Goal: Transaction & Acquisition: Purchase product/service

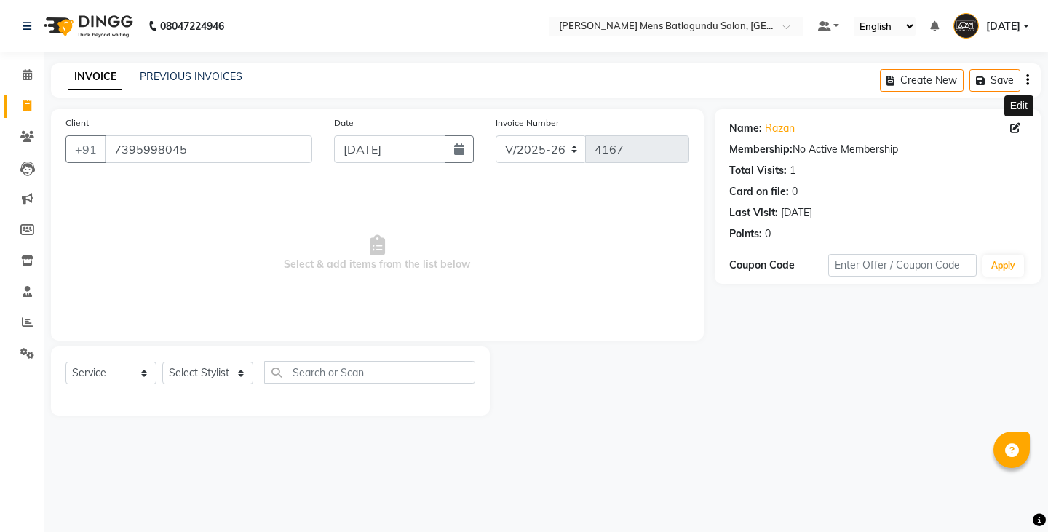
select select "8213"
select select "service"
click at [1010, 128] on icon at bounding box center [1015, 128] width 10 height 10
select select "[DEMOGRAPHIC_DATA]"
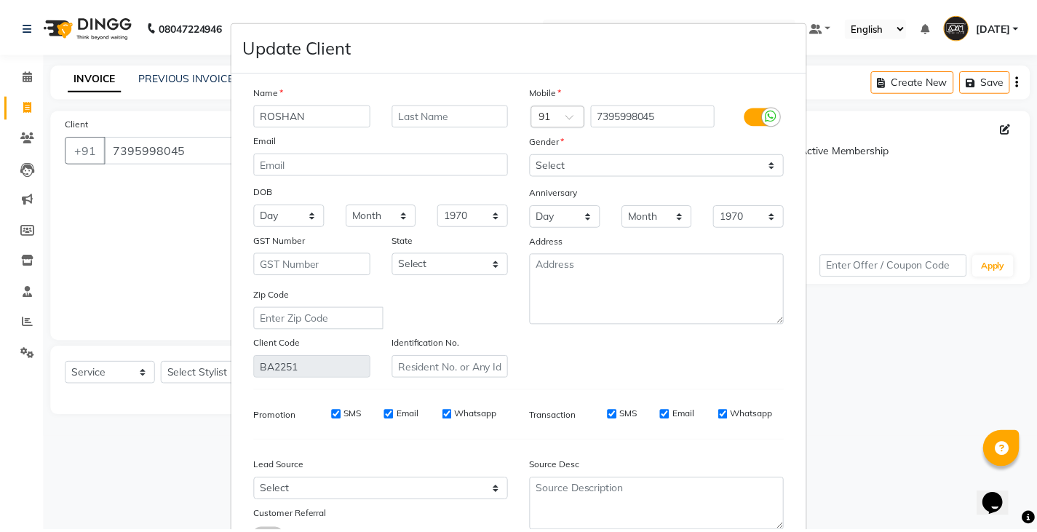
scroll to position [113, 0]
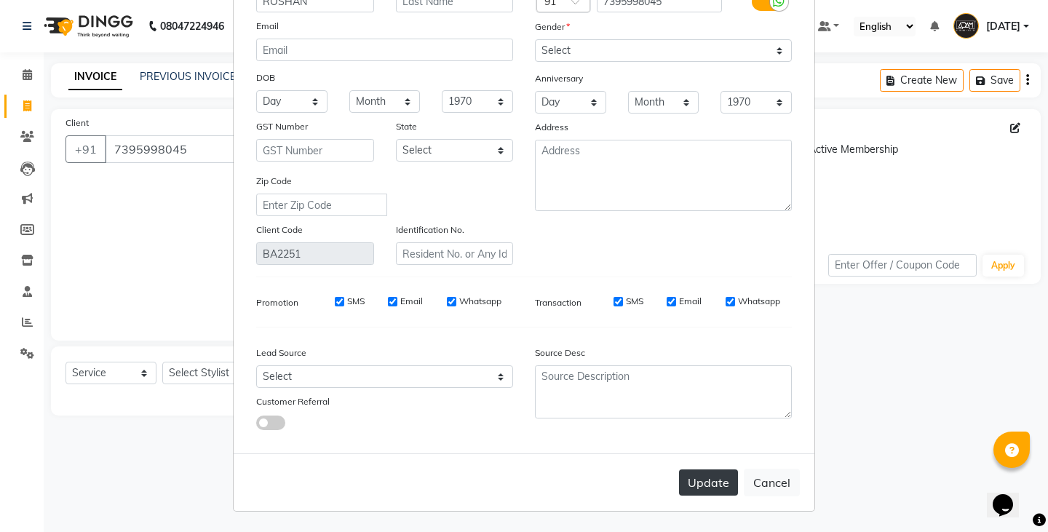
type input "ROSHAN"
click at [690, 476] on button "Update" at bounding box center [708, 482] width 59 height 26
select select
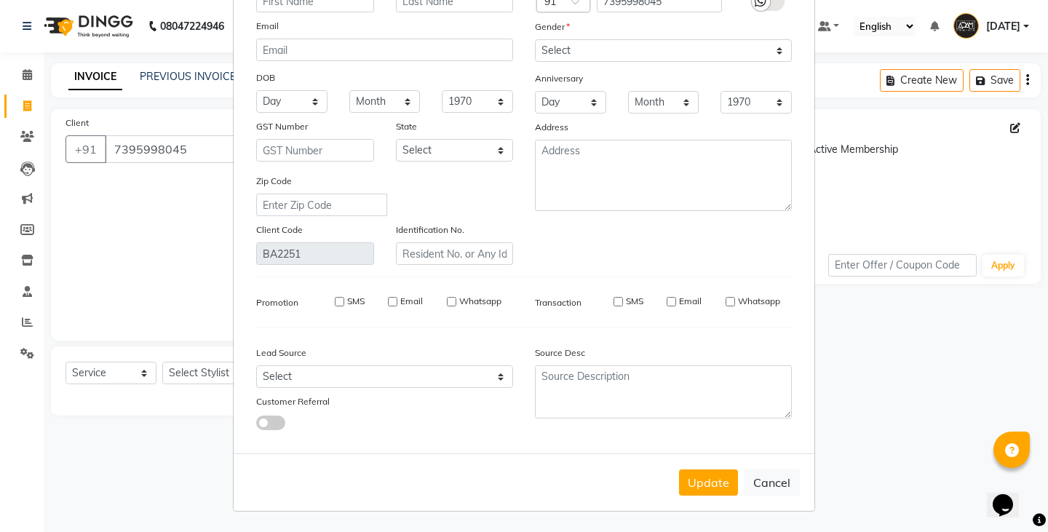
select select
checkbox input "false"
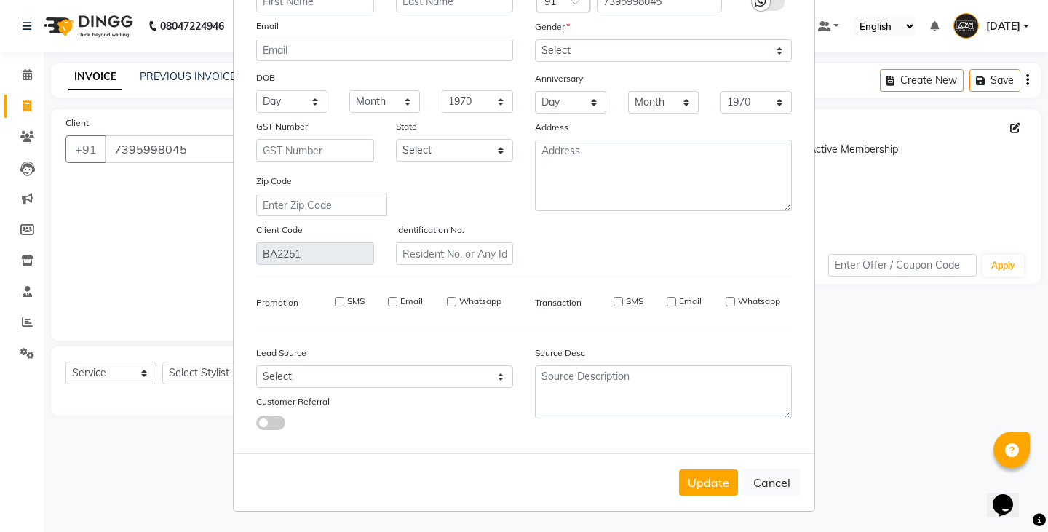
checkbox input "false"
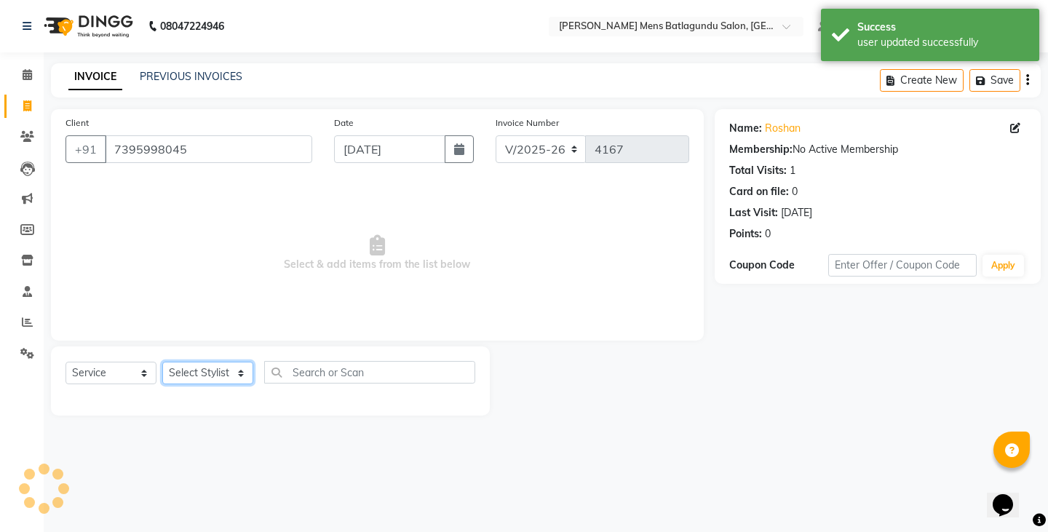
click at [243, 382] on select "Select Stylist Admin [PERSON_NAME][DATE] SAHIB [PERSON_NAME]" at bounding box center [207, 373] width 91 height 23
select select "89172"
click at [162, 362] on select "Select Stylist Admin [PERSON_NAME][DATE] SAHIB [PERSON_NAME]" at bounding box center [207, 373] width 91 height 23
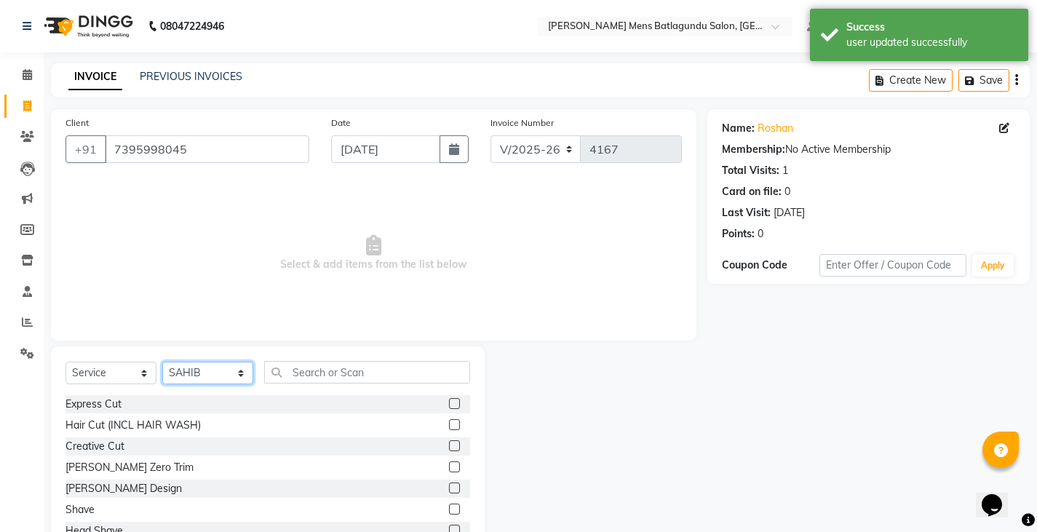
scroll to position [51, 0]
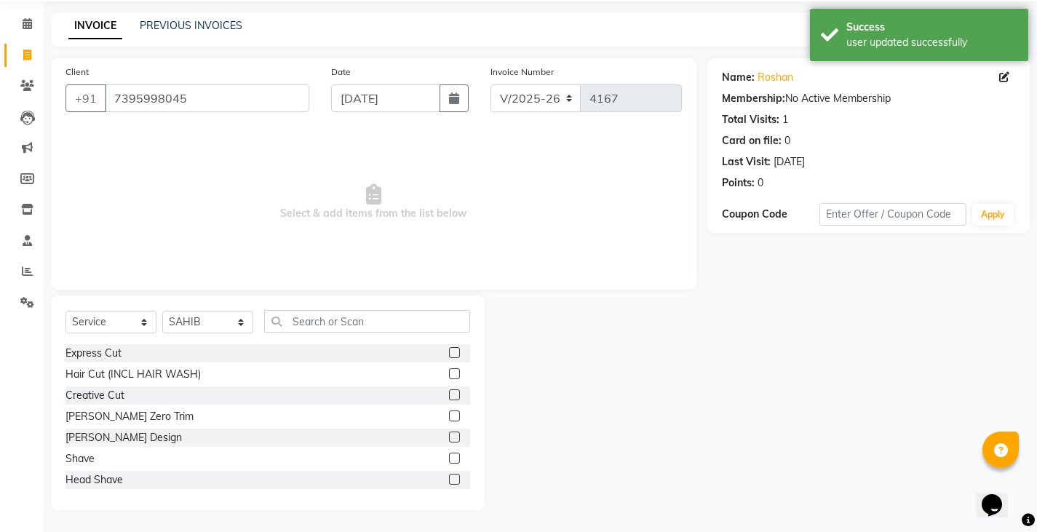
click at [449, 356] on label at bounding box center [454, 352] width 11 height 11
click at [449, 356] on input "checkbox" at bounding box center [453, 352] width 9 height 9
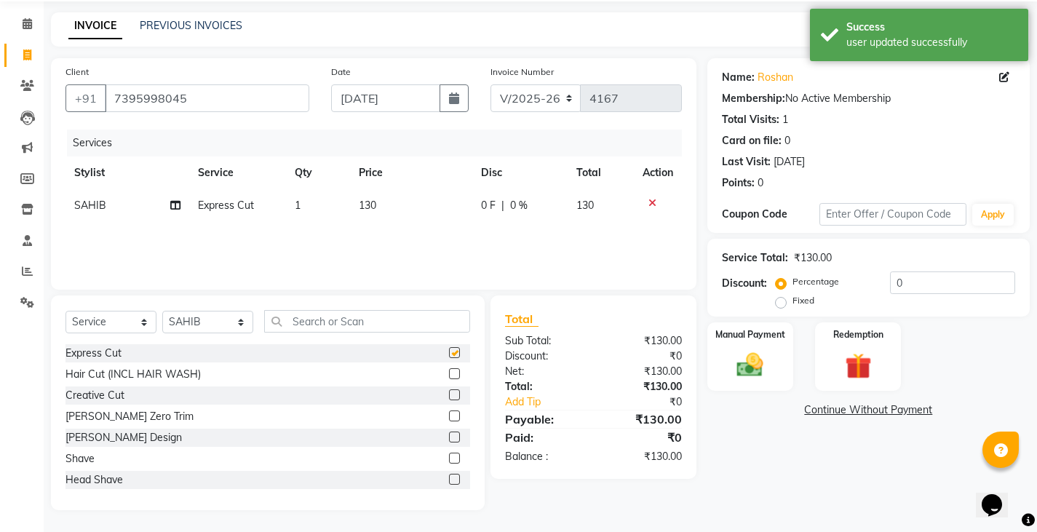
checkbox input "false"
click at [449, 440] on label at bounding box center [454, 436] width 11 height 11
click at [449, 440] on input "checkbox" at bounding box center [453, 437] width 9 height 9
checkbox input "true"
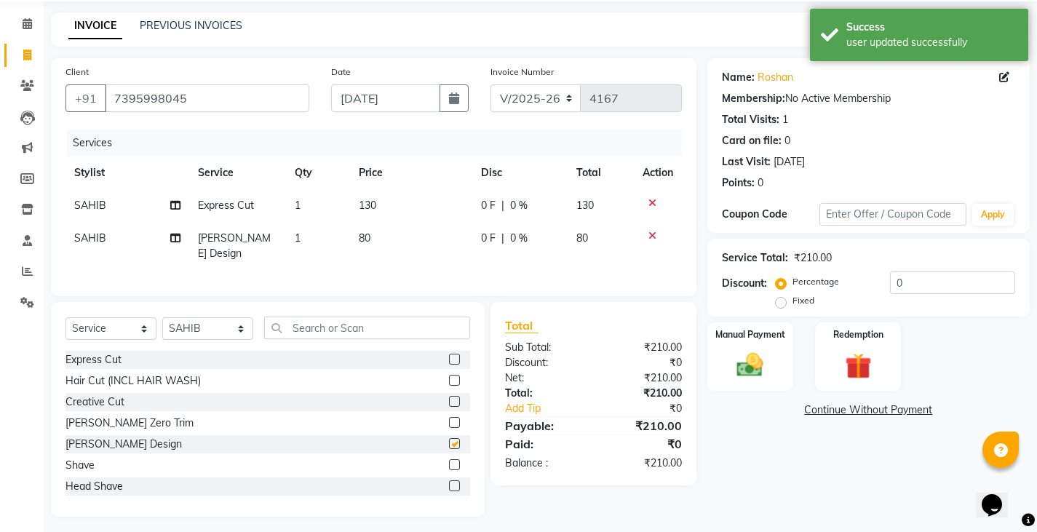
click at [463, 210] on td "130" at bounding box center [411, 205] width 122 height 33
select select "89172"
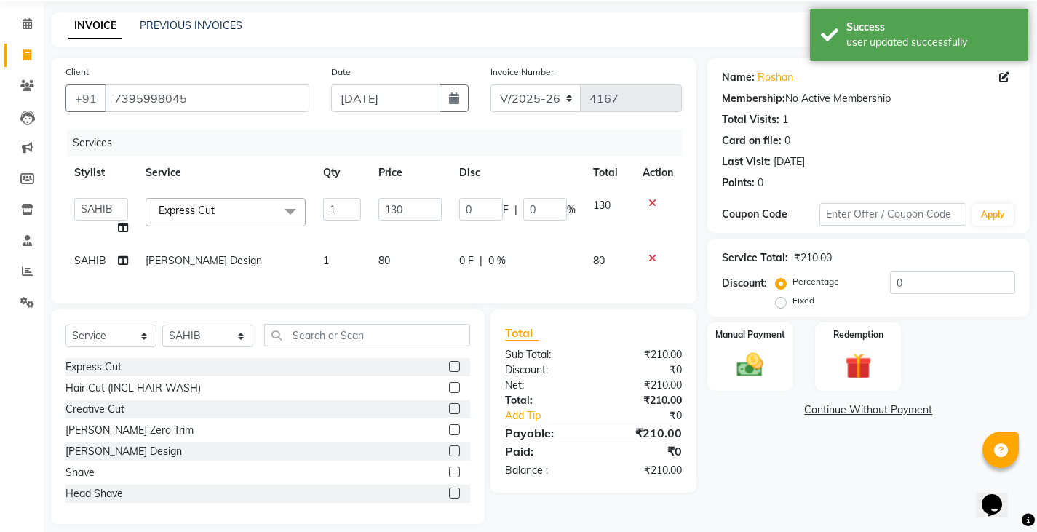
checkbox input "false"
click at [463, 202] on input "0" at bounding box center [481, 209] width 44 height 23
type input "30"
drag, startPoint x: 444, startPoint y: 254, endPoint x: 813, endPoint y: 254, distance: 369.5
click at [445, 254] on td "80" at bounding box center [410, 260] width 81 height 33
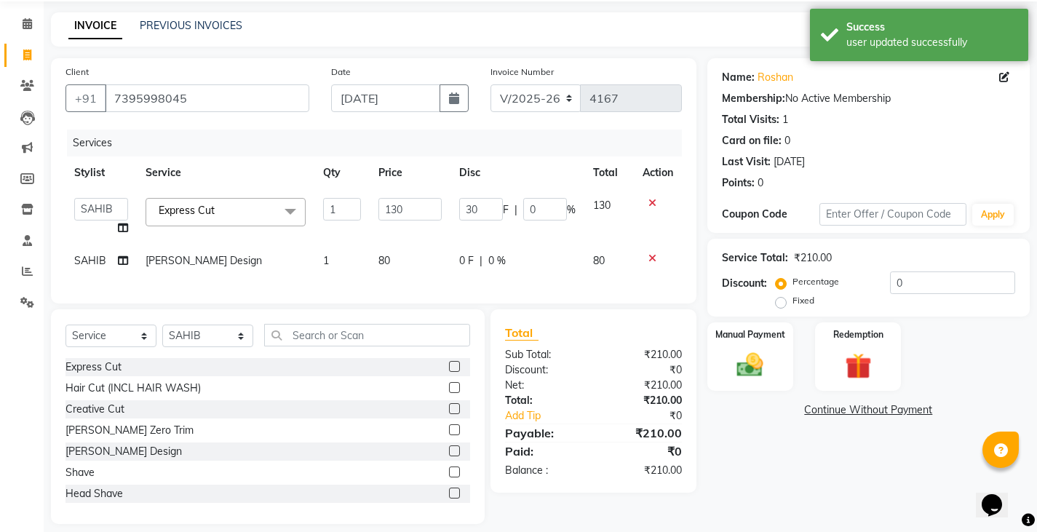
select select "89172"
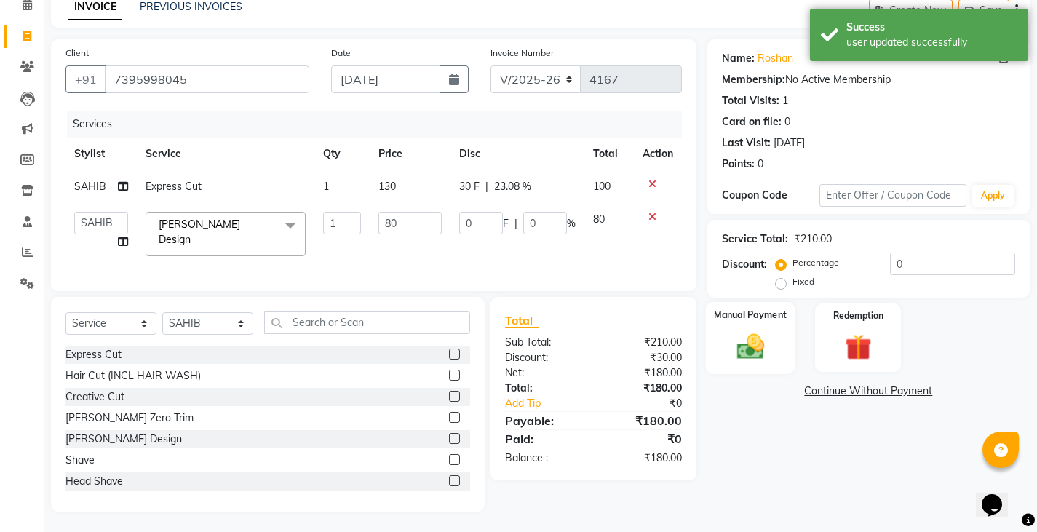
scroll to position [76, 0]
click at [711, 324] on div "Manual Payment" at bounding box center [749, 336] width 89 height 72
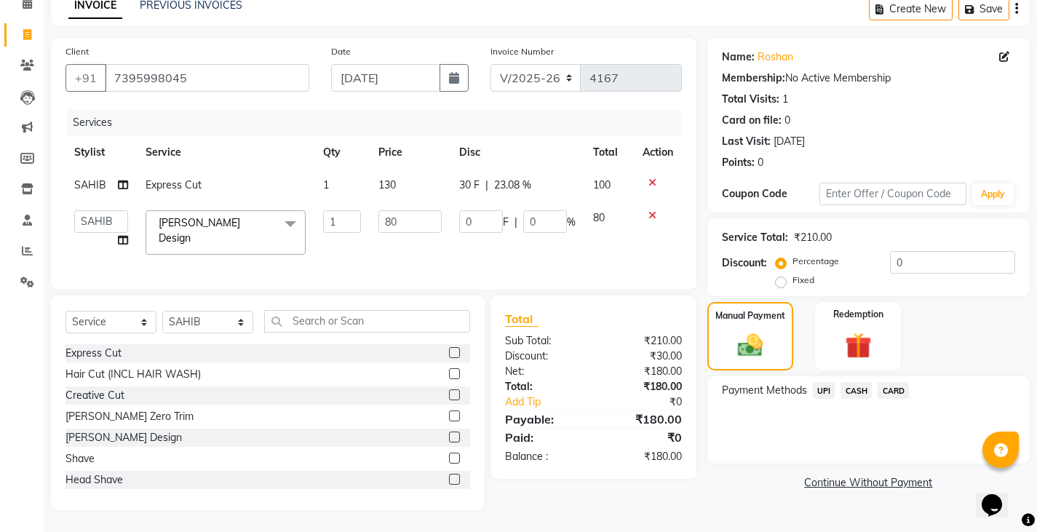
click at [863, 389] on span "CASH" at bounding box center [855, 390] width 31 height 17
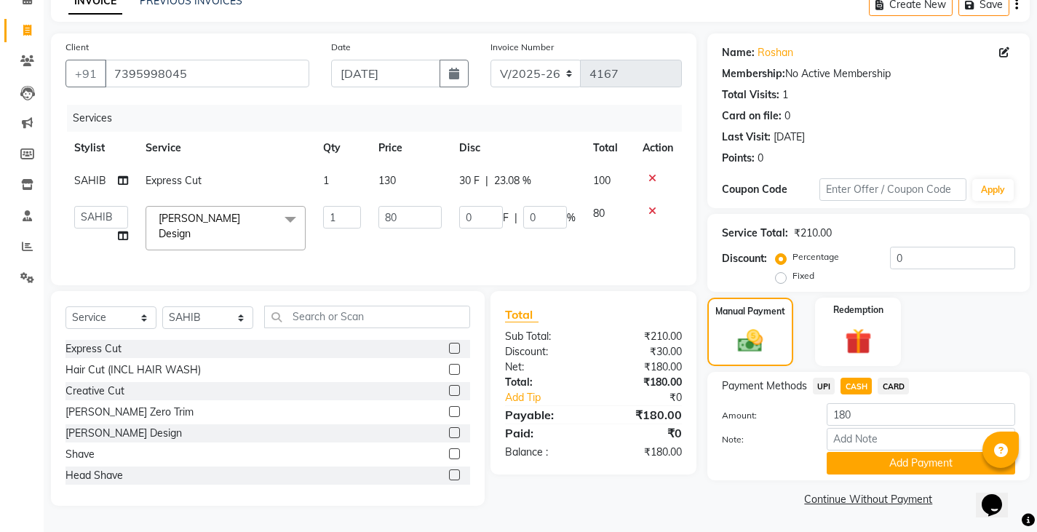
click at [866, 492] on link "Continue Without Payment" at bounding box center [868, 499] width 316 height 15
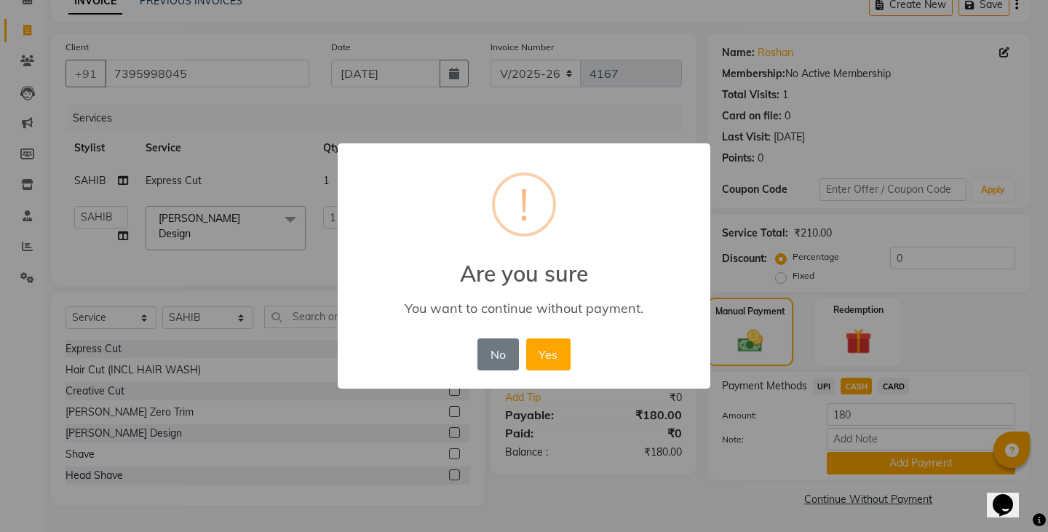
click at [866, 476] on div "× ! Are you sure You want to continue without payment. No No Yes" at bounding box center [524, 266] width 1048 height 532
click at [499, 354] on button "No" at bounding box center [497, 354] width 41 height 32
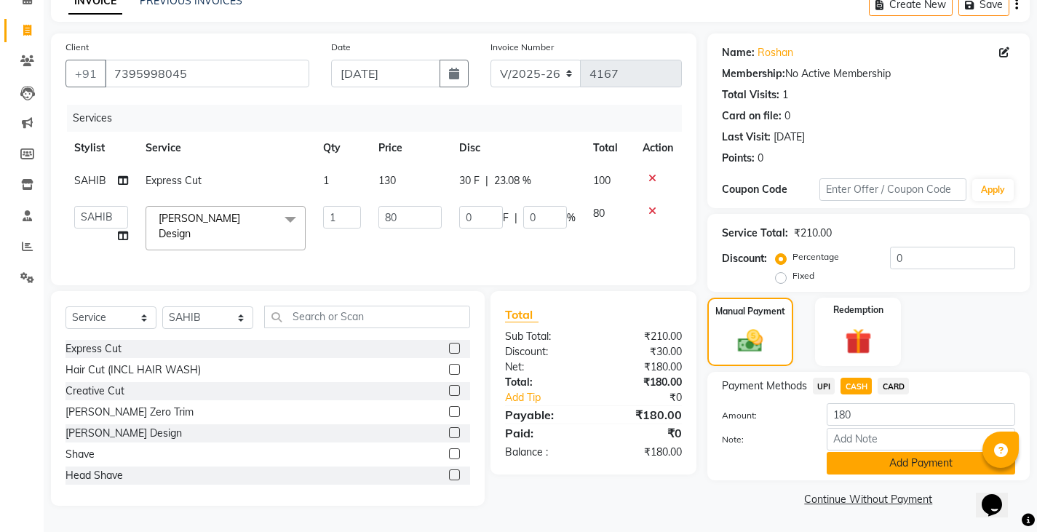
click at [862, 458] on button "Add Payment" at bounding box center [920, 463] width 188 height 23
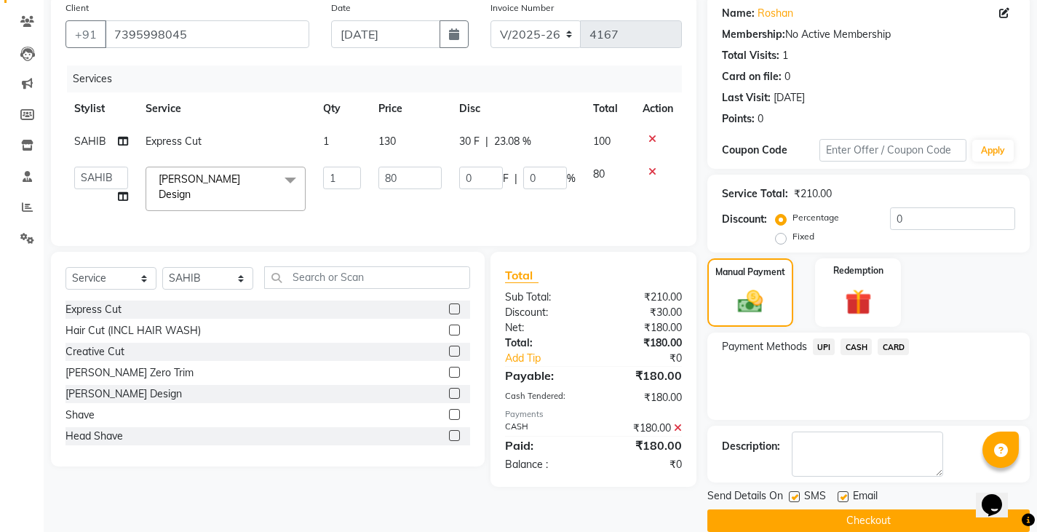
scroll to position [137, 0]
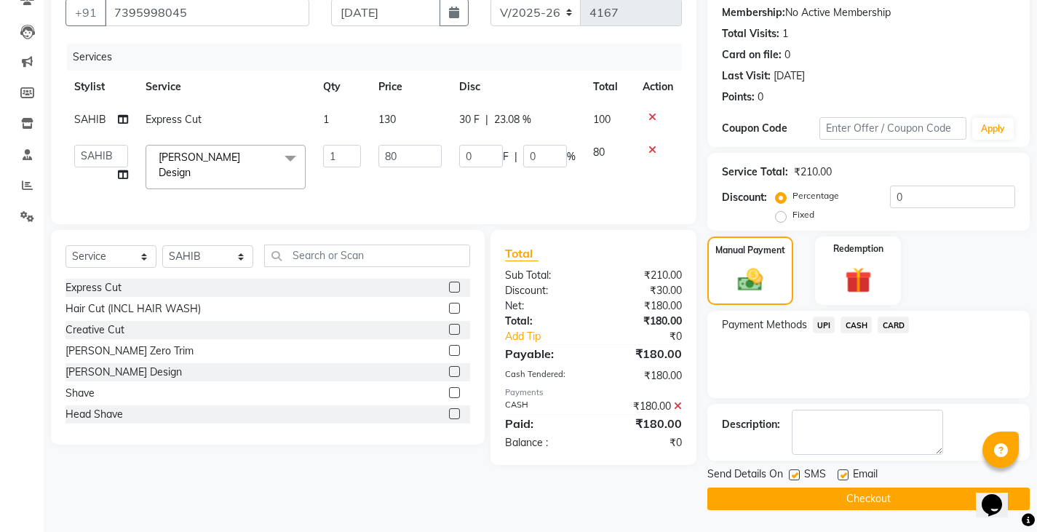
click at [838, 495] on button "Checkout" at bounding box center [868, 498] width 322 height 23
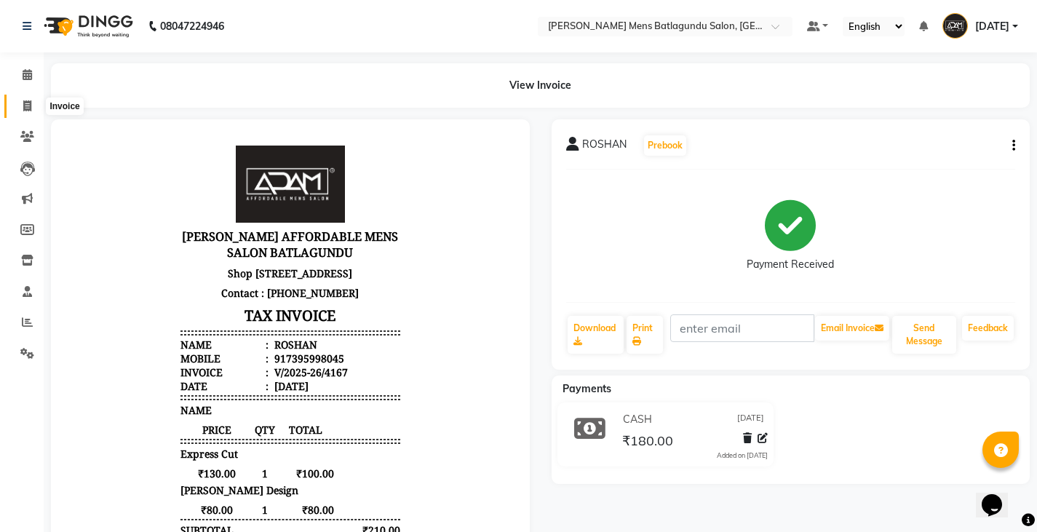
click at [29, 111] on span at bounding box center [27, 106] width 25 height 17
select select "service"
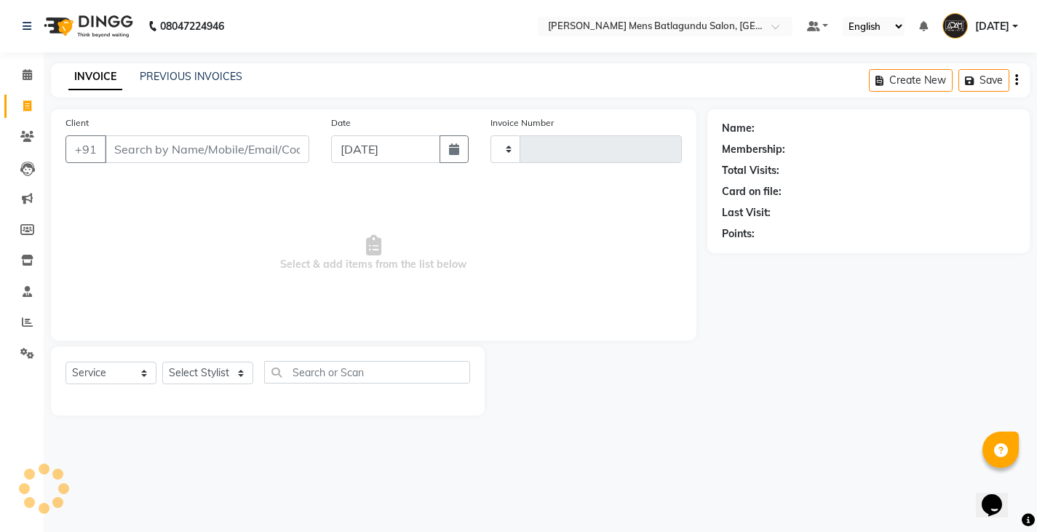
type input "4168"
select select "8213"
click at [220, 152] on input "Client" at bounding box center [208, 149] width 207 height 28
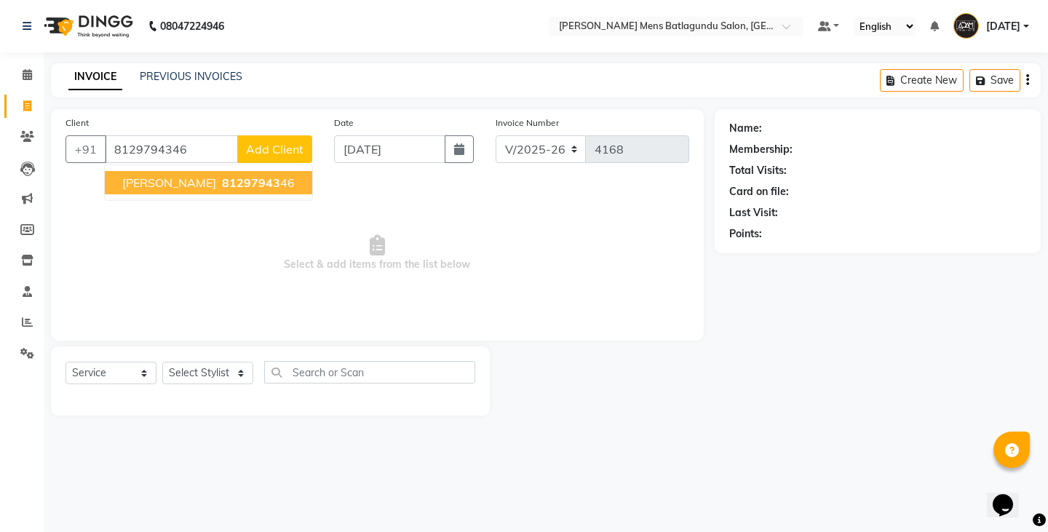
type input "8129794346"
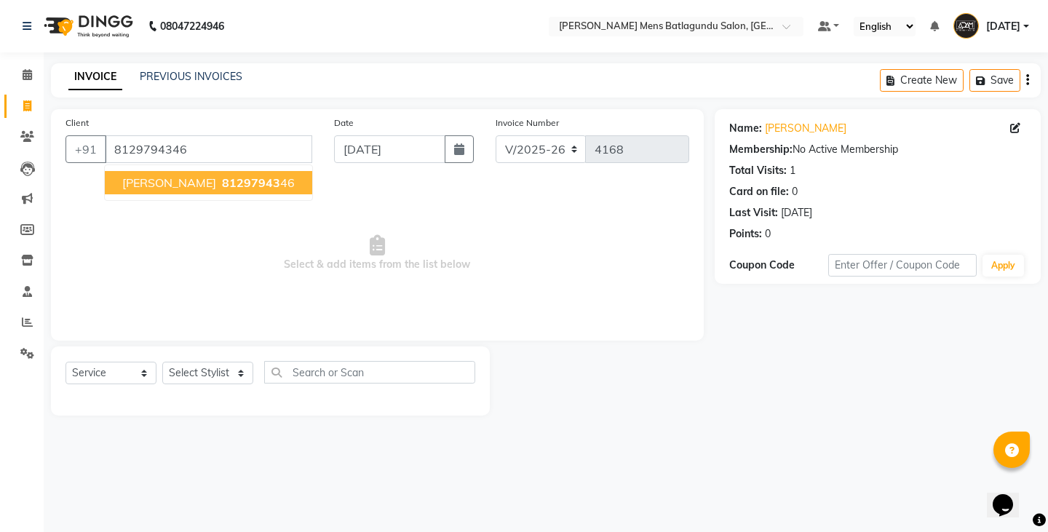
click at [235, 183] on span "81297943" at bounding box center [251, 182] width 58 height 15
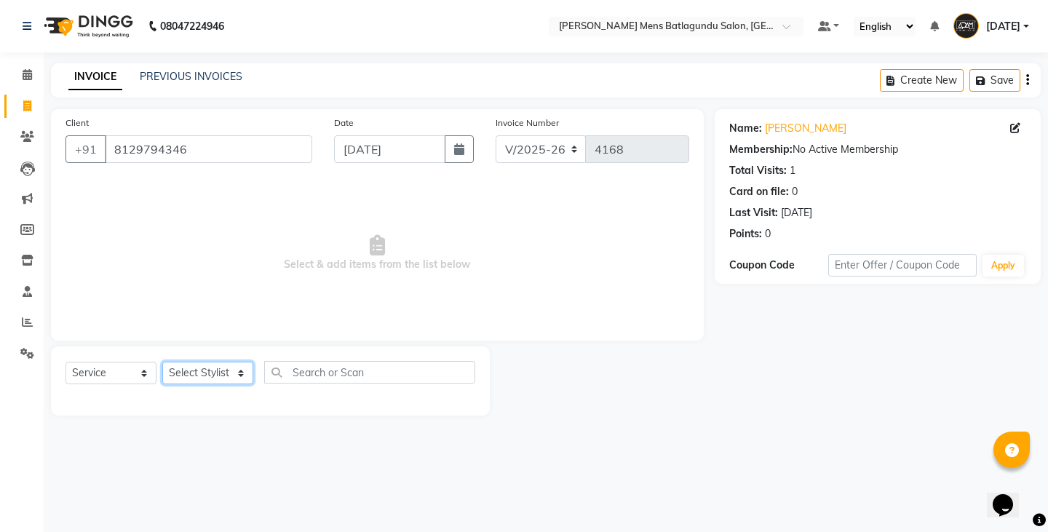
click at [204, 378] on select "Select Stylist Admin [PERSON_NAME][DATE] SAHIB [PERSON_NAME]" at bounding box center [207, 373] width 91 height 23
select select "84061"
click at [162, 362] on select "Select Stylist Admin [PERSON_NAME][DATE] SAHIB [PERSON_NAME]" at bounding box center [207, 373] width 91 height 23
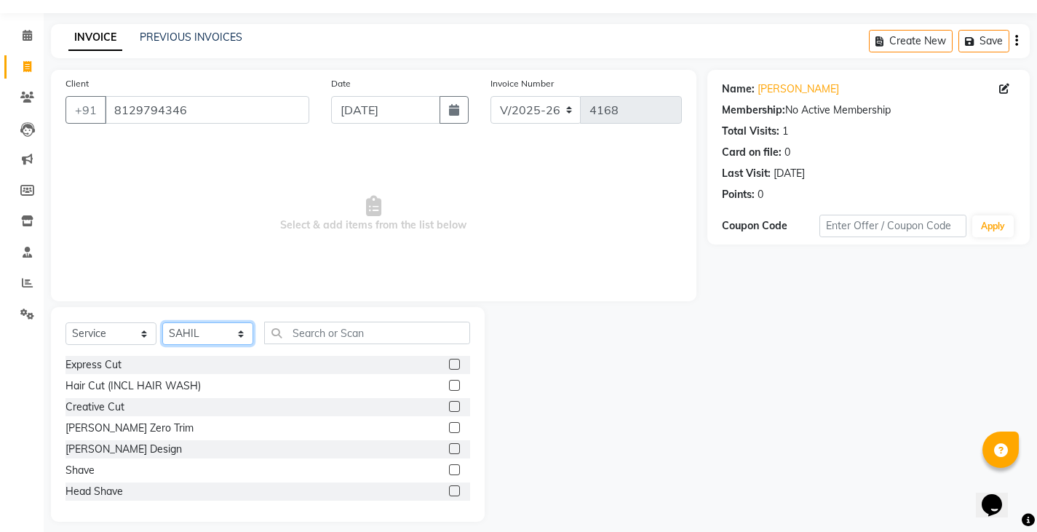
scroll to position [51, 0]
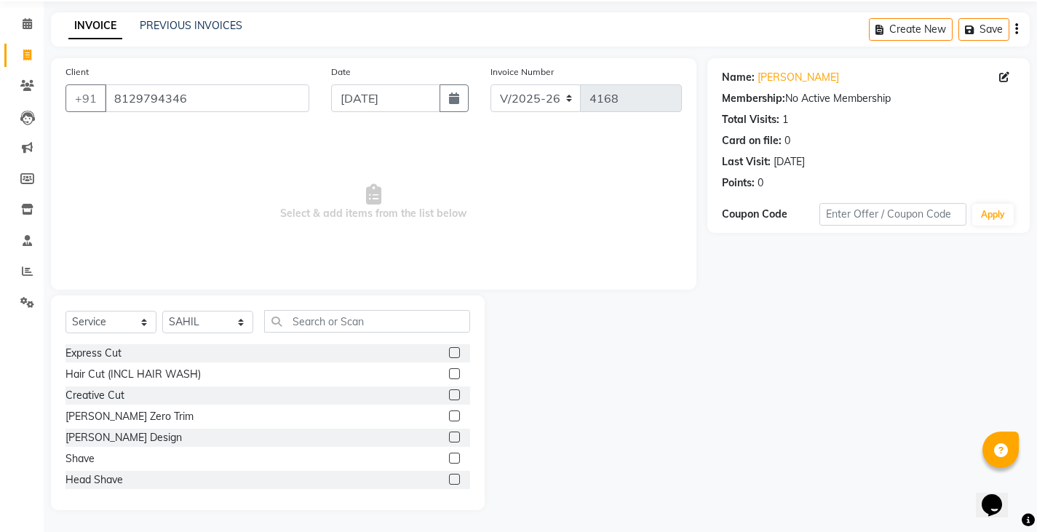
click at [436, 458] on div "Shave" at bounding box center [267, 459] width 404 height 18
click at [449, 458] on label at bounding box center [454, 457] width 11 height 11
click at [449, 458] on input "checkbox" at bounding box center [453, 458] width 9 height 9
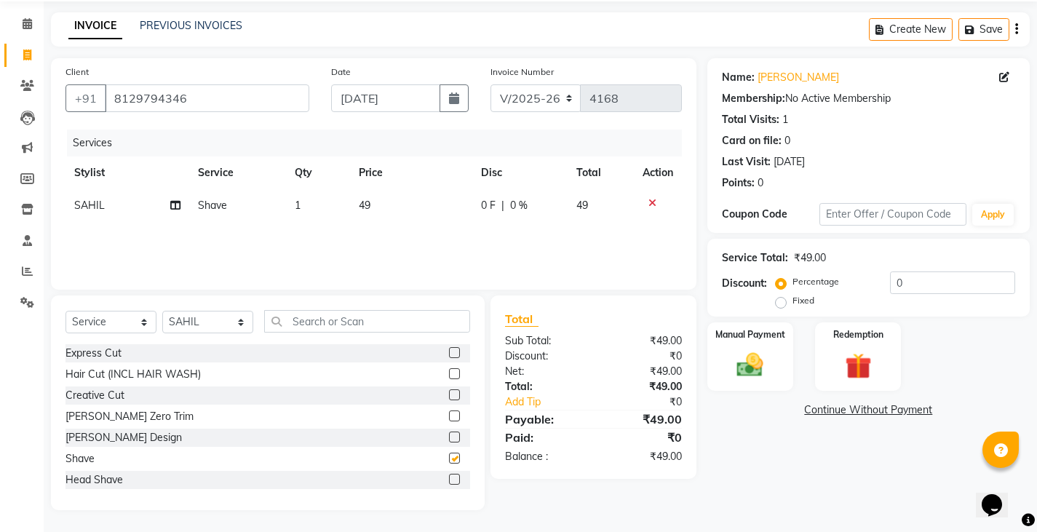
checkbox input "false"
click at [775, 351] on div "Manual Payment" at bounding box center [749, 357] width 89 height 72
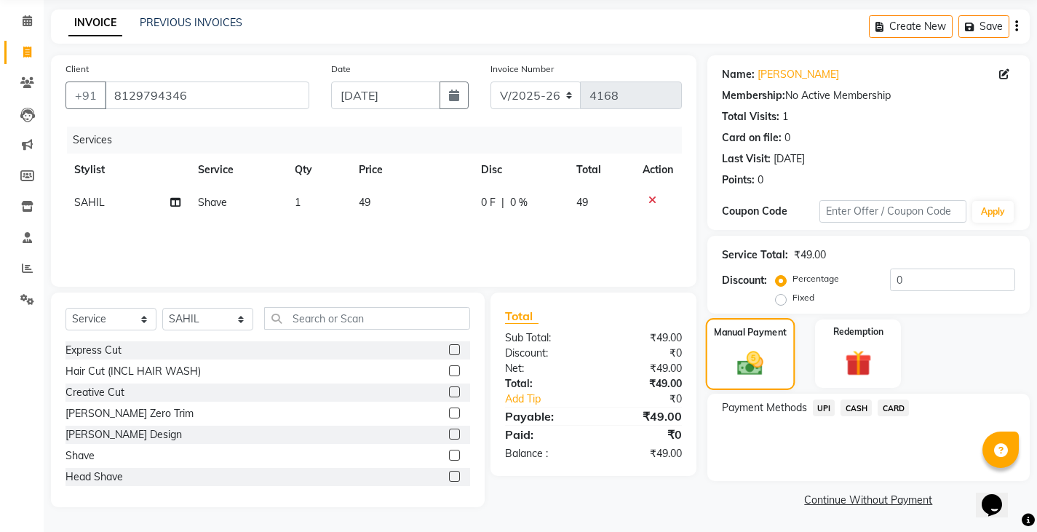
scroll to position [55, 0]
click at [857, 407] on span "CASH" at bounding box center [855, 407] width 31 height 17
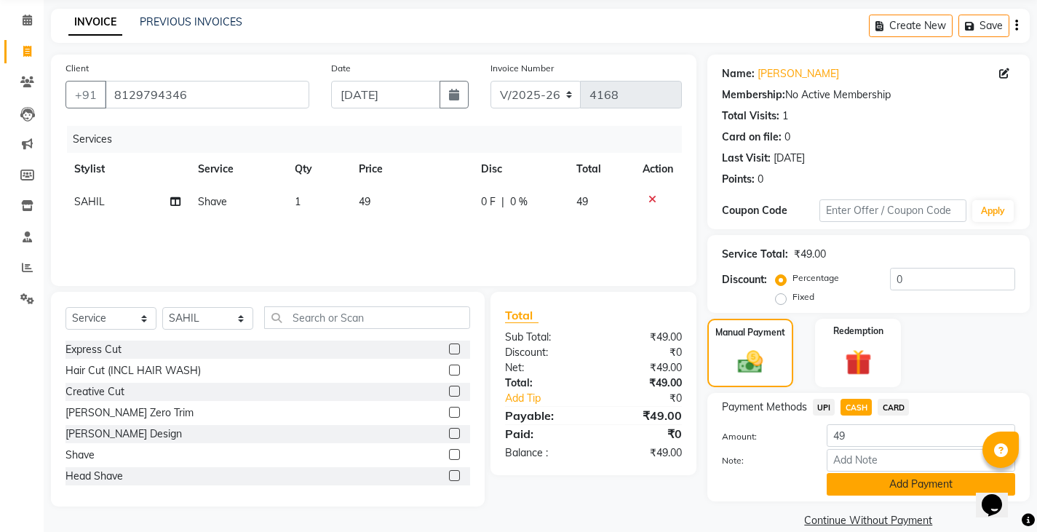
click at [861, 476] on button "Add Payment" at bounding box center [920, 484] width 188 height 23
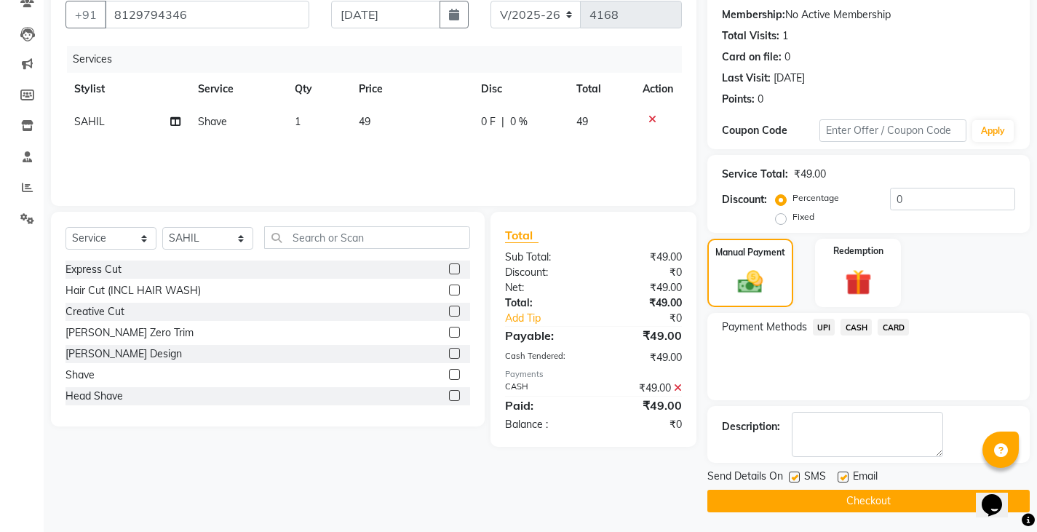
scroll to position [137, 0]
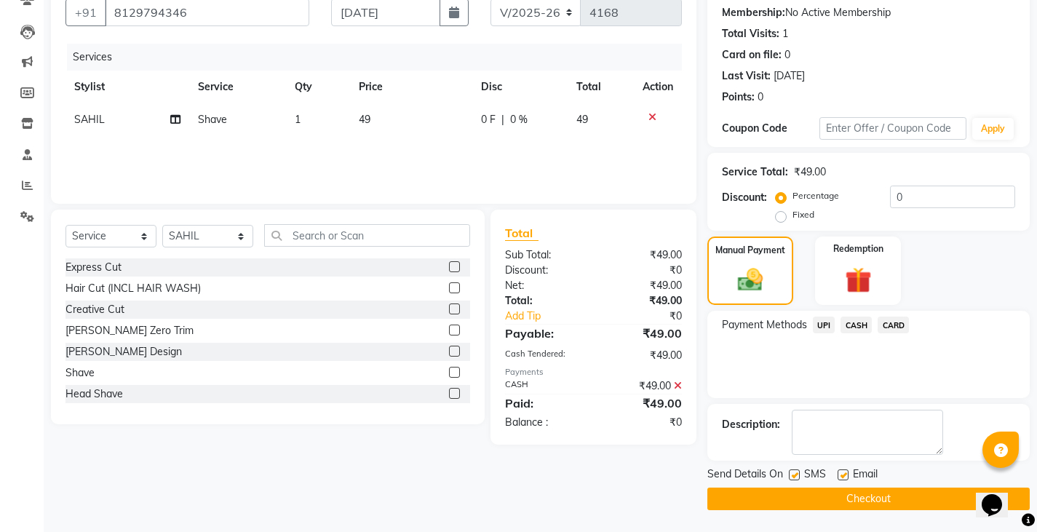
click at [840, 500] on button "Checkout" at bounding box center [868, 498] width 322 height 23
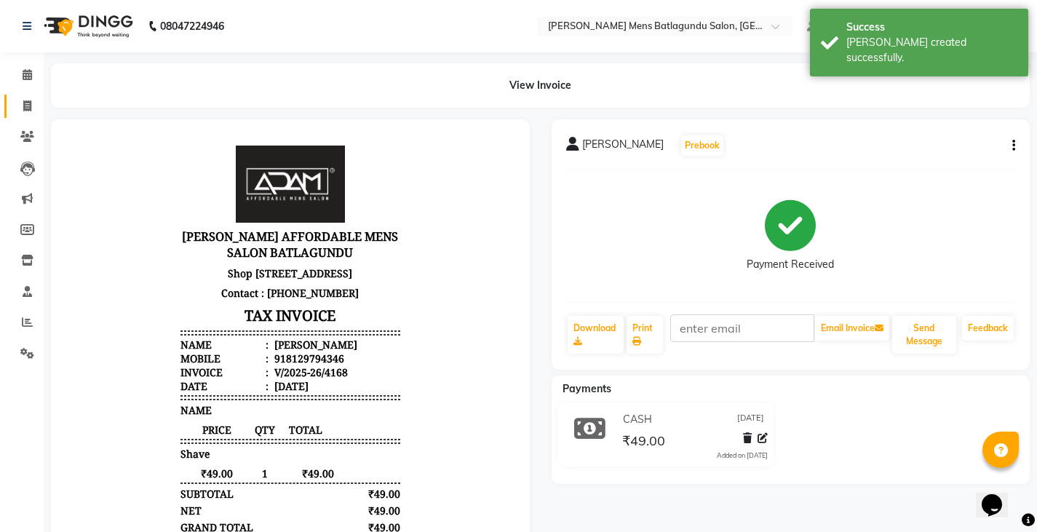
click at [16, 111] on span at bounding box center [27, 106] width 25 height 17
select select "service"
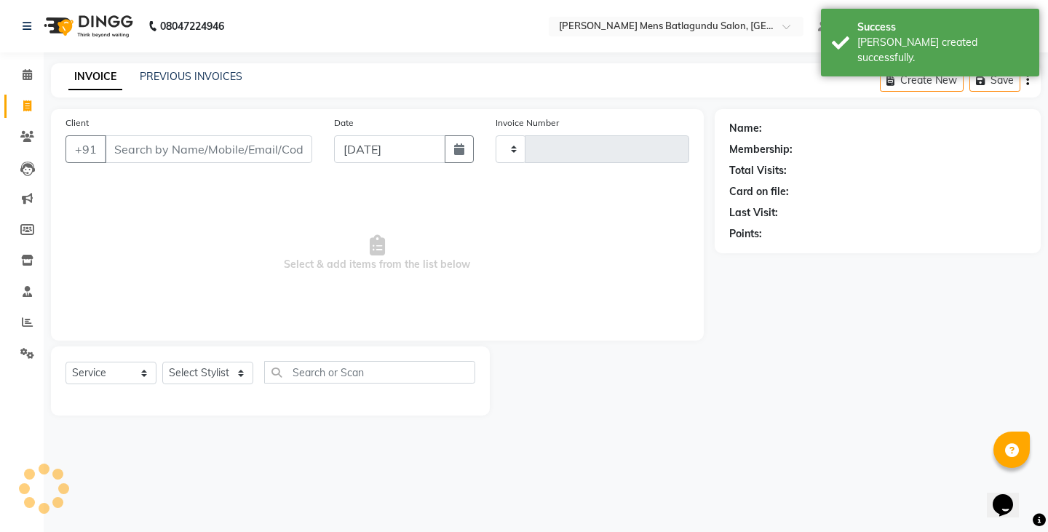
type input "4169"
select select "8213"
click at [228, 84] on div "PREVIOUS INVOICES" at bounding box center [191, 76] width 103 height 15
click at [132, 72] on div "INVOICE PREVIOUS INVOICES" at bounding box center [146, 76] width 191 height 15
click at [183, 75] on link "PREVIOUS INVOICES" at bounding box center [191, 76] width 103 height 13
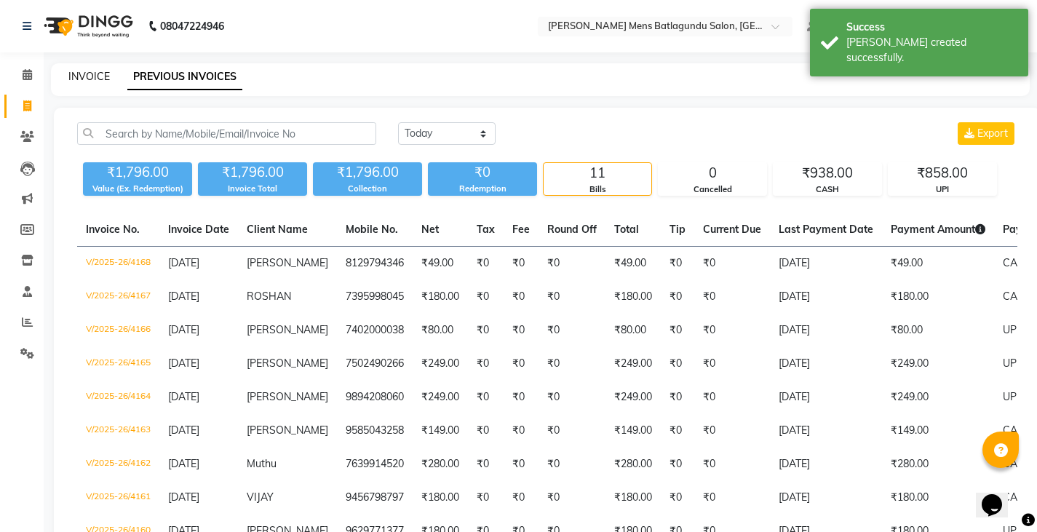
click at [83, 78] on link "INVOICE" at bounding box center [88, 76] width 41 height 13
select select "service"
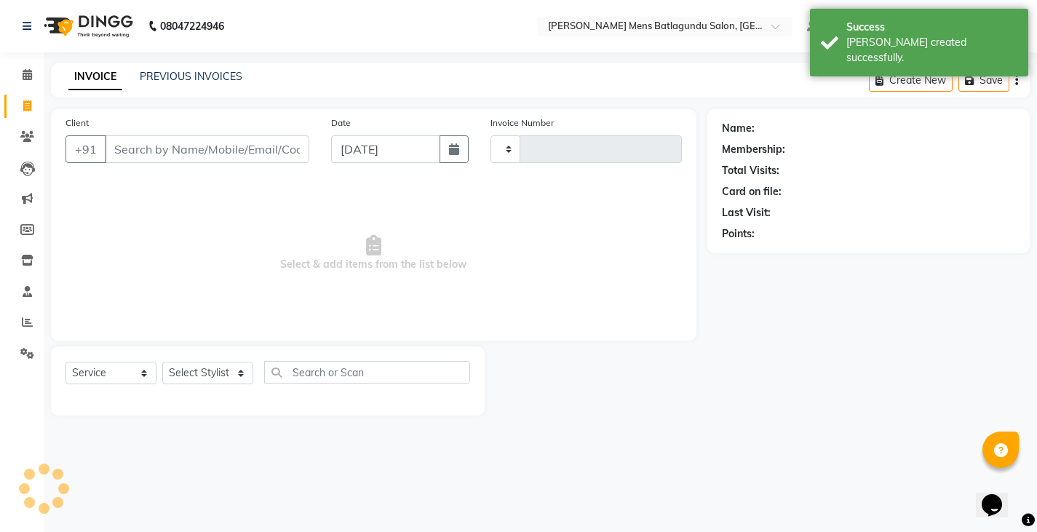
type input "4169"
select select "8213"
click at [175, 121] on div "Client +91" at bounding box center [189, 145] width 268 height 60
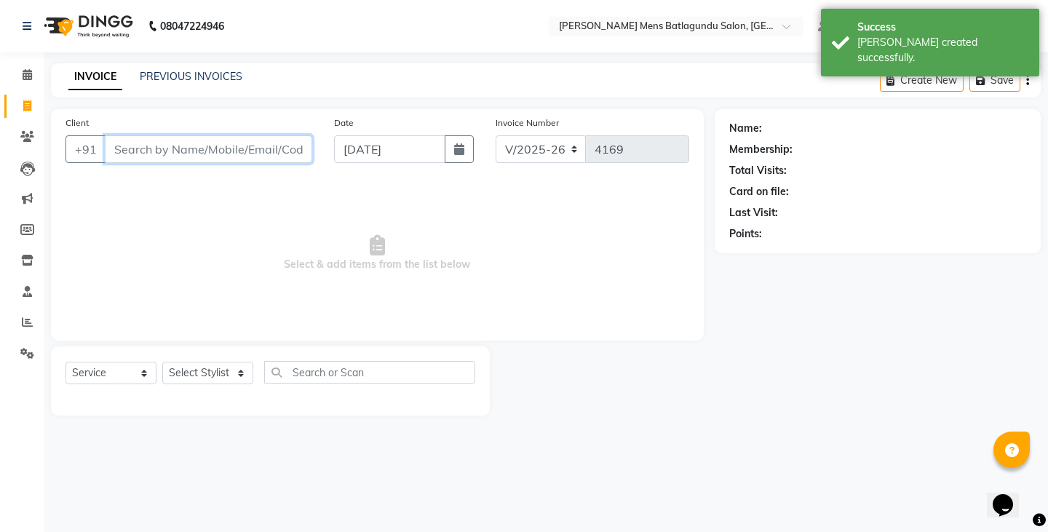
click at [212, 153] on input "Client" at bounding box center [208, 149] width 207 height 28
click at [146, 70] on link "PREVIOUS INVOICES" at bounding box center [191, 76] width 103 height 13
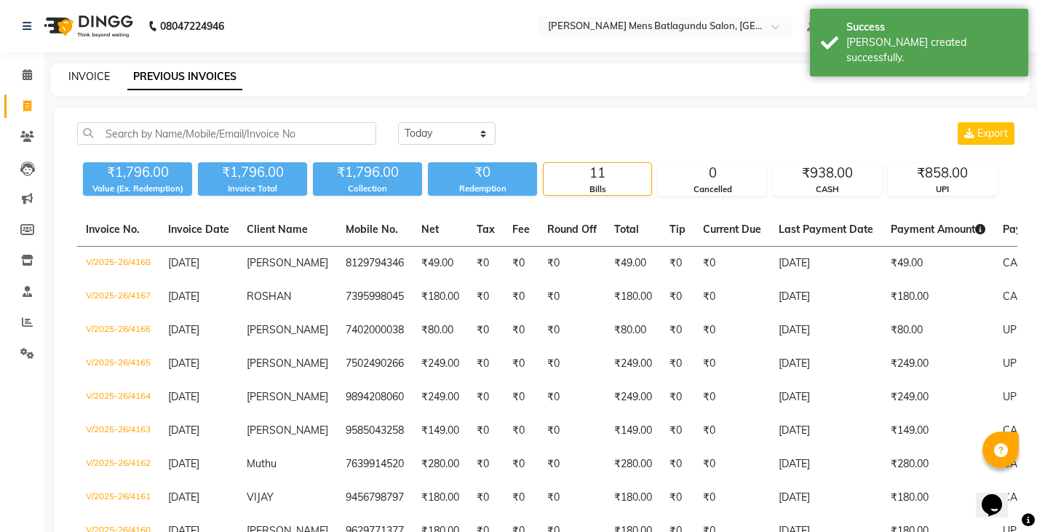
click at [103, 75] on link "INVOICE" at bounding box center [88, 76] width 41 height 13
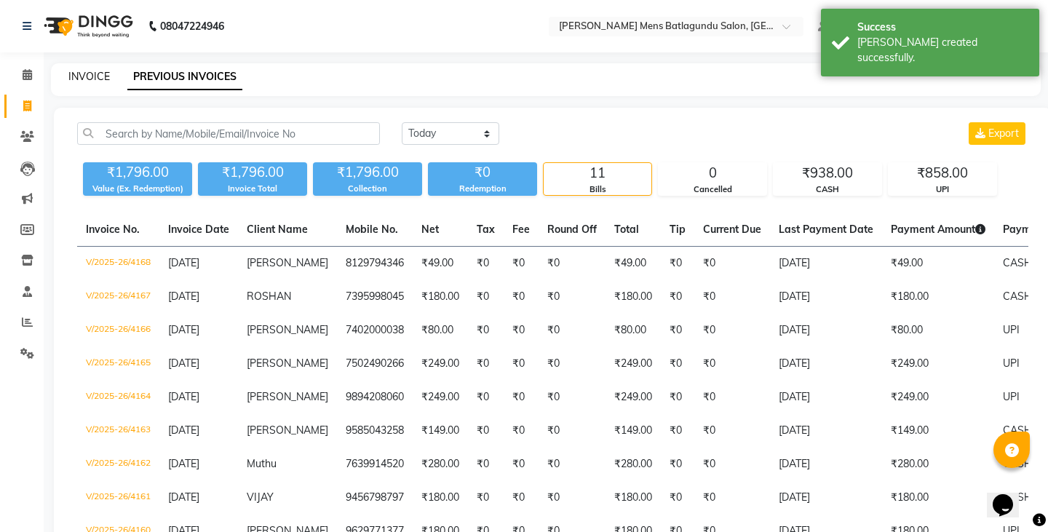
select select "service"
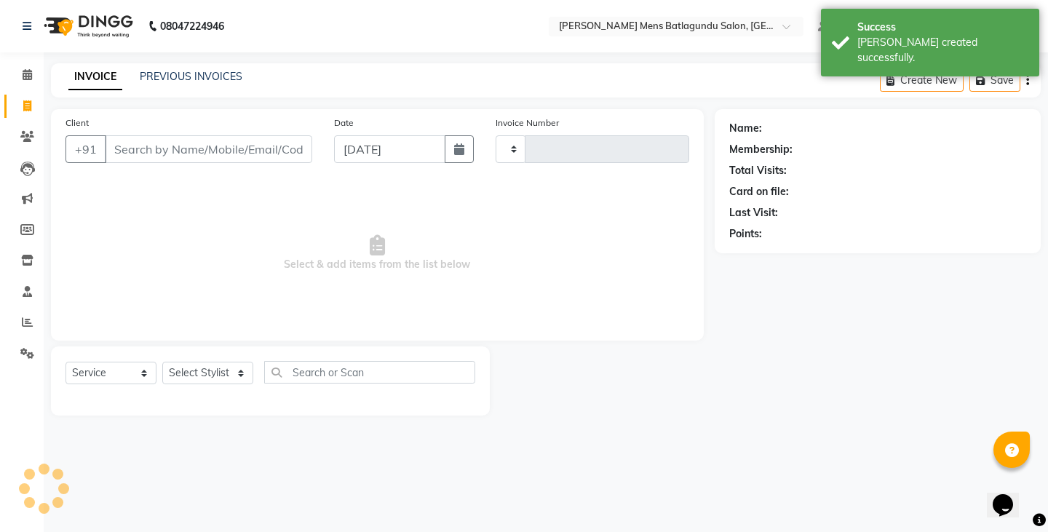
type input "4169"
select select "8213"
click at [178, 151] on input "Client" at bounding box center [208, 149] width 207 height 28
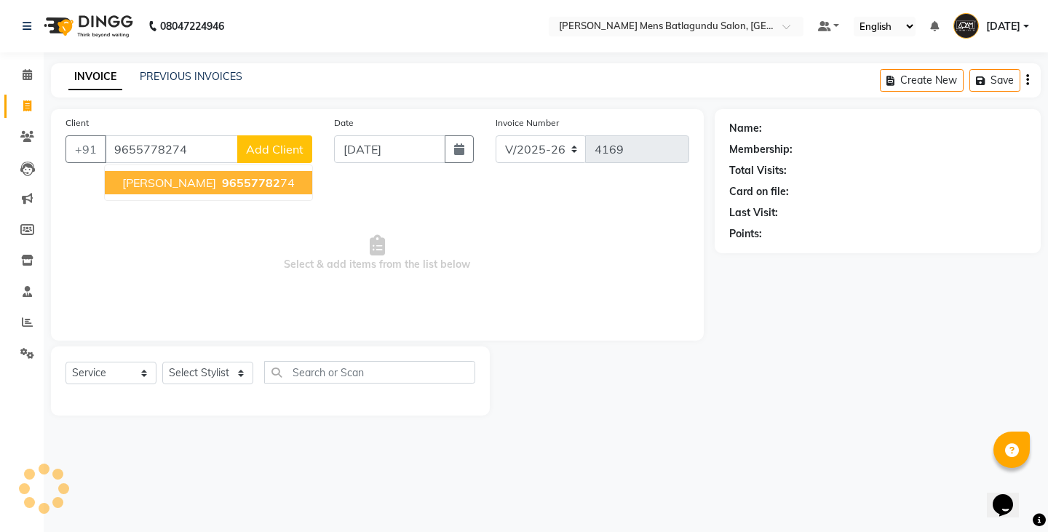
type input "9655778274"
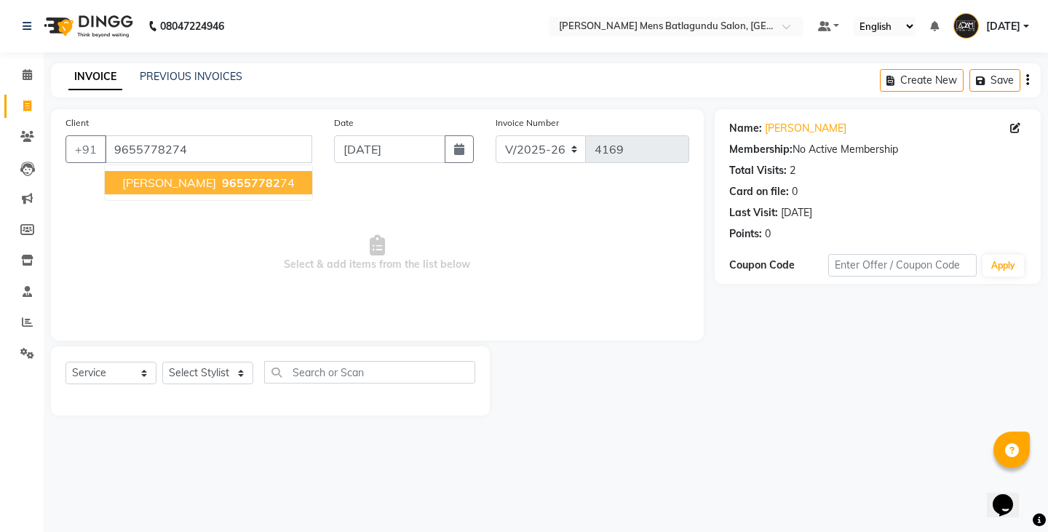
click at [125, 181] on span "[PERSON_NAME]" at bounding box center [169, 182] width 94 height 15
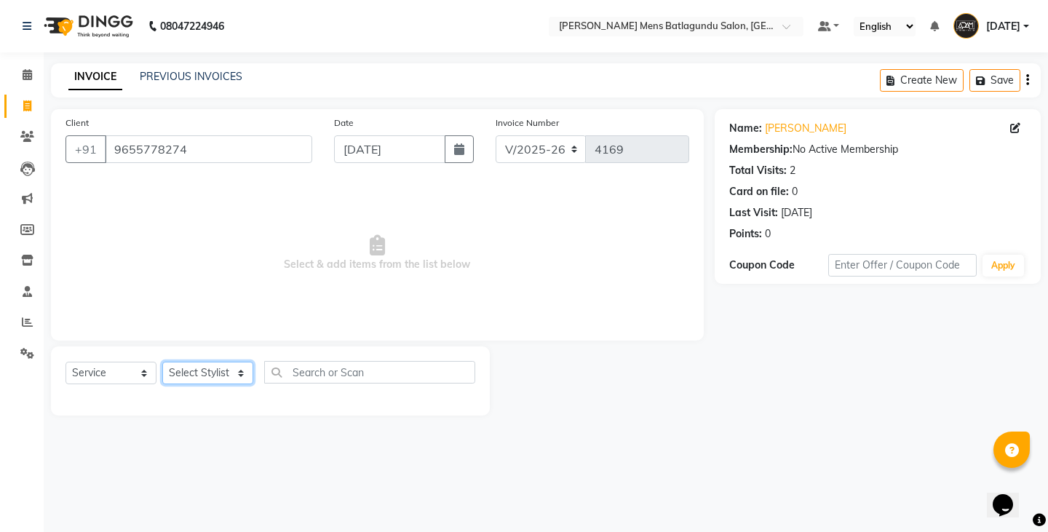
click at [218, 373] on select "Select Stylist Admin [PERSON_NAME][DATE] SAHIB [PERSON_NAME]" at bounding box center [207, 373] width 91 height 23
select select "78653"
click at [162, 362] on select "Select Stylist Admin [PERSON_NAME][DATE] SAHIB [PERSON_NAME]" at bounding box center [207, 373] width 91 height 23
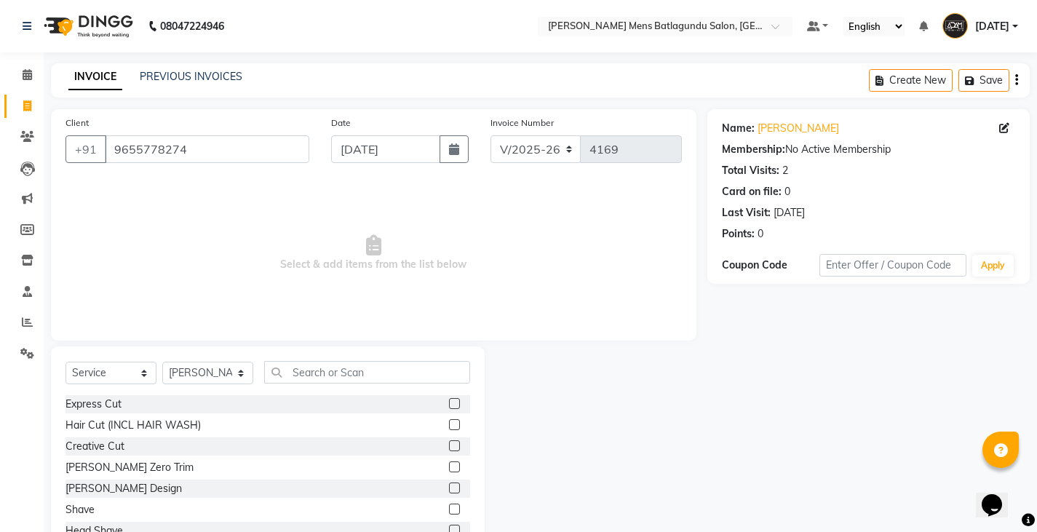
click at [449, 399] on label at bounding box center [454, 403] width 11 height 11
click at [449, 399] on input "checkbox" at bounding box center [453, 403] width 9 height 9
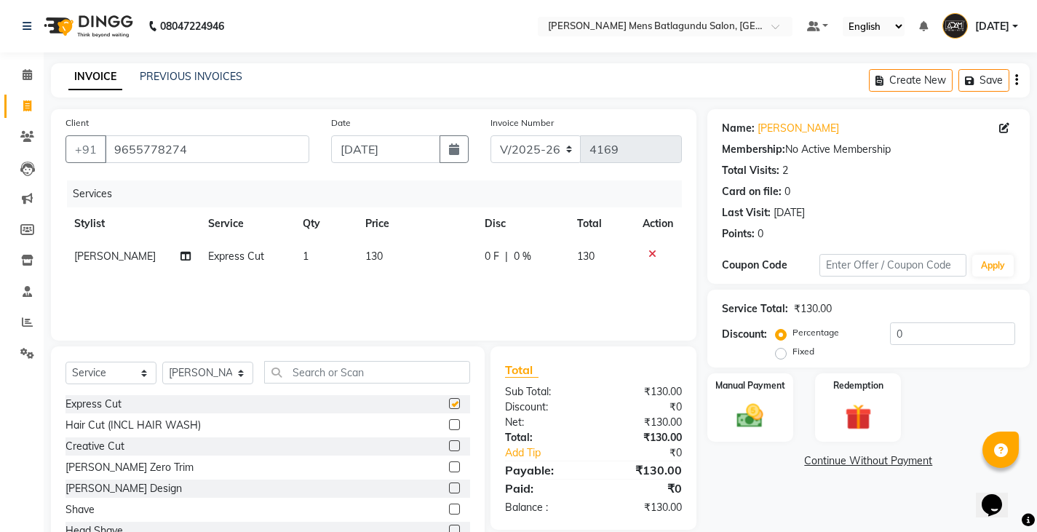
checkbox input "false"
click at [449, 465] on label at bounding box center [454, 466] width 11 height 11
click at [449, 465] on input "checkbox" at bounding box center [453, 467] width 9 height 9
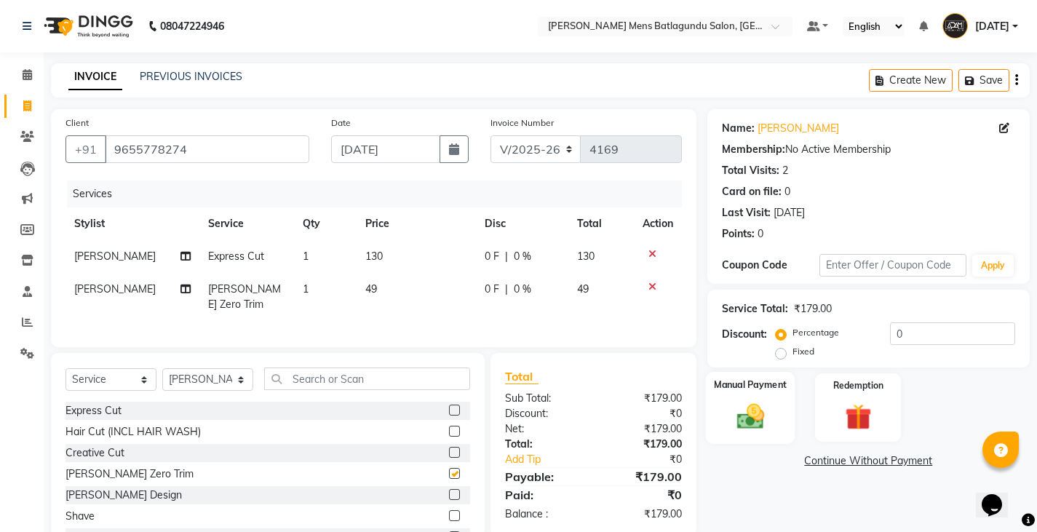
checkbox input "false"
click at [441, 249] on td "130" at bounding box center [415, 256] width 119 height 33
select select "78653"
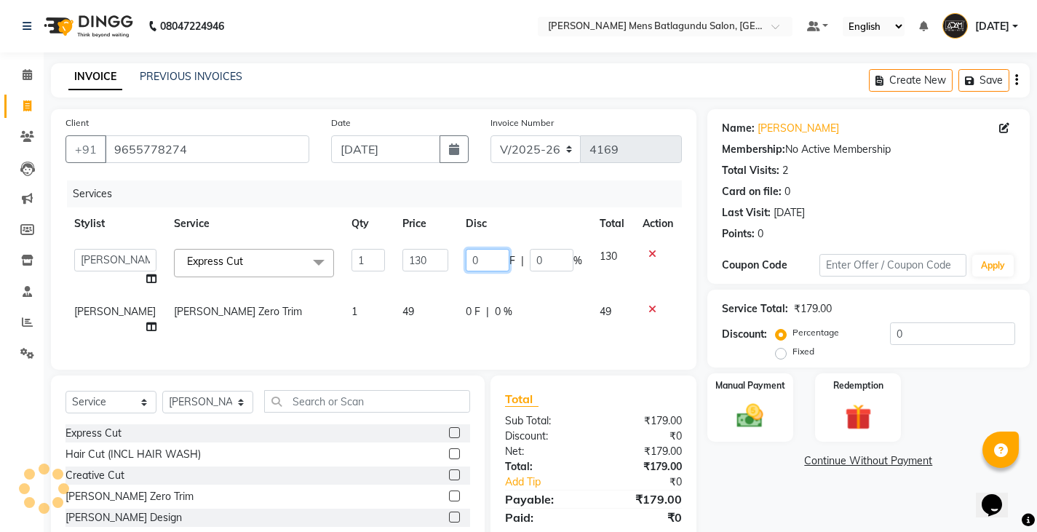
click at [466, 256] on input "0" at bounding box center [488, 260] width 44 height 23
type input "30"
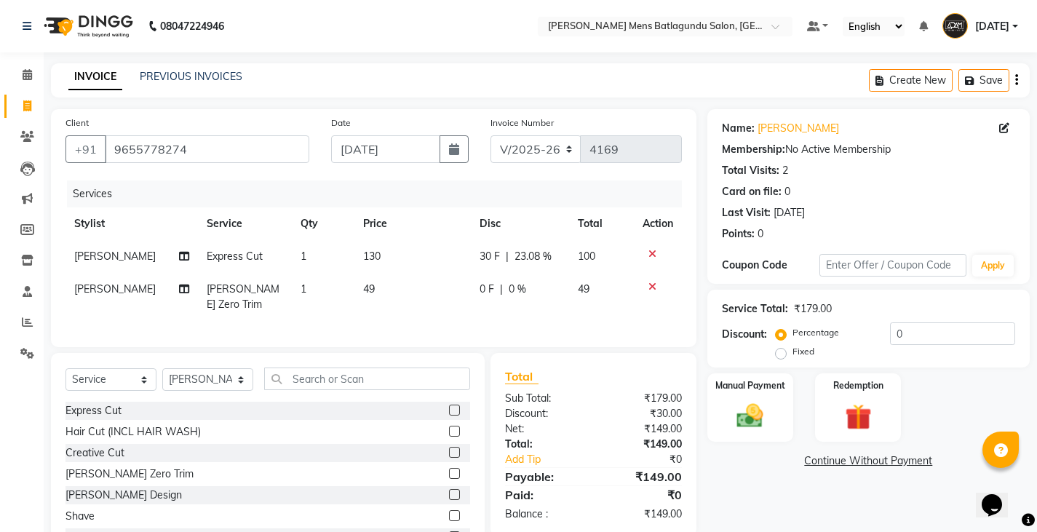
drag, startPoint x: 450, startPoint y: 282, endPoint x: 724, endPoint y: 286, distance: 273.5
click at [451, 282] on tbody "[PERSON_NAME] Express Cut 1 130 30 F | 23.08 % 100 [PERSON_NAME] Zero Trim 1 49…" at bounding box center [373, 280] width 616 height 81
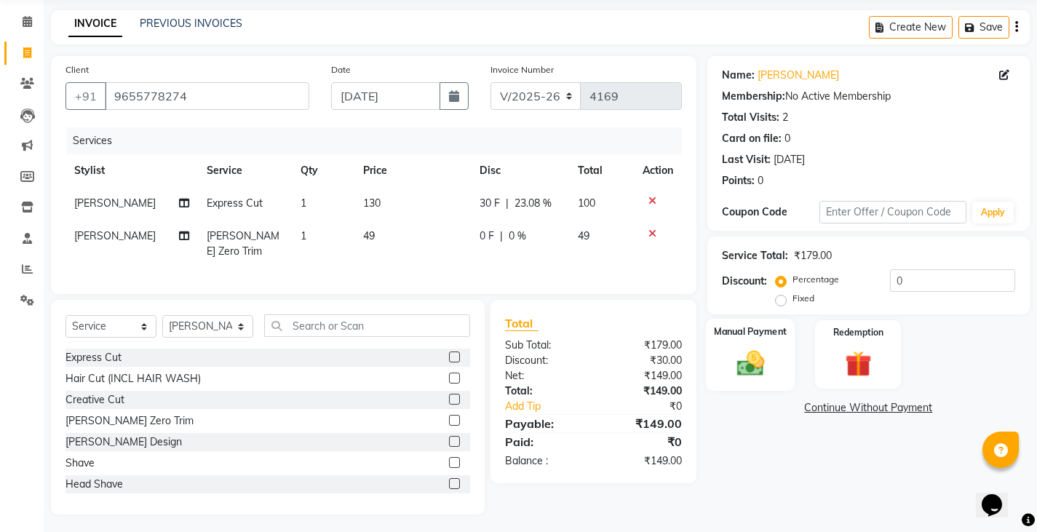
click at [714, 353] on div "Manual Payment" at bounding box center [749, 355] width 89 height 72
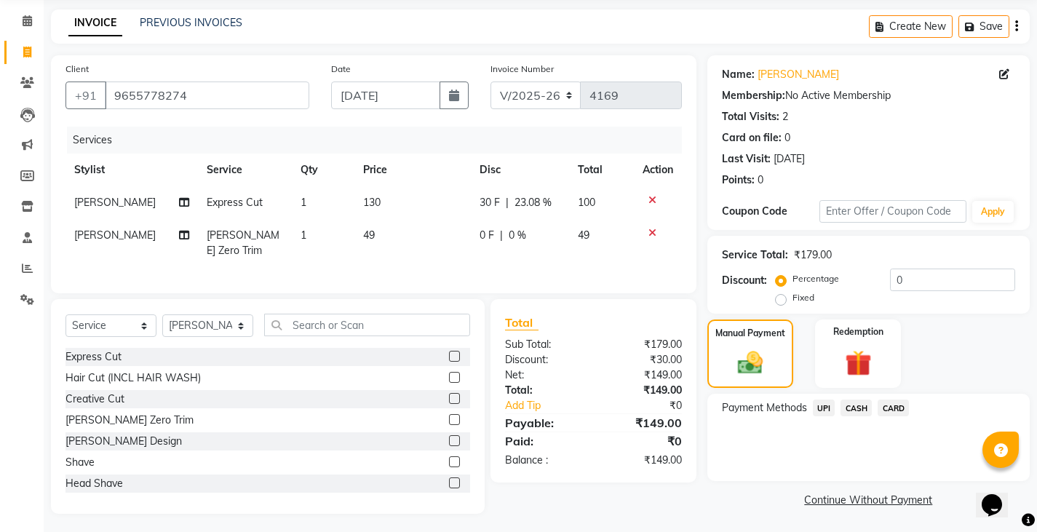
scroll to position [55, 0]
click at [850, 412] on span "CASH" at bounding box center [855, 407] width 31 height 17
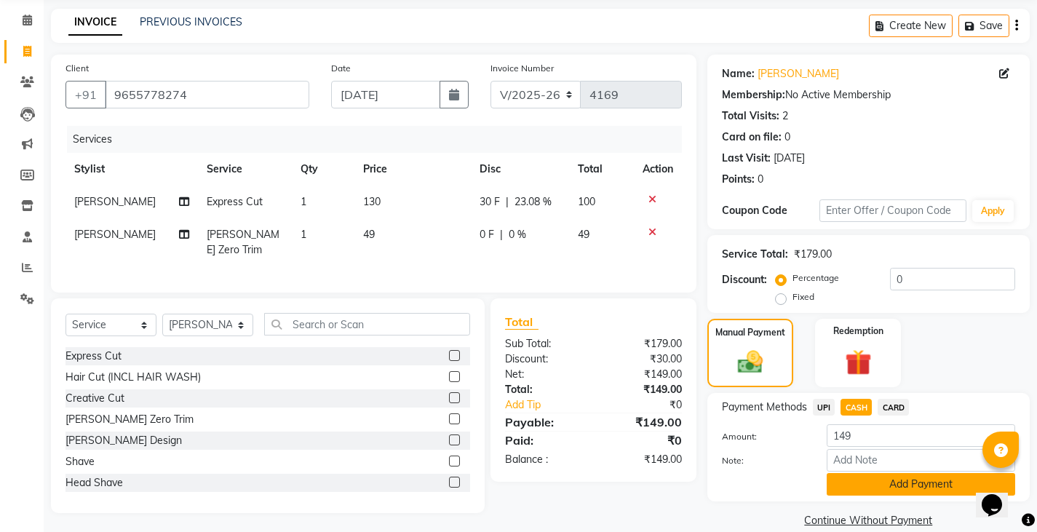
drag, startPoint x: 849, startPoint y: 418, endPoint x: 861, endPoint y: 495, distance: 78.0
click at [861, 495] on button "Add Payment" at bounding box center [920, 484] width 188 height 23
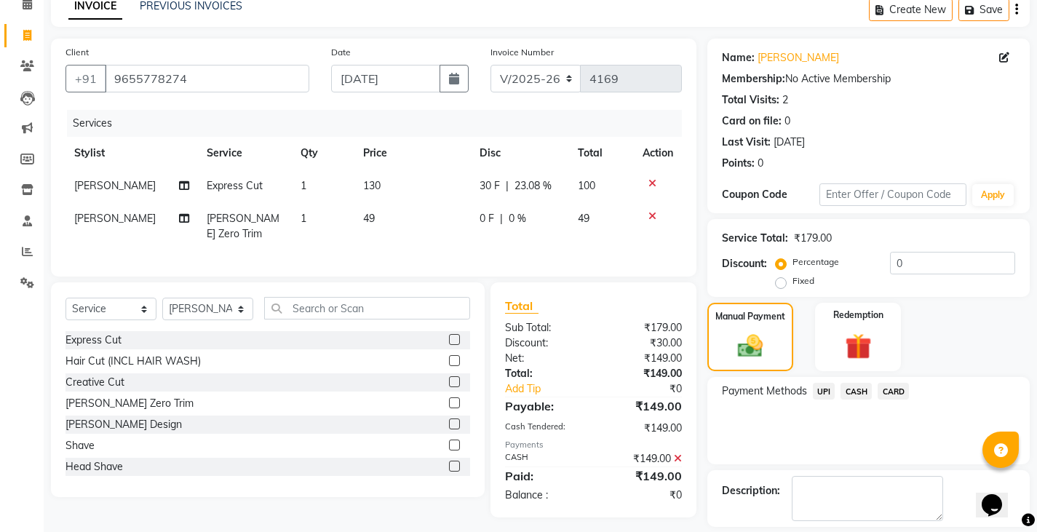
scroll to position [137, 0]
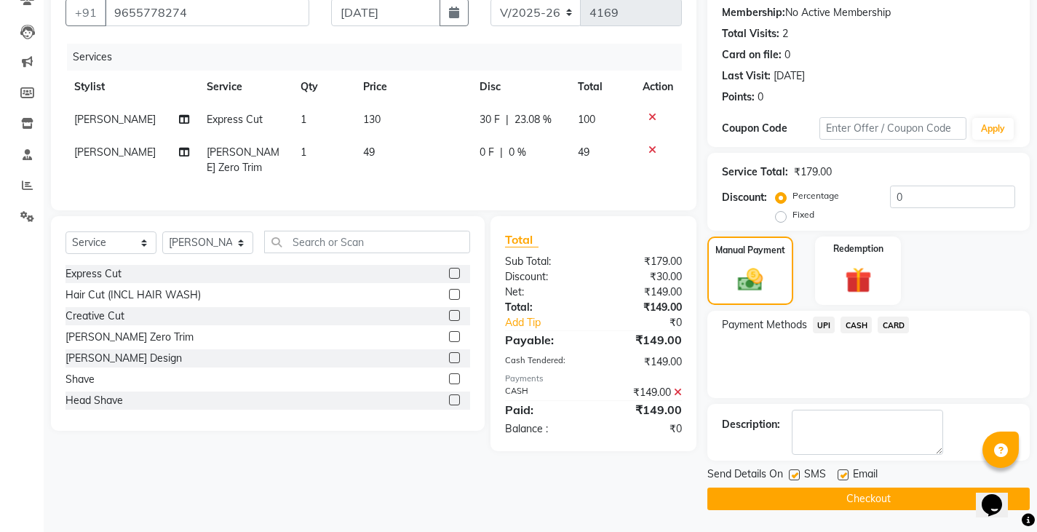
click at [866, 505] on button "Checkout" at bounding box center [868, 498] width 322 height 23
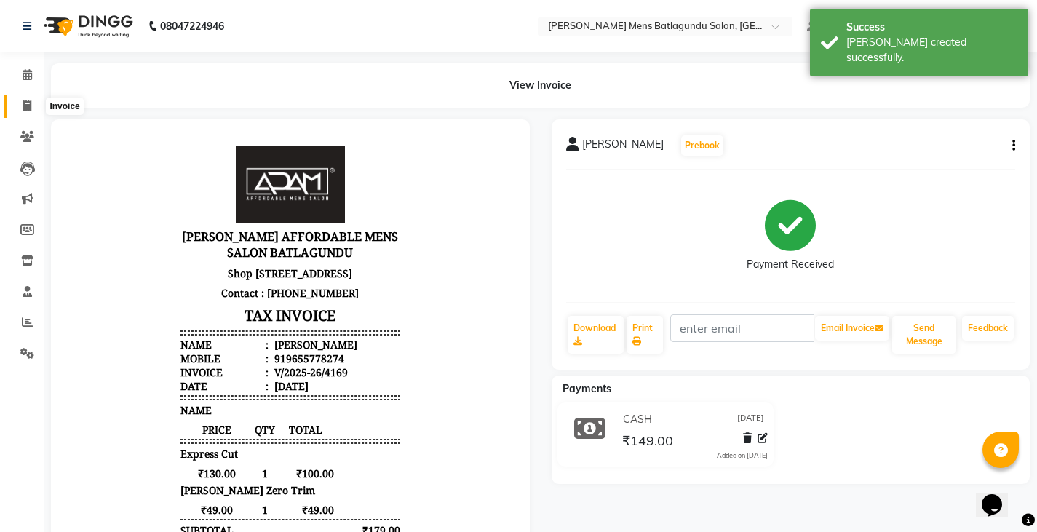
click at [31, 108] on icon at bounding box center [27, 105] width 8 height 11
select select "8213"
select select "service"
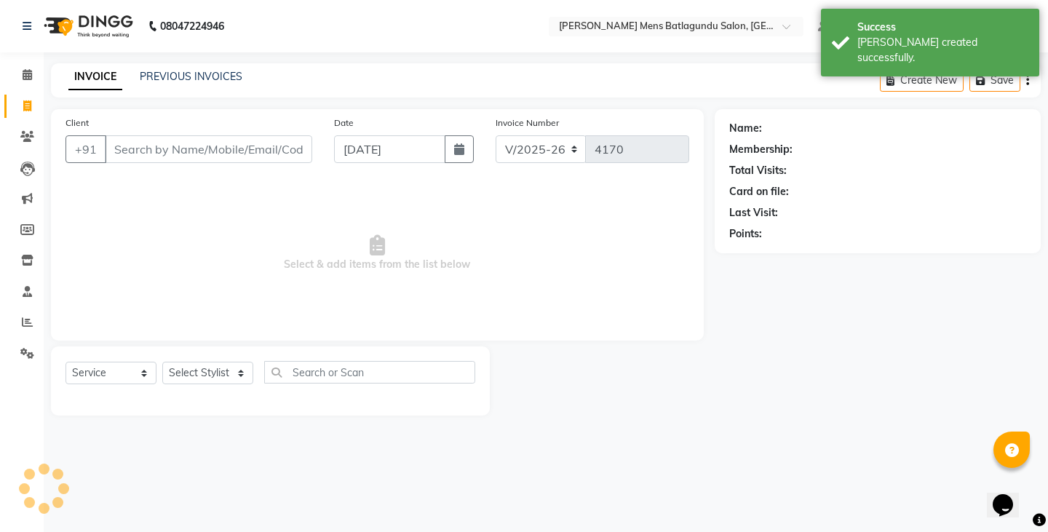
drag, startPoint x: 265, startPoint y: 184, endPoint x: 228, endPoint y: 147, distance: 52.0
click at [263, 180] on span "Select & add items from the list below" at bounding box center [376, 252] width 623 height 145
click at [228, 147] on input "Client" at bounding box center [208, 149] width 207 height 28
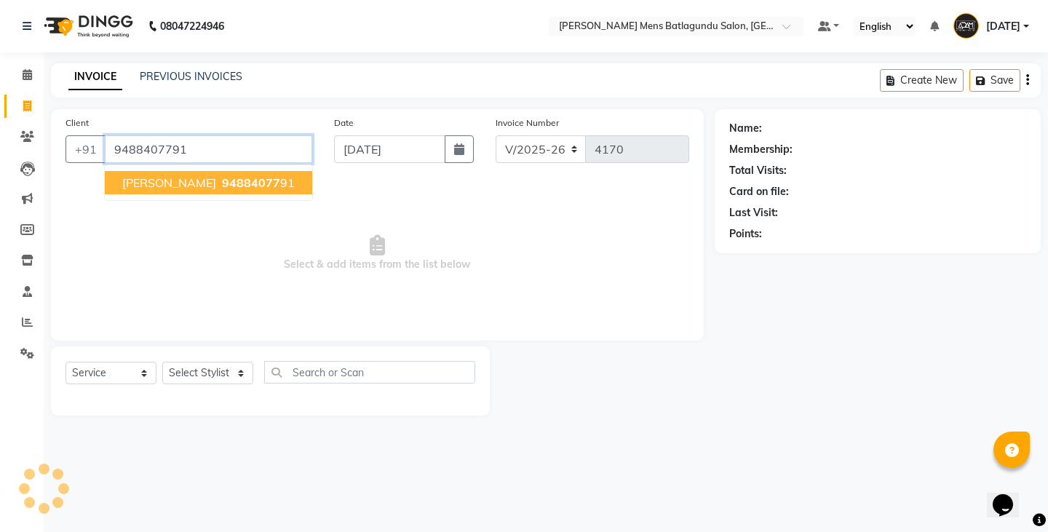
type input "9488407791"
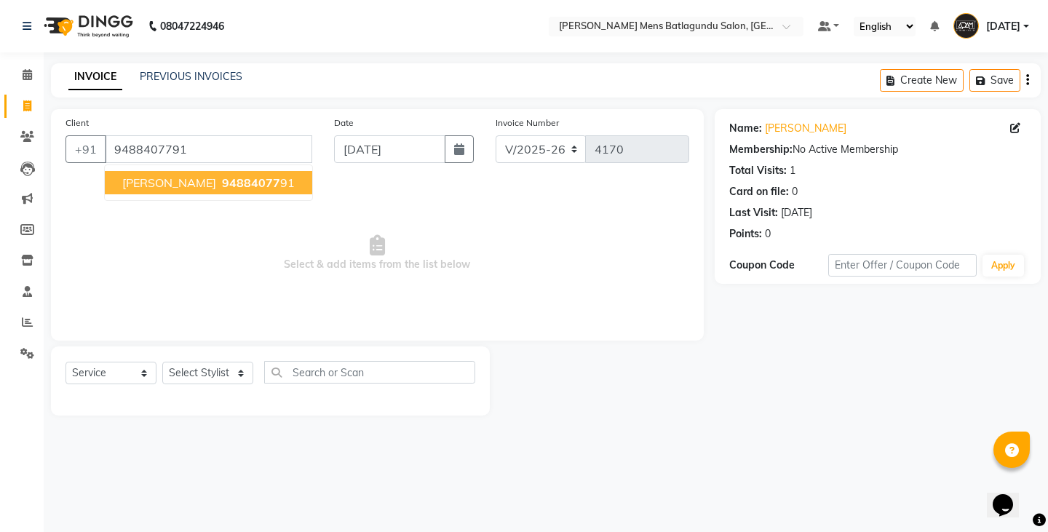
click at [222, 183] on span "94884077" at bounding box center [251, 182] width 58 height 15
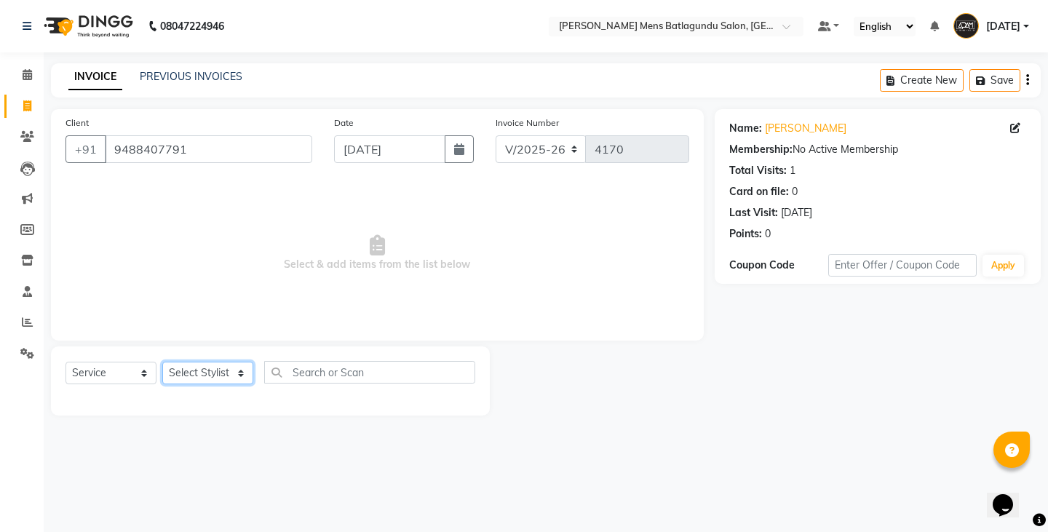
click at [205, 367] on select "Select Stylist Admin [PERSON_NAME][DATE] SAHIB [PERSON_NAME]" at bounding box center [207, 373] width 91 height 23
select select "89703"
click at [162, 362] on select "Select Stylist Admin [PERSON_NAME][DATE] SAHIB [PERSON_NAME]" at bounding box center [207, 373] width 91 height 23
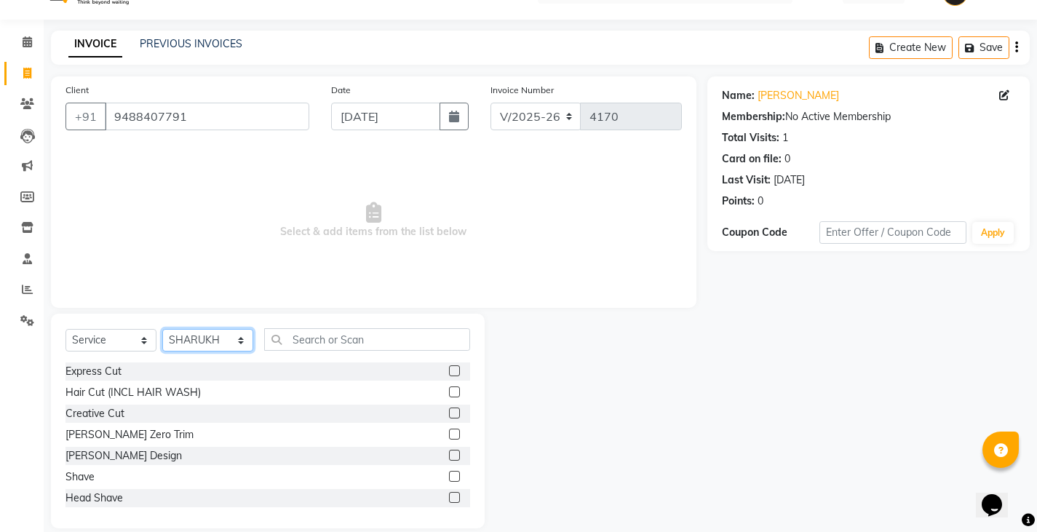
scroll to position [51, 0]
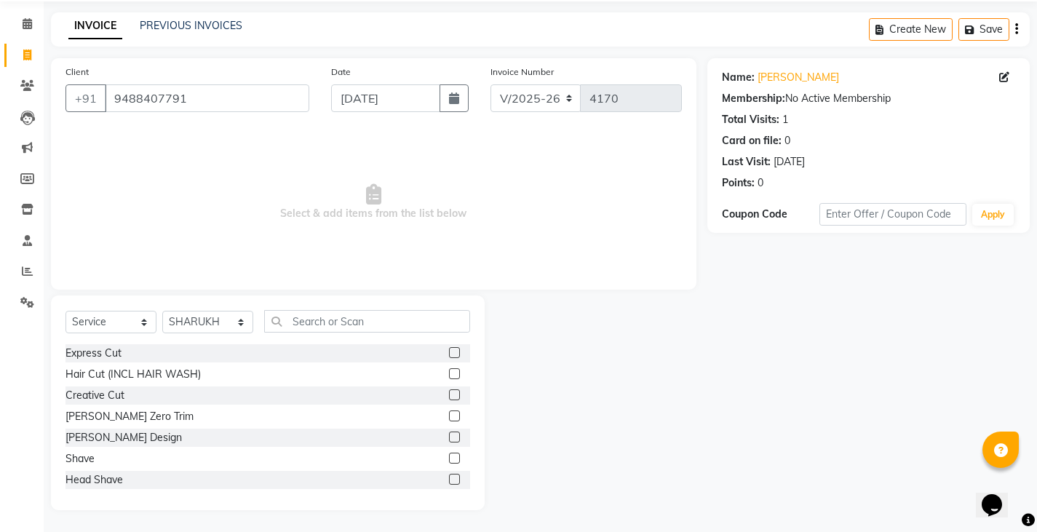
click at [449, 354] on label at bounding box center [454, 352] width 11 height 11
click at [449, 354] on input "checkbox" at bounding box center [453, 352] width 9 height 9
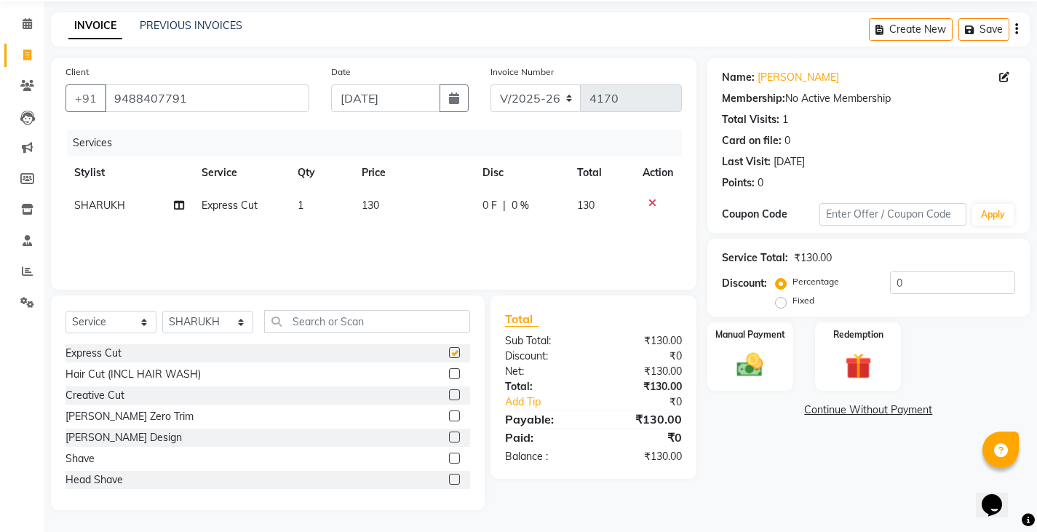
checkbox input "false"
click at [449, 439] on label at bounding box center [454, 436] width 11 height 11
click at [449, 439] on input "checkbox" at bounding box center [453, 437] width 9 height 9
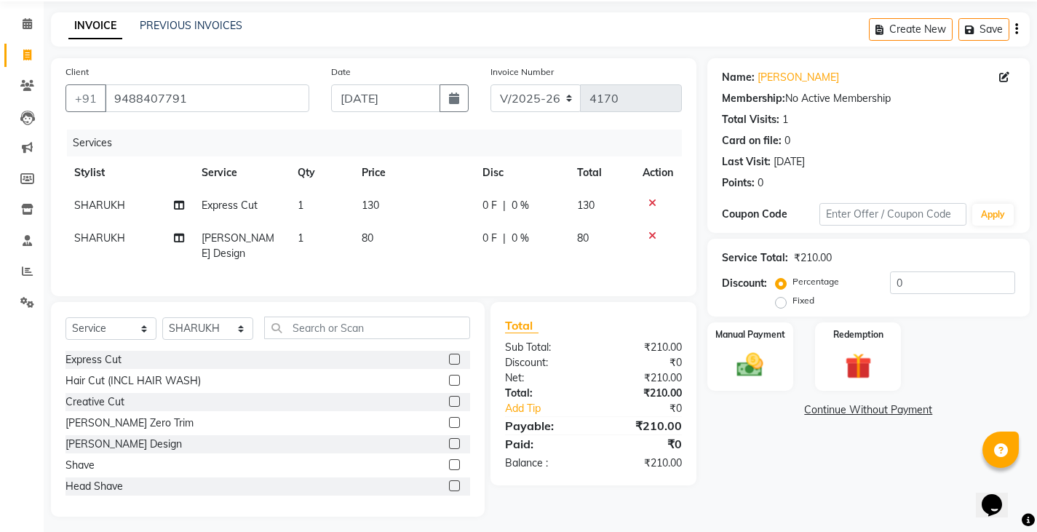
checkbox input "false"
click at [474, 199] on td "0 F | 0 %" at bounding box center [521, 205] width 95 height 33
select select "89703"
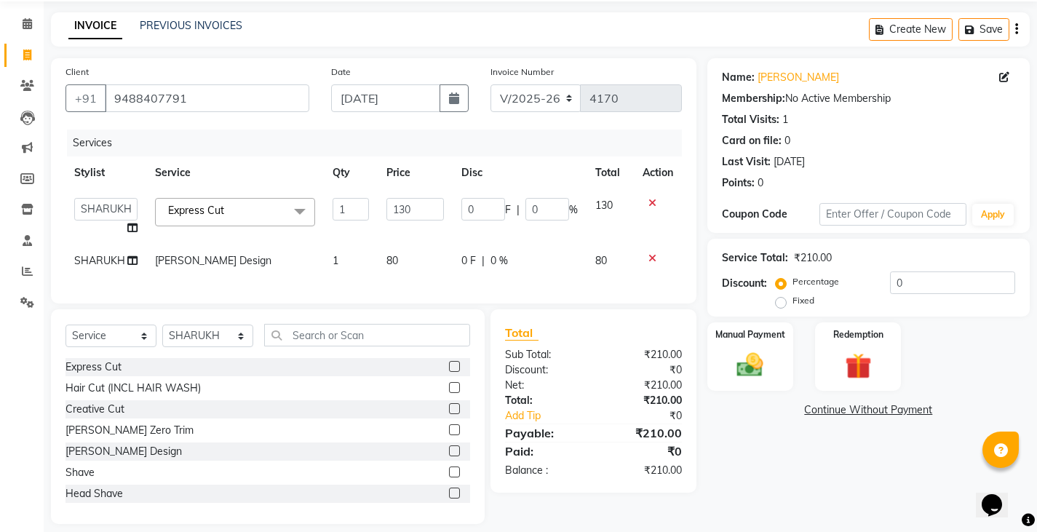
click at [458, 208] on td "0 F | 0 %" at bounding box center [519, 216] width 134 height 55
click at [473, 205] on input "0" at bounding box center [483, 209] width 44 height 23
click at [468, 207] on input "0" at bounding box center [483, 209] width 44 height 23
type input "30"
drag, startPoint x: 463, startPoint y: 254, endPoint x: 684, endPoint y: 301, distance: 225.4
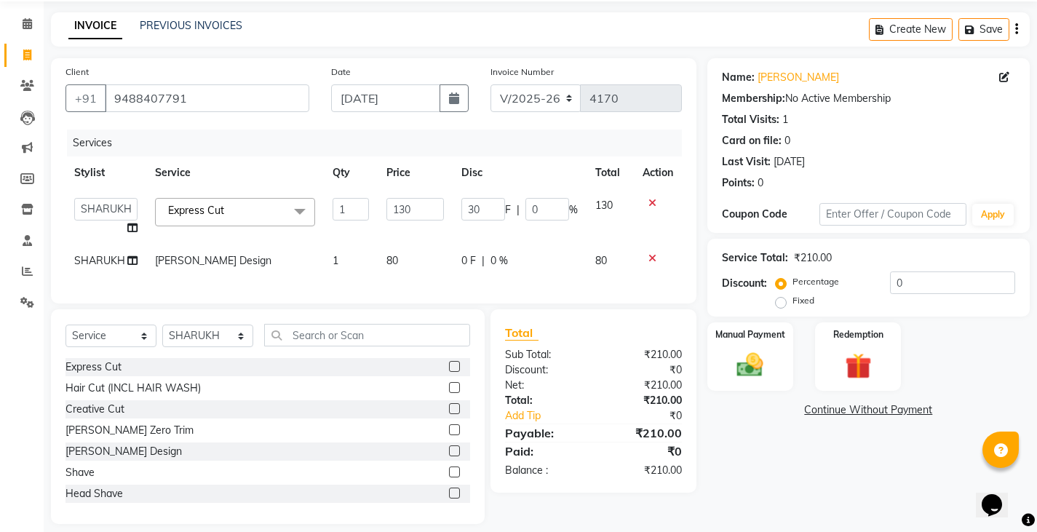
click at [465, 255] on div "Services Stylist Service Qty Price Disc Total Action Admin [PERSON_NAME][DATE] …" at bounding box center [373, 208] width 616 height 159
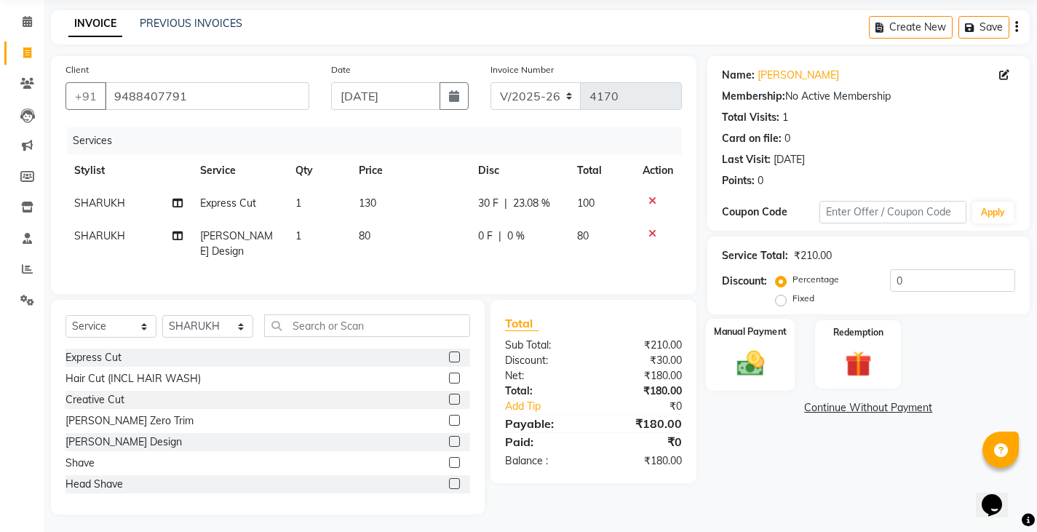
click at [791, 374] on div "Manual Payment" at bounding box center [749, 355] width 89 height 72
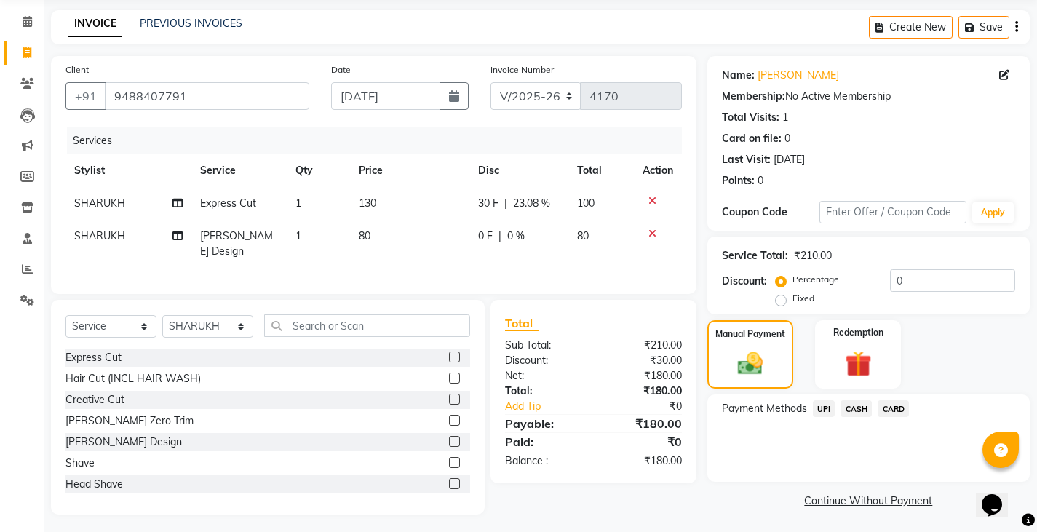
scroll to position [55, 0]
click at [819, 412] on span "UPI" at bounding box center [824, 407] width 23 height 17
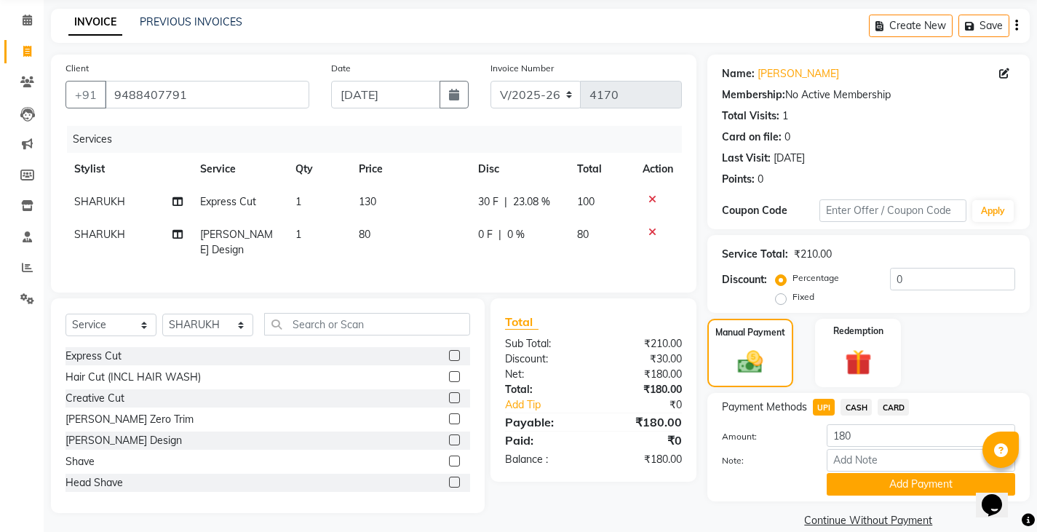
click at [896, 399] on span "CARD" at bounding box center [892, 407] width 31 height 17
click at [861, 407] on span "CASH" at bounding box center [855, 407] width 31 height 17
click at [873, 492] on button "Add Payment" at bounding box center [920, 484] width 188 height 23
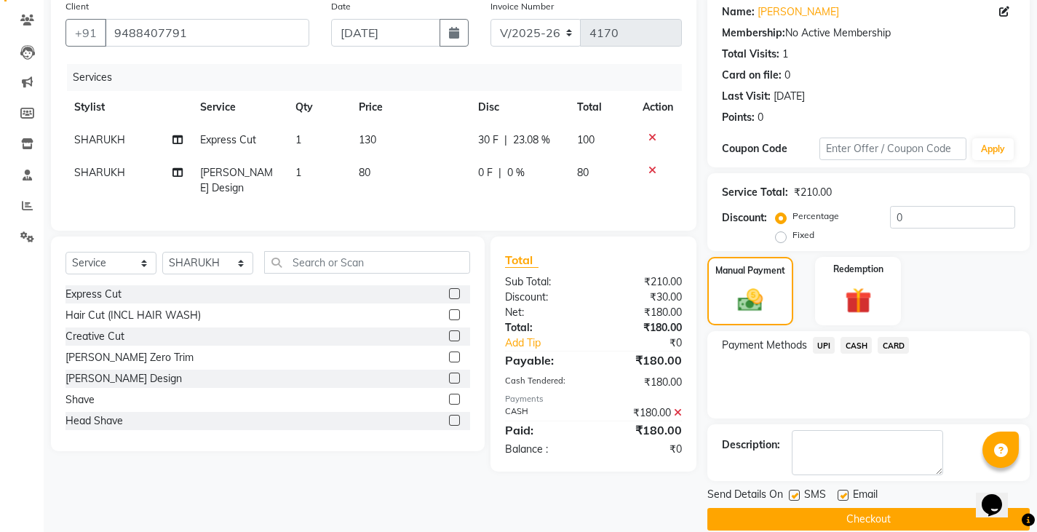
scroll to position [137, 0]
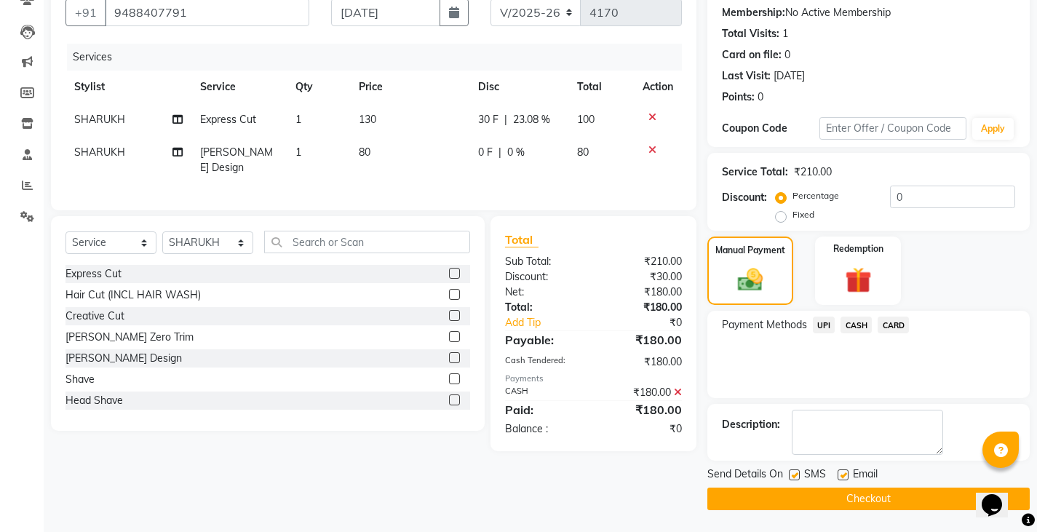
click at [886, 503] on button "Checkout" at bounding box center [868, 498] width 322 height 23
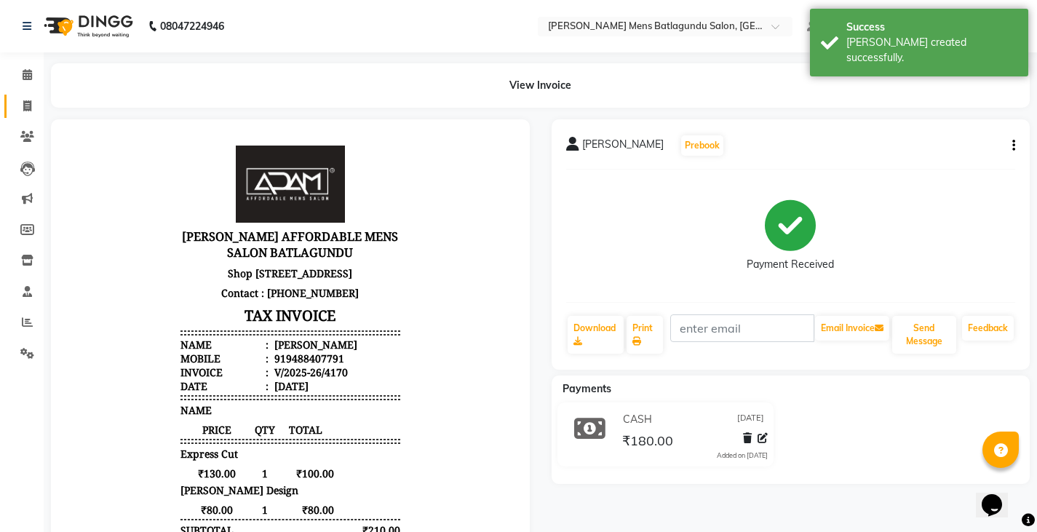
click at [31, 110] on icon at bounding box center [27, 105] width 8 height 11
select select "service"
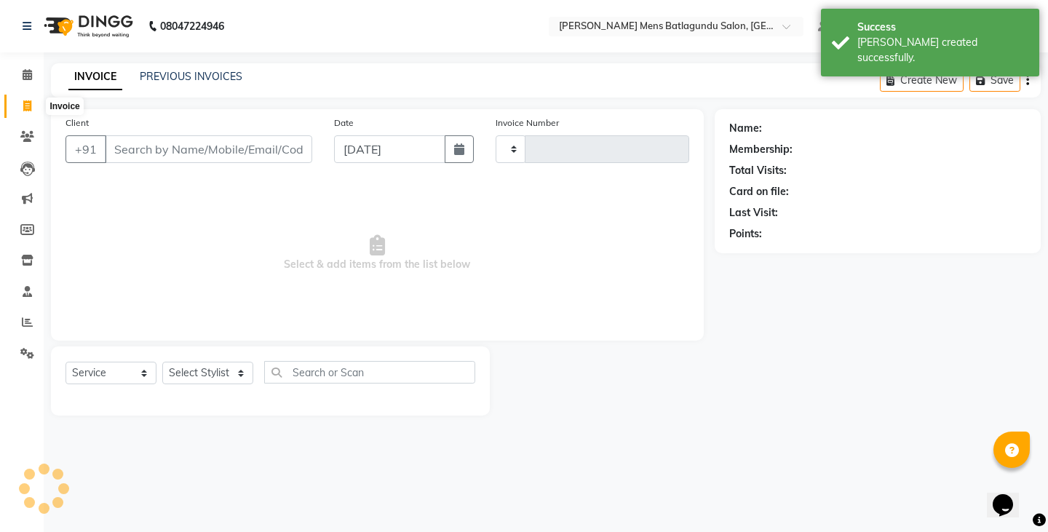
type input "4171"
select select "8213"
click at [204, 147] on input "Client" at bounding box center [208, 149] width 207 height 28
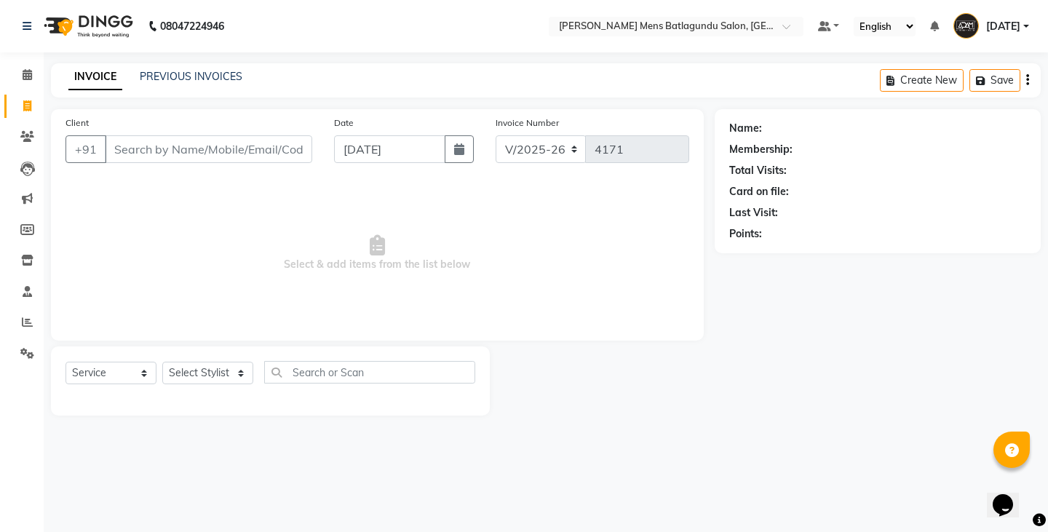
click at [136, 82] on div "INVOICE PREVIOUS INVOICES" at bounding box center [146, 76] width 191 height 15
click at [151, 75] on link "PREVIOUS INVOICES" at bounding box center [191, 76] width 103 height 13
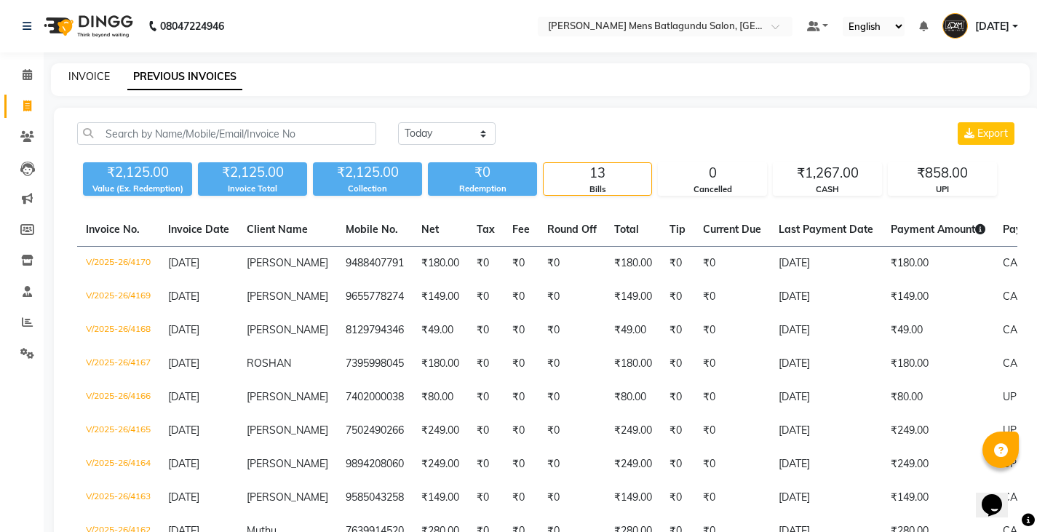
click at [102, 76] on link "INVOICE" at bounding box center [88, 76] width 41 height 13
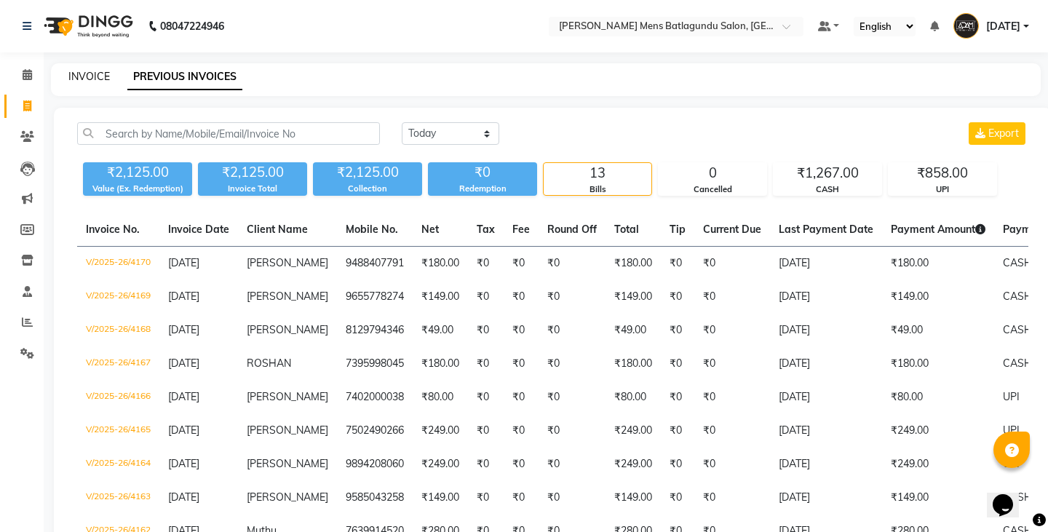
select select "service"
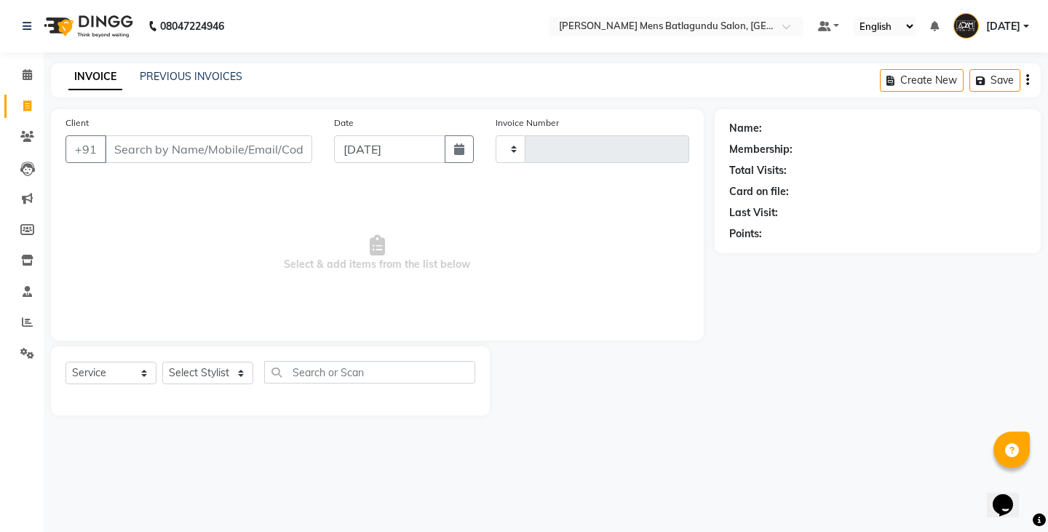
type input "4171"
select select "8213"
click at [155, 137] on input "Client" at bounding box center [208, 149] width 207 height 28
click at [188, 71] on link "PREVIOUS INVOICES" at bounding box center [191, 76] width 103 height 13
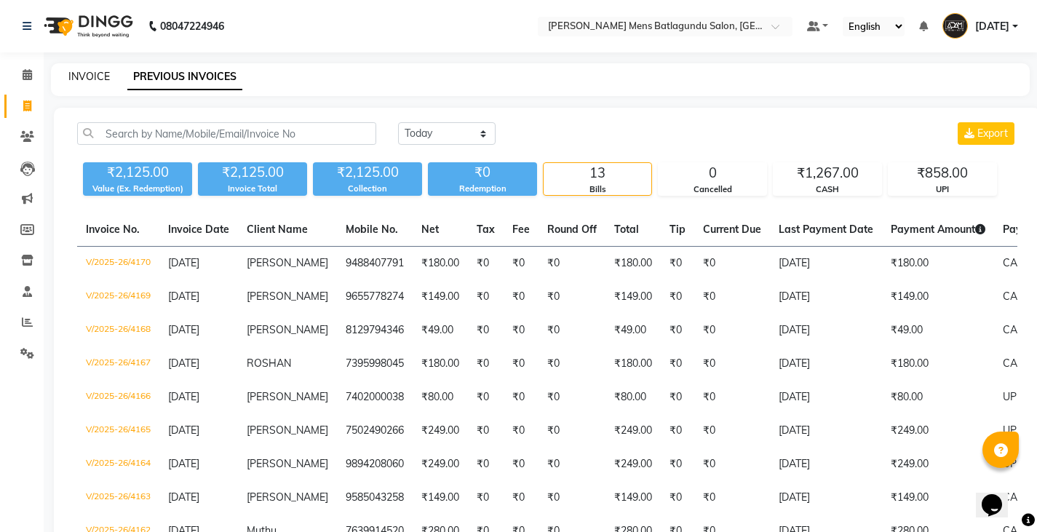
click at [87, 71] on link "INVOICE" at bounding box center [88, 76] width 41 height 13
select select "service"
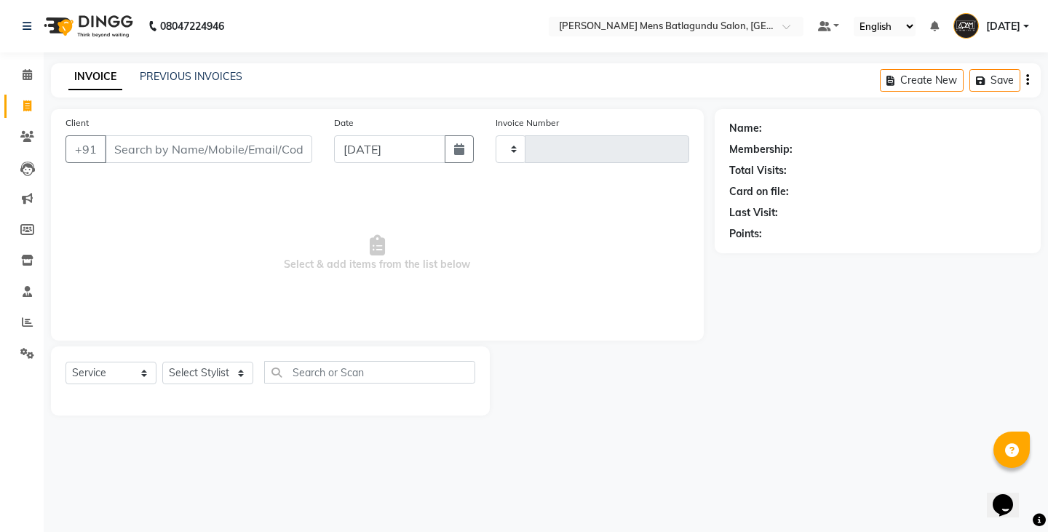
type input "4171"
select select "8213"
click at [204, 150] on input "Client" at bounding box center [208, 149] width 207 height 28
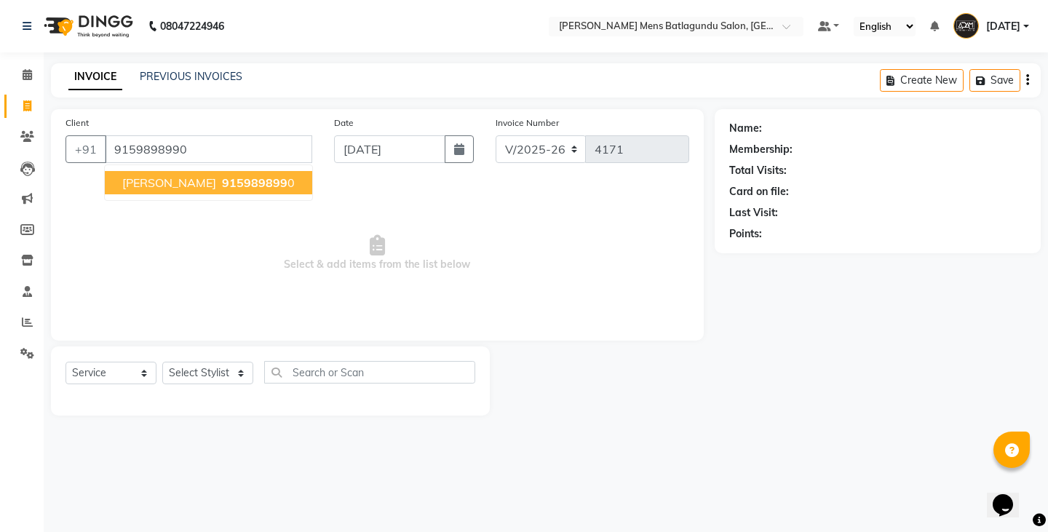
type input "9159898990"
click at [140, 198] on ngb-typeahead-window "[PERSON_NAME] 915989899 0" at bounding box center [208, 182] width 209 height 36
click at [164, 177] on button "[PERSON_NAME] 915989899 0" at bounding box center [208, 182] width 207 height 23
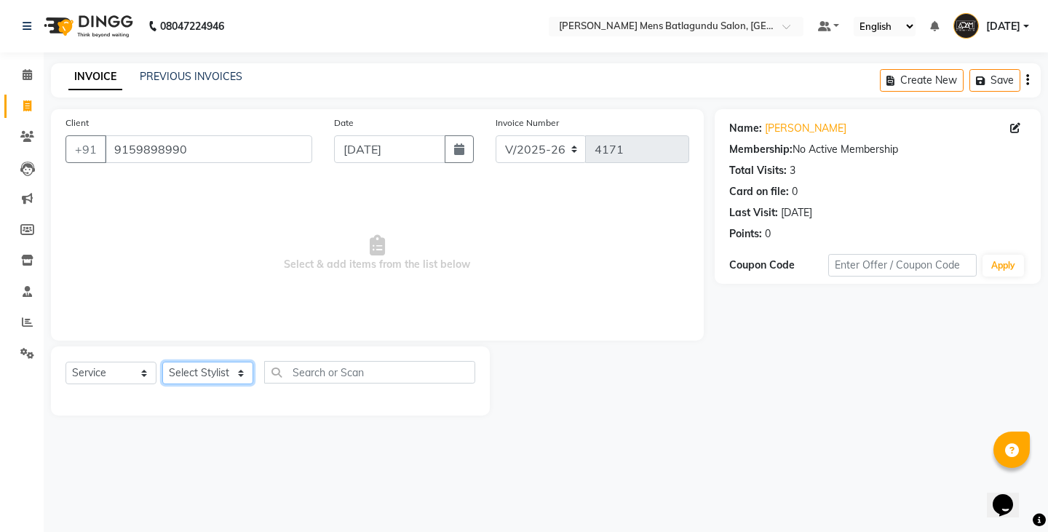
click at [203, 374] on select "Select Stylist Admin [PERSON_NAME][DATE] SAHIB [PERSON_NAME]" at bounding box center [207, 373] width 91 height 23
select select "89172"
click at [162, 362] on select "Select Stylist Admin [PERSON_NAME][DATE] SAHIB [PERSON_NAME]" at bounding box center [207, 373] width 91 height 23
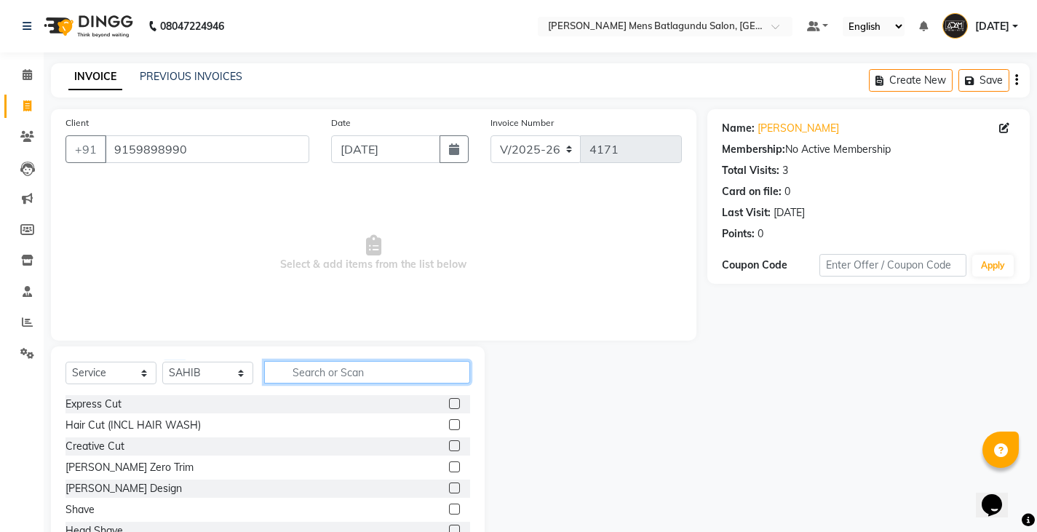
click at [329, 372] on input "text" at bounding box center [367, 372] width 206 height 23
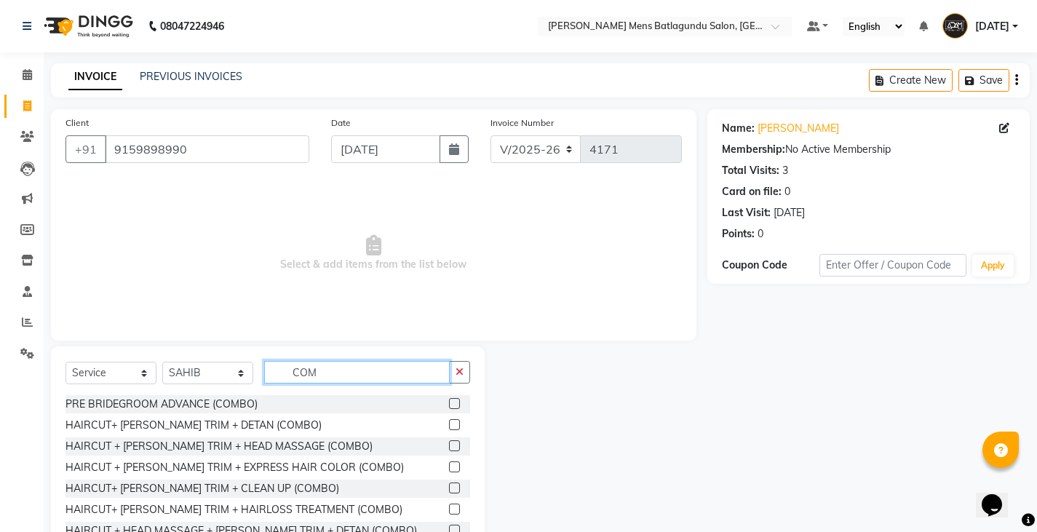
type input "COM"
click at [449, 426] on label at bounding box center [454, 424] width 11 height 11
click at [449, 426] on input "checkbox" at bounding box center [453, 424] width 9 height 9
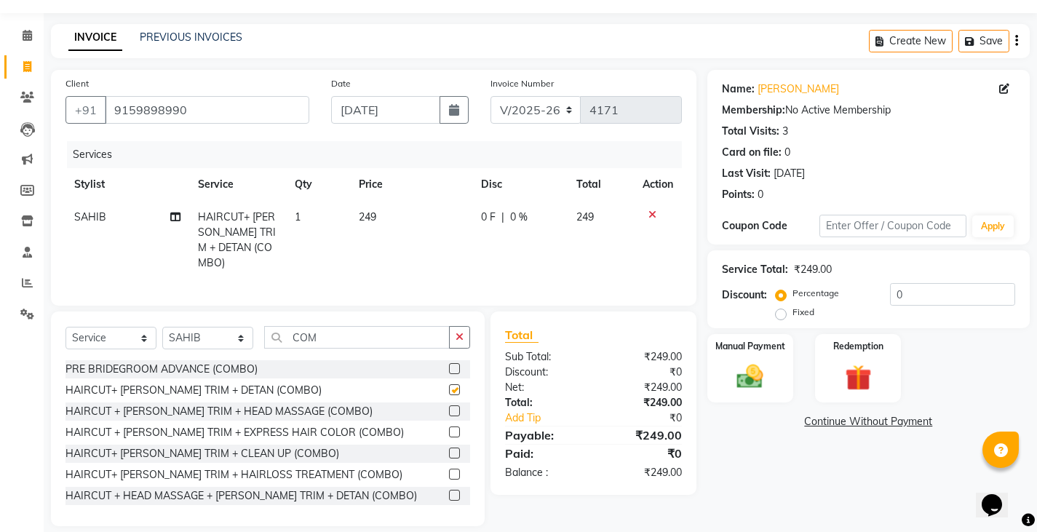
checkbox input "false"
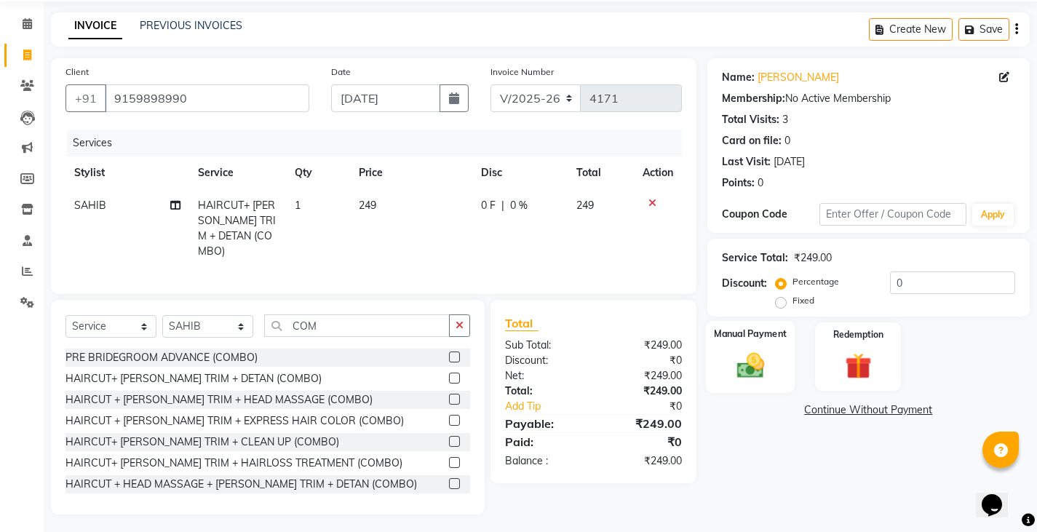
click at [764, 375] on img at bounding box center [749, 364] width 44 height 31
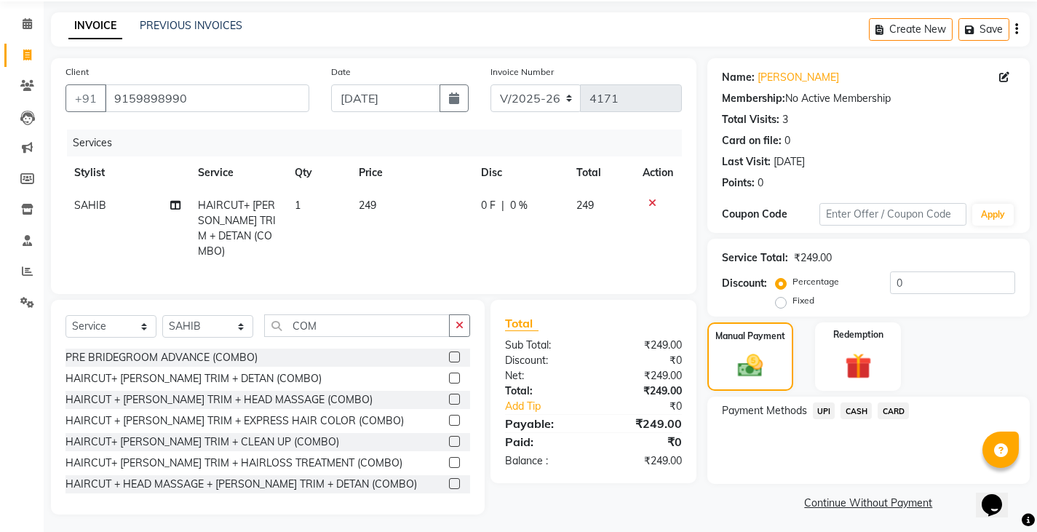
click at [821, 410] on span "UPI" at bounding box center [824, 410] width 23 height 17
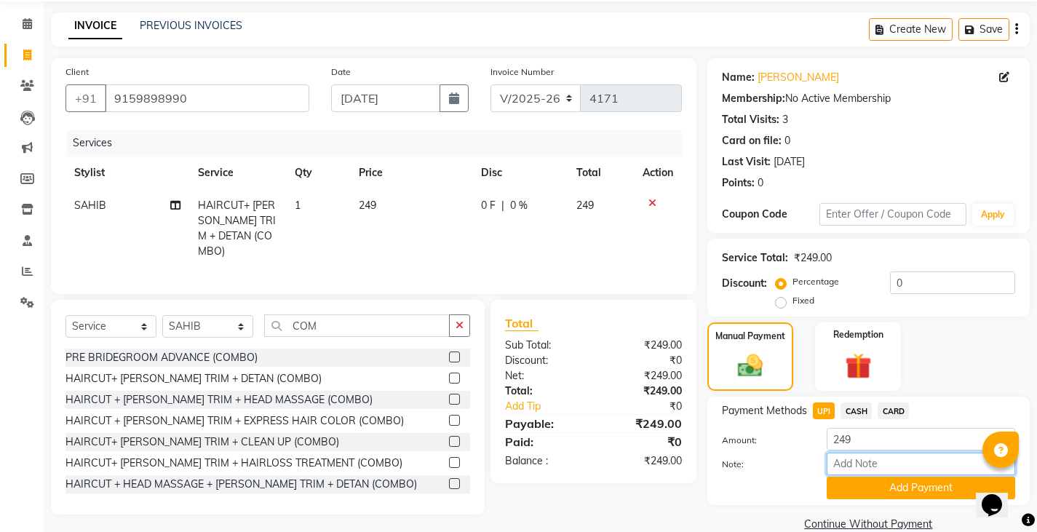
click at [845, 473] on input "Note:" at bounding box center [920, 463] width 188 height 23
click at [845, 485] on button "Add Payment" at bounding box center [920, 487] width 188 height 23
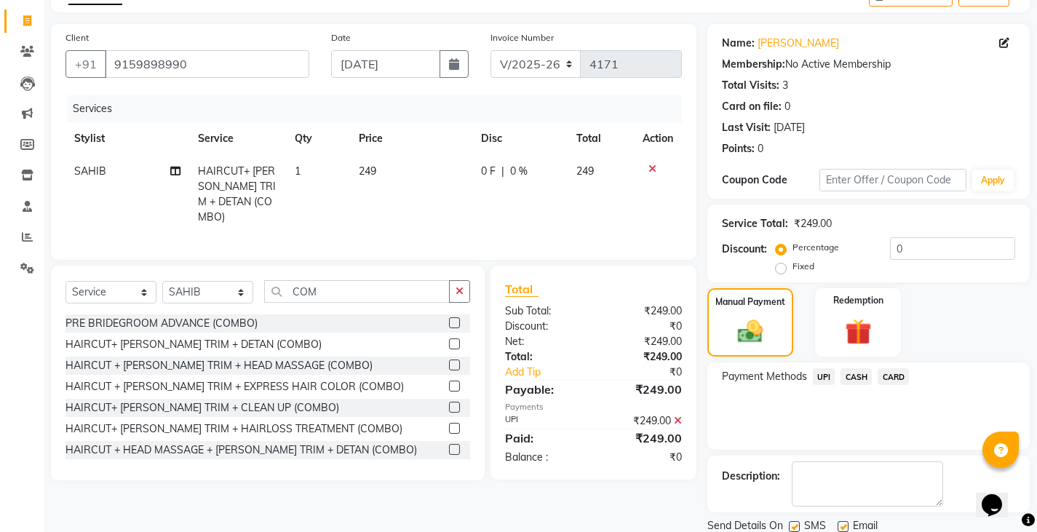
scroll to position [137, 0]
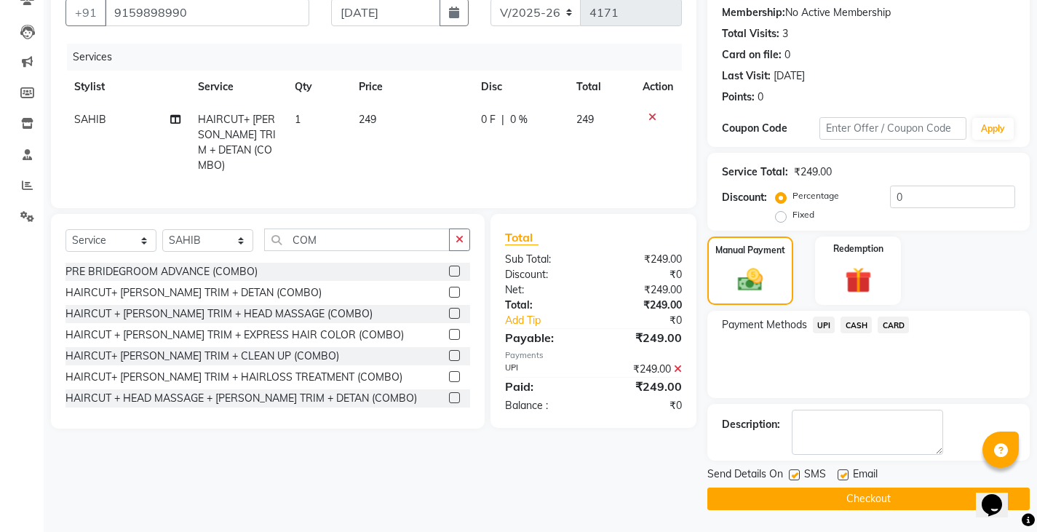
click at [834, 489] on button "Checkout" at bounding box center [868, 498] width 322 height 23
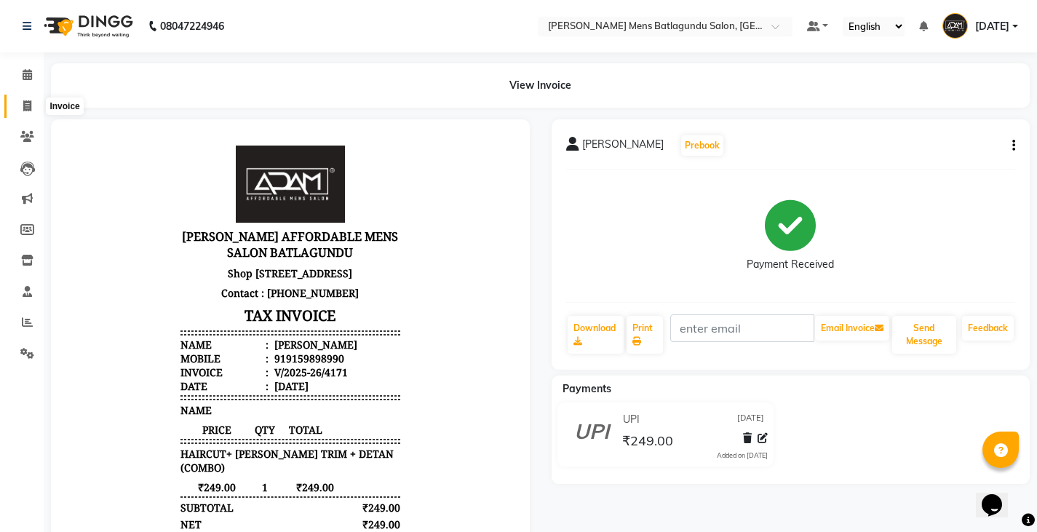
click at [25, 111] on span at bounding box center [27, 106] width 25 height 17
select select "service"
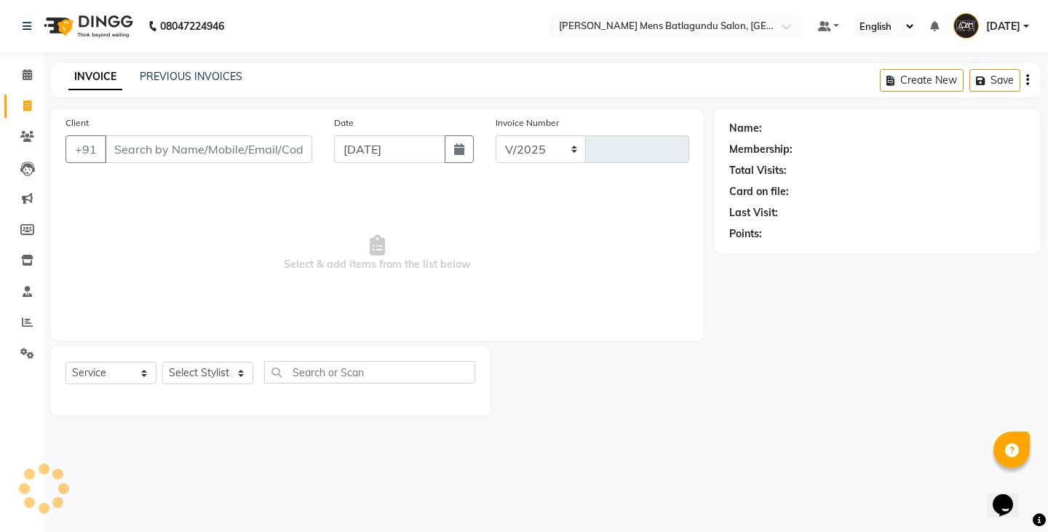
select select "8213"
type input "4172"
drag, startPoint x: 217, startPoint y: 156, endPoint x: 243, endPoint y: 154, distance: 26.3
click at [216, 156] on input "Client" at bounding box center [208, 149] width 207 height 28
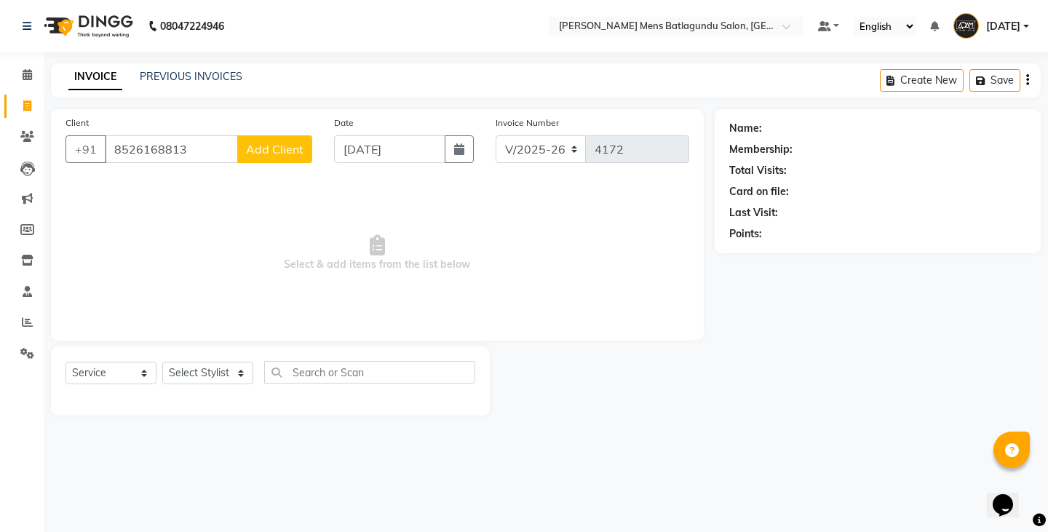
type input "8526168813"
click at [272, 132] on div "Client [PHONE_NUMBER] Add Client" at bounding box center [189, 145] width 268 height 60
drag, startPoint x: 268, startPoint y: 161, endPoint x: 263, endPoint y: 175, distance: 15.4
click at [265, 171] on div "Client [PHONE_NUMBER] Add Client" at bounding box center [189, 145] width 268 height 60
click at [269, 156] on button "Add Client" at bounding box center [274, 149] width 75 height 28
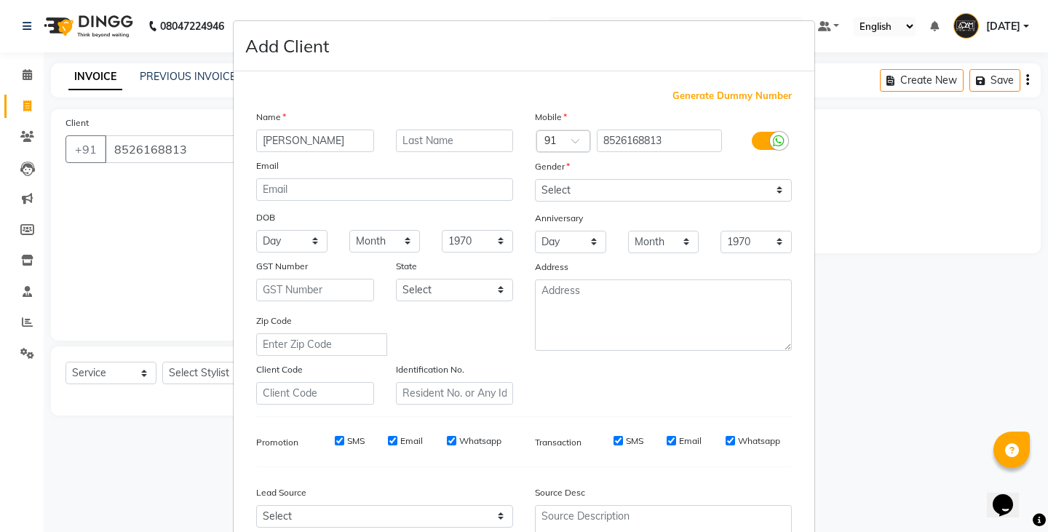
click at [287, 136] on input "[PERSON_NAME]" at bounding box center [315, 140] width 118 height 23
type input "[PERSON_NAME]"
drag, startPoint x: 580, startPoint y: 186, endPoint x: 578, endPoint y: 200, distance: 14.1
click at [580, 186] on select "Select [DEMOGRAPHIC_DATA] [DEMOGRAPHIC_DATA] Other Prefer Not To Say" at bounding box center [663, 190] width 257 height 23
select select "[DEMOGRAPHIC_DATA]"
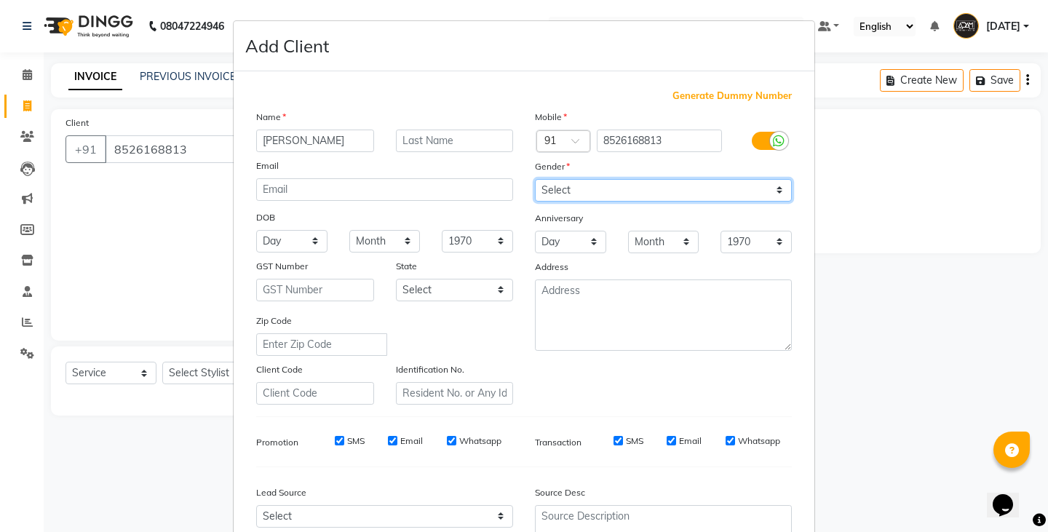
click at [535, 179] on select "Select [DEMOGRAPHIC_DATA] [DEMOGRAPHIC_DATA] Other Prefer Not To Say" at bounding box center [663, 190] width 257 height 23
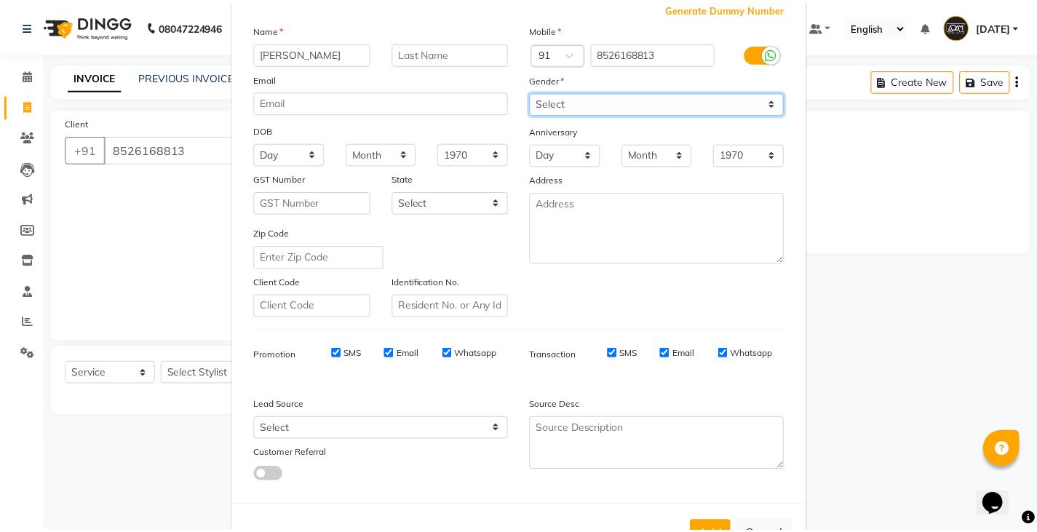
scroll to position [140, 0]
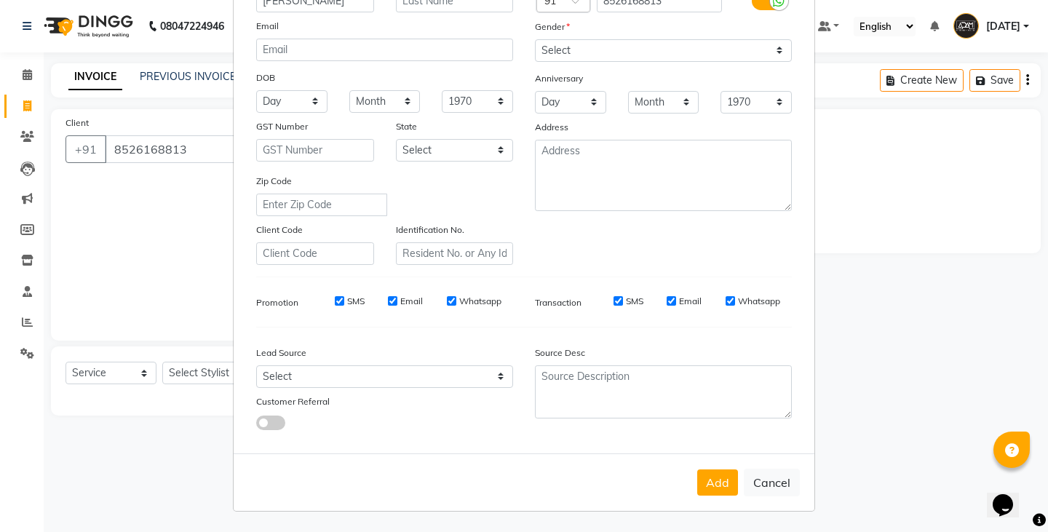
click at [689, 476] on div "Add Cancel" at bounding box center [524, 481] width 580 height 57
click at [701, 480] on button "Add" at bounding box center [717, 482] width 41 height 26
select select
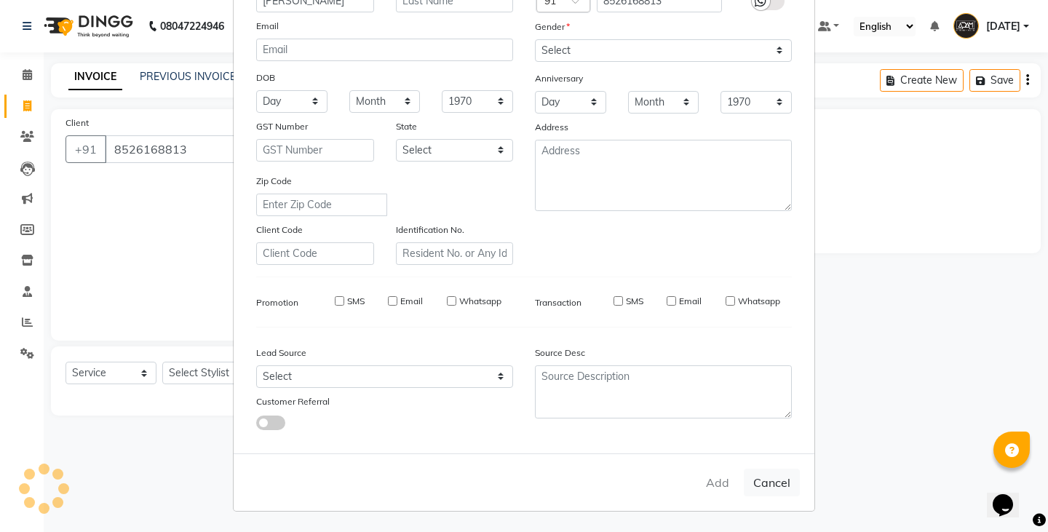
select select
checkbox input "false"
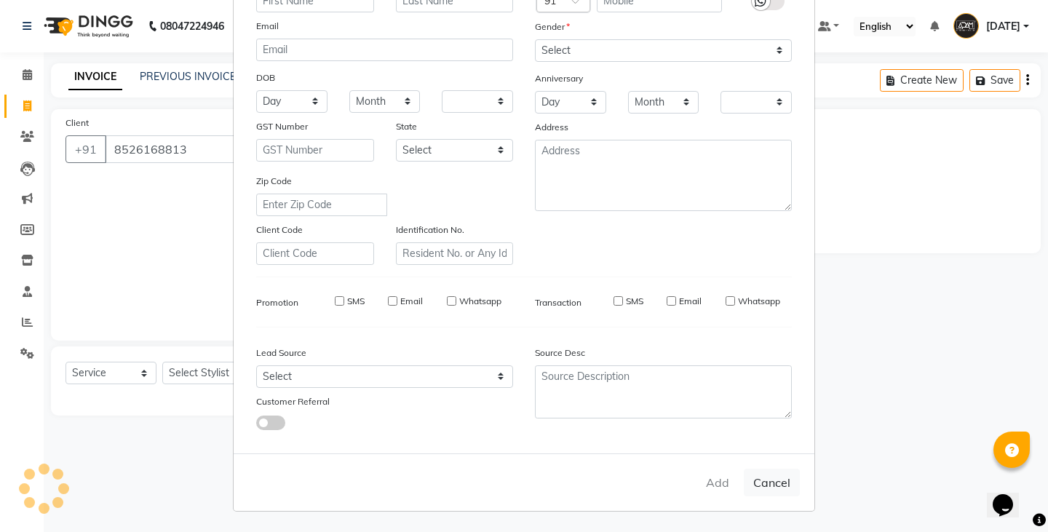
checkbox input "false"
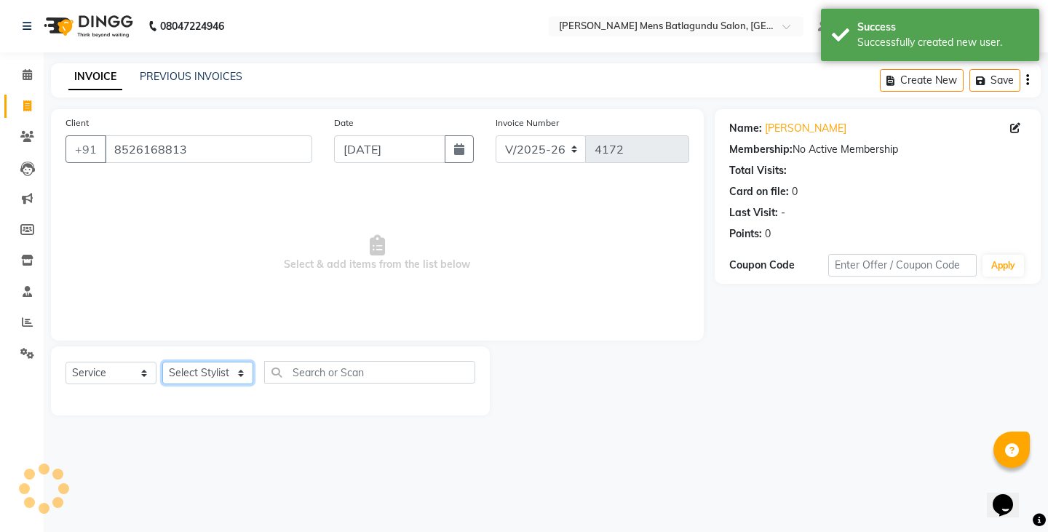
click at [210, 380] on select "Select Stylist Admin [PERSON_NAME][DATE] SAHIB [PERSON_NAME]" at bounding box center [207, 373] width 91 height 23
select select "89703"
click at [162, 362] on select "Select Stylist Admin [PERSON_NAME][DATE] SAHIB [PERSON_NAME]" at bounding box center [207, 373] width 91 height 23
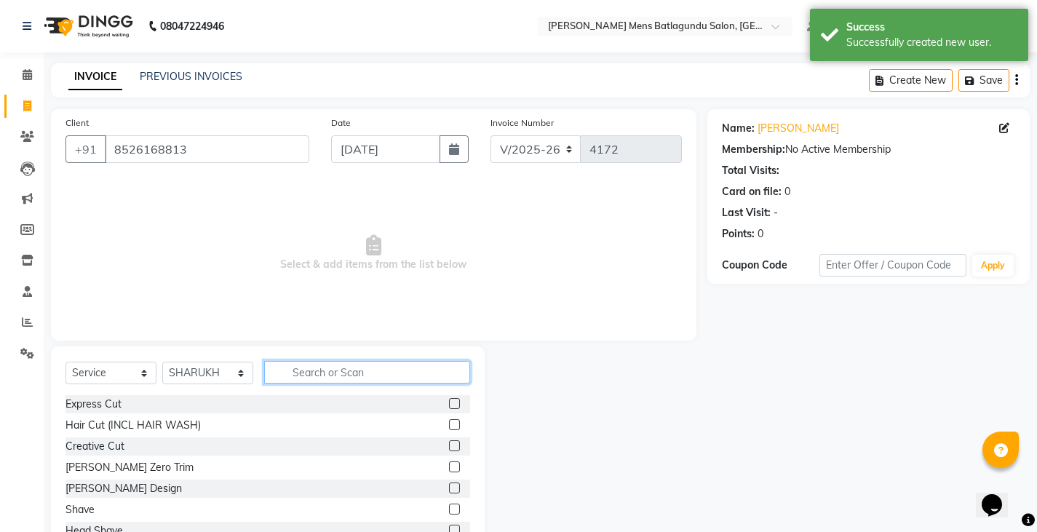
click at [396, 362] on input "text" at bounding box center [367, 372] width 206 height 23
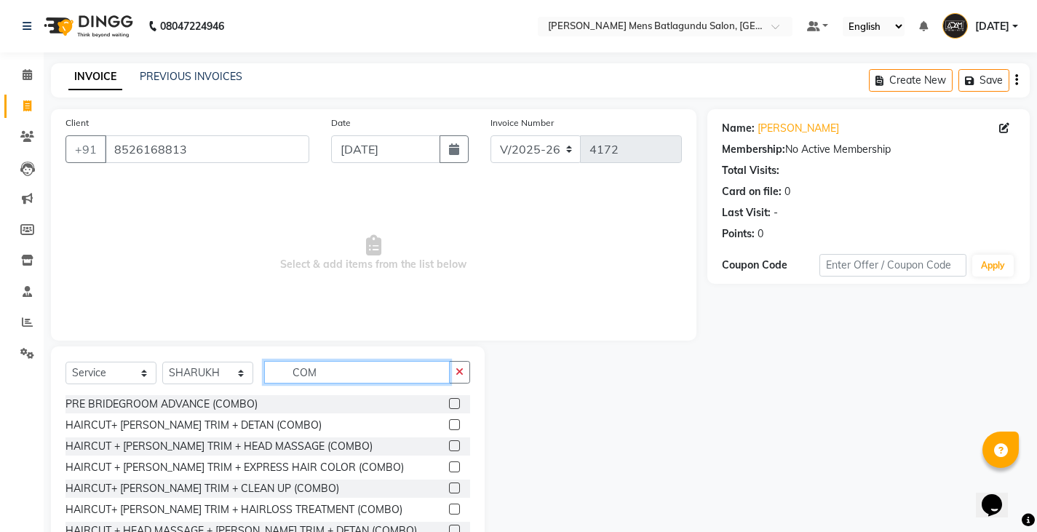
type input "COM"
click at [449, 420] on label at bounding box center [454, 424] width 11 height 11
click at [449, 420] on input "checkbox" at bounding box center [453, 424] width 9 height 9
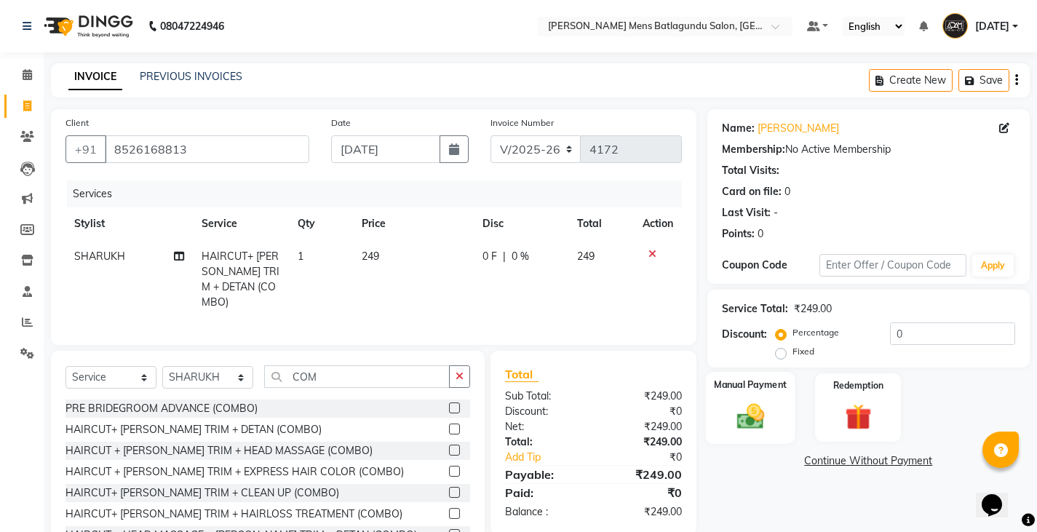
checkbox input "false"
click at [716, 411] on div "Manual Payment" at bounding box center [749, 408] width 89 height 72
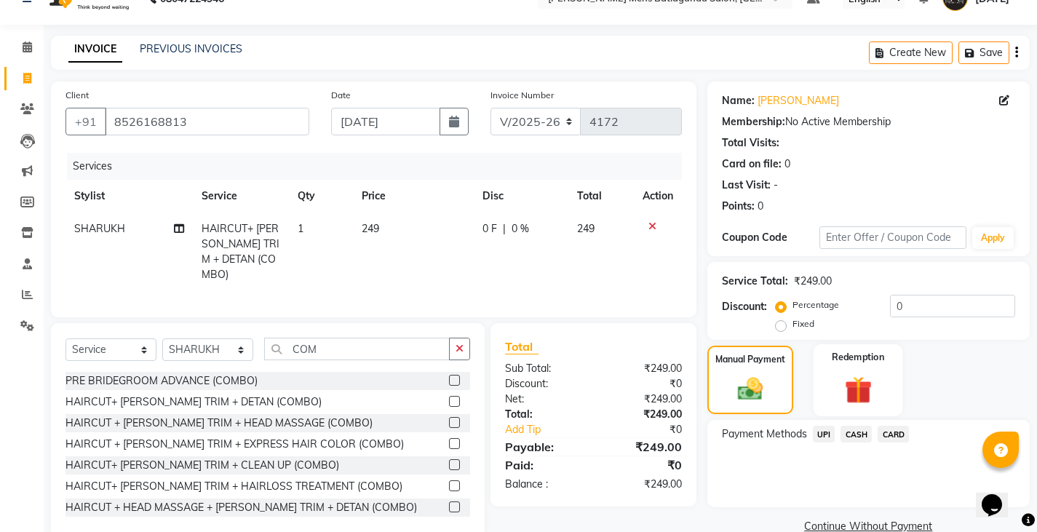
scroll to position [55, 0]
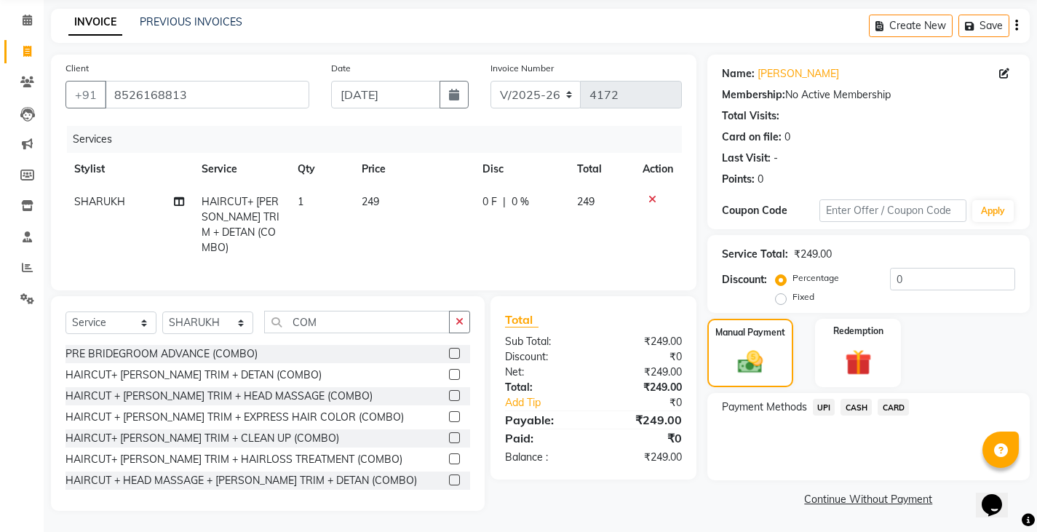
click at [815, 410] on span "UPI" at bounding box center [824, 407] width 23 height 17
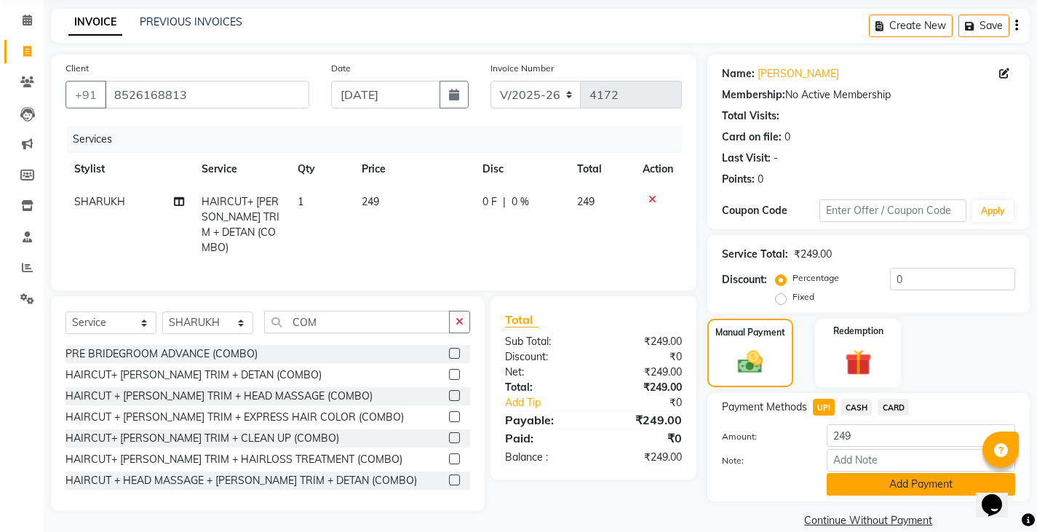
click at [837, 485] on button "Add Payment" at bounding box center [920, 484] width 188 height 23
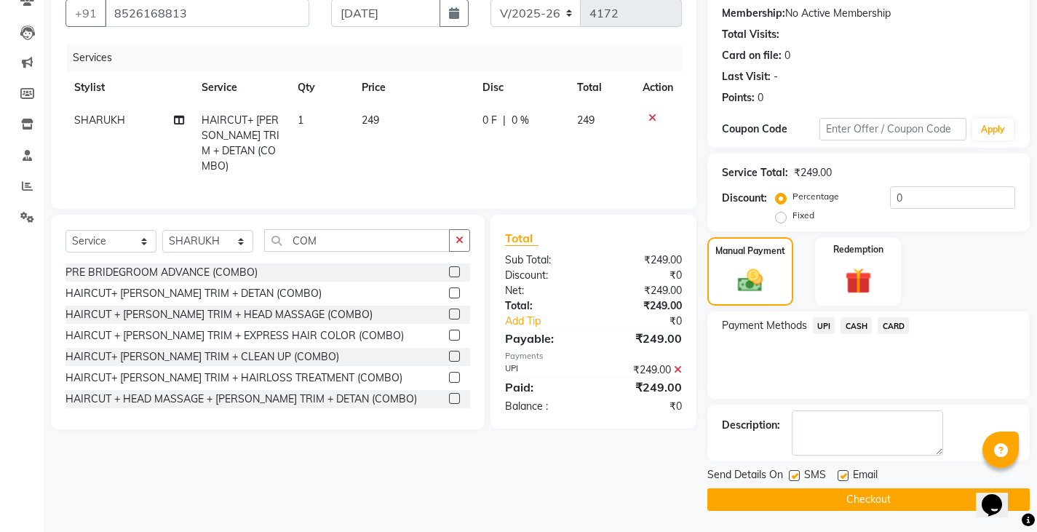
scroll to position [137, 0]
click at [842, 507] on button "Checkout" at bounding box center [868, 498] width 322 height 23
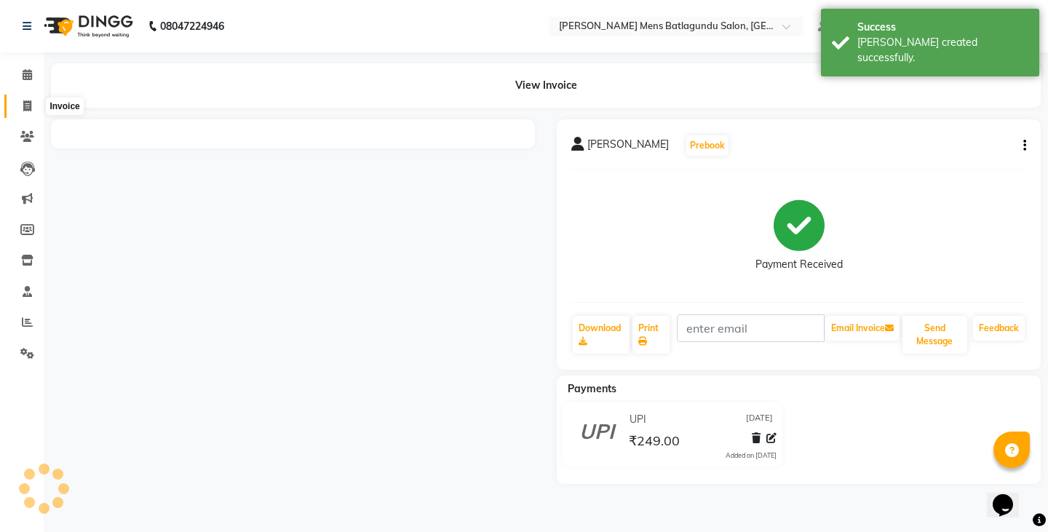
click at [28, 112] on span at bounding box center [27, 106] width 25 height 17
select select "8213"
select select "service"
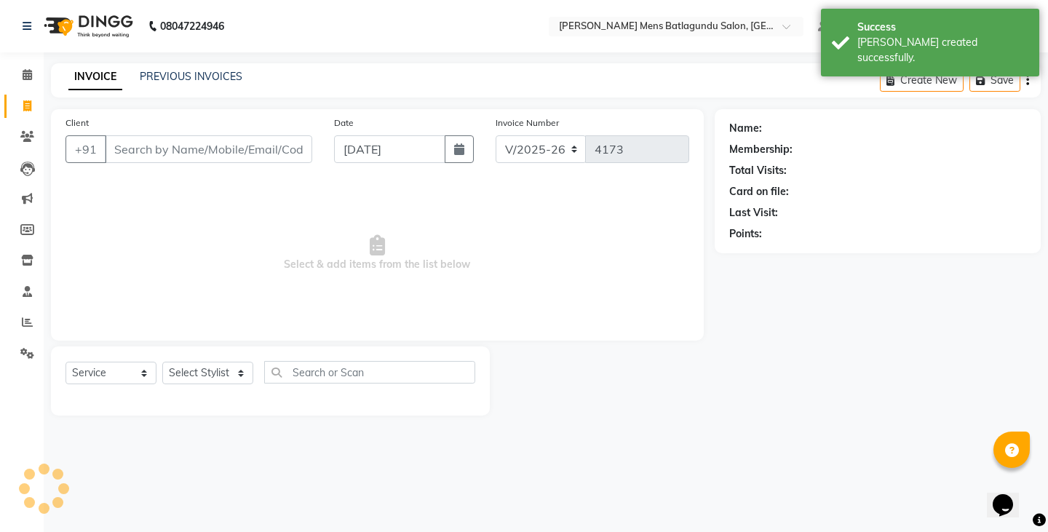
click at [167, 157] on input "Client" at bounding box center [208, 149] width 207 height 28
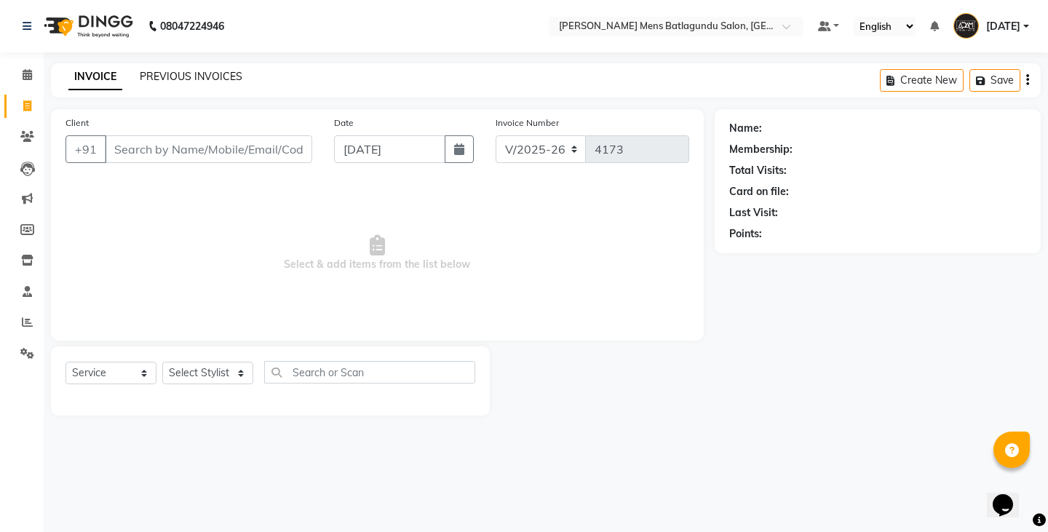
click at [173, 72] on link "PREVIOUS INVOICES" at bounding box center [191, 76] width 103 height 13
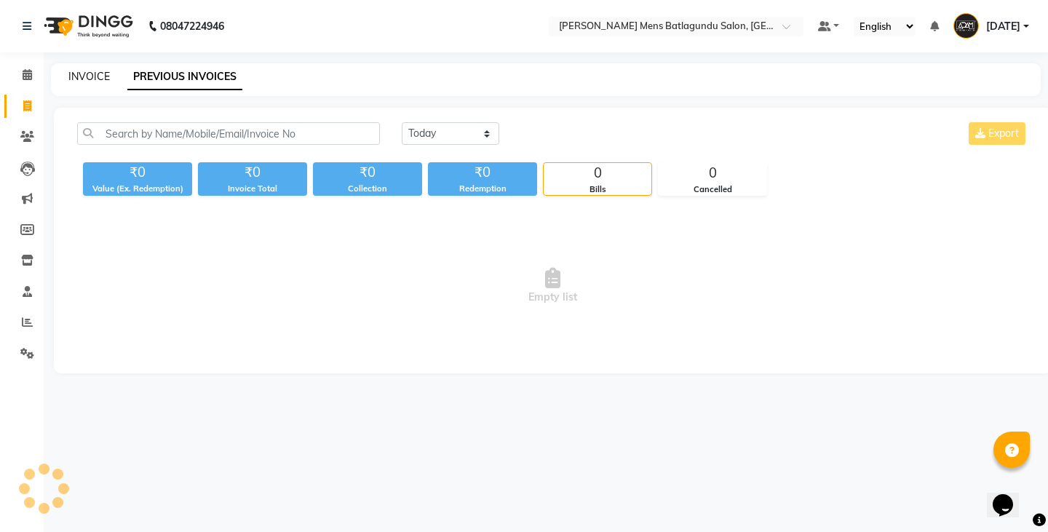
click at [82, 73] on link "INVOICE" at bounding box center [88, 76] width 41 height 13
select select "service"
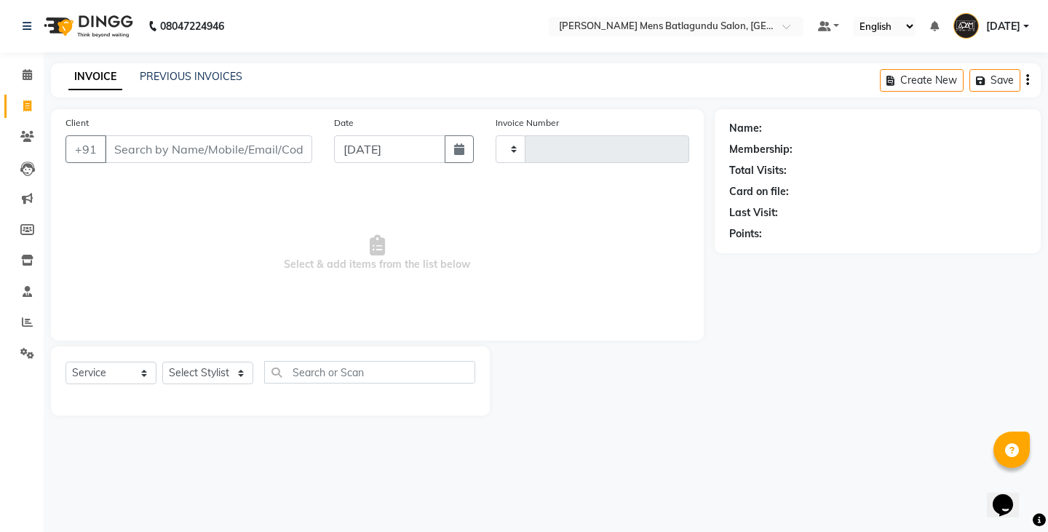
type input "4173"
select select "8213"
click at [199, 78] on link "PREVIOUS INVOICES" at bounding box center [191, 76] width 103 height 13
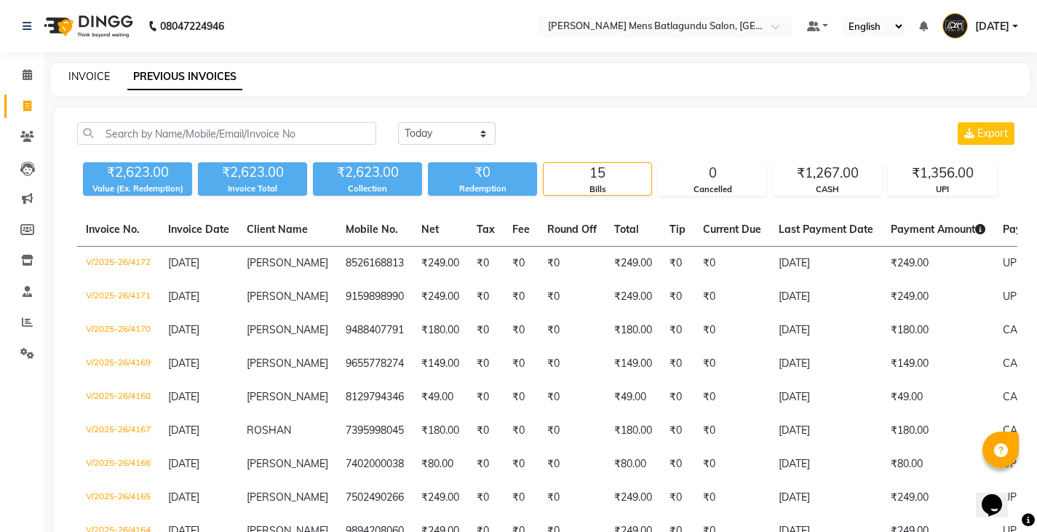
click at [96, 80] on link "INVOICE" at bounding box center [88, 76] width 41 height 13
select select "service"
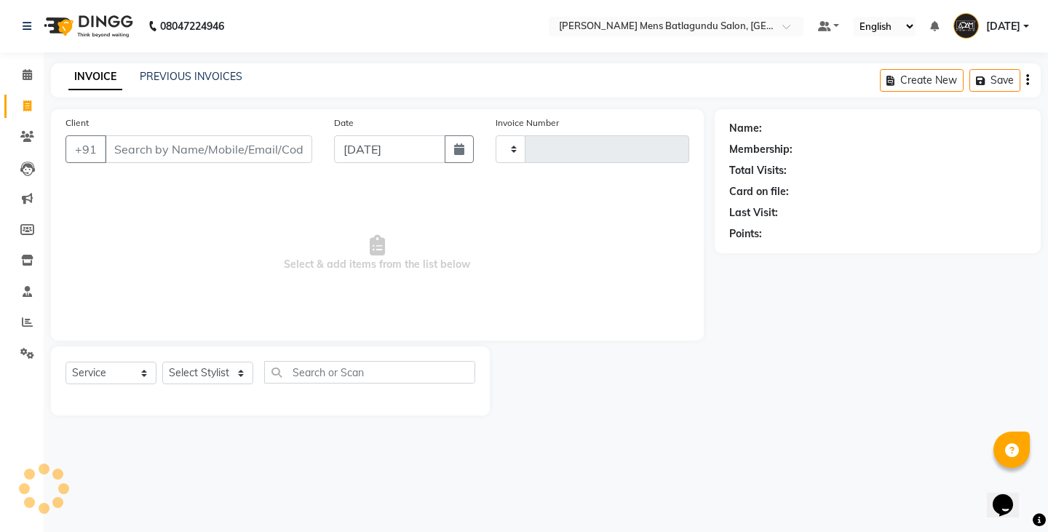
type input "4173"
select select "8213"
click at [151, 146] on input "Client" at bounding box center [208, 149] width 207 height 28
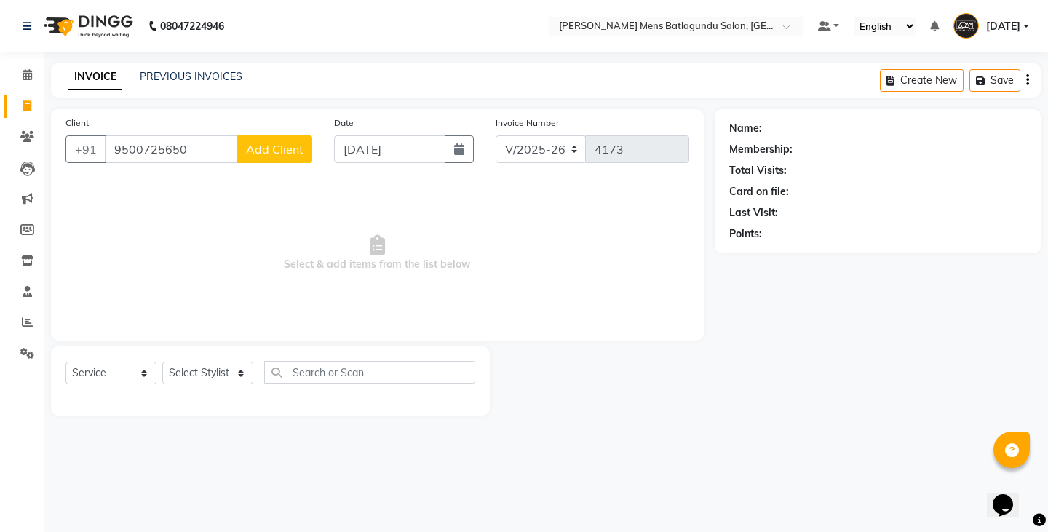
type input "9500725650"
click at [259, 143] on span "Add Client" at bounding box center [274, 149] width 57 height 15
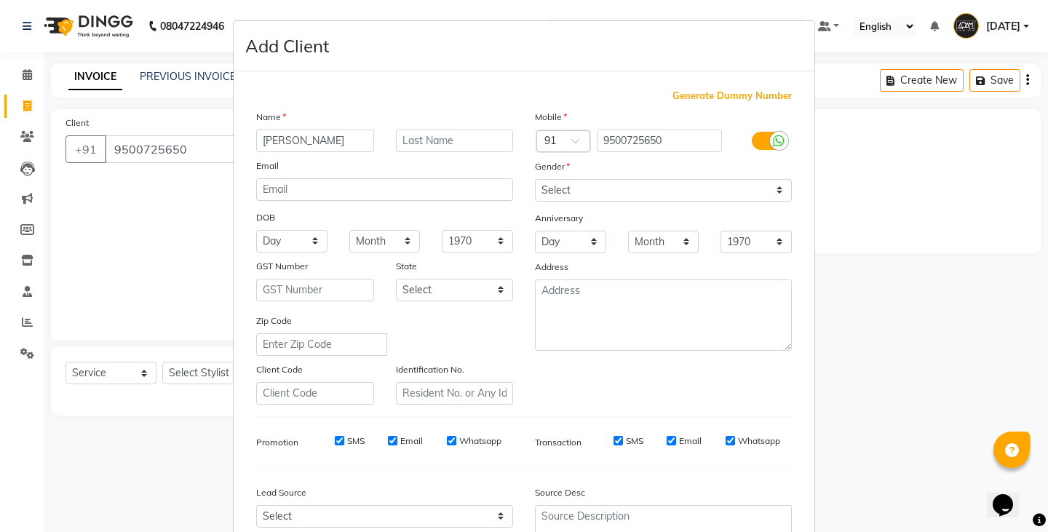
type input "[PERSON_NAME]"
click at [572, 195] on select "Select [DEMOGRAPHIC_DATA] [DEMOGRAPHIC_DATA] Other Prefer Not To Say" at bounding box center [663, 190] width 257 height 23
select select "[DEMOGRAPHIC_DATA]"
click at [535, 179] on select "Select [DEMOGRAPHIC_DATA] [DEMOGRAPHIC_DATA] Other Prefer Not To Say" at bounding box center [663, 190] width 257 height 23
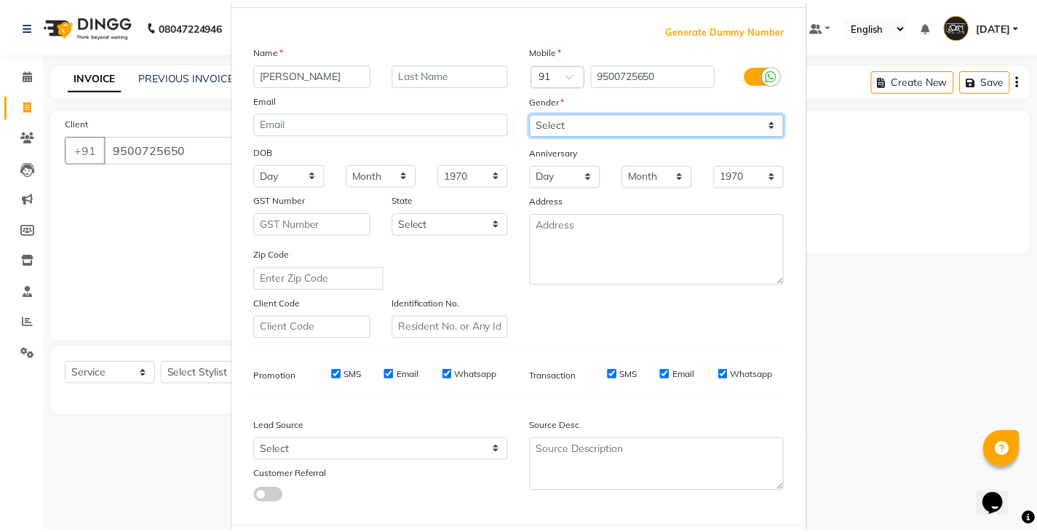
scroll to position [140, 0]
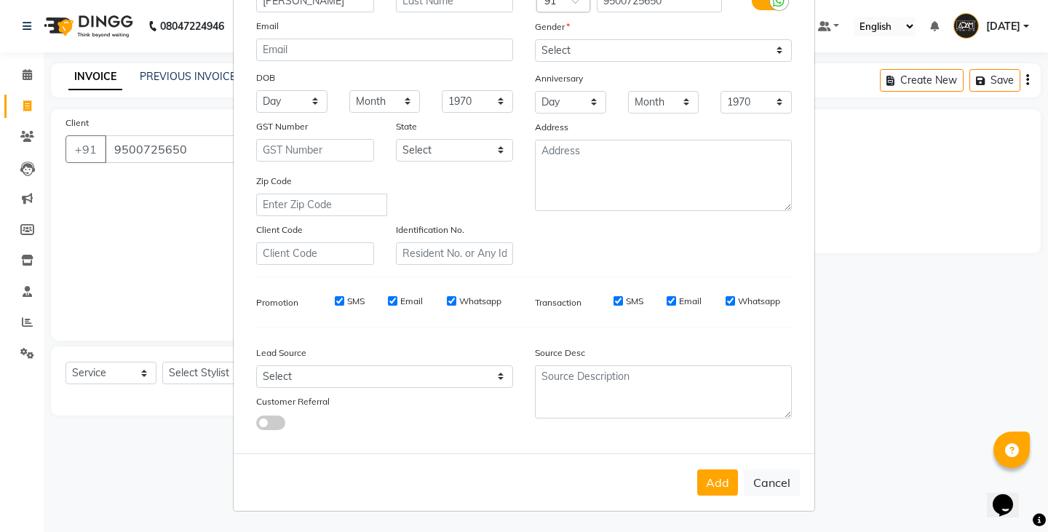
click at [722, 477] on button "Add" at bounding box center [717, 482] width 41 height 26
select select
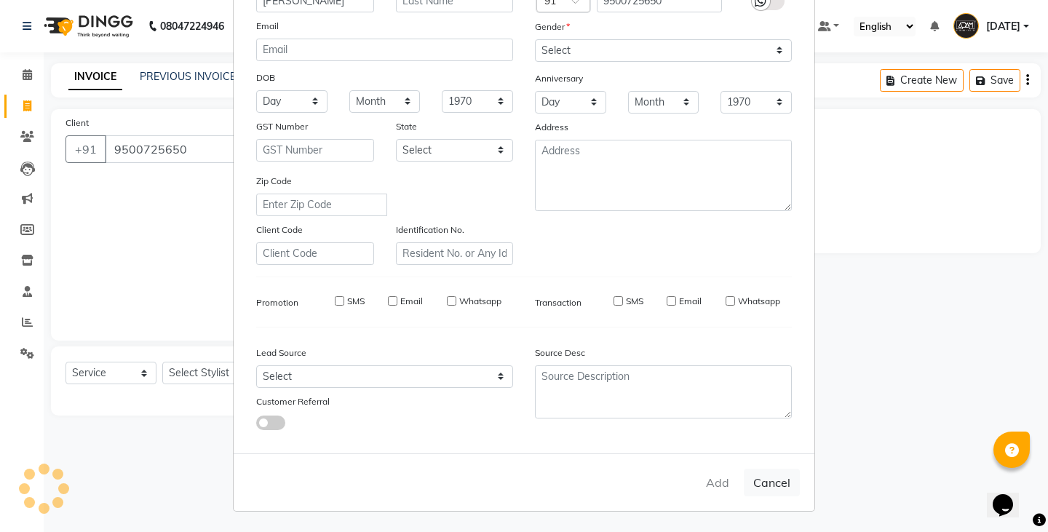
select select
checkbox input "false"
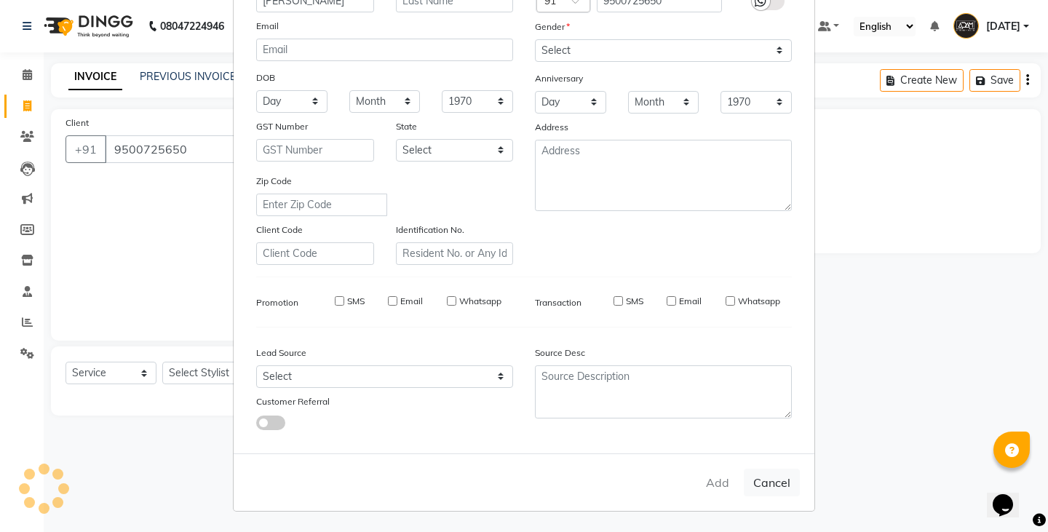
checkbox input "false"
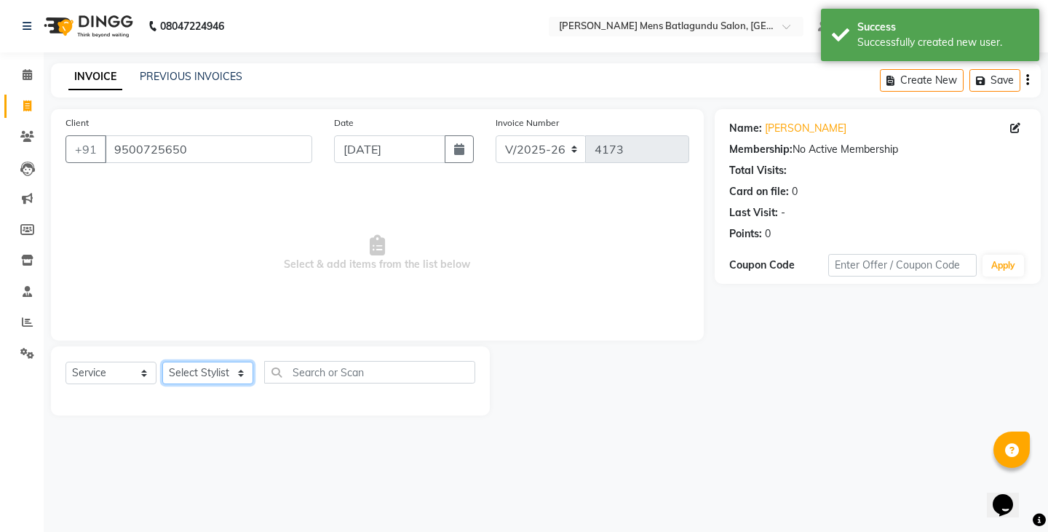
click at [212, 369] on select "Select Stylist Admin [PERSON_NAME][DATE] SAHIB [PERSON_NAME]" at bounding box center [207, 373] width 91 height 23
select select "78653"
click at [162, 362] on select "Select Stylist Admin [PERSON_NAME][DATE] SAHIB [PERSON_NAME]" at bounding box center [207, 373] width 91 height 23
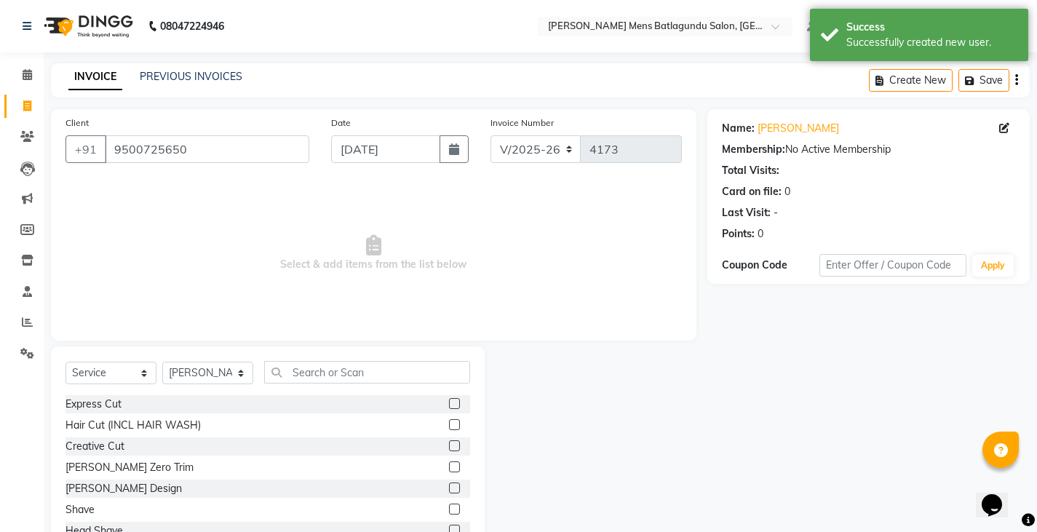
click at [449, 407] on label at bounding box center [454, 403] width 11 height 11
click at [449, 407] on input "checkbox" at bounding box center [453, 403] width 9 height 9
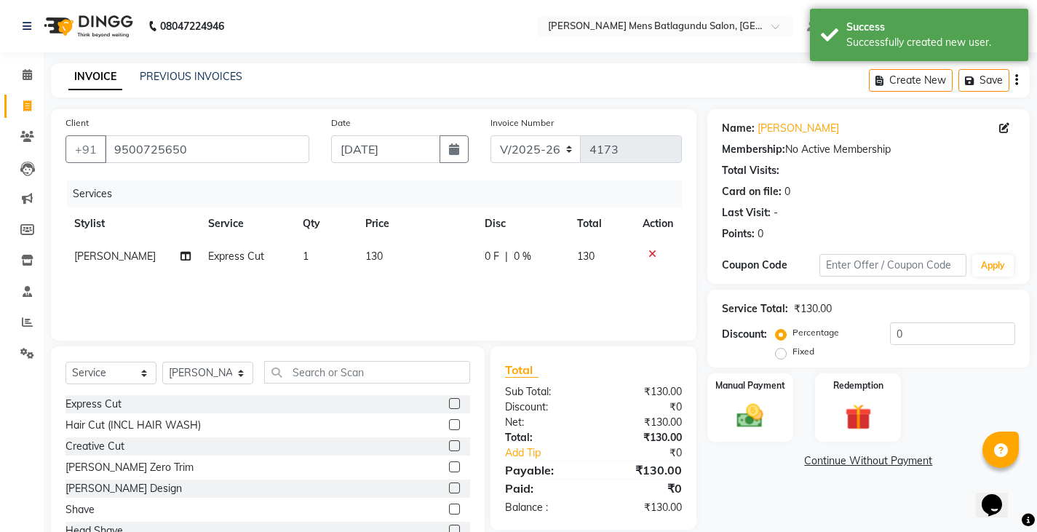
checkbox input "false"
click at [316, 250] on td "1" at bounding box center [325, 256] width 63 height 33
select select "78653"
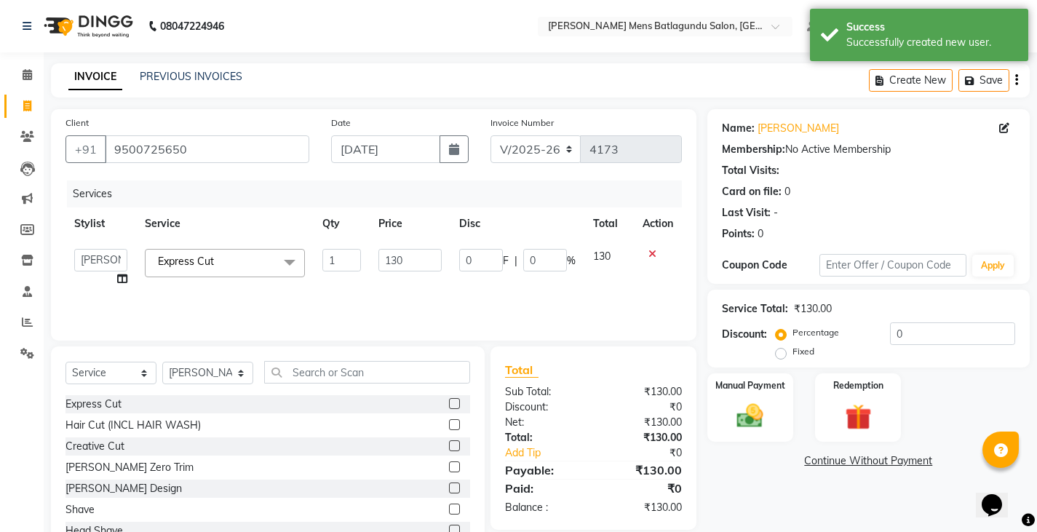
click at [318, 251] on td "1" at bounding box center [341, 267] width 55 height 55
click at [340, 260] on input "1" at bounding box center [341, 260] width 38 height 23
type input "2"
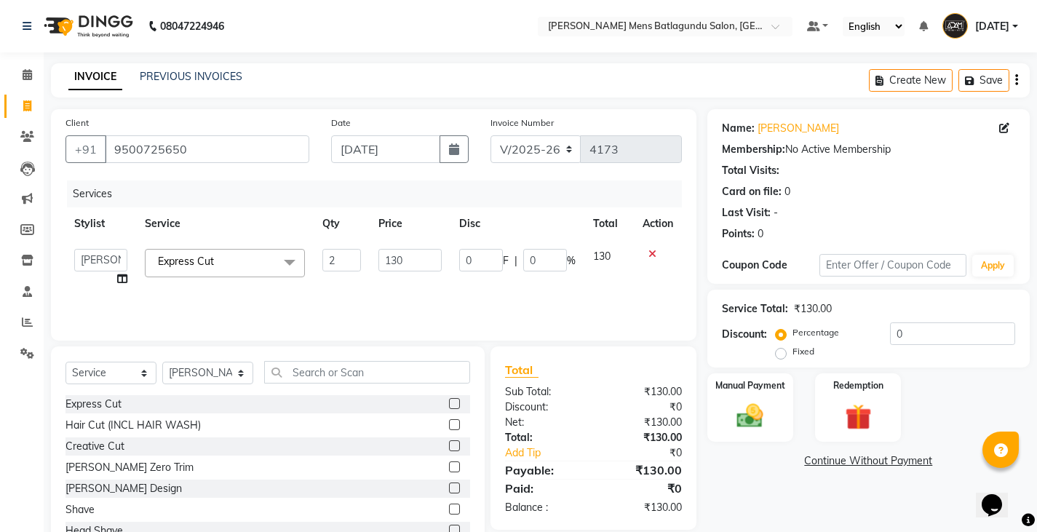
click at [423, 274] on div "Services Stylist Service Qty Price Disc Total Action Admin [PERSON_NAME][DATE] …" at bounding box center [373, 252] width 616 height 145
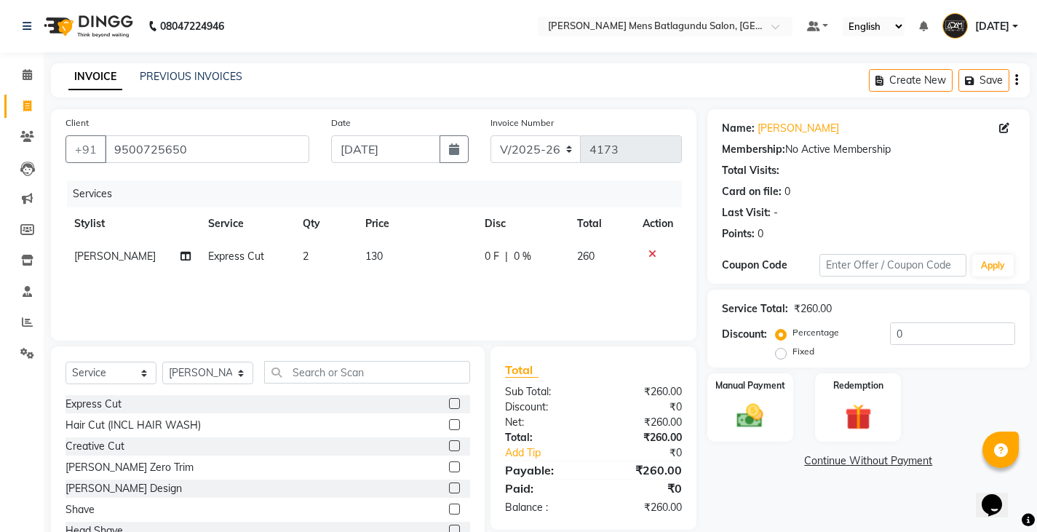
click at [450, 248] on td "130" at bounding box center [415, 256] width 119 height 33
select select "78653"
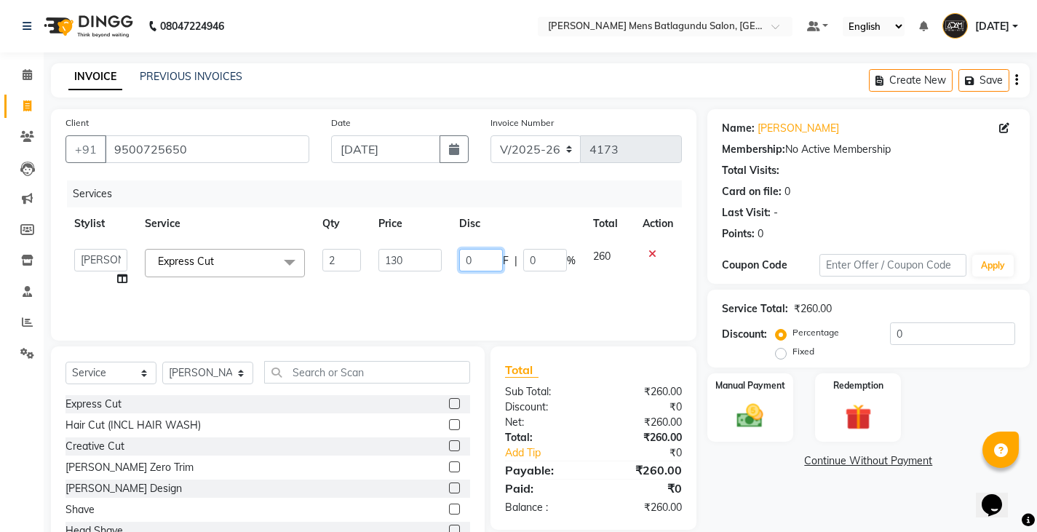
click at [465, 258] on input "0" at bounding box center [481, 260] width 44 height 23
type input "60"
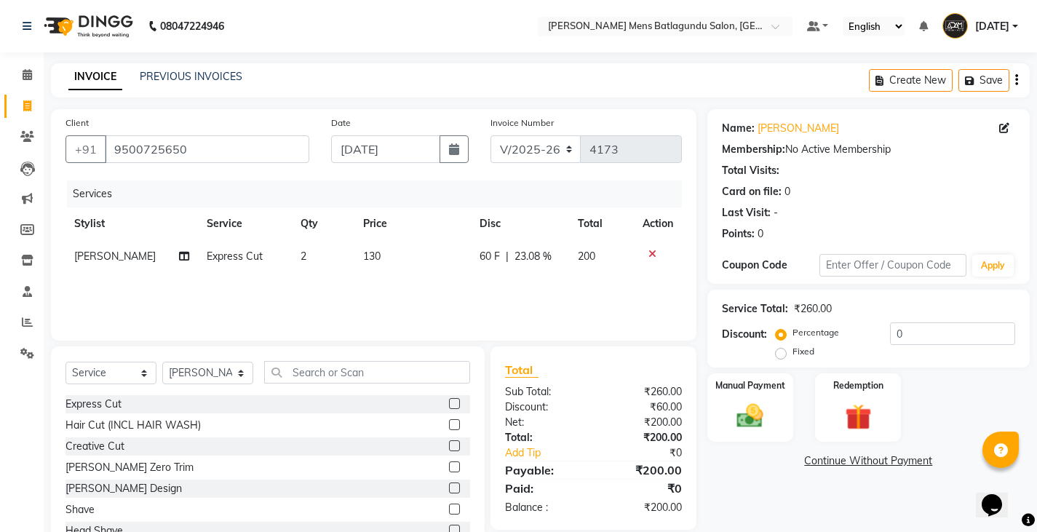
click at [405, 326] on div "Client [PHONE_NUMBER] Date [DATE] Invoice Number V/2025 V/[PHONE_NUMBER] Servic…" at bounding box center [373, 224] width 645 height 231
click at [442, 294] on div "Services Stylist Service Qty Price Disc Total Action [PERSON_NAME] Express Cut …" at bounding box center [373, 252] width 616 height 145
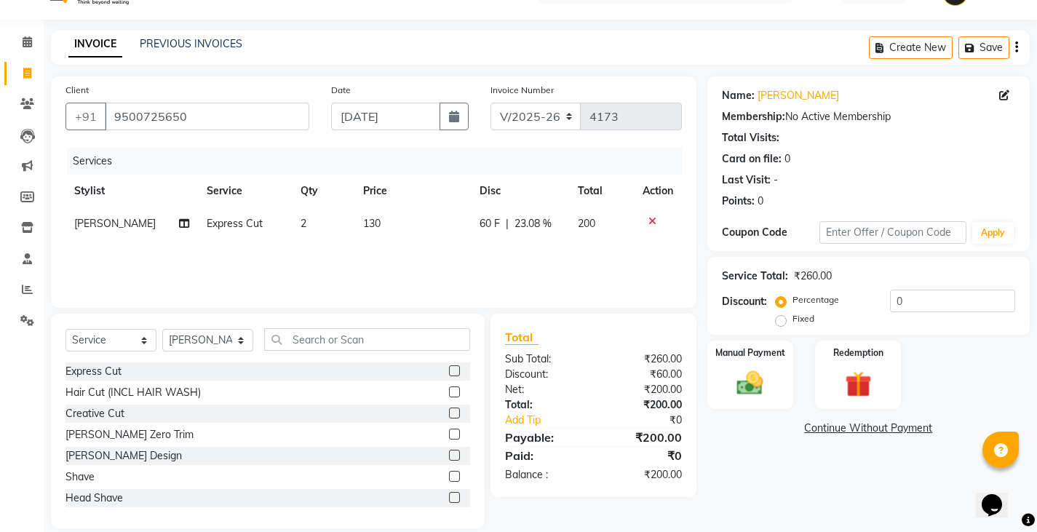
scroll to position [51, 0]
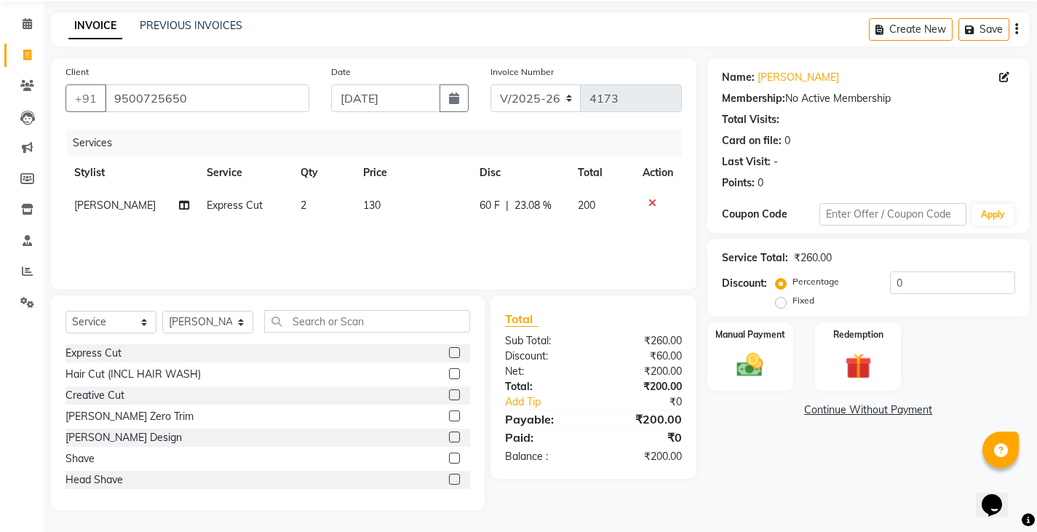
click at [580, 379] on div "Total Sub Total: ₹260.00 Discount: ₹60.00 Net: ₹200.00 Total: ₹200.00 Add Tip ₹…" at bounding box center [593, 387] width 177 height 154
drag, startPoint x: 746, startPoint y: 343, endPoint x: 765, endPoint y: 383, distance: 44.6
click at [747, 342] on div "Manual Payment" at bounding box center [749, 357] width 89 height 72
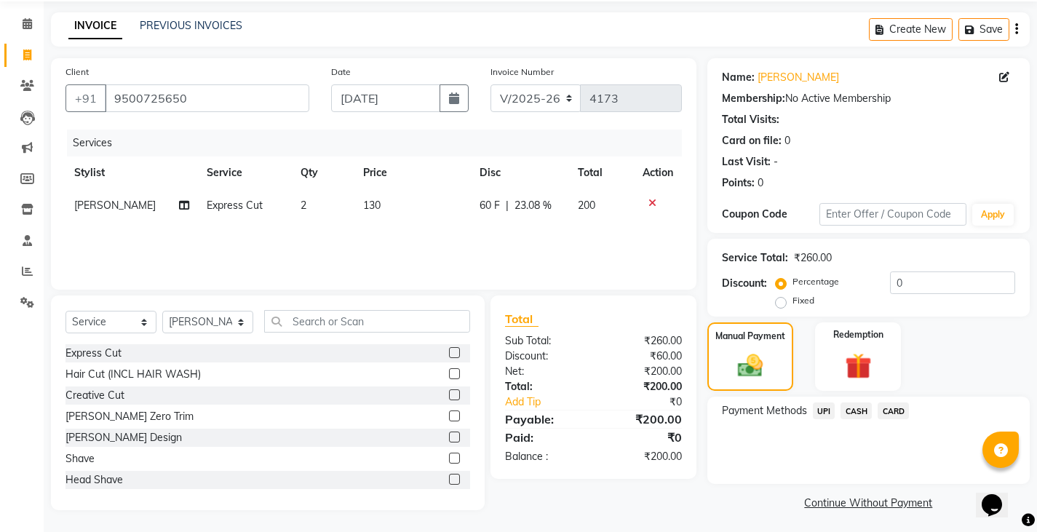
click at [833, 409] on span "UPI" at bounding box center [824, 410] width 23 height 17
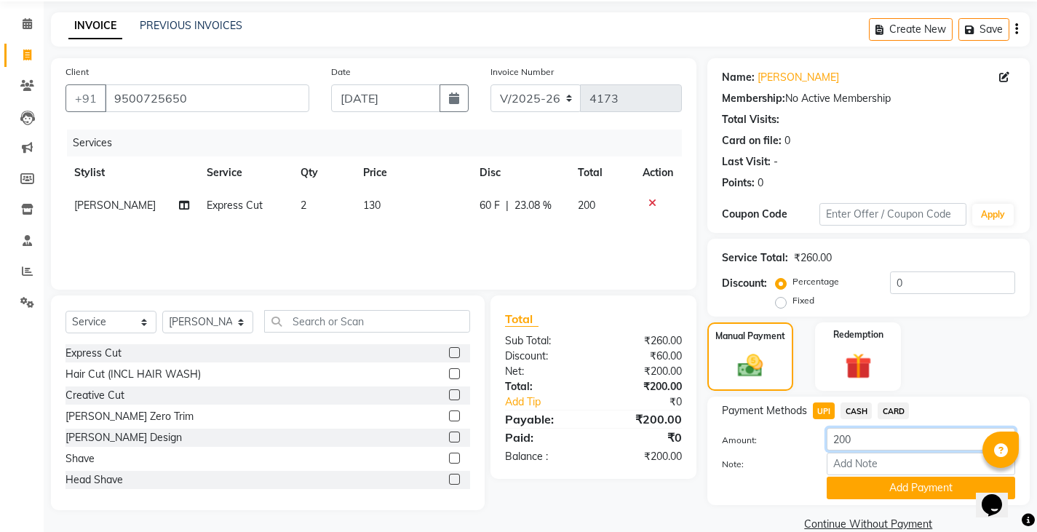
click at [838, 436] on input "200" at bounding box center [920, 439] width 188 height 23
type input "100"
click at [858, 500] on div "Payment Methods UPI CASH CARD Amount: 100 Note: Add Payment" at bounding box center [868, 450] width 322 height 108
click at [859, 495] on button "Add Payment" at bounding box center [920, 487] width 188 height 23
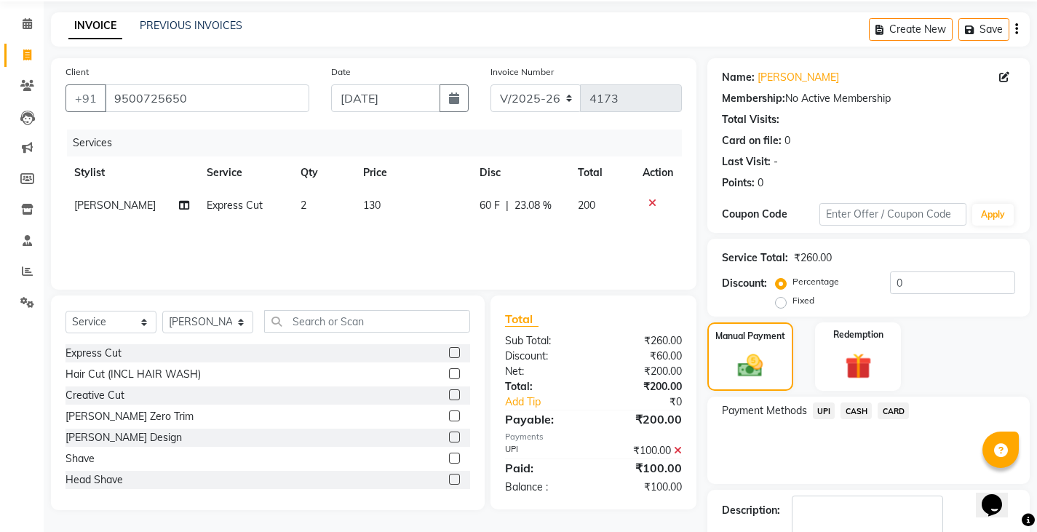
click at [864, 415] on span "CASH" at bounding box center [855, 410] width 31 height 17
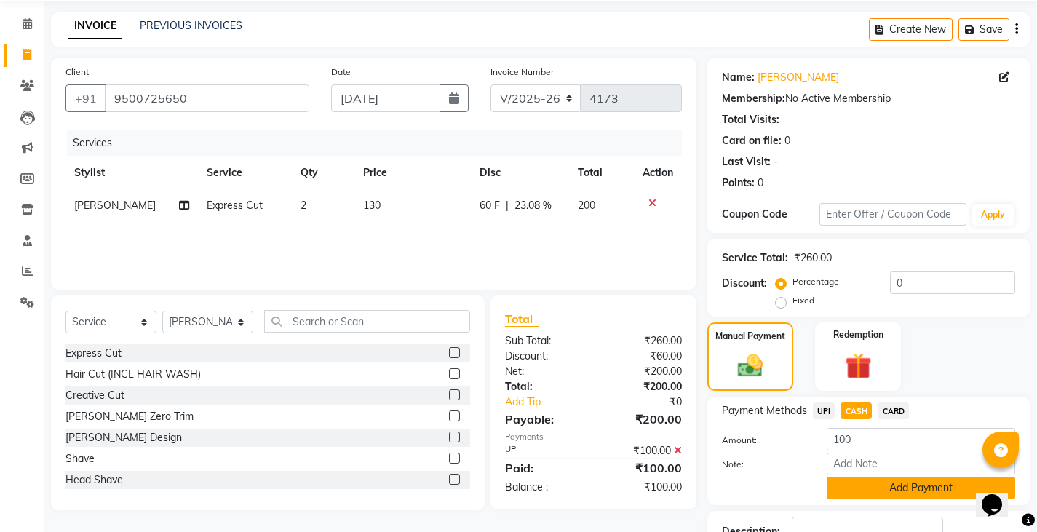
click at [867, 490] on button "Add Payment" at bounding box center [920, 487] width 188 height 23
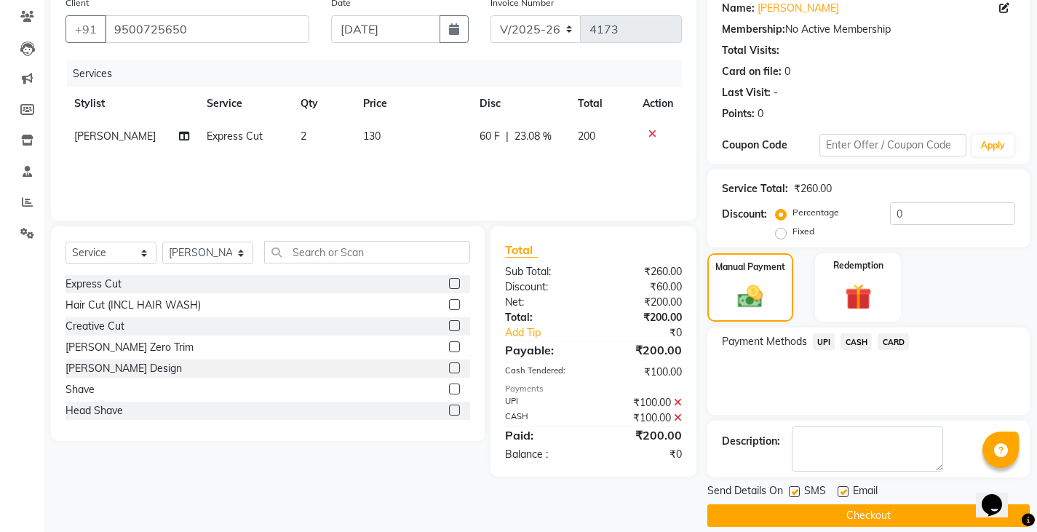
scroll to position [137, 0]
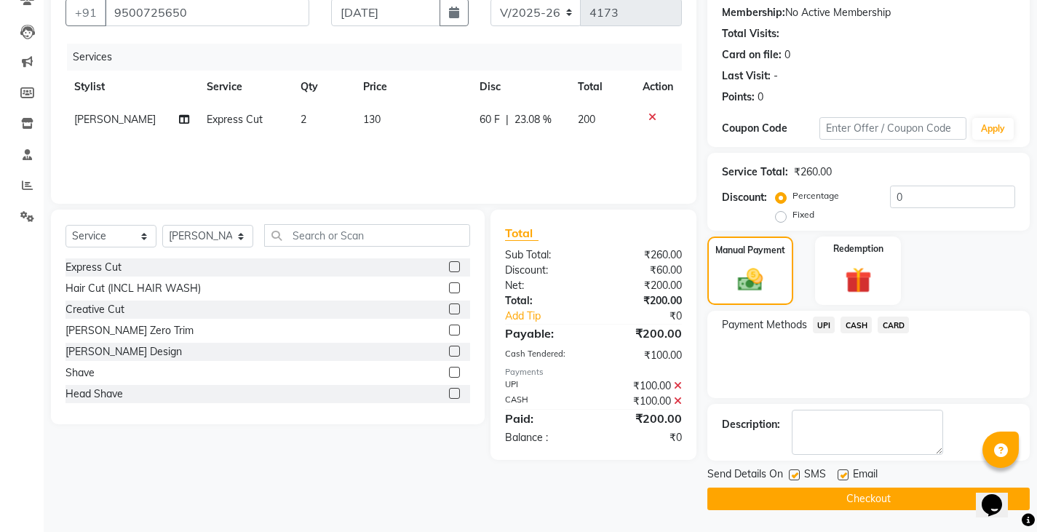
click at [853, 497] on button "Checkout" at bounding box center [868, 498] width 322 height 23
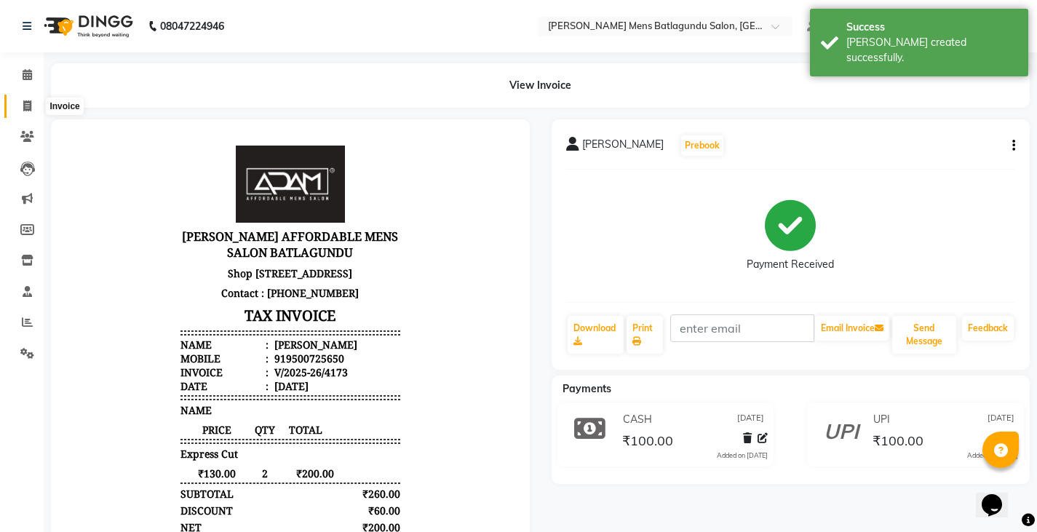
click at [22, 103] on span at bounding box center [27, 106] width 25 height 17
select select "service"
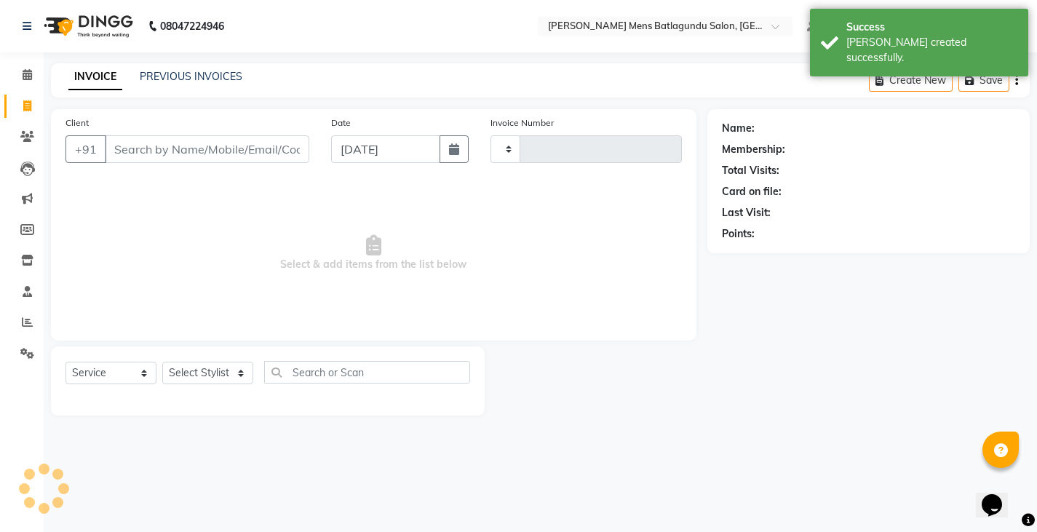
type input "4174"
select select "8213"
click at [181, 136] on input "Client" at bounding box center [208, 149] width 207 height 28
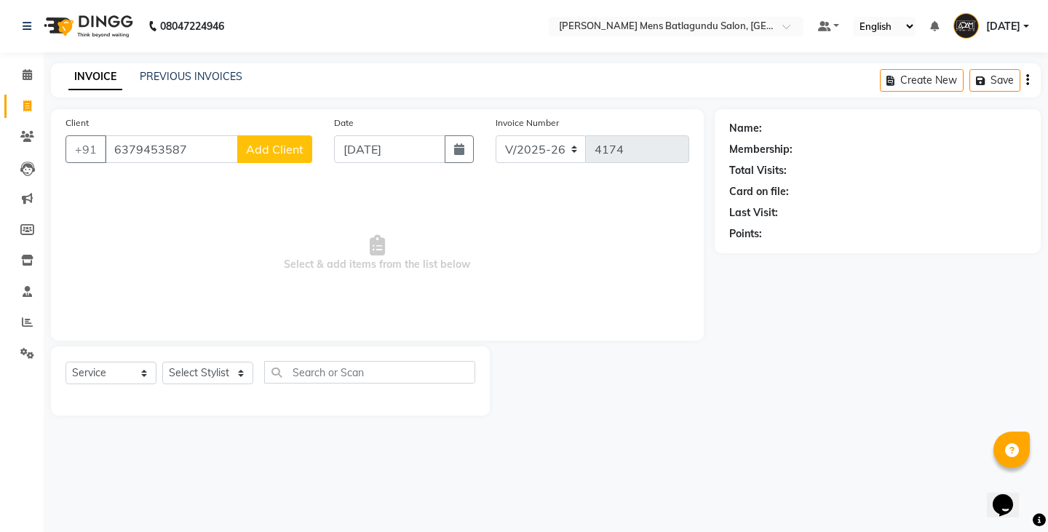
type input "6379453587"
click at [274, 150] on span "Add Client" at bounding box center [274, 149] width 57 height 15
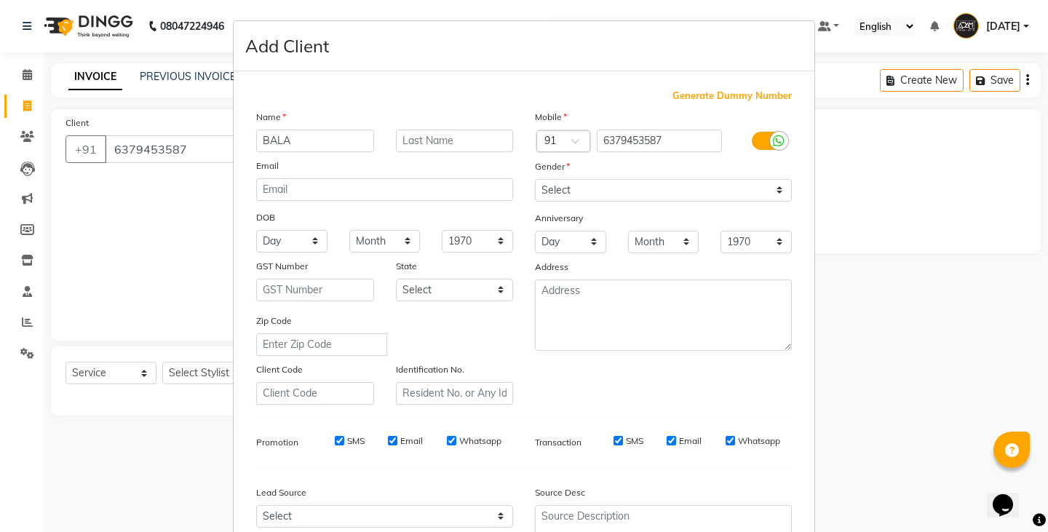
type input "BALA"
click at [580, 190] on select "Select [DEMOGRAPHIC_DATA] [DEMOGRAPHIC_DATA] Other Prefer Not To Say" at bounding box center [663, 190] width 257 height 23
select select "[DEMOGRAPHIC_DATA]"
click at [535, 179] on select "Select [DEMOGRAPHIC_DATA] [DEMOGRAPHIC_DATA] Other Prefer Not To Say" at bounding box center [663, 190] width 257 height 23
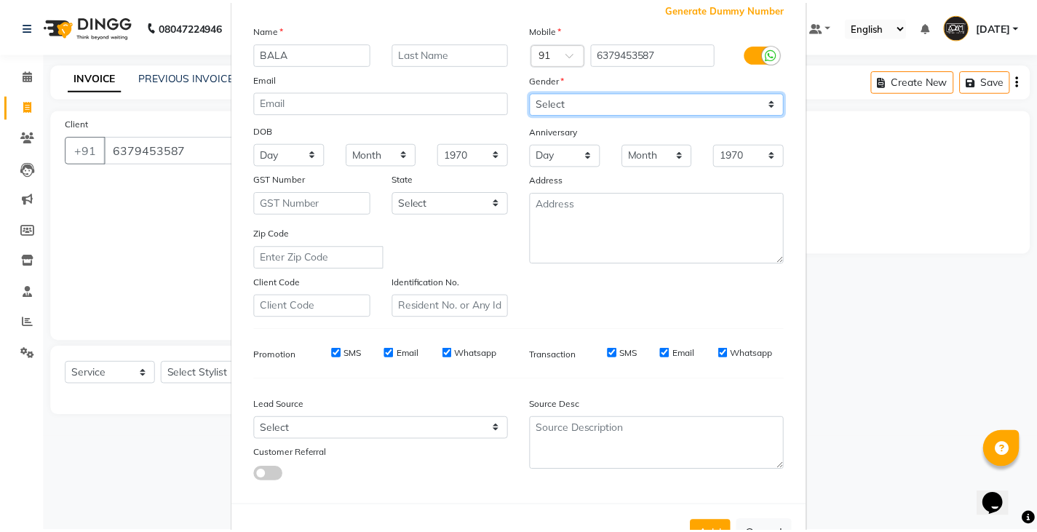
scroll to position [140, 0]
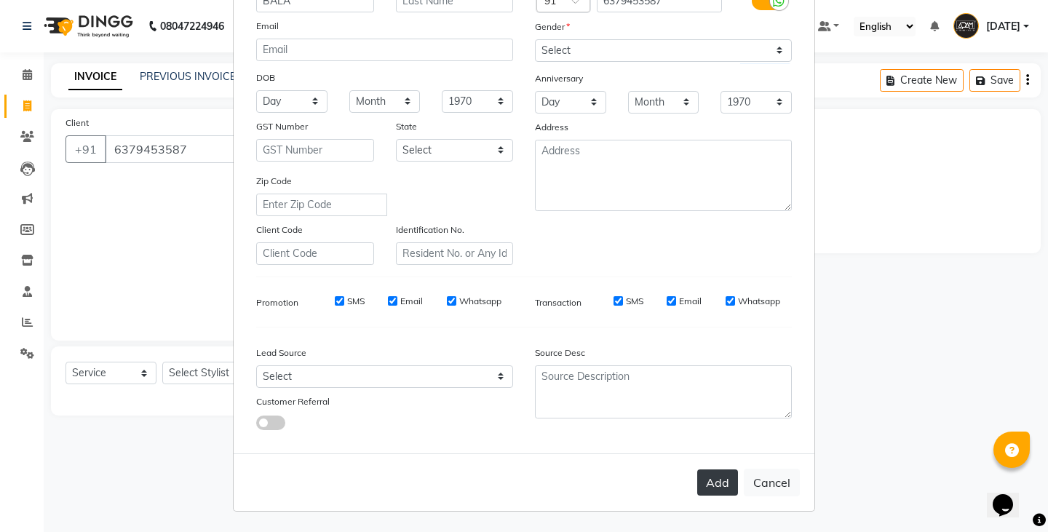
click at [720, 492] on button "Add" at bounding box center [717, 482] width 41 height 26
select select
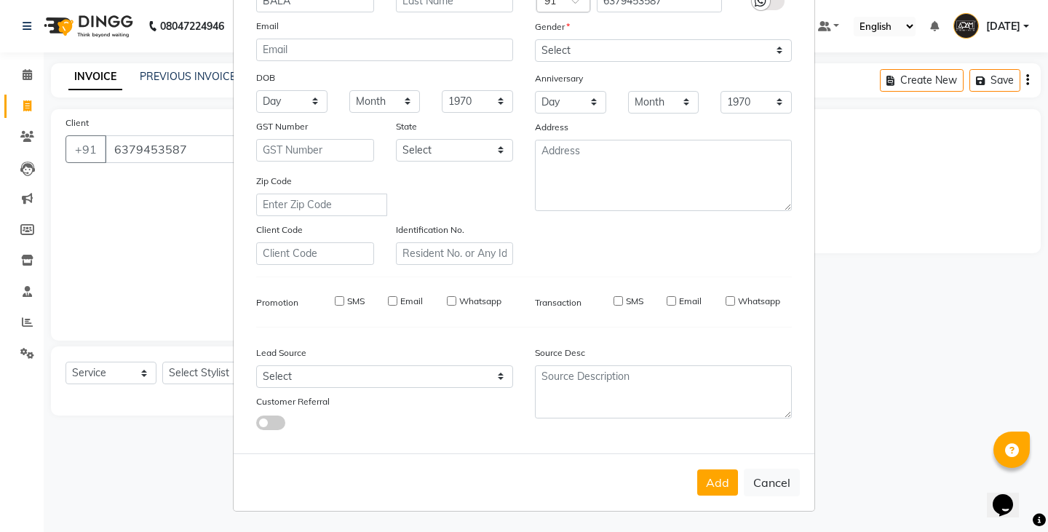
select select
checkbox input "false"
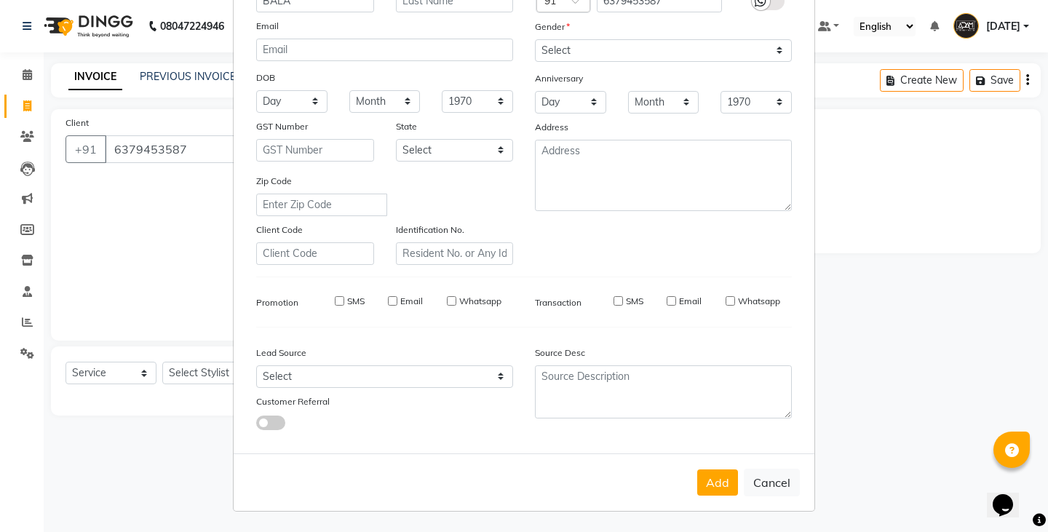
checkbox input "false"
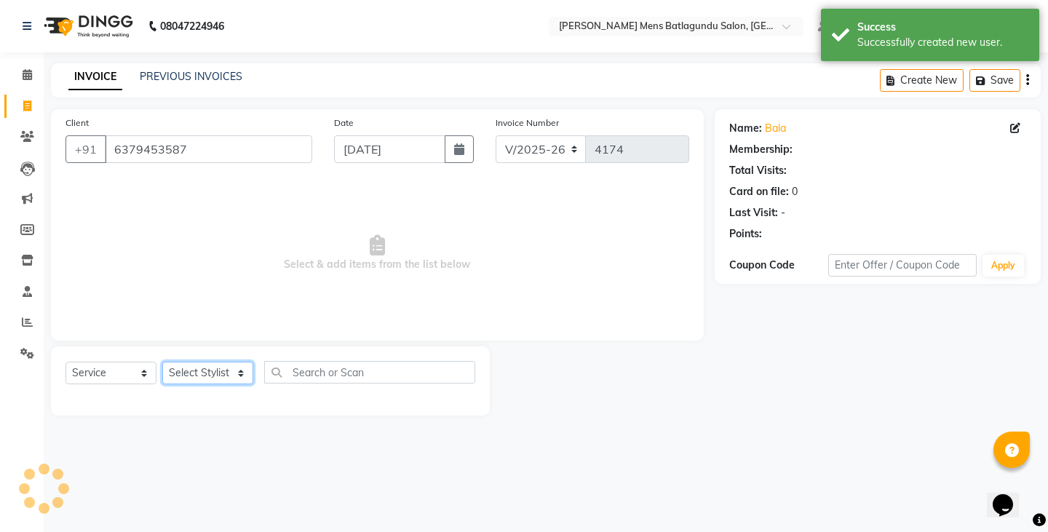
click at [241, 370] on select "Select Stylist Admin [PERSON_NAME][DATE] SAHIB [PERSON_NAME]" at bounding box center [207, 373] width 91 height 23
select select "89703"
click at [162, 362] on select "Select Stylist Admin [PERSON_NAME][DATE] SAHIB [PERSON_NAME]" at bounding box center [207, 373] width 91 height 23
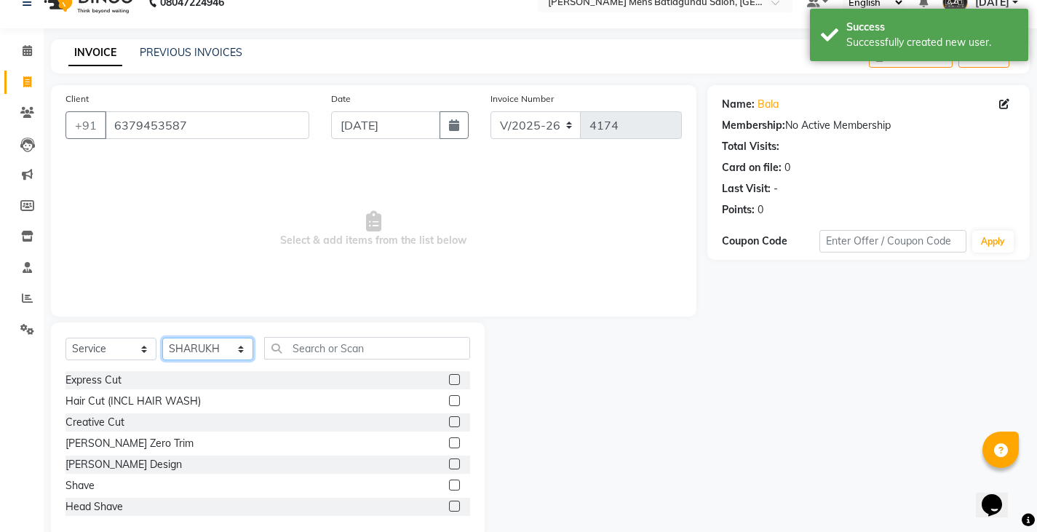
scroll to position [0, 0]
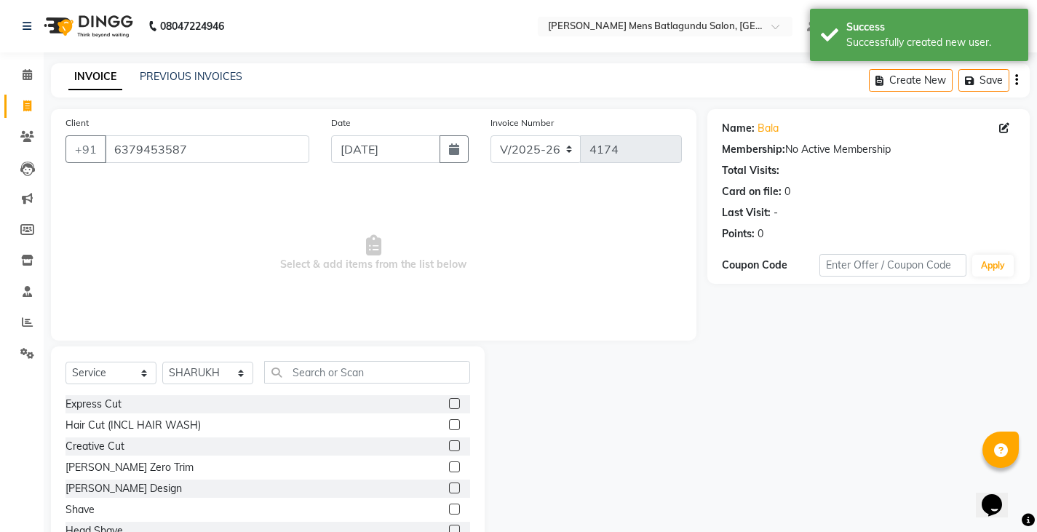
click at [449, 404] on label at bounding box center [454, 403] width 11 height 11
click at [449, 404] on input "checkbox" at bounding box center [453, 403] width 9 height 9
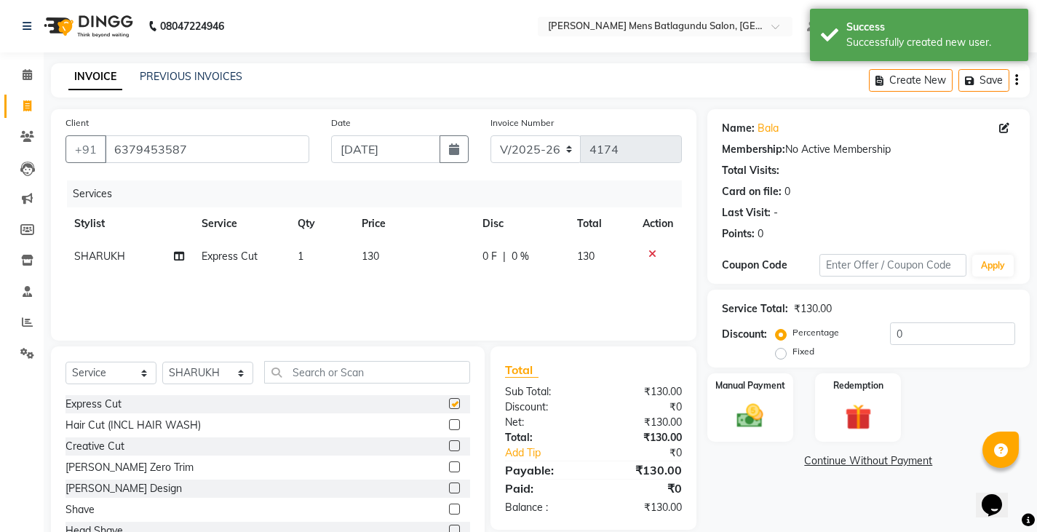
checkbox input "false"
click at [449, 492] on label at bounding box center [454, 487] width 11 height 11
click at [449, 492] on input "checkbox" at bounding box center [453, 488] width 9 height 9
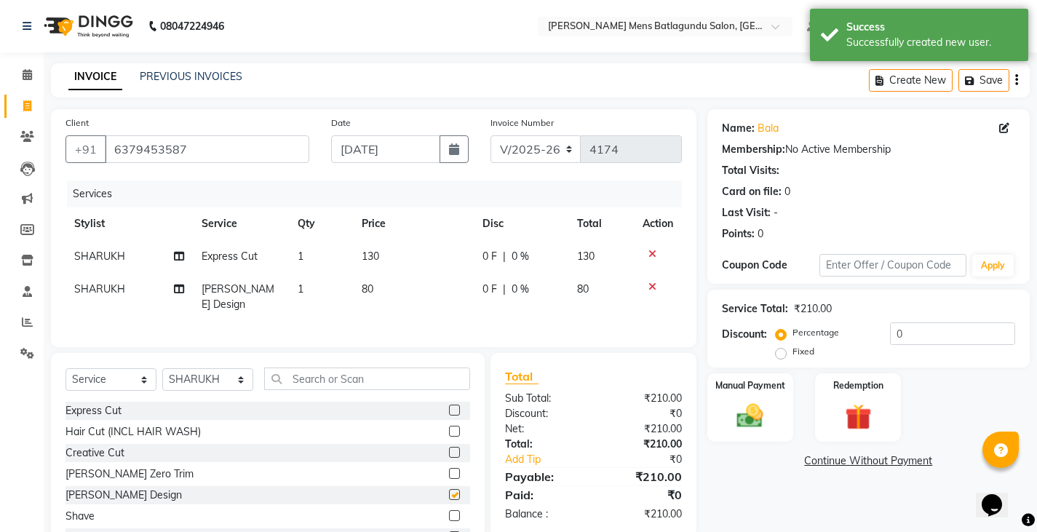
checkbox input "false"
click at [498, 235] on th "Disc" at bounding box center [521, 223] width 95 height 33
click at [482, 251] on span "0 F" at bounding box center [489, 256] width 15 height 15
select select "89703"
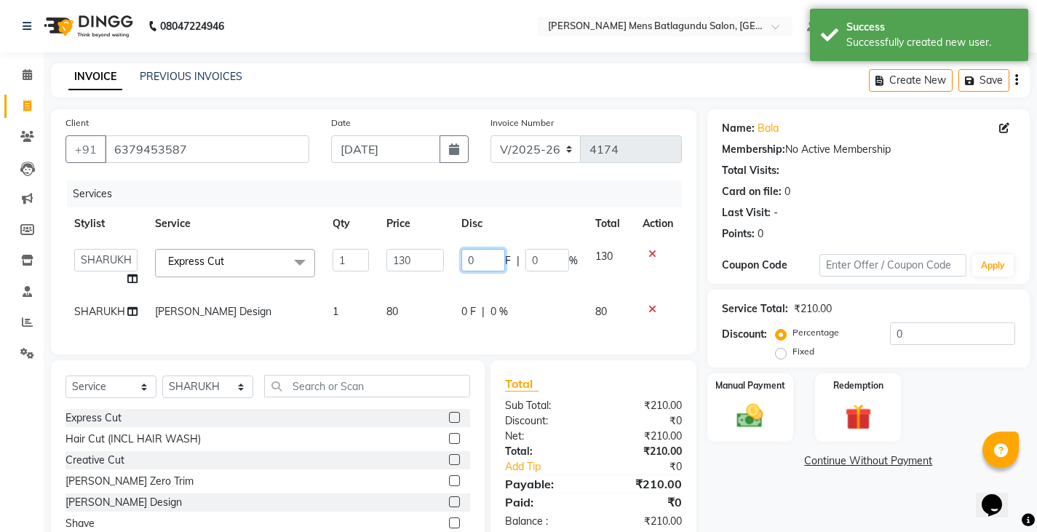
click at [471, 254] on input "0" at bounding box center [483, 260] width 44 height 23
click at [466, 255] on input "0" at bounding box center [483, 260] width 44 height 23
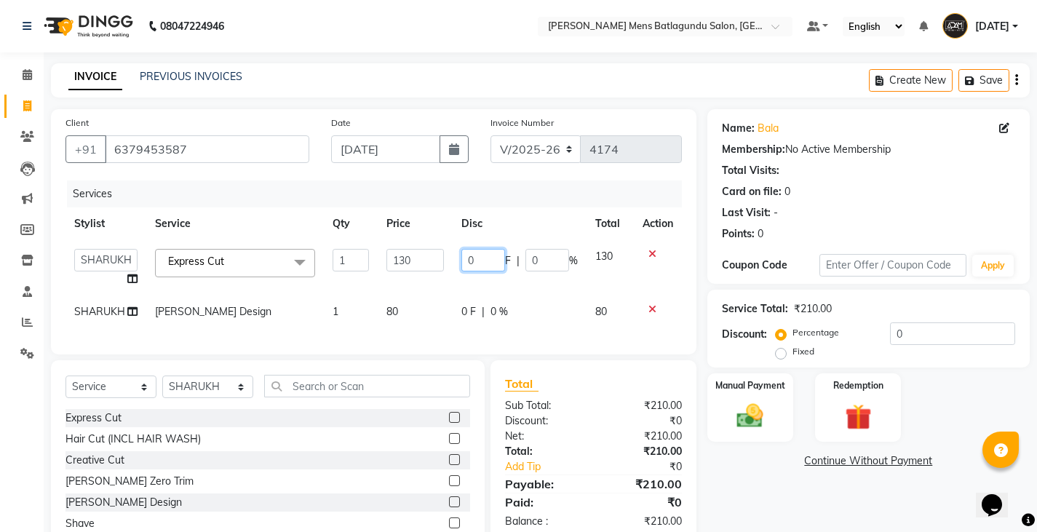
type input "30"
click at [471, 290] on tbody "Admin [PERSON_NAME][DATE] SAHIB [PERSON_NAME] Express Cut x Express Cut Hair Cu…" at bounding box center [373, 284] width 616 height 88
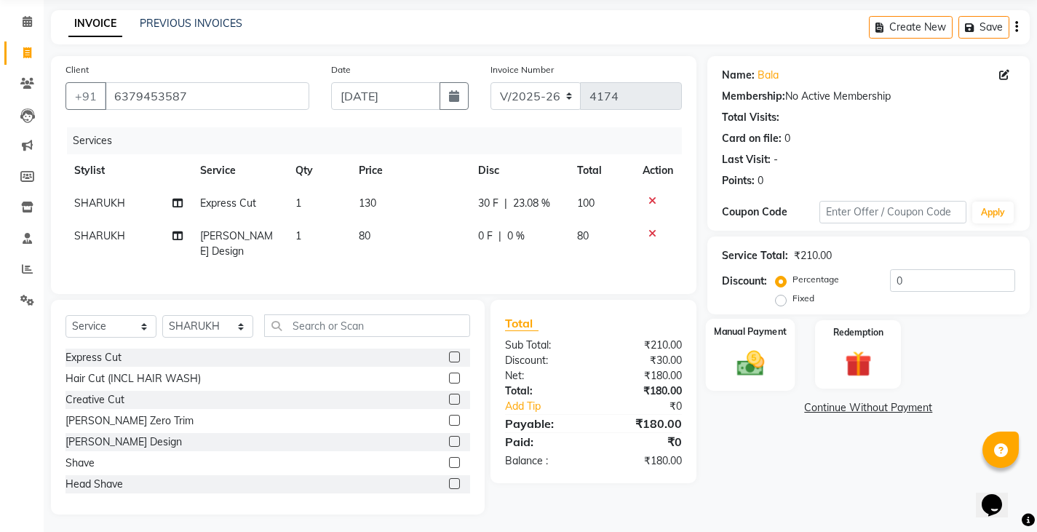
click at [746, 366] on img at bounding box center [749, 362] width 44 height 31
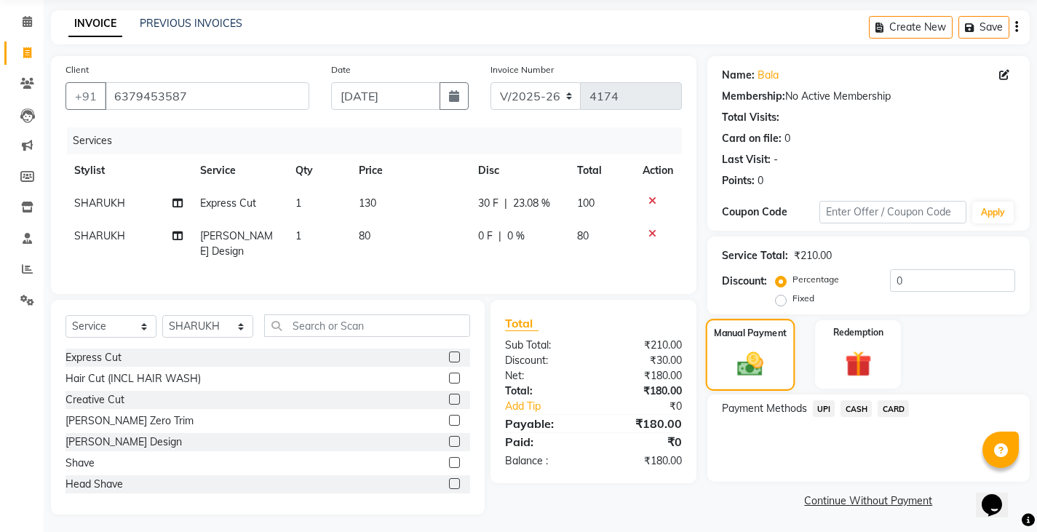
scroll to position [55, 0]
click at [818, 410] on span "UPI" at bounding box center [824, 407] width 23 height 17
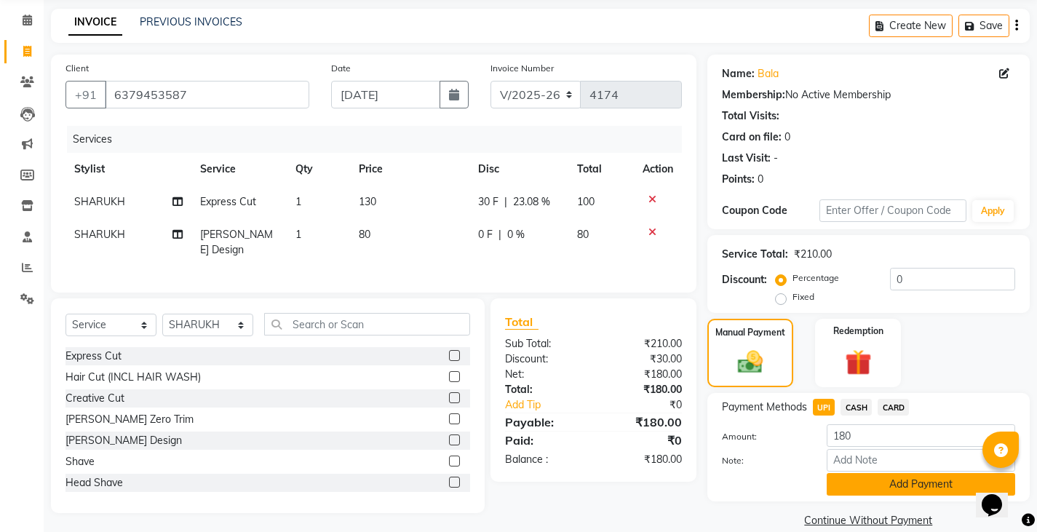
click at [860, 490] on button "Add Payment" at bounding box center [920, 484] width 188 height 23
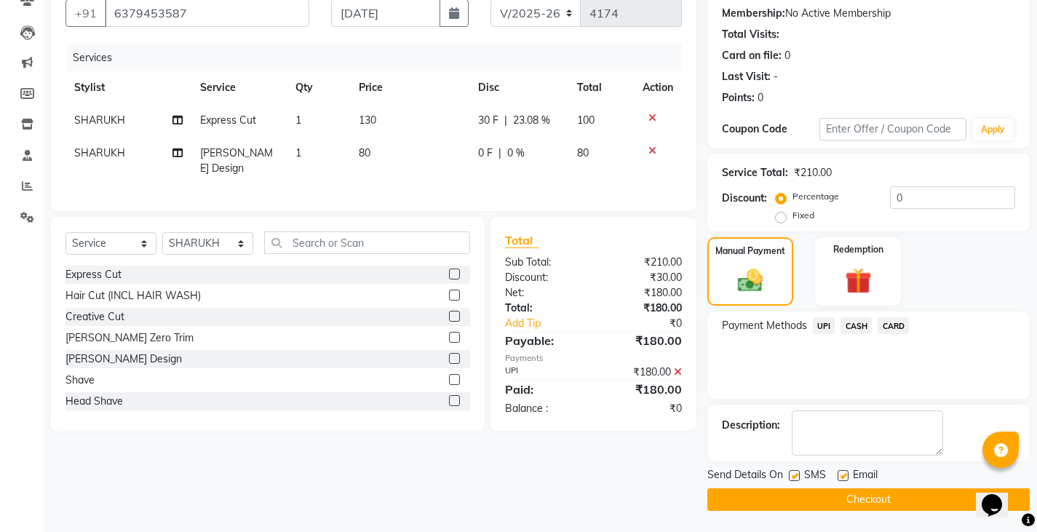
scroll to position [137, 0]
click at [846, 509] on button "Checkout" at bounding box center [868, 498] width 322 height 23
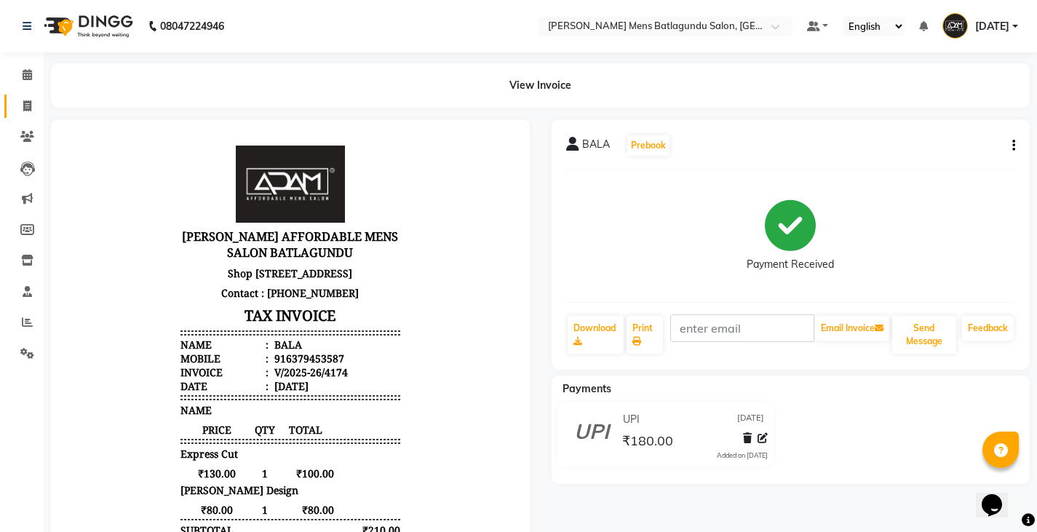
click at [24, 106] on icon at bounding box center [27, 105] width 8 height 11
select select "service"
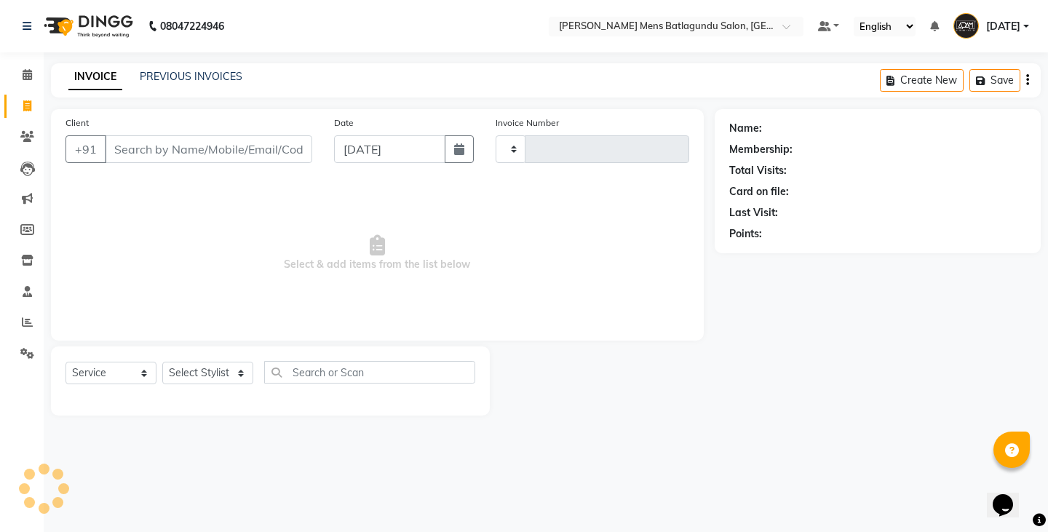
type input "4175"
select select "8213"
drag, startPoint x: 265, startPoint y: 148, endPoint x: 271, endPoint y: 155, distance: 8.8
click at [260, 149] on input "Client" at bounding box center [208, 149] width 207 height 28
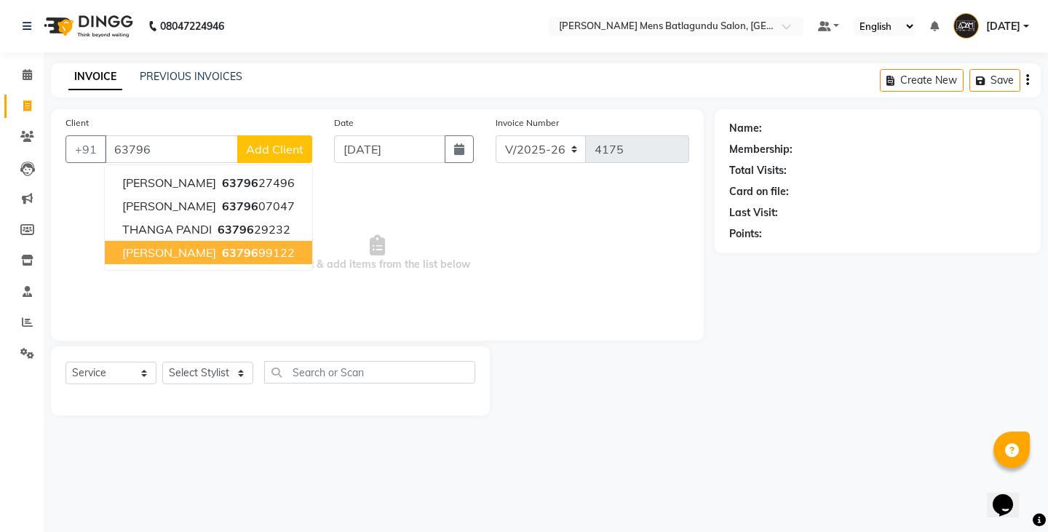
click at [222, 245] on span "63796" at bounding box center [240, 252] width 36 height 15
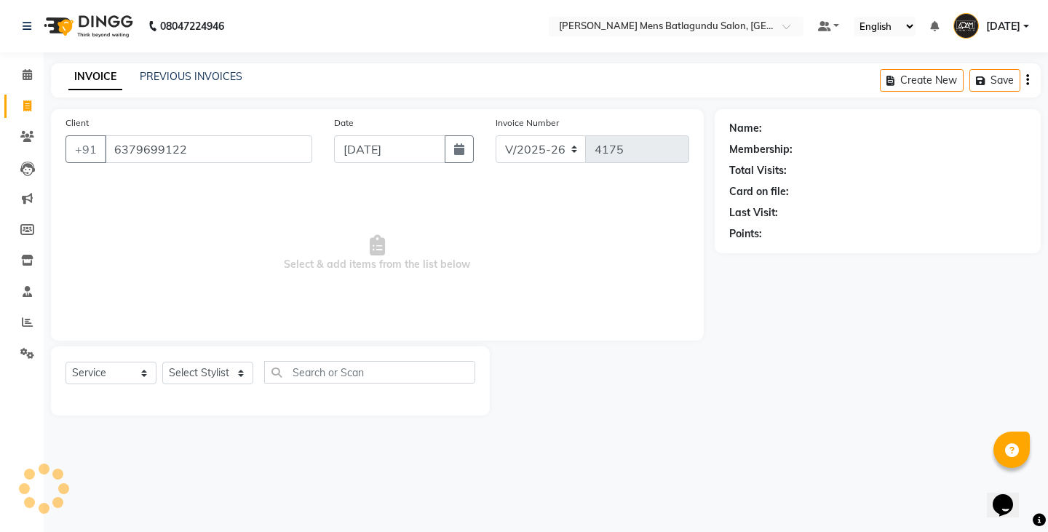
type input "6379699122"
click at [227, 386] on div "Select Service Product Membership Package Voucher Prepaid Gift Card Select Styl…" at bounding box center [270, 378] width 410 height 34
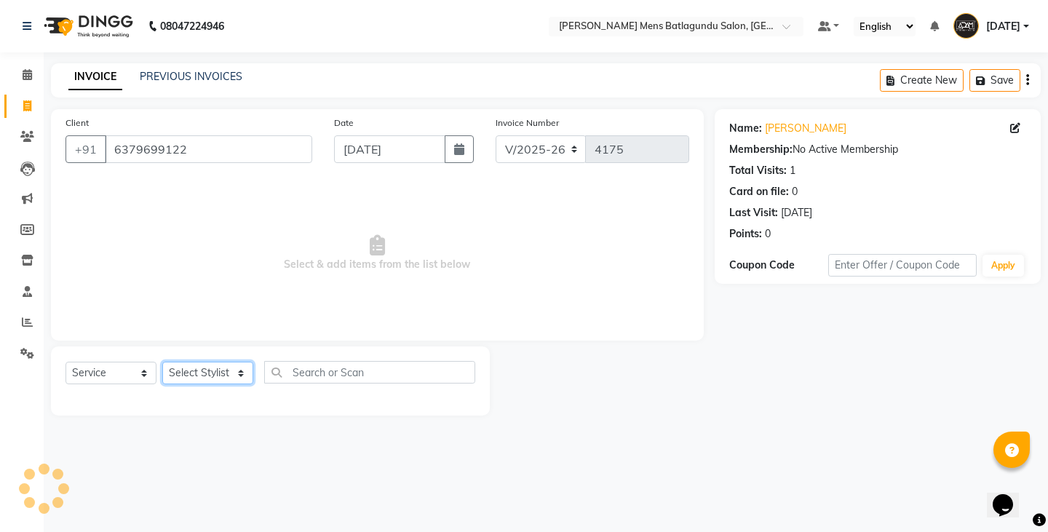
click at [222, 374] on select "Select Stylist Admin [PERSON_NAME][DATE] SAHIB [PERSON_NAME]" at bounding box center [207, 373] width 91 height 23
select select "78653"
click at [162, 362] on select "Select Stylist Admin [PERSON_NAME][DATE] SAHIB [PERSON_NAME]" at bounding box center [207, 373] width 91 height 23
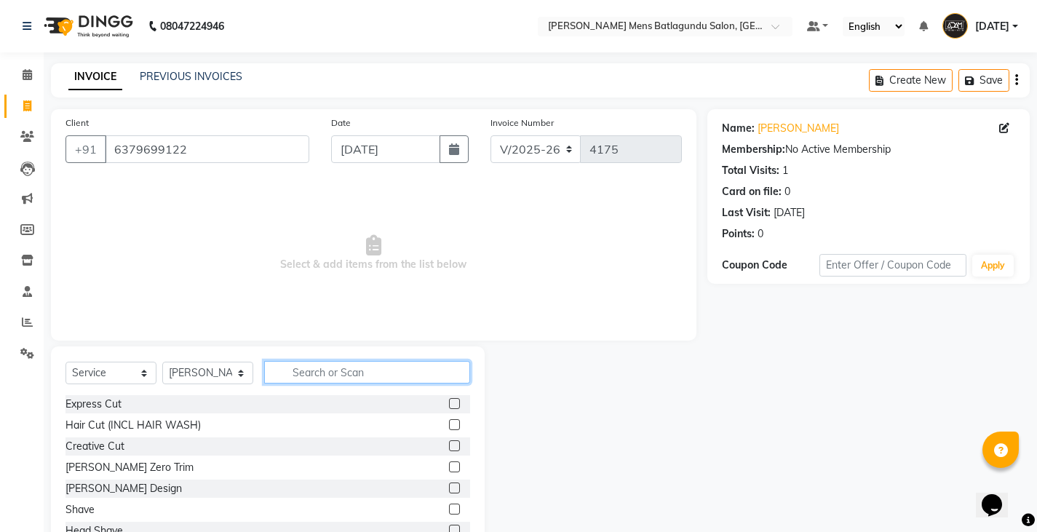
click at [382, 372] on input "text" at bounding box center [367, 372] width 206 height 23
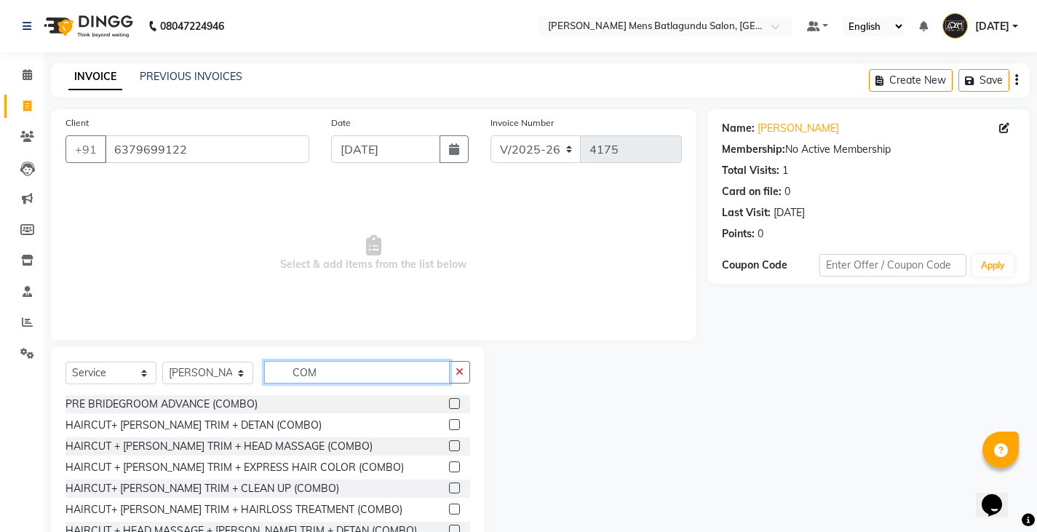
type input "COM"
click at [449, 428] on label at bounding box center [454, 424] width 11 height 11
click at [449, 428] on input "checkbox" at bounding box center [453, 424] width 9 height 9
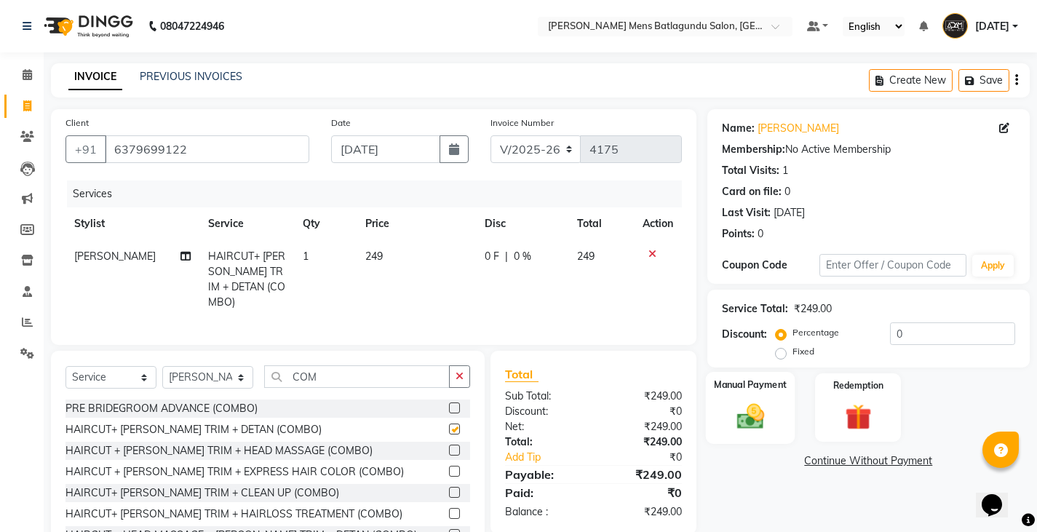
click at [714, 410] on div "Manual Payment" at bounding box center [749, 408] width 89 height 72
checkbox input "false"
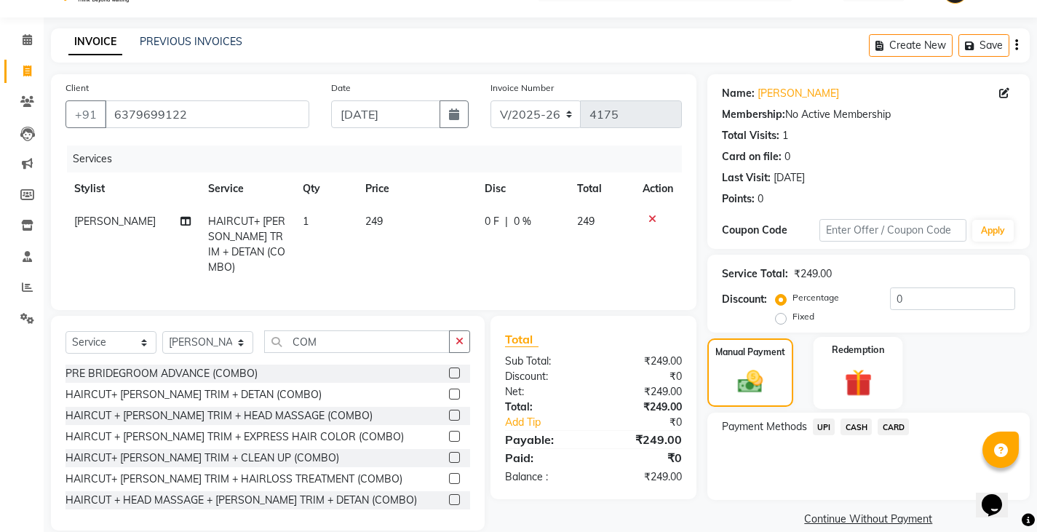
scroll to position [55, 0]
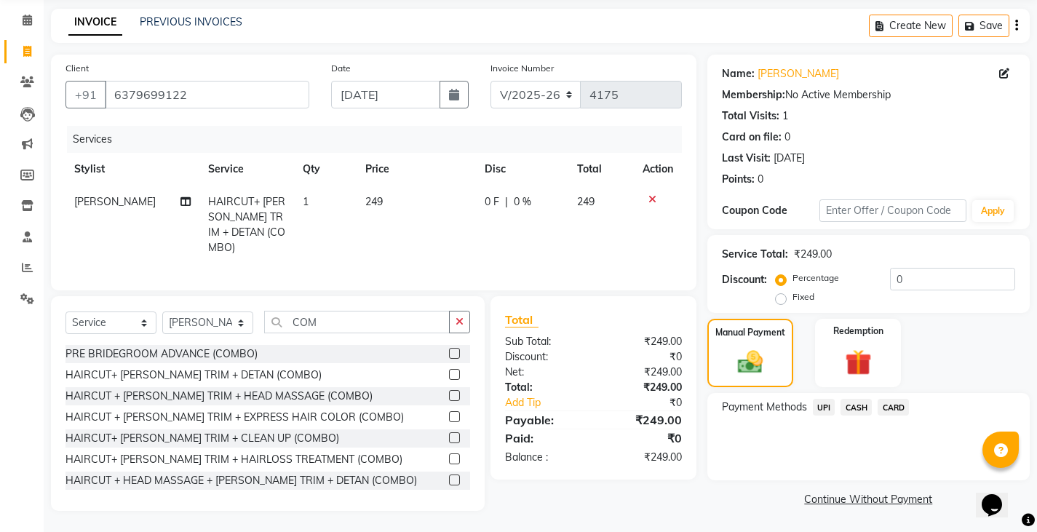
click at [821, 410] on span "UPI" at bounding box center [824, 407] width 23 height 17
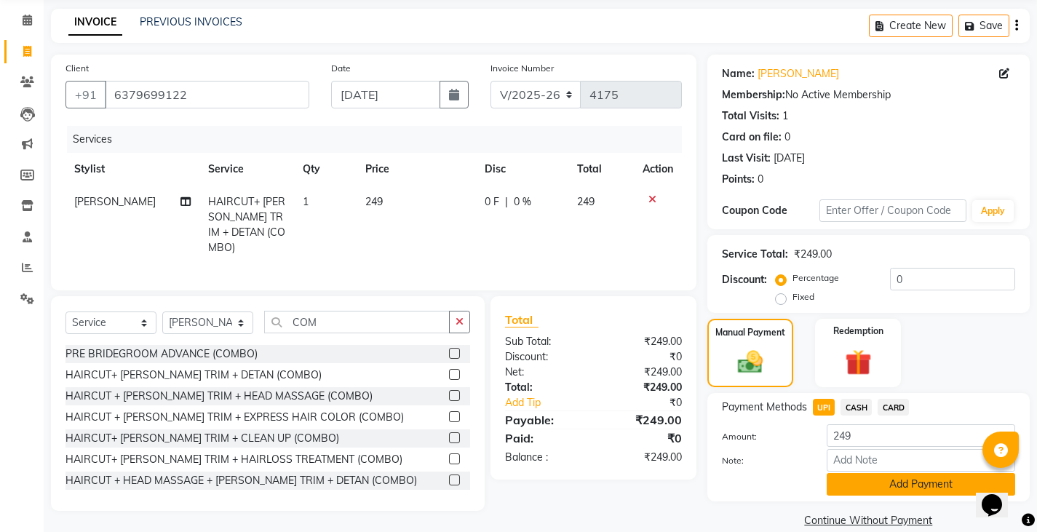
click at [848, 484] on button "Add Payment" at bounding box center [920, 484] width 188 height 23
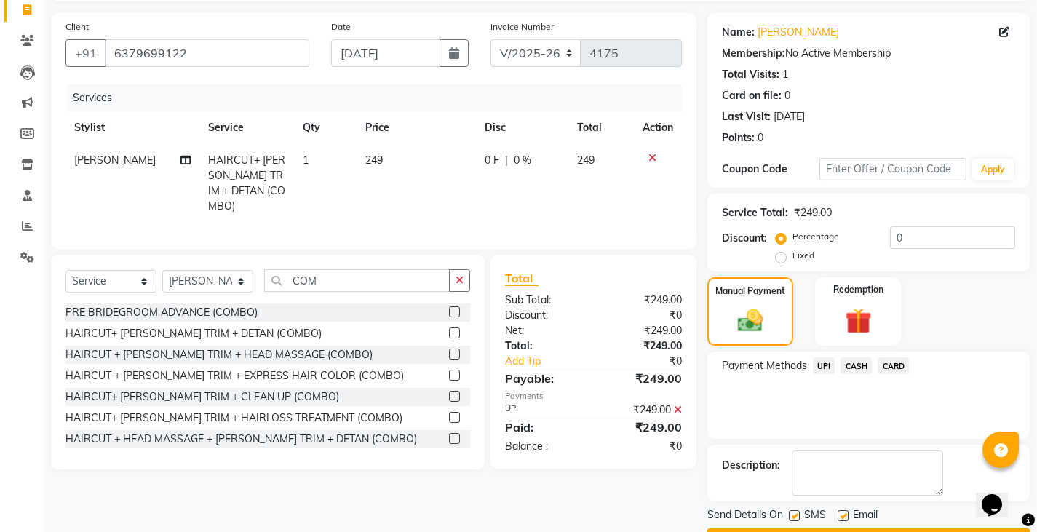
scroll to position [137, 0]
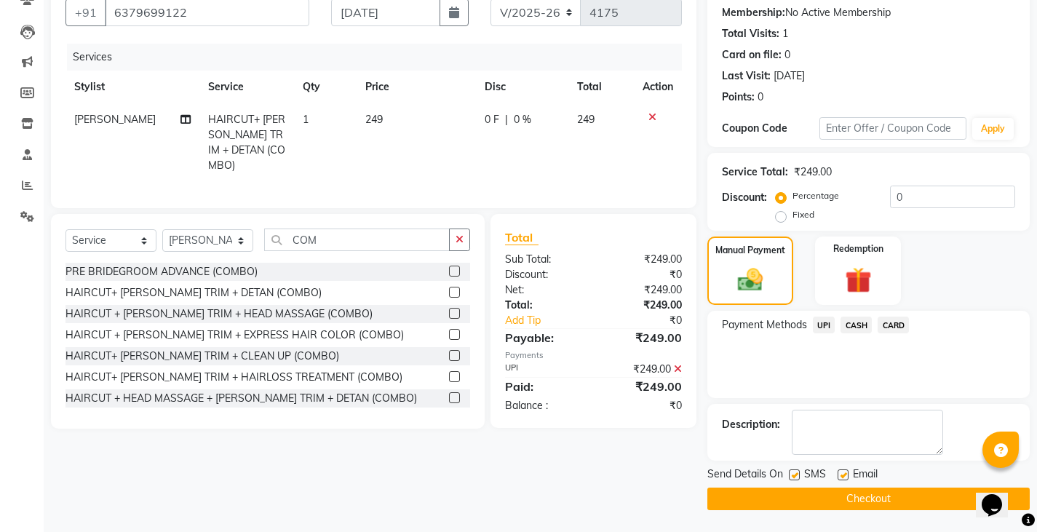
click at [868, 505] on button "Checkout" at bounding box center [868, 498] width 322 height 23
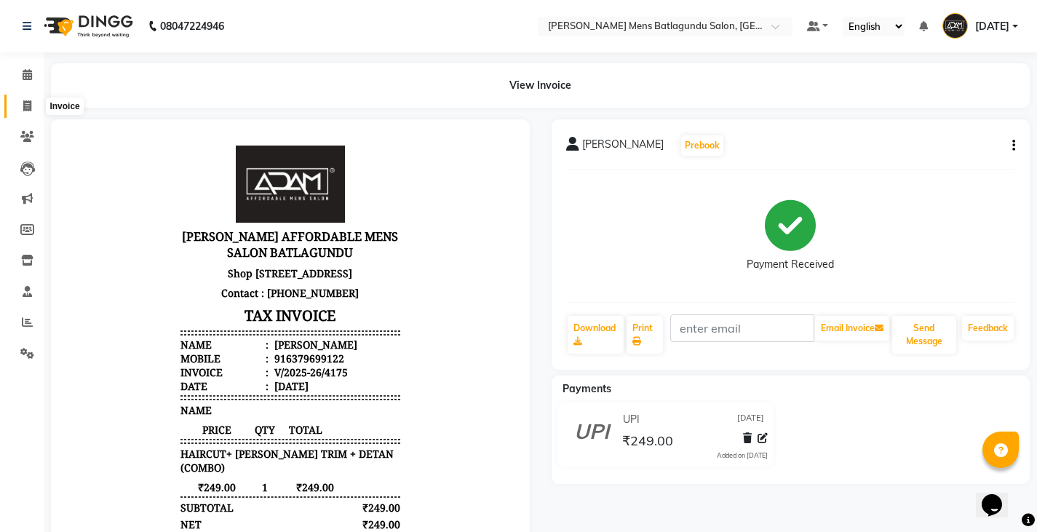
click at [35, 104] on span at bounding box center [27, 106] width 25 height 17
select select "service"
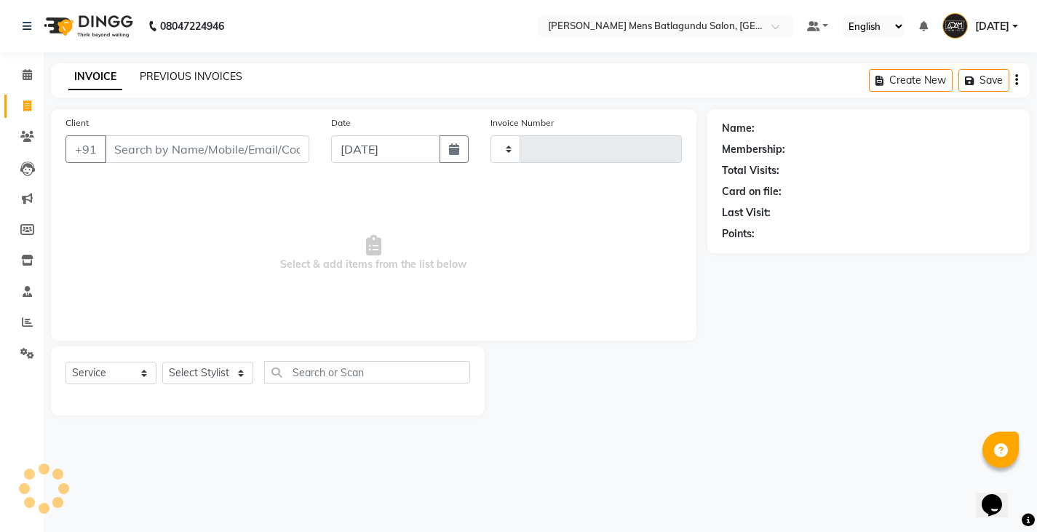
type input "4176"
select select "8213"
click at [184, 72] on link "PREVIOUS INVOICES" at bounding box center [191, 76] width 103 height 13
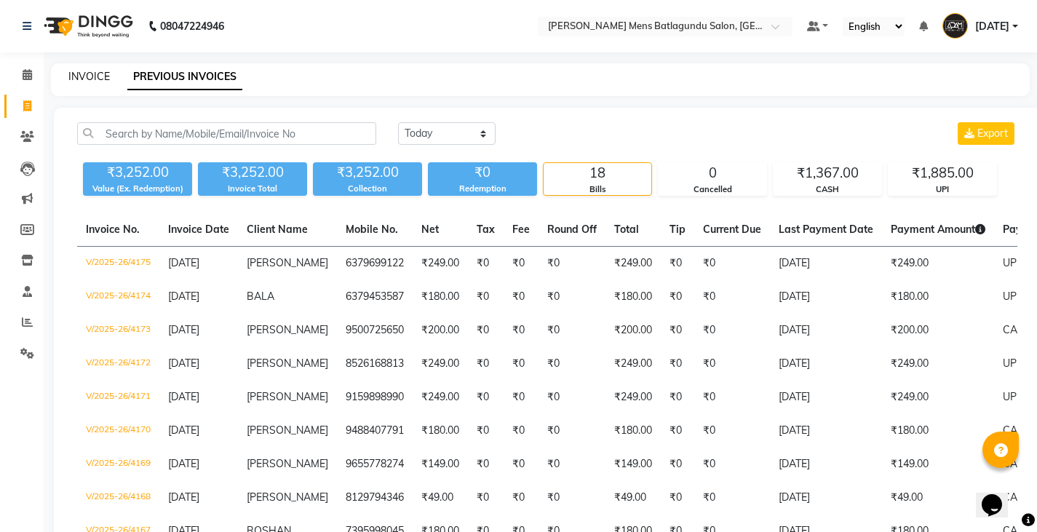
click at [93, 76] on link "INVOICE" at bounding box center [88, 76] width 41 height 13
select select "8213"
select select "service"
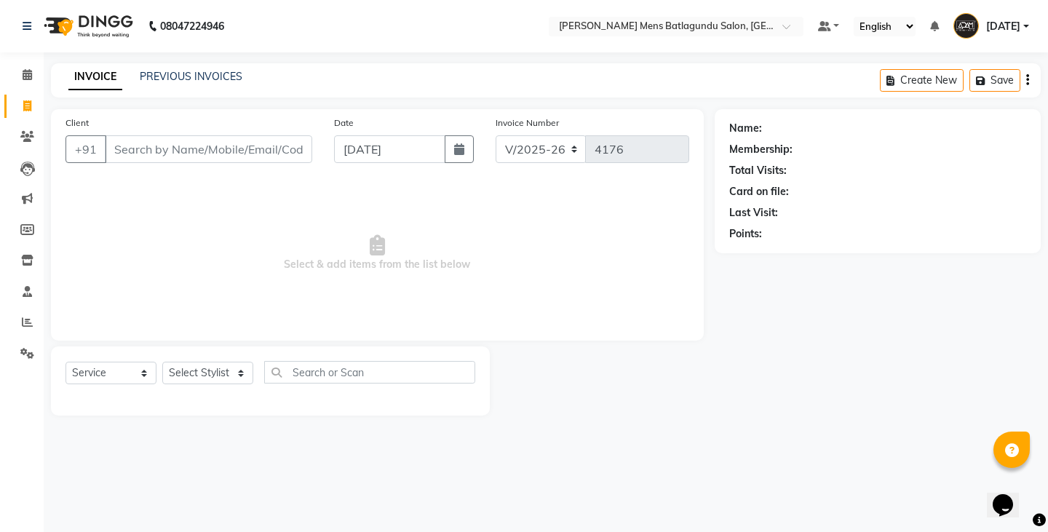
click at [176, 68] on div "INVOICE PREVIOUS INVOICES Create New Save" at bounding box center [545, 80] width 989 height 34
click at [154, 81] on link "PREVIOUS INVOICES" at bounding box center [191, 76] width 103 height 13
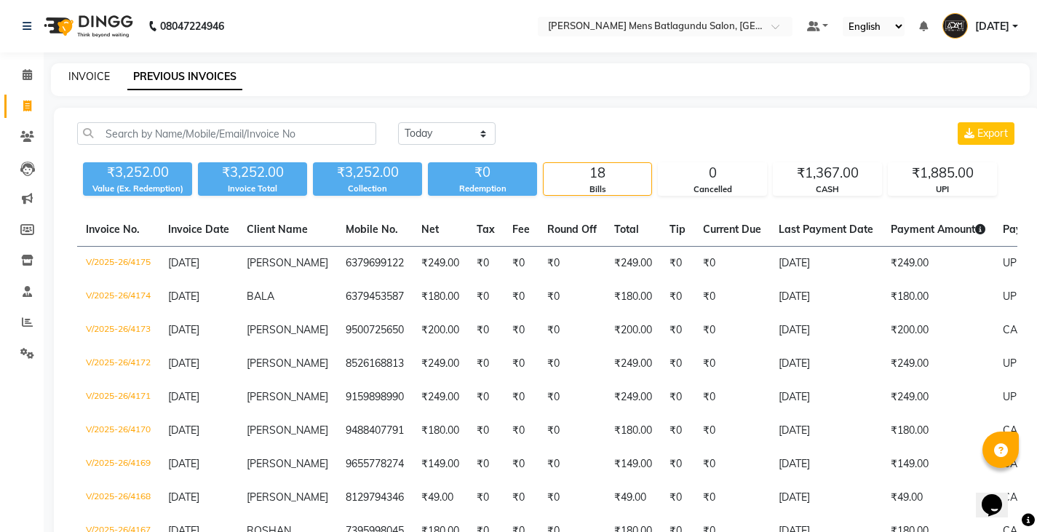
click at [81, 81] on link "INVOICE" at bounding box center [88, 76] width 41 height 13
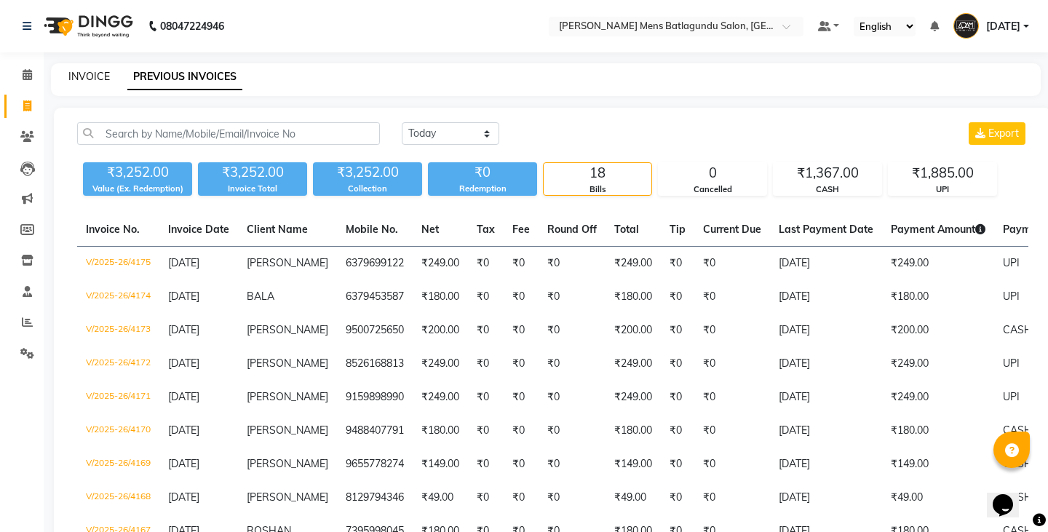
select select "8213"
select select "service"
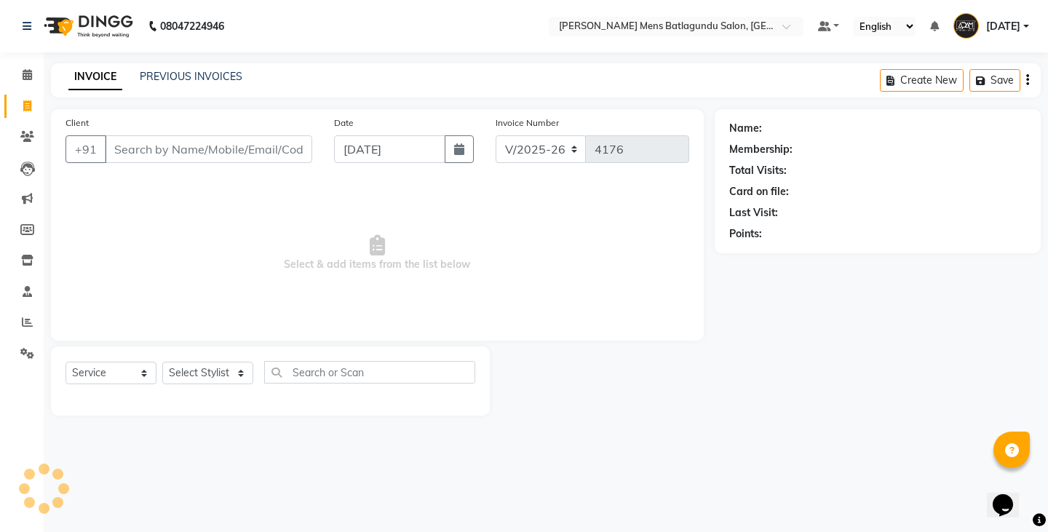
click at [197, 148] on input "Client" at bounding box center [208, 149] width 207 height 28
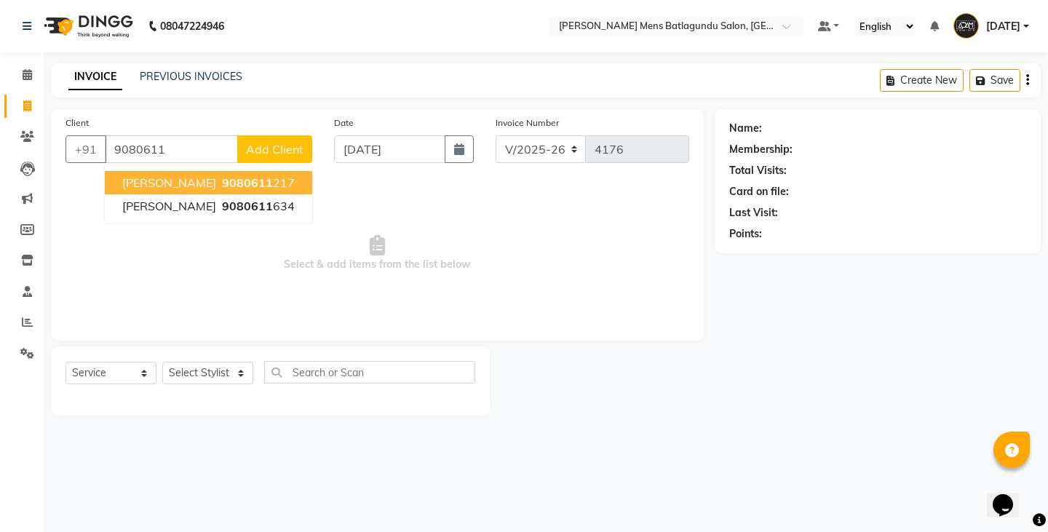
click at [222, 186] on span "9080611" at bounding box center [247, 182] width 51 height 15
type input "9080611217"
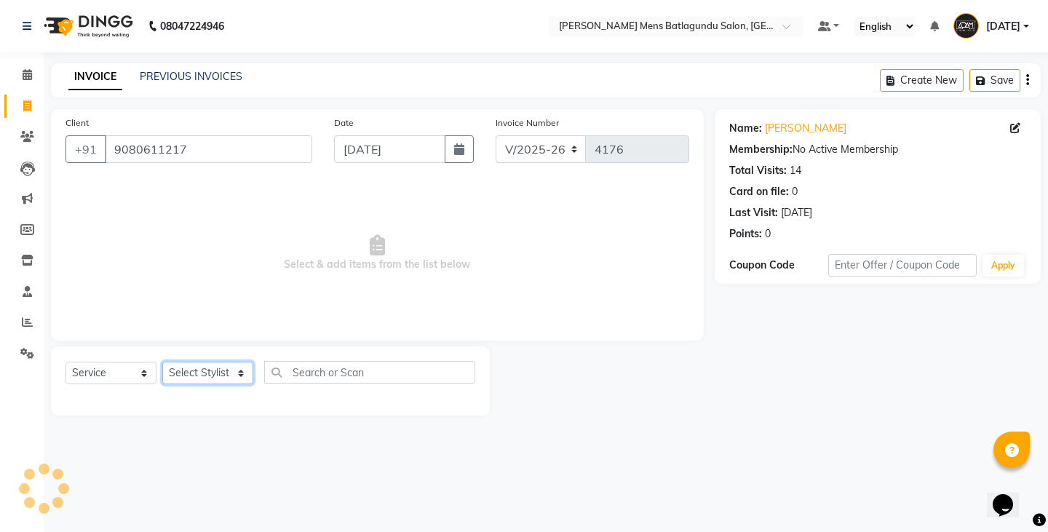
click at [193, 370] on select "Select Stylist Admin [PERSON_NAME][DATE] SAHIB [PERSON_NAME]" at bounding box center [207, 373] width 91 height 23
select select "89703"
click at [162, 362] on select "Select Stylist Admin [PERSON_NAME][DATE] SAHIB [PERSON_NAME]" at bounding box center [207, 373] width 91 height 23
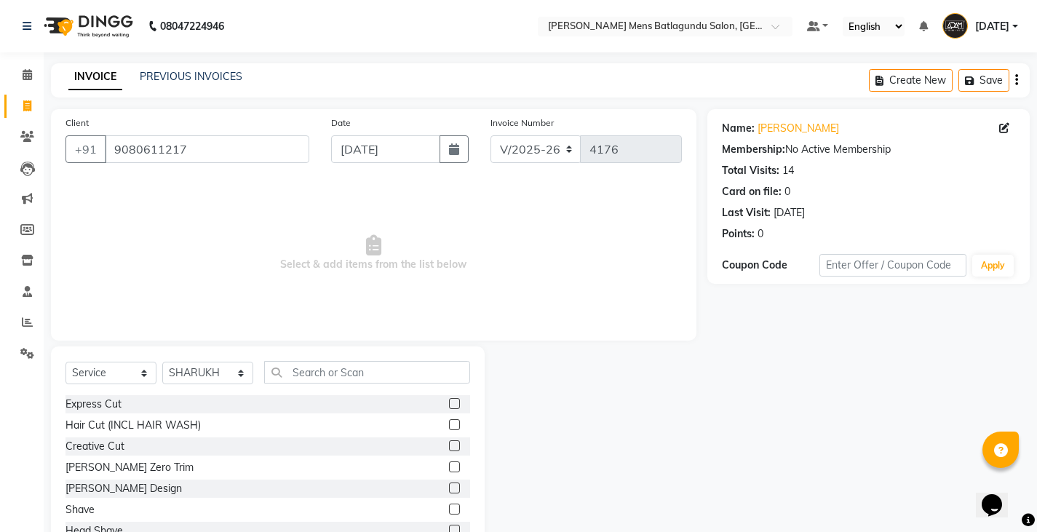
drag, startPoint x: 434, startPoint y: 486, endPoint x: 442, endPoint y: 489, distance: 7.8
click at [435, 486] on div "[PERSON_NAME] Design" at bounding box center [267, 488] width 404 height 18
click at [449, 489] on label at bounding box center [454, 487] width 11 height 11
click at [449, 489] on input "checkbox" at bounding box center [453, 488] width 9 height 9
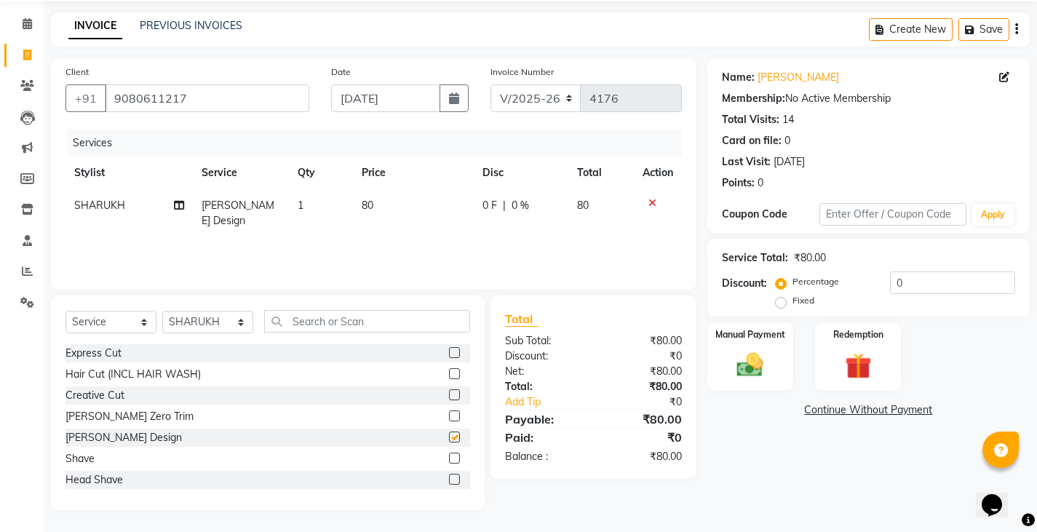
checkbox input "false"
click at [774, 367] on div "Manual Payment" at bounding box center [749, 357] width 89 height 72
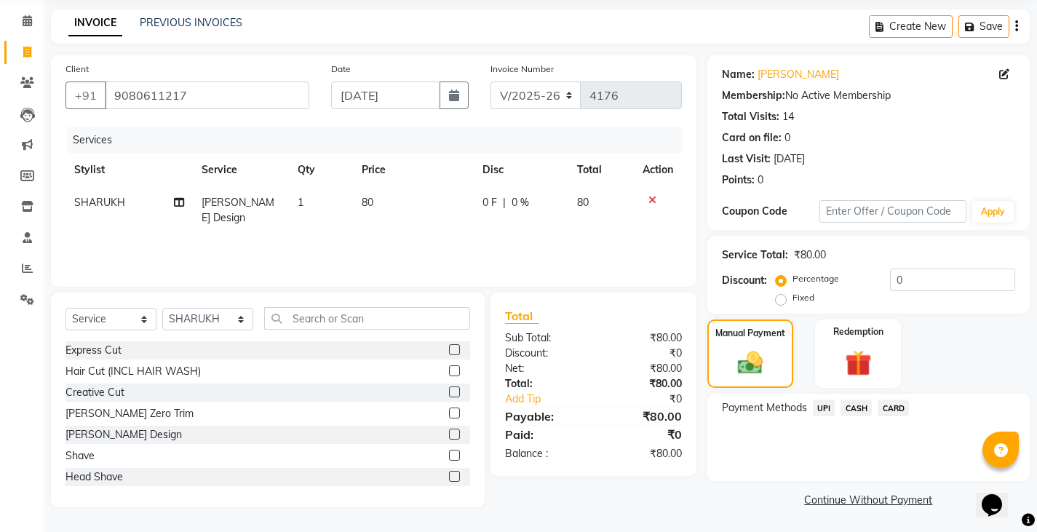
scroll to position [55, 0]
click at [858, 402] on span "CASH" at bounding box center [855, 407] width 31 height 17
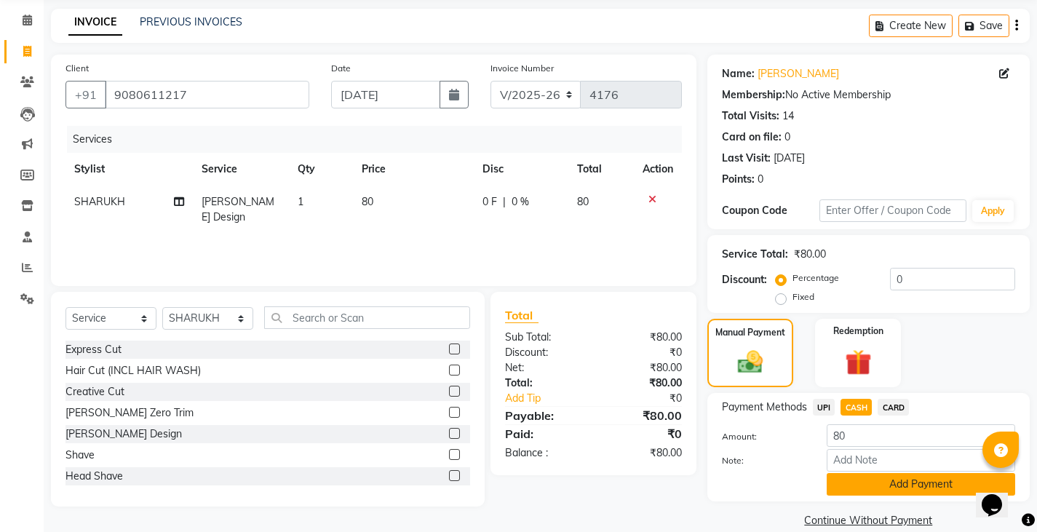
click at [879, 484] on button "Add Payment" at bounding box center [920, 484] width 188 height 23
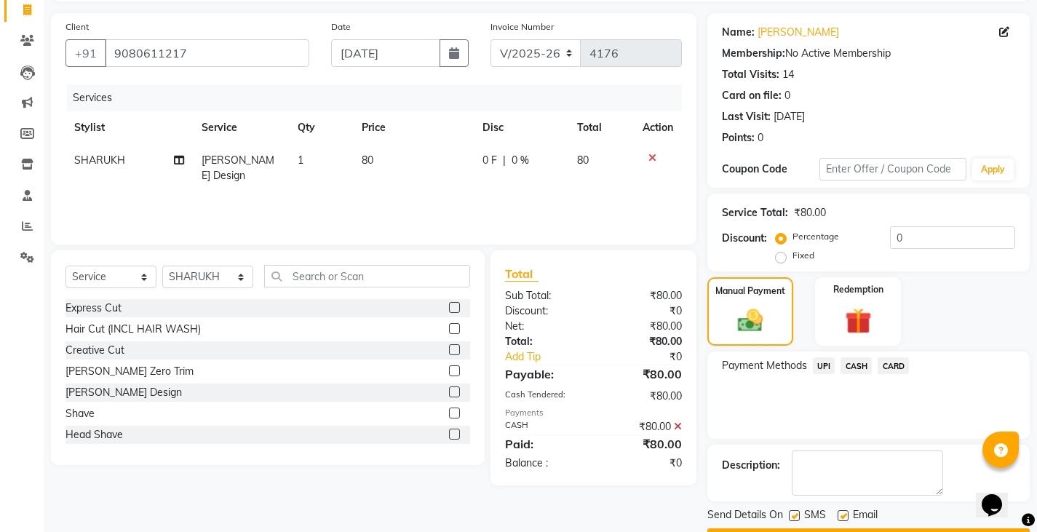
scroll to position [137, 0]
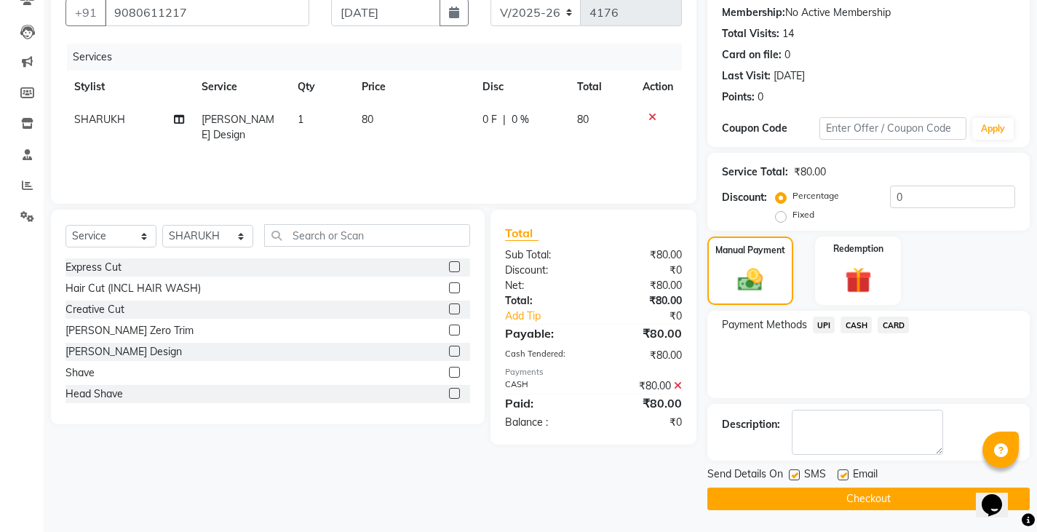
click at [885, 502] on button "Checkout" at bounding box center [868, 498] width 322 height 23
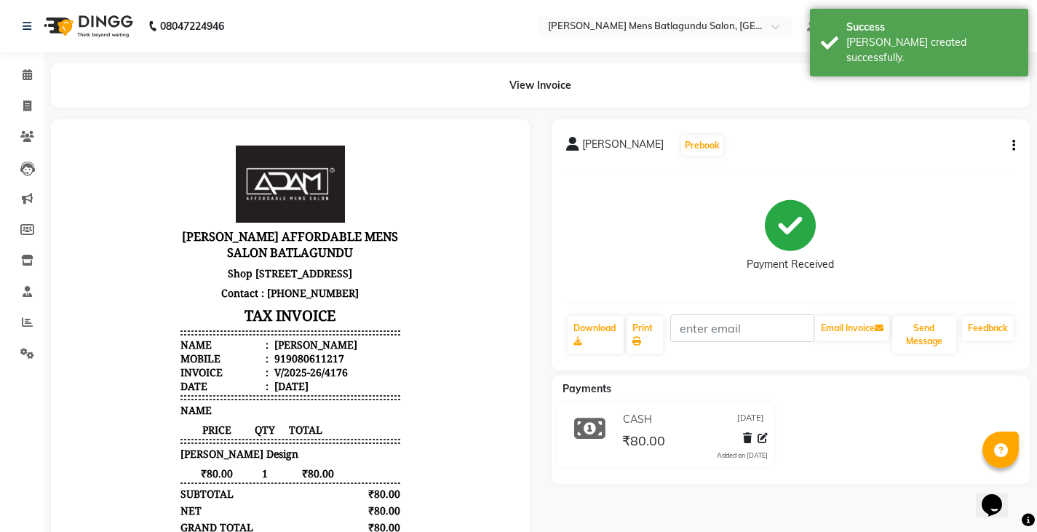
scroll to position [12, 0]
click at [17, 107] on span at bounding box center [27, 106] width 25 height 17
select select "8213"
select select "service"
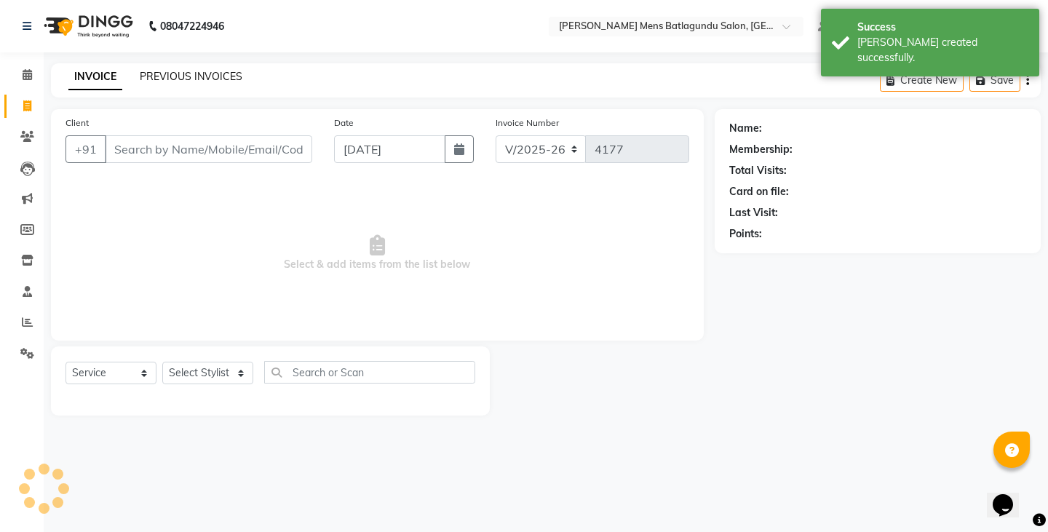
click at [203, 76] on link "PREVIOUS INVOICES" at bounding box center [191, 76] width 103 height 13
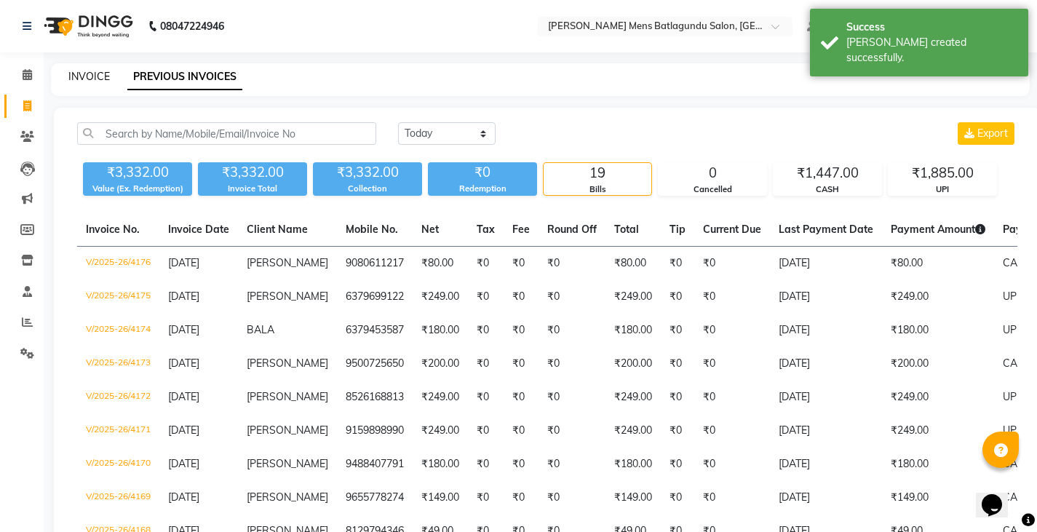
click at [98, 76] on link "INVOICE" at bounding box center [88, 76] width 41 height 13
select select "8213"
select select "service"
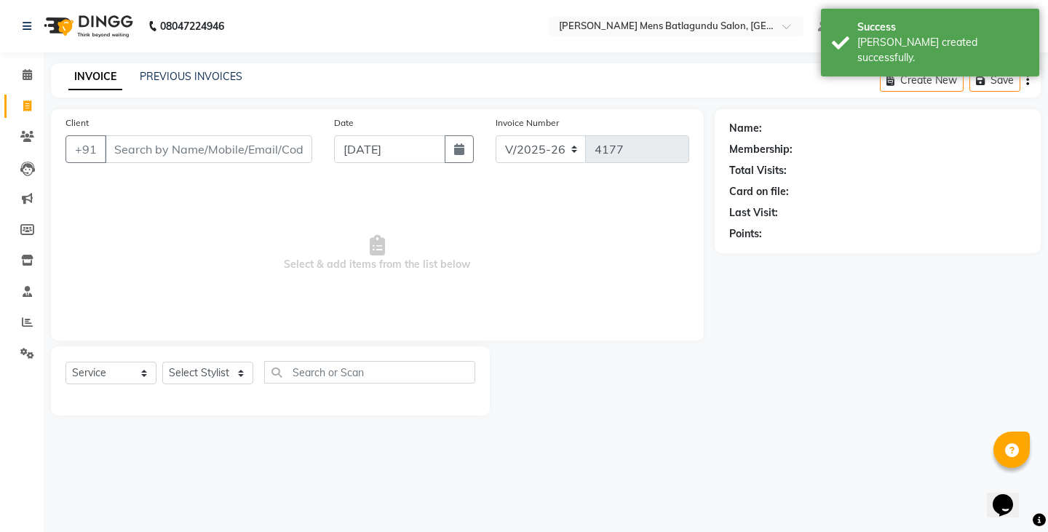
click at [172, 124] on div "Client +91" at bounding box center [189, 145] width 268 height 60
click at [174, 141] on input "Client" at bounding box center [208, 149] width 207 height 28
click at [182, 92] on div "INVOICE PREVIOUS INVOICES Create New Save" at bounding box center [545, 80] width 989 height 34
click at [183, 80] on link "PREVIOUS INVOICES" at bounding box center [191, 76] width 103 height 13
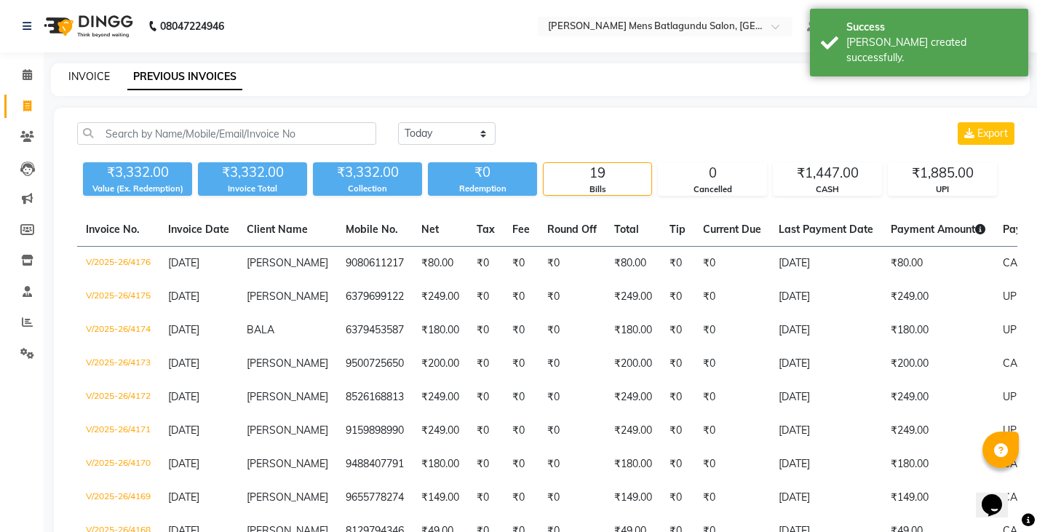
click at [97, 76] on link "INVOICE" at bounding box center [88, 76] width 41 height 13
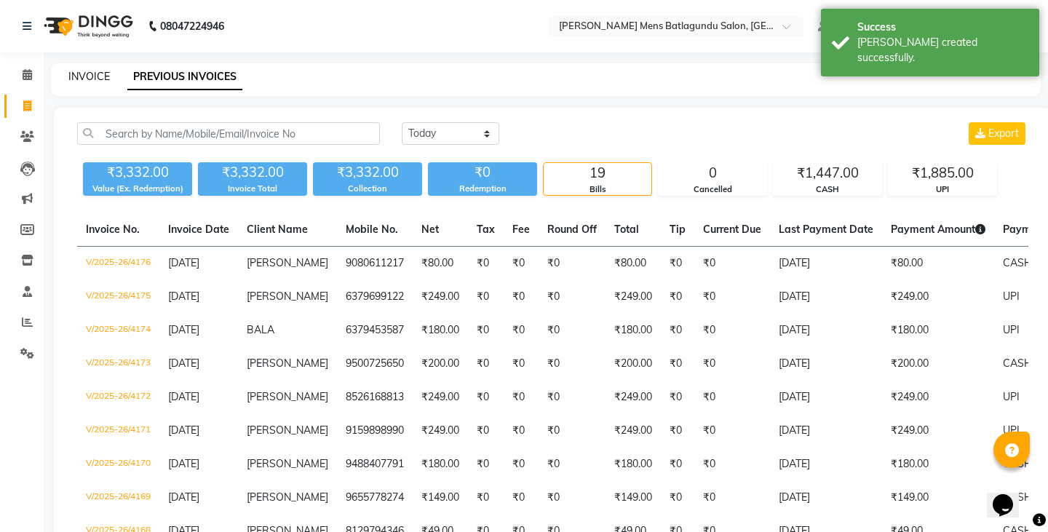
select select "8213"
select select "service"
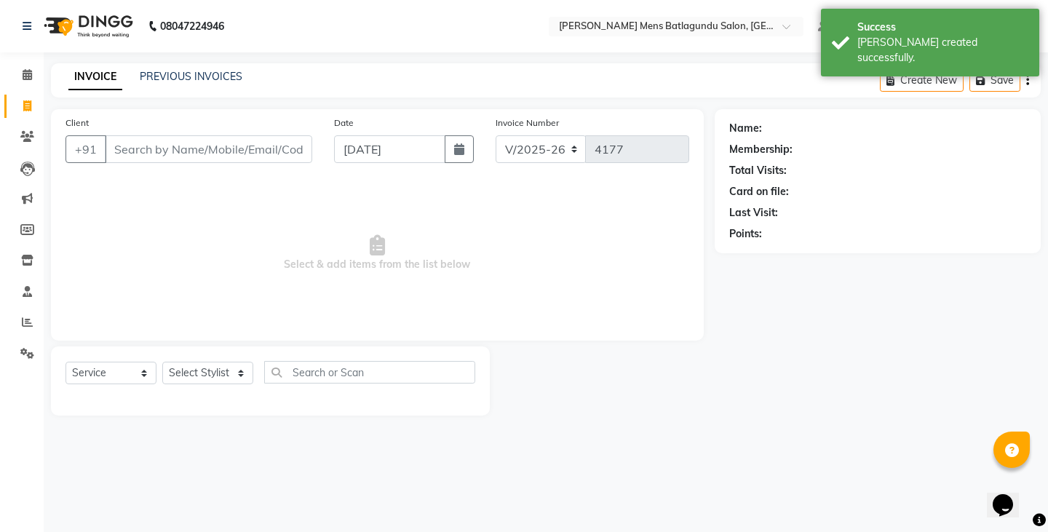
click at [127, 145] on input "Client" at bounding box center [208, 149] width 207 height 28
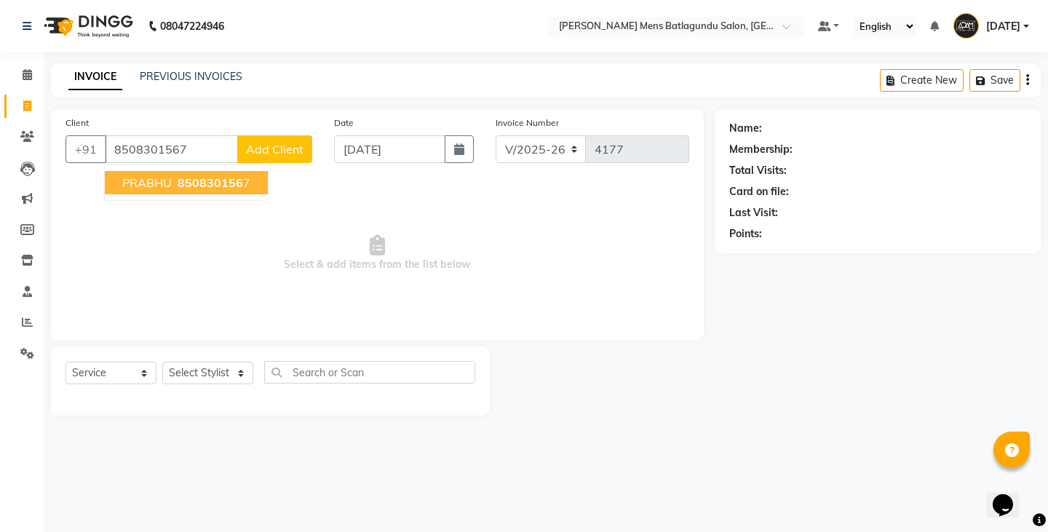
type input "8508301567"
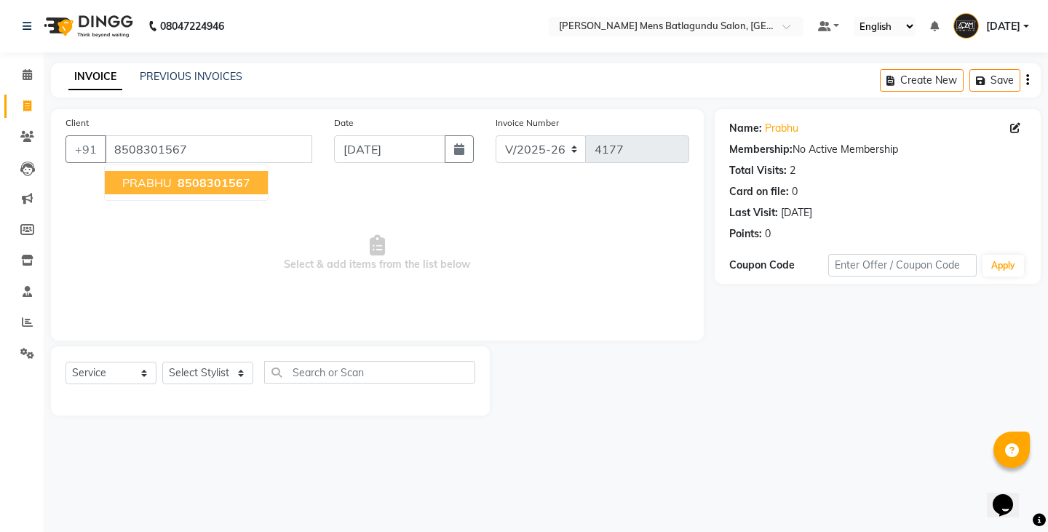
click at [212, 188] on span "850830156" at bounding box center [209, 182] width 65 height 15
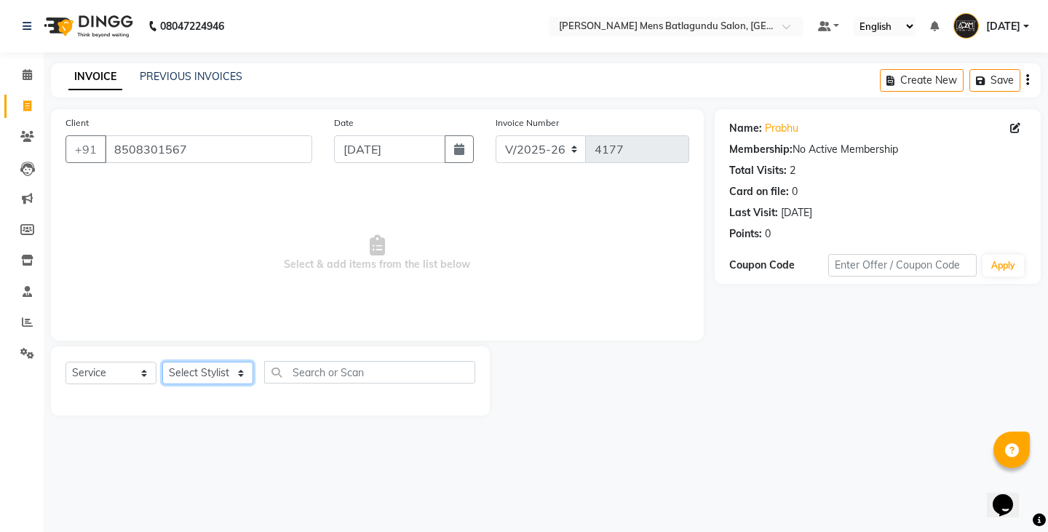
click at [215, 374] on select "Select Stylist Admin [PERSON_NAME][DATE] SAHIB [PERSON_NAME]" at bounding box center [207, 373] width 91 height 23
select select "89703"
click at [162, 362] on select "Select Stylist Admin [PERSON_NAME][DATE] SAHIB [PERSON_NAME]" at bounding box center [207, 373] width 91 height 23
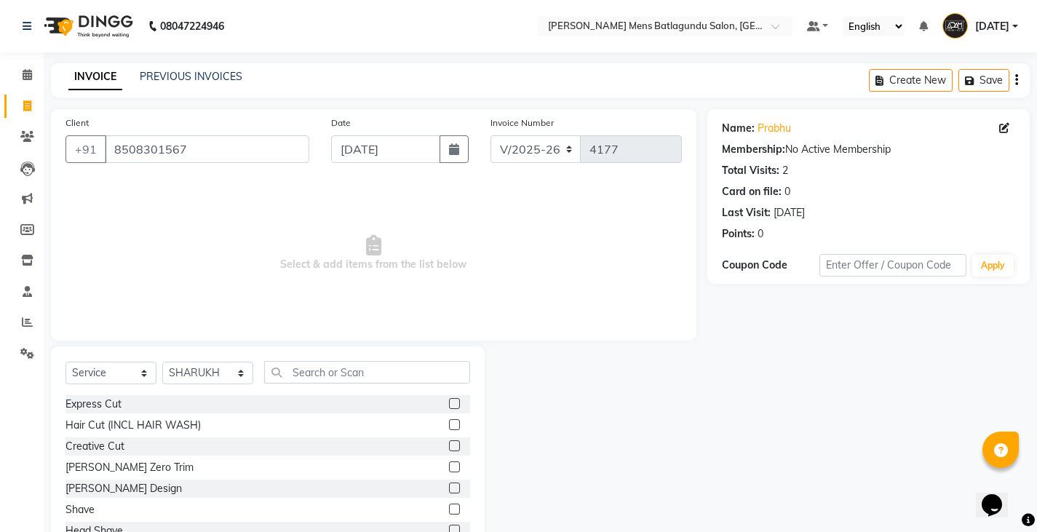
click at [449, 402] on label at bounding box center [454, 403] width 11 height 11
click at [449, 402] on input "checkbox" at bounding box center [453, 403] width 9 height 9
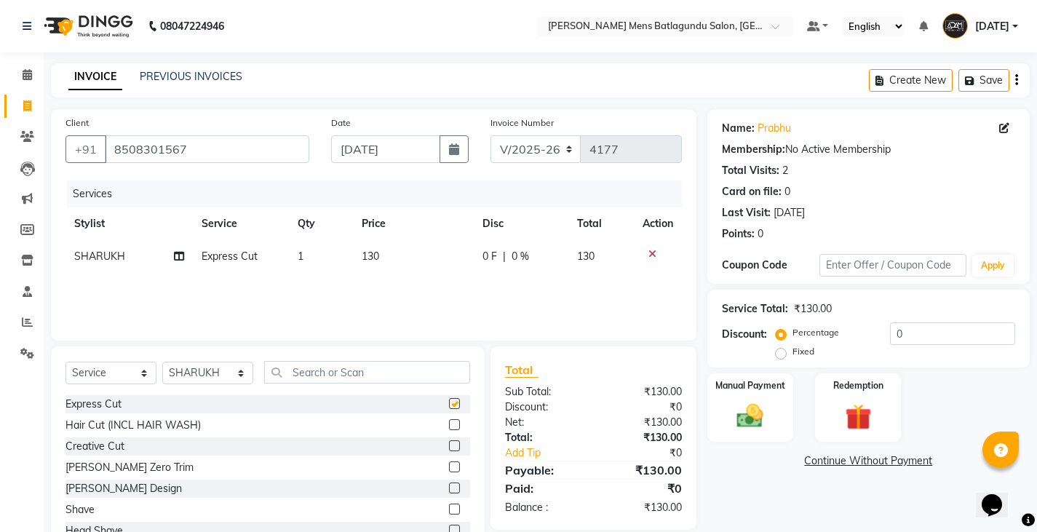
checkbox input "false"
click at [449, 484] on label at bounding box center [454, 487] width 11 height 11
click at [449, 484] on input "checkbox" at bounding box center [453, 488] width 9 height 9
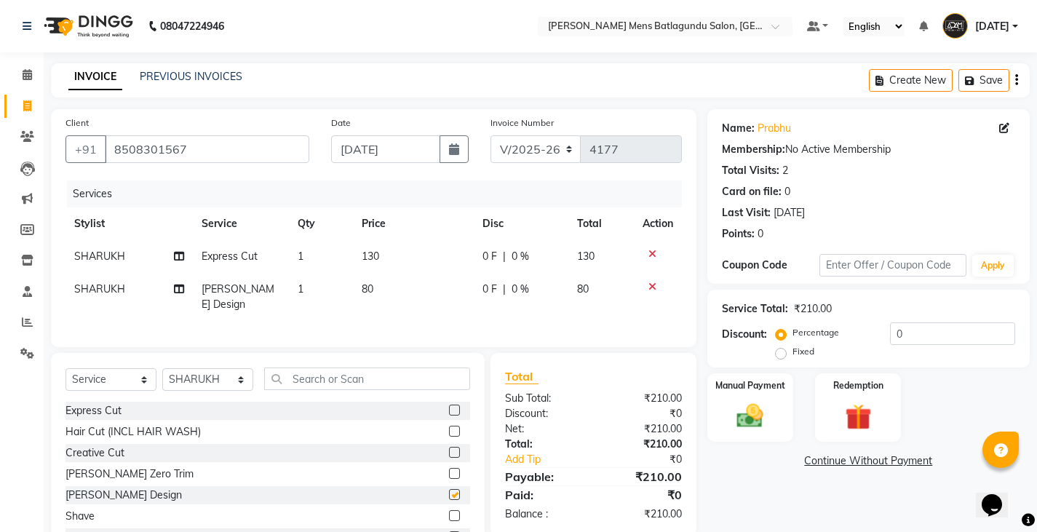
checkbox input "false"
click at [477, 264] on td "0 F | 0 %" at bounding box center [521, 256] width 95 height 33
select select "89703"
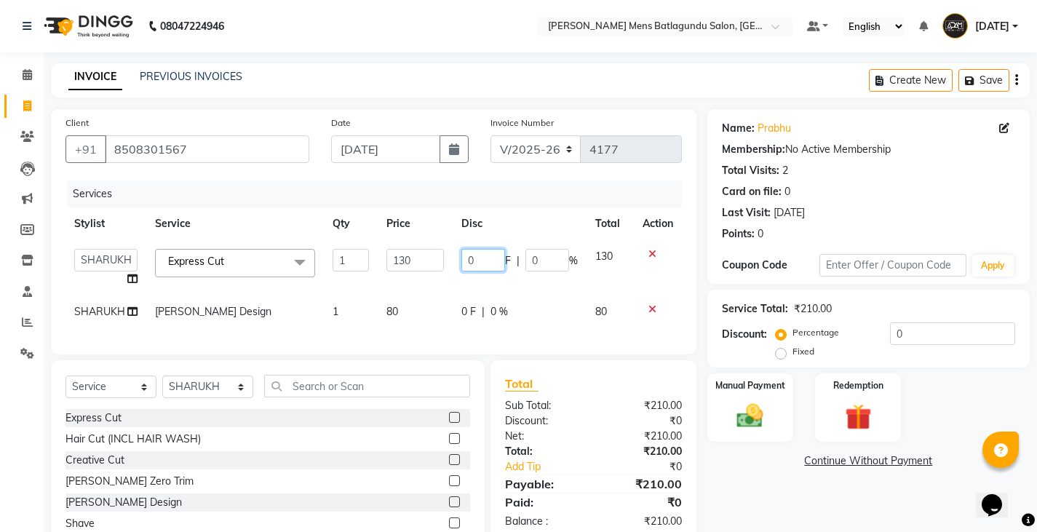
click at [466, 258] on input "0" at bounding box center [483, 260] width 44 height 23
type input "30"
click at [428, 295] on td "80" at bounding box center [415, 311] width 75 height 33
select select "89703"
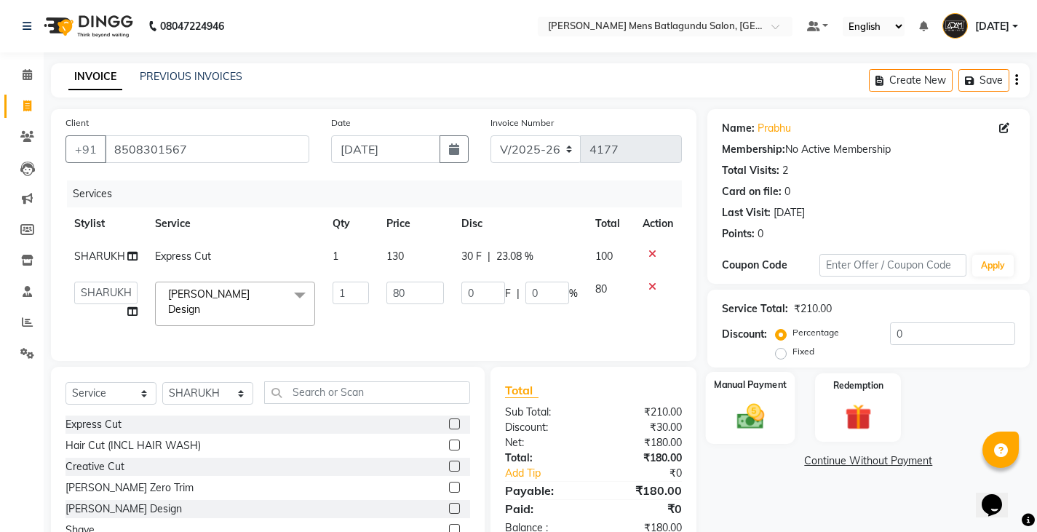
click at [750, 417] on img at bounding box center [749, 415] width 44 height 31
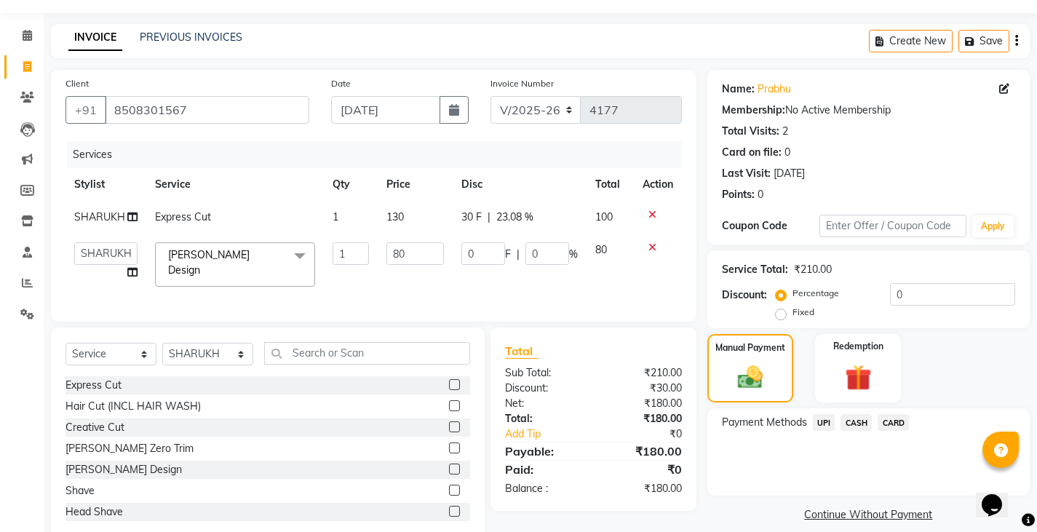
scroll to position [76, 0]
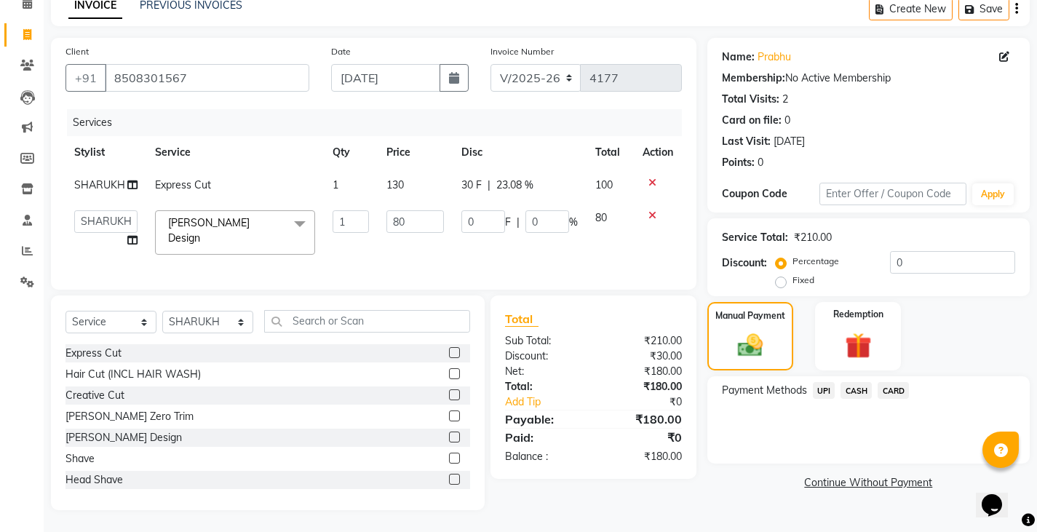
click at [859, 376] on div "Payment Methods UPI CASH CARD" at bounding box center [868, 419] width 322 height 87
click at [855, 388] on span "CASH" at bounding box center [855, 390] width 31 height 17
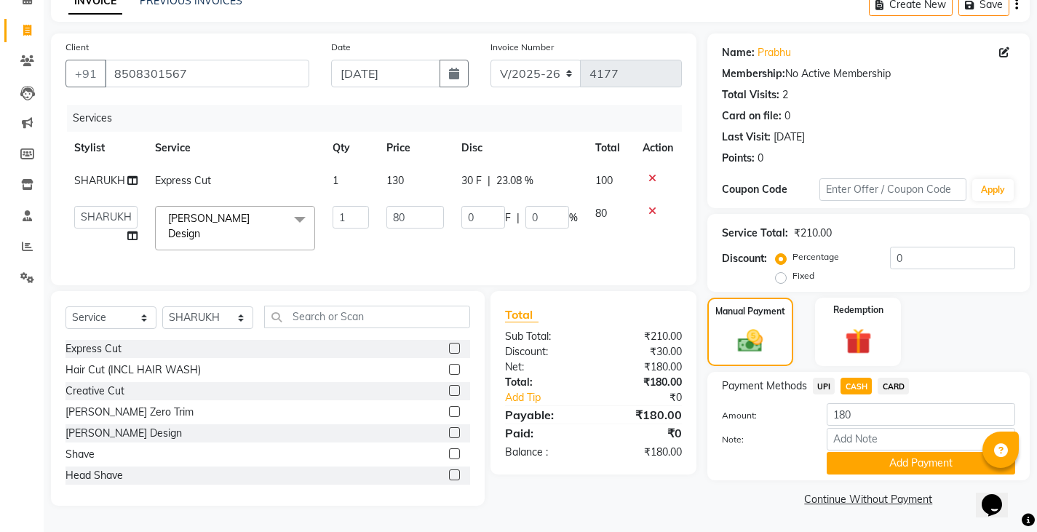
drag, startPoint x: 847, startPoint y: 460, endPoint x: 847, endPoint y: 452, distance: 8.7
click at [848, 460] on button "Add Payment" at bounding box center [920, 463] width 188 height 23
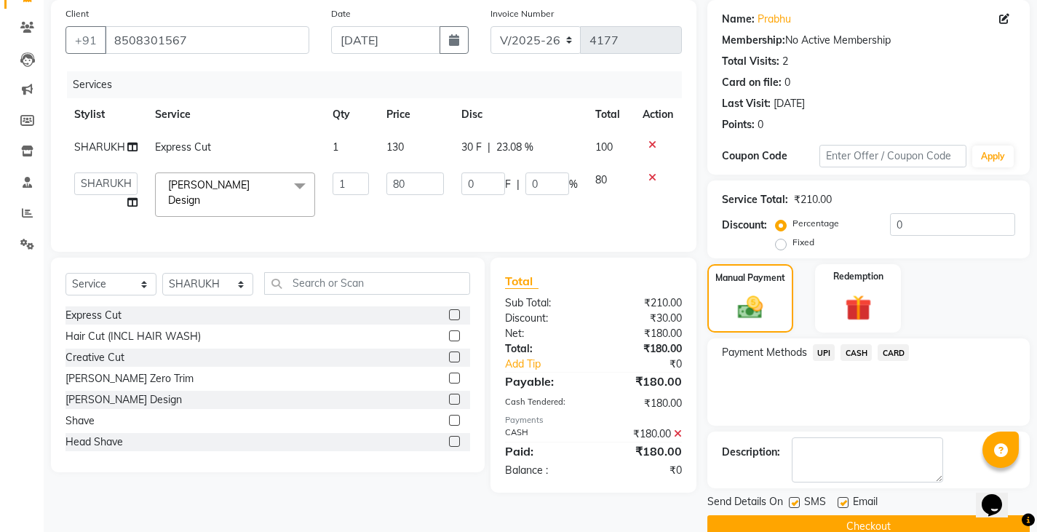
scroll to position [137, 0]
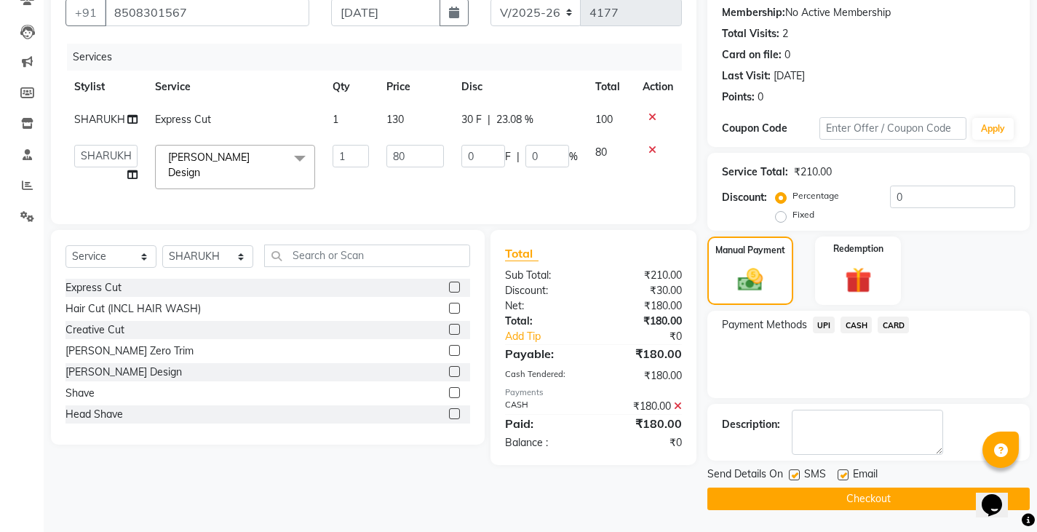
click at [855, 494] on button "Checkout" at bounding box center [868, 498] width 322 height 23
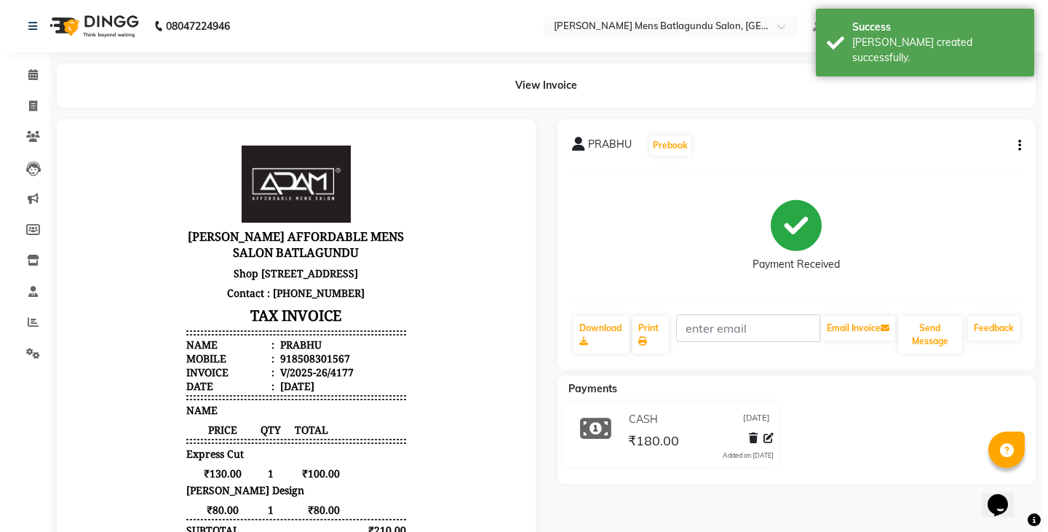
scroll to position [12, 0]
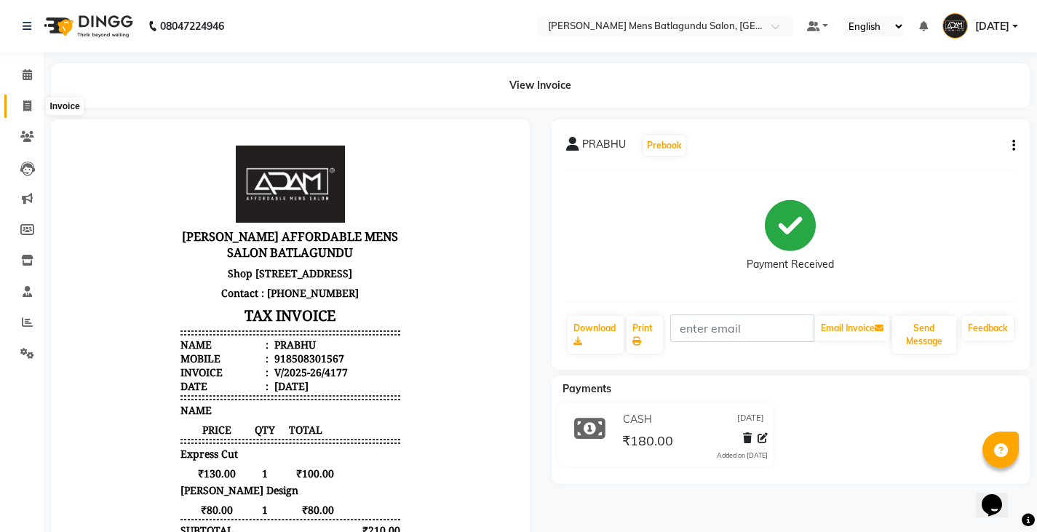
click at [22, 111] on span at bounding box center [27, 106] width 25 height 17
select select "service"
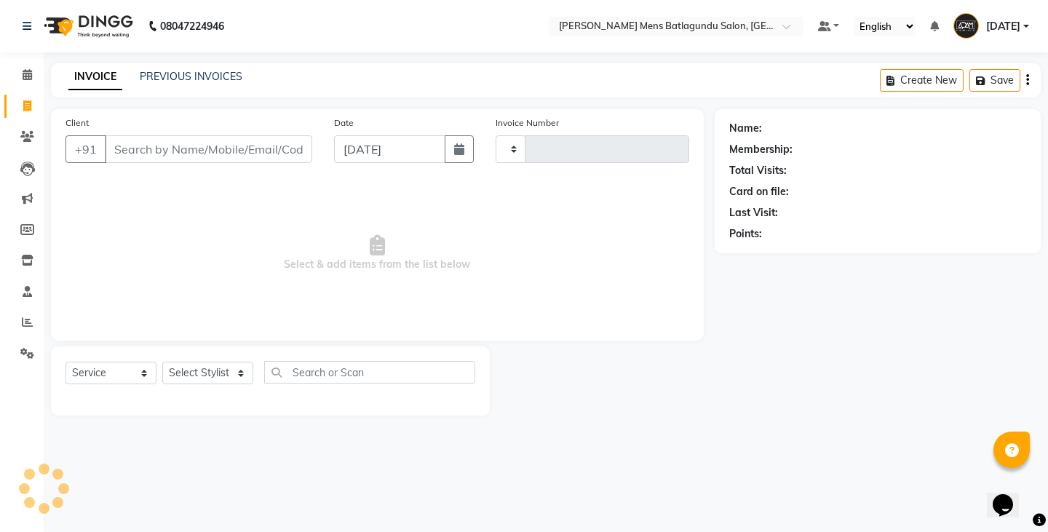
type input "4178"
select select "8213"
click at [228, 151] on input "Client" at bounding box center [208, 149] width 207 height 28
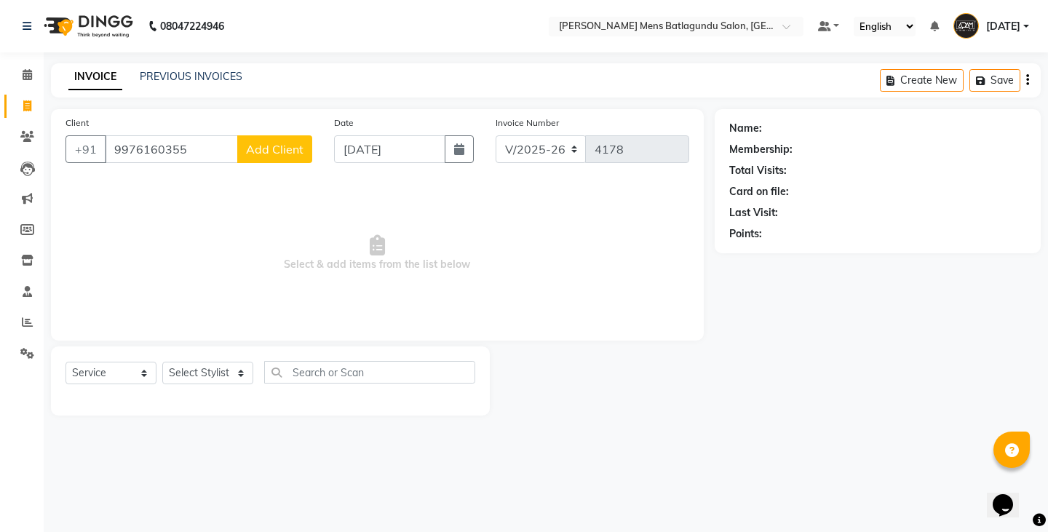
type input "9976160355"
click at [268, 150] on span "Add Client" at bounding box center [274, 149] width 57 height 15
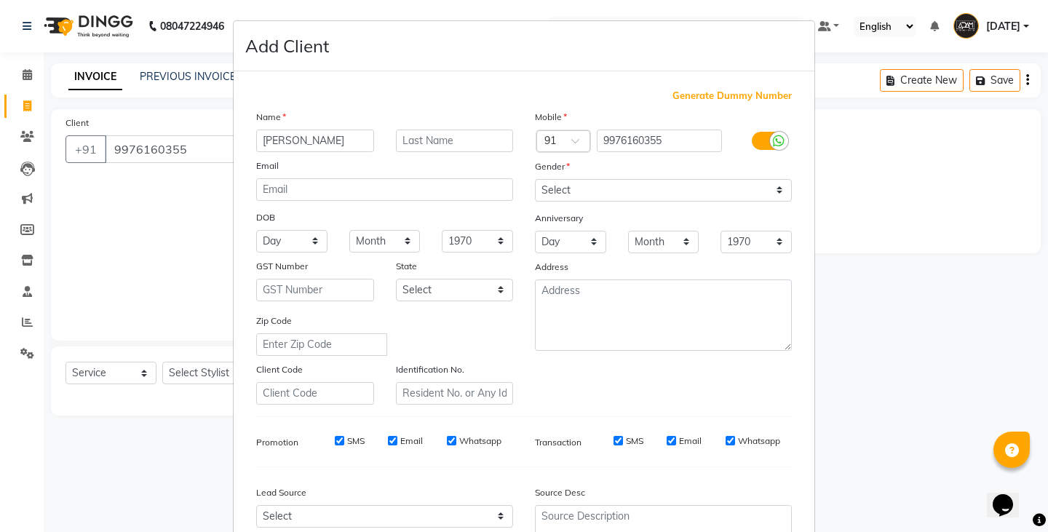
type input "[PERSON_NAME]"
click at [567, 206] on div "Mobile Country Code × 91 9976160355 Gender Select [DEMOGRAPHIC_DATA] [DEMOGRAPH…" at bounding box center [663, 256] width 279 height 295
click at [564, 177] on div "Gender" at bounding box center [547, 169] width 47 height 20
click at [552, 192] on select "Select [DEMOGRAPHIC_DATA] [DEMOGRAPHIC_DATA] Other Prefer Not To Say" at bounding box center [663, 190] width 257 height 23
click at [535, 179] on select "Select [DEMOGRAPHIC_DATA] [DEMOGRAPHIC_DATA] Other Prefer Not To Say" at bounding box center [663, 190] width 257 height 23
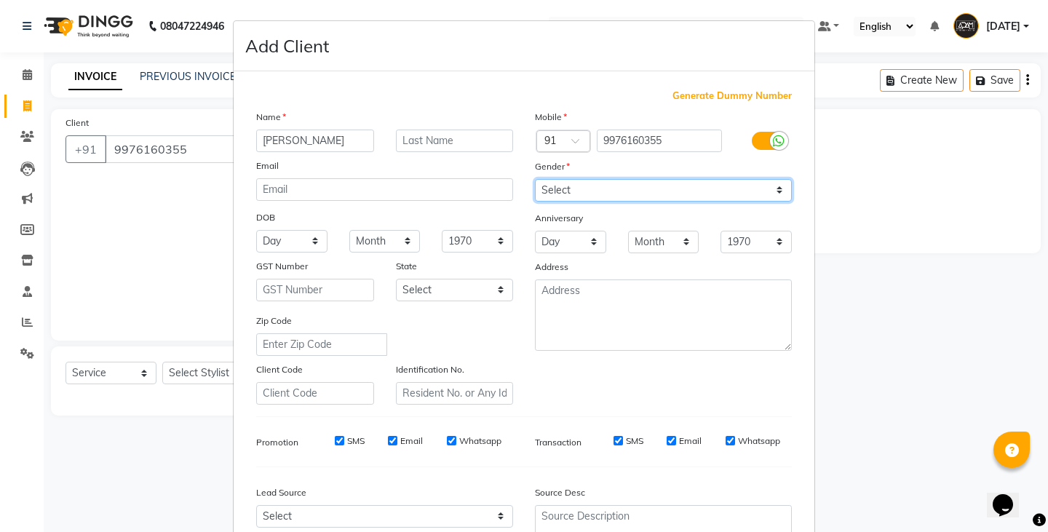
click at [556, 193] on select "Select [DEMOGRAPHIC_DATA] [DEMOGRAPHIC_DATA] Other Prefer Not To Say" at bounding box center [663, 190] width 257 height 23
select select "[DEMOGRAPHIC_DATA]"
click at [535, 179] on select "Select [DEMOGRAPHIC_DATA] [DEMOGRAPHIC_DATA] Other Prefer Not To Say" at bounding box center [663, 190] width 257 height 23
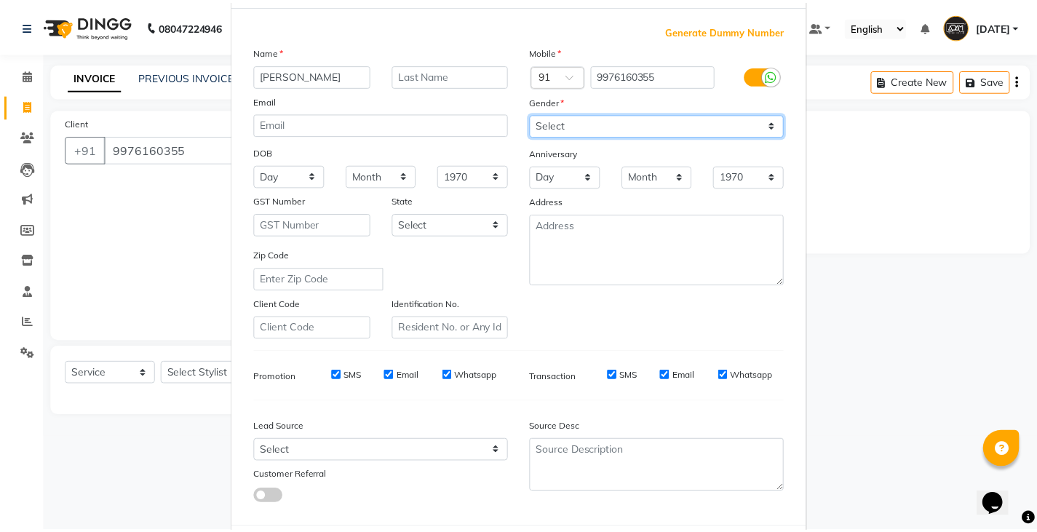
scroll to position [140, 0]
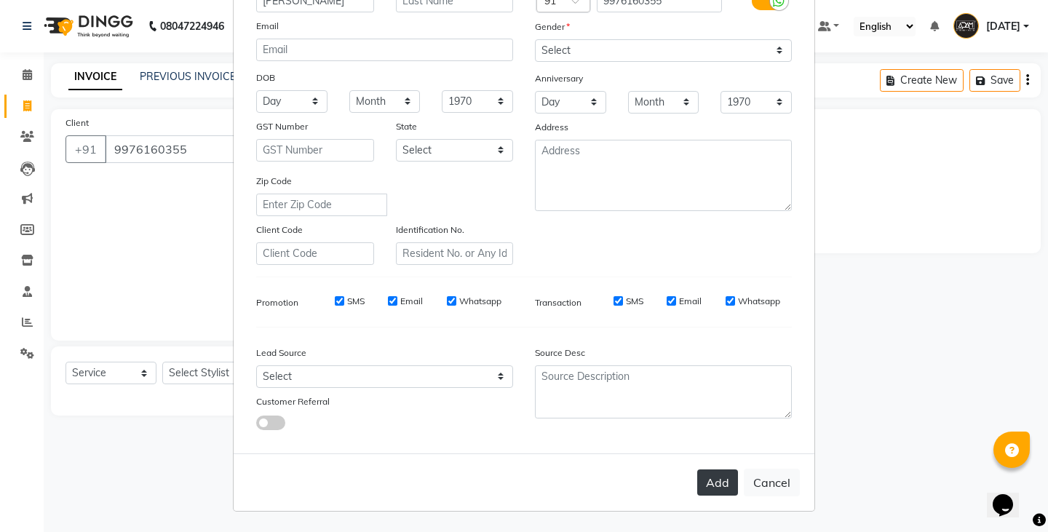
click at [712, 482] on button "Add" at bounding box center [717, 482] width 41 height 26
select select
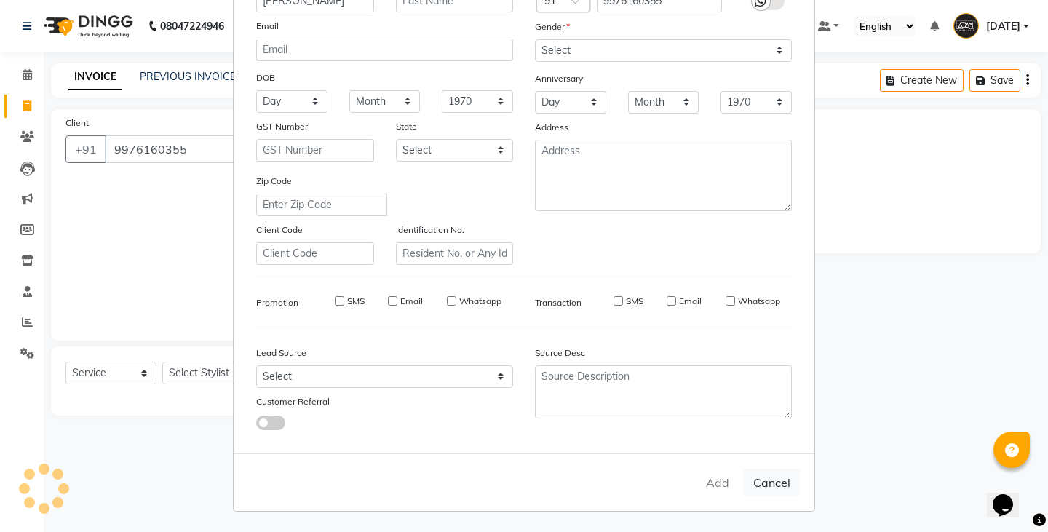
select select
checkbox input "false"
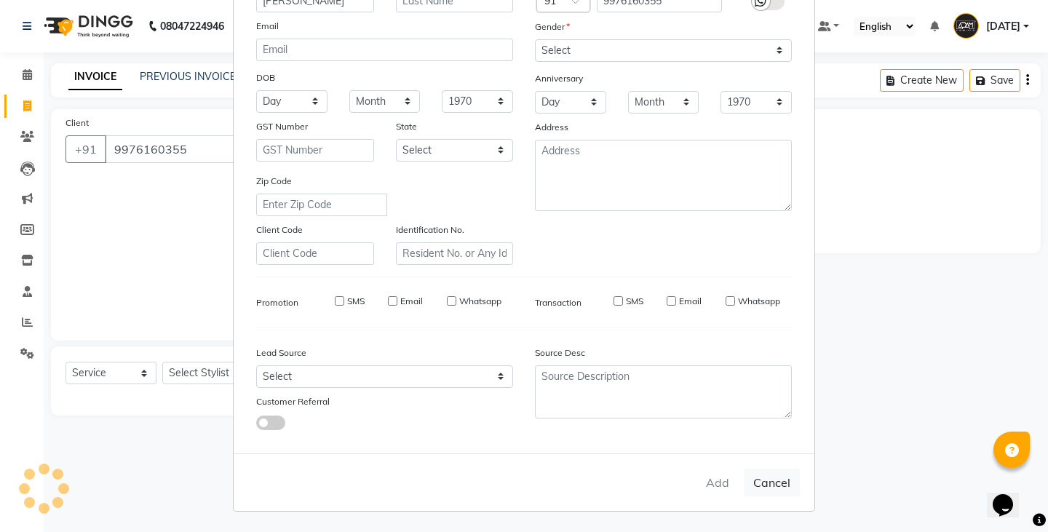
checkbox input "false"
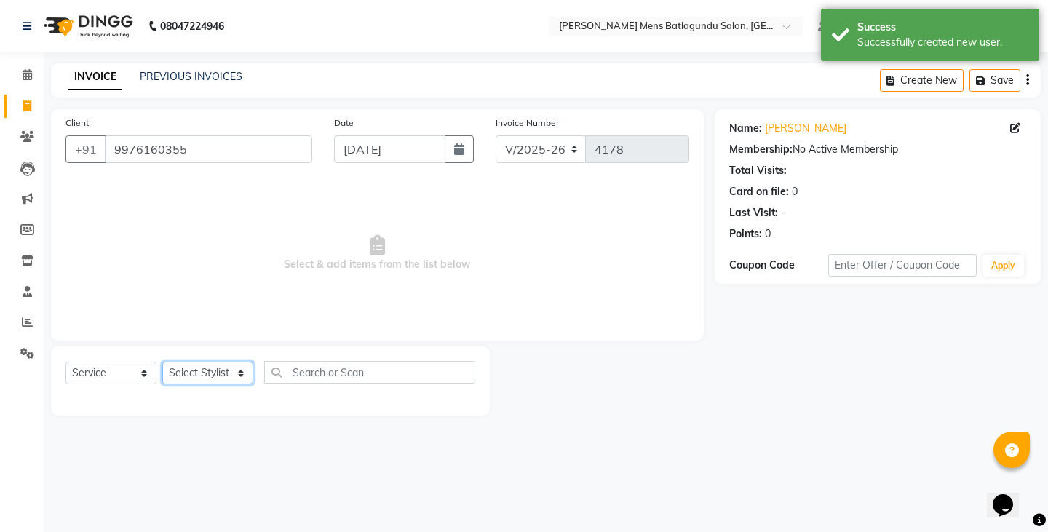
click at [195, 375] on select "Select Stylist Admin [PERSON_NAME][DATE] SAHIB [PERSON_NAME]" at bounding box center [207, 373] width 91 height 23
select select "89172"
click at [162, 362] on select "Select Stylist Admin [PERSON_NAME][DATE] SAHIB [PERSON_NAME]" at bounding box center [207, 373] width 91 height 23
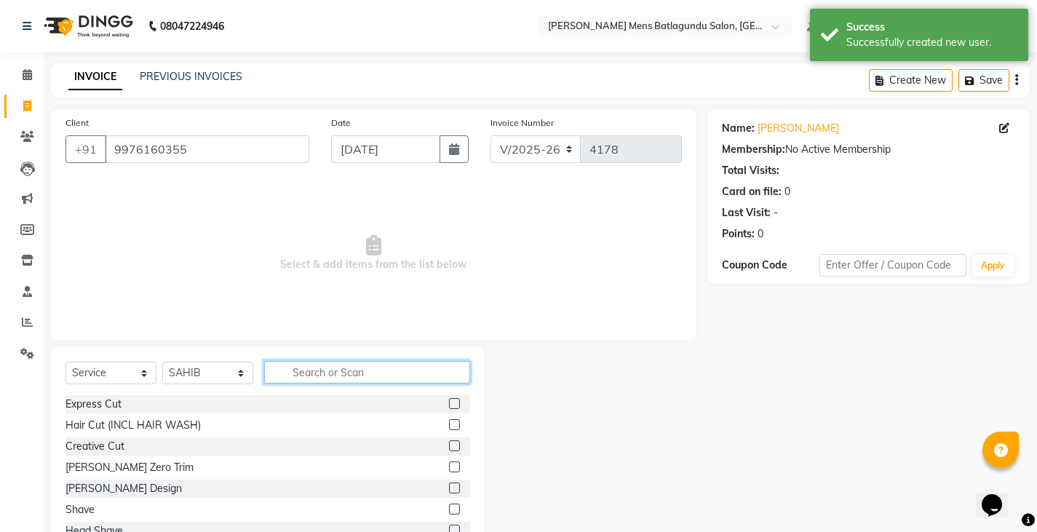
click at [364, 364] on input "text" at bounding box center [367, 372] width 206 height 23
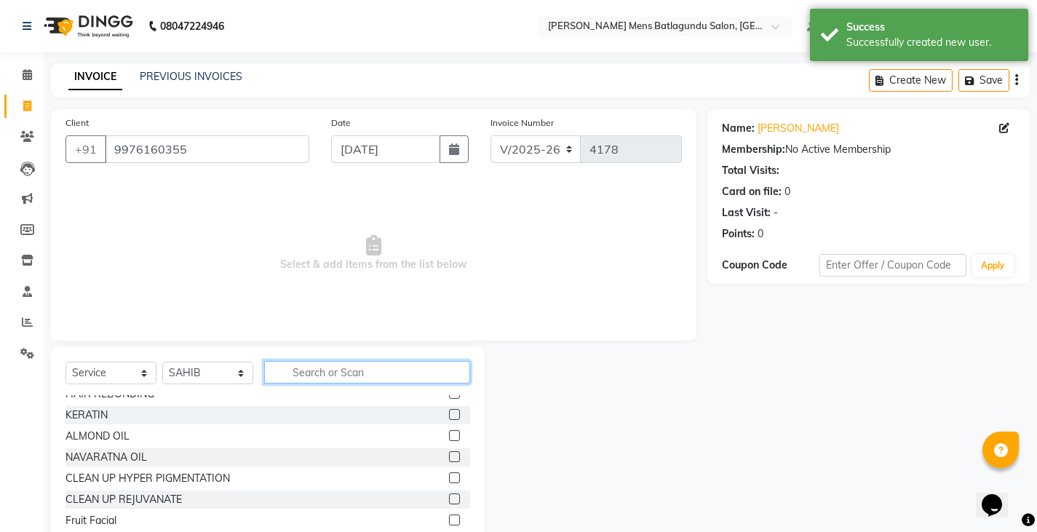
scroll to position [655, 0]
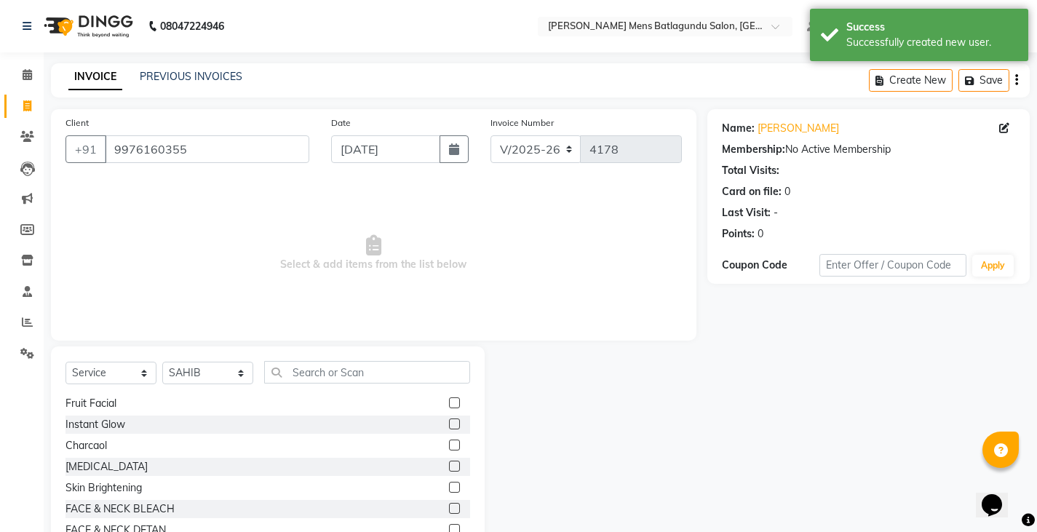
click at [449, 487] on label at bounding box center [454, 487] width 11 height 11
click at [449, 487] on input "checkbox" at bounding box center [453, 487] width 9 height 9
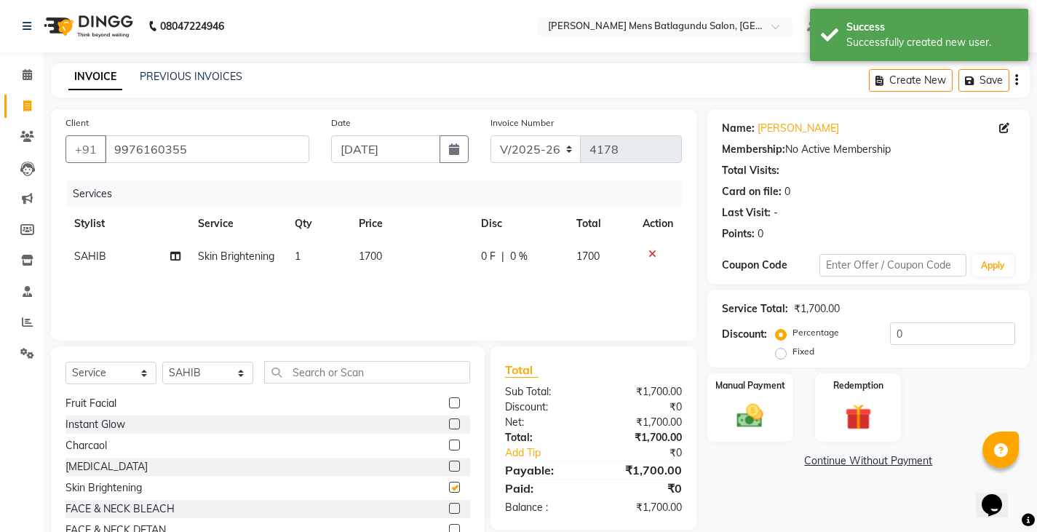
checkbox input "false"
click at [391, 270] on td "1700" at bounding box center [411, 256] width 122 height 33
select select "89172"
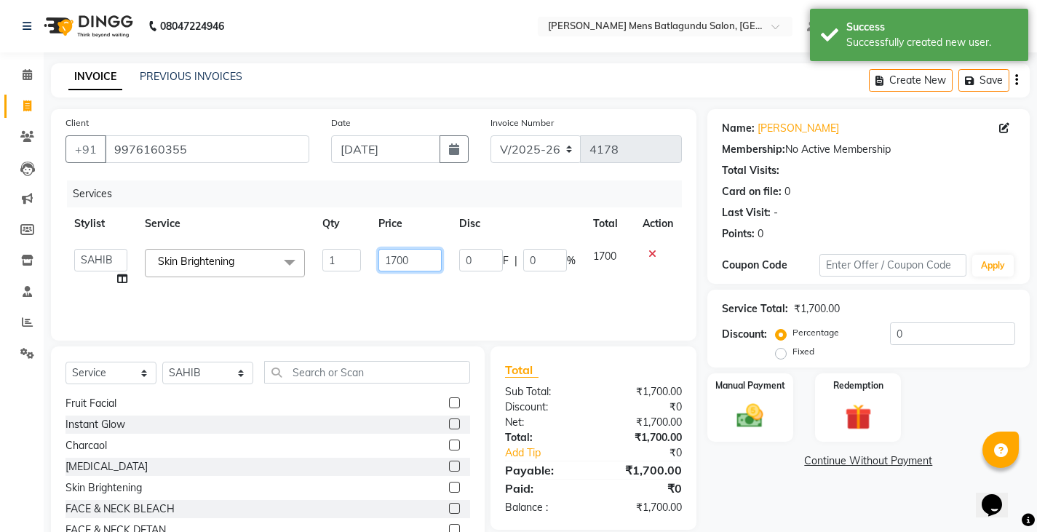
drag, startPoint x: 424, startPoint y: 256, endPoint x: 301, endPoint y: 258, distance: 122.9
click at [301, 258] on tr "Admin [PERSON_NAME][DATE] SAHIB [PERSON_NAME] Skin Brightening x Express Cut Ha…" at bounding box center [373, 267] width 616 height 55
type input "2500"
click at [327, 271] on td "1" at bounding box center [341, 267] width 55 height 55
select select "89172"
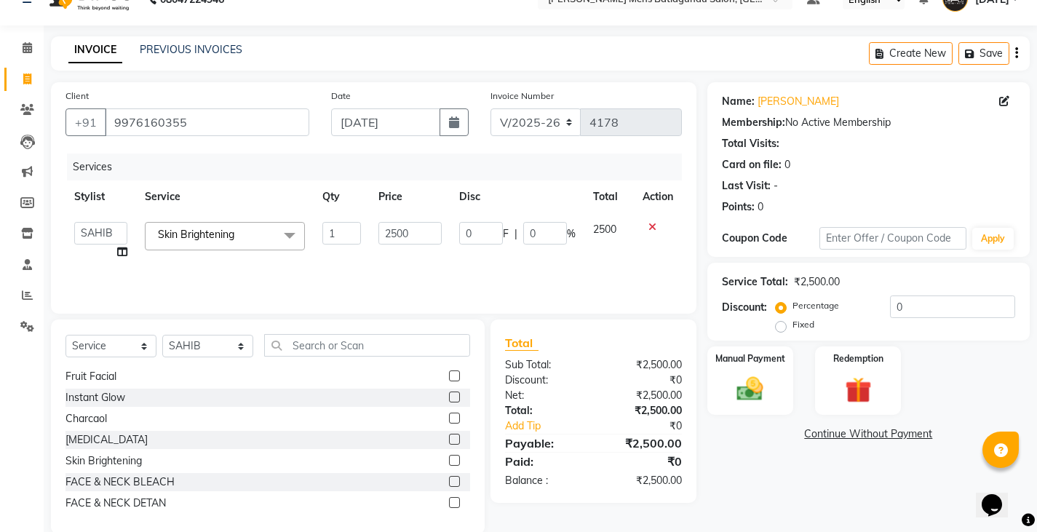
scroll to position [51, 0]
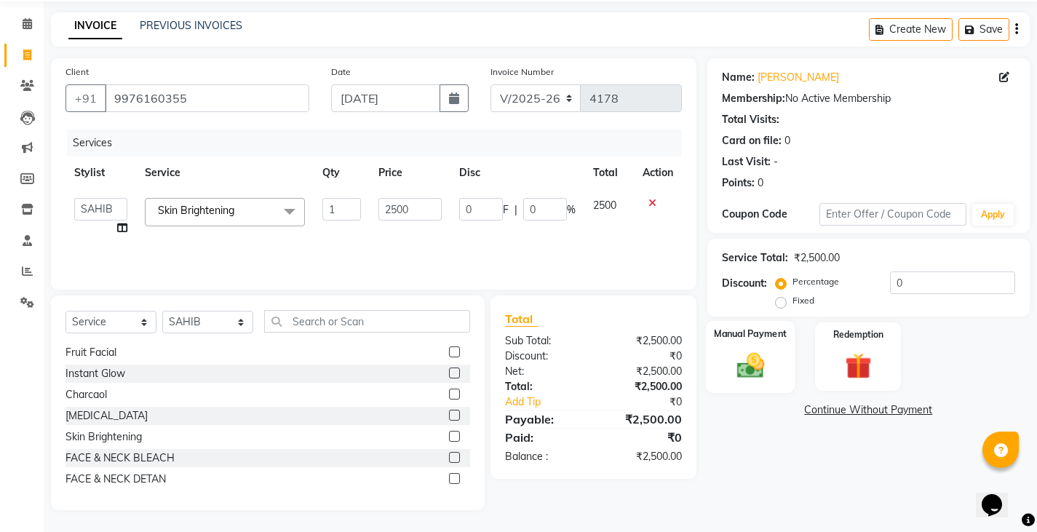
click at [725, 375] on div "Manual Payment" at bounding box center [749, 357] width 89 height 72
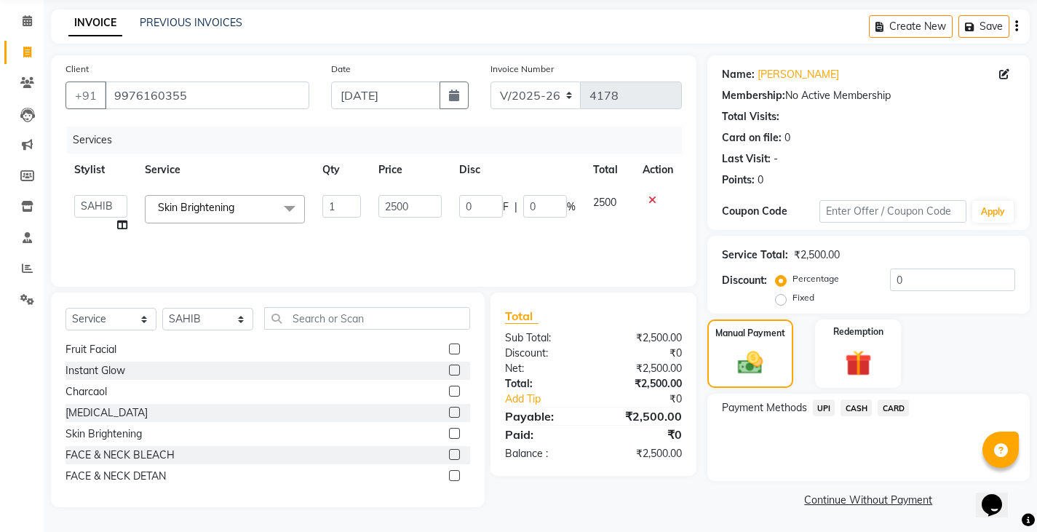
scroll to position [55, 0]
click at [834, 399] on div "UPI" at bounding box center [821, 409] width 28 height 20
click at [828, 407] on span "UPI" at bounding box center [824, 407] width 23 height 17
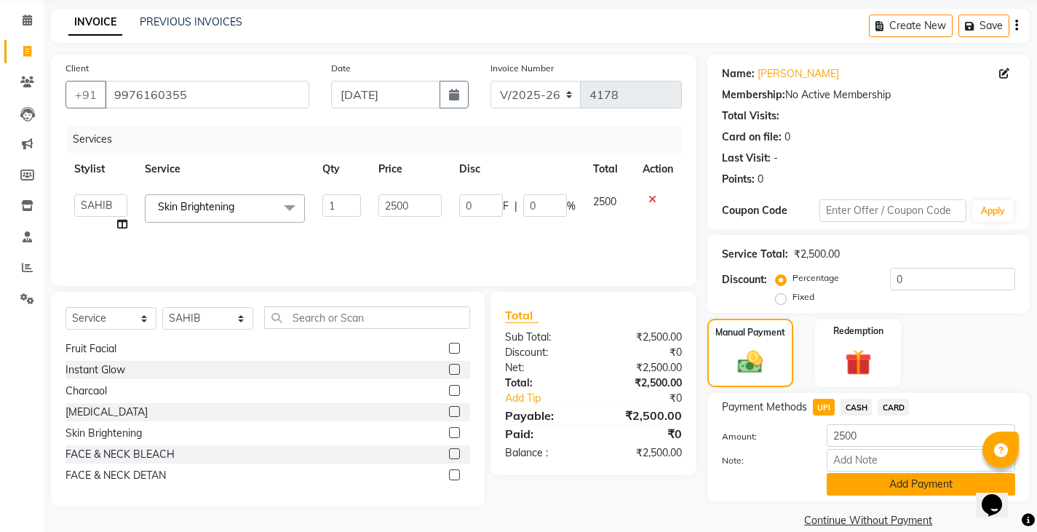
click at [845, 487] on button "Add Payment" at bounding box center [920, 484] width 188 height 23
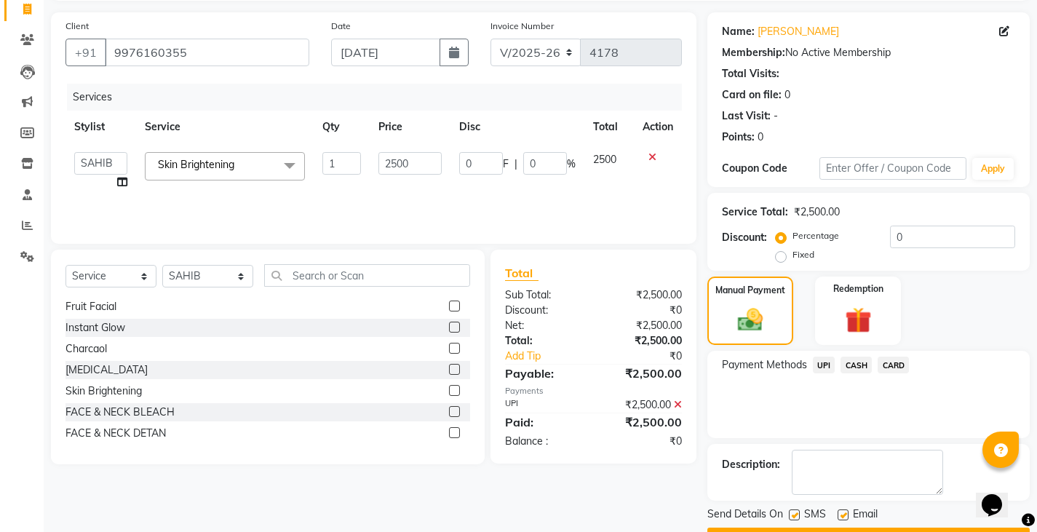
scroll to position [137, 0]
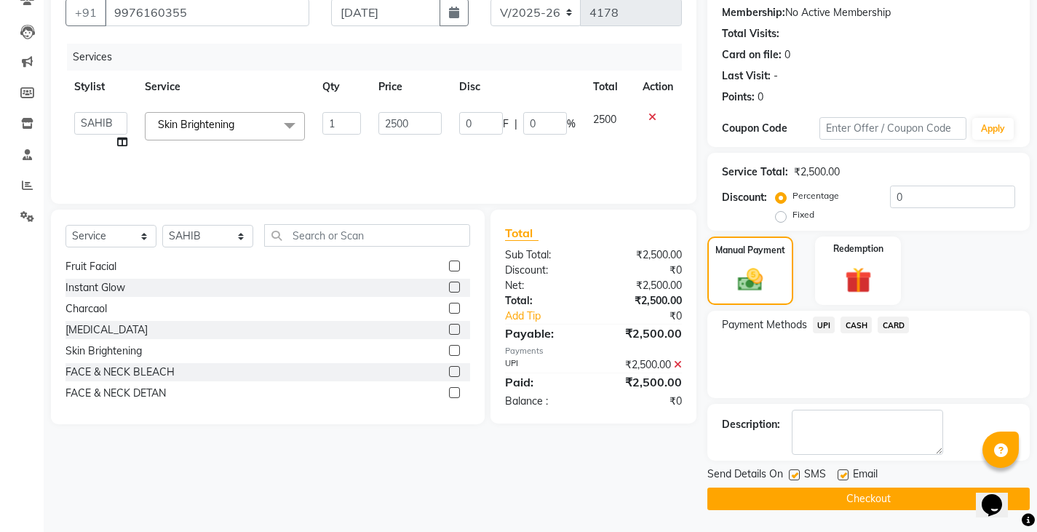
click at [846, 495] on button "Checkout" at bounding box center [868, 498] width 322 height 23
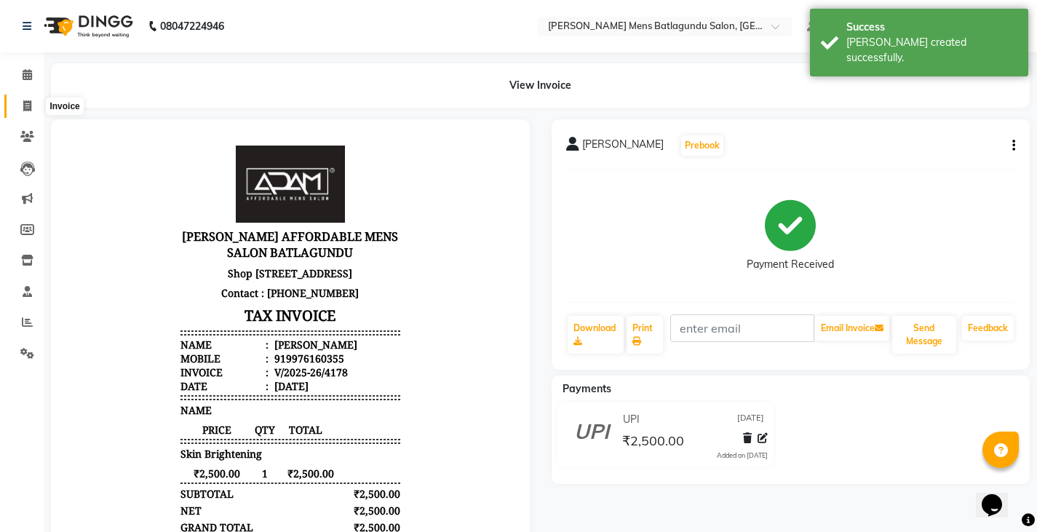
click at [20, 108] on span at bounding box center [27, 106] width 25 height 17
select select "service"
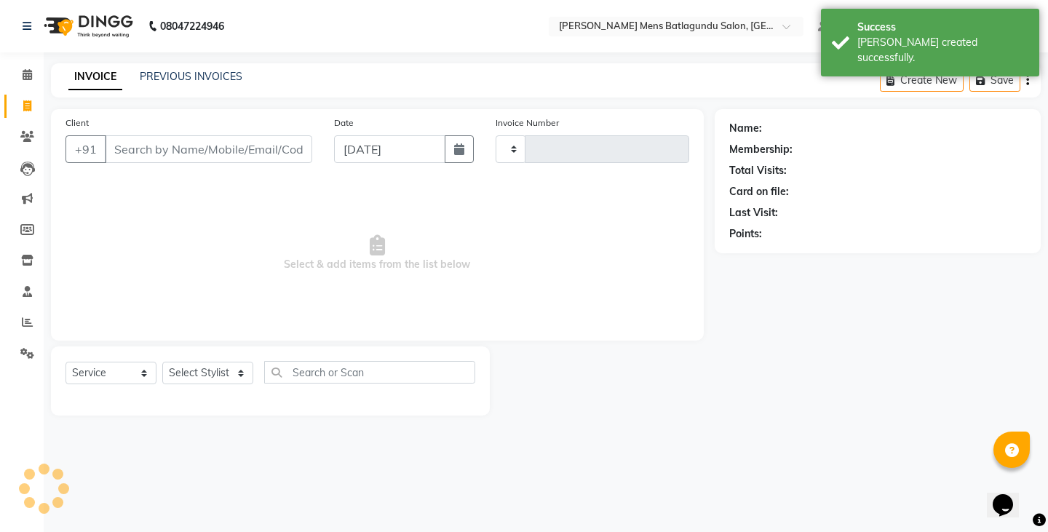
type input "4179"
click at [182, 76] on link "PREVIOUS INVOICES" at bounding box center [191, 76] width 103 height 13
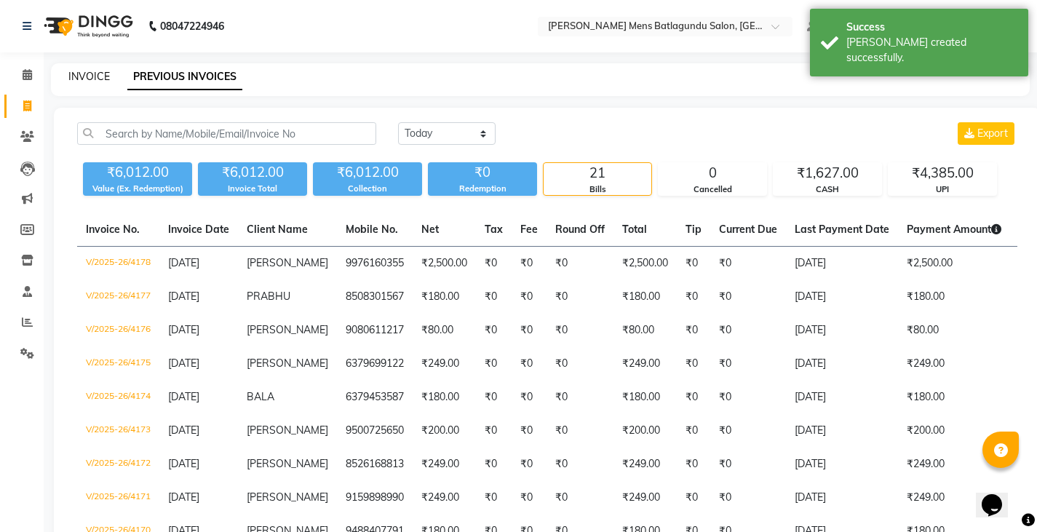
click at [99, 82] on link "INVOICE" at bounding box center [88, 76] width 41 height 13
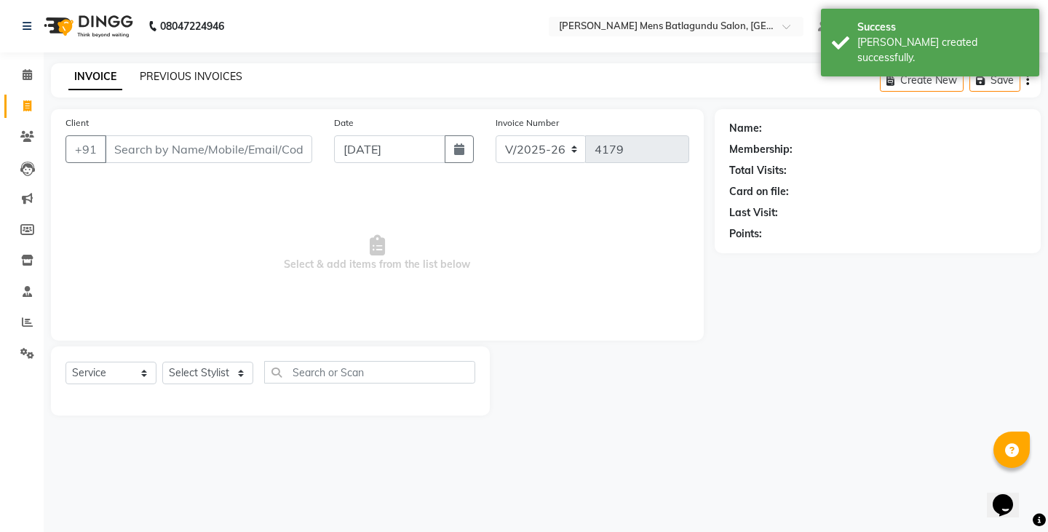
click at [219, 76] on link "PREVIOUS INVOICES" at bounding box center [191, 76] width 103 height 13
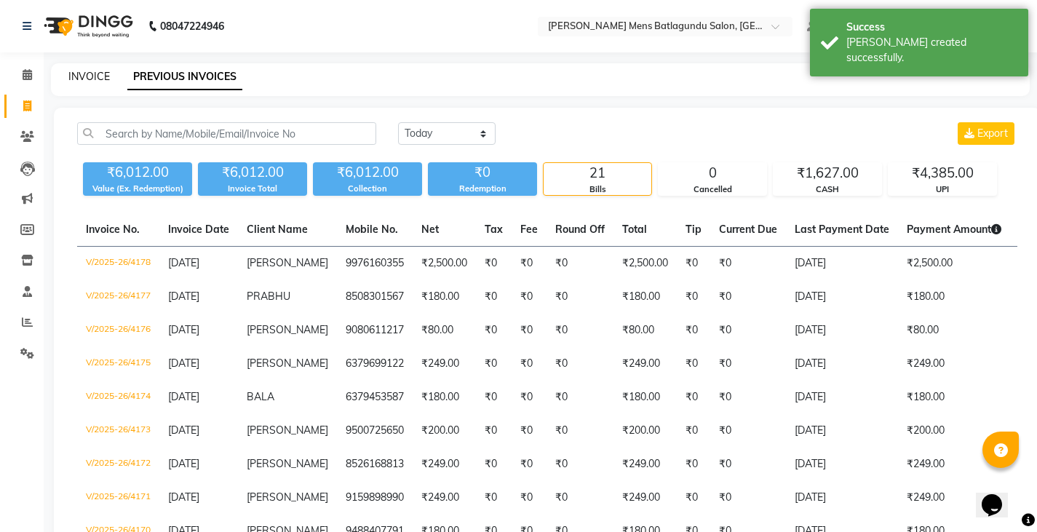
click at [88, 79] on link "INVOICE" at bounding box center [88, 76] width 41 height 13
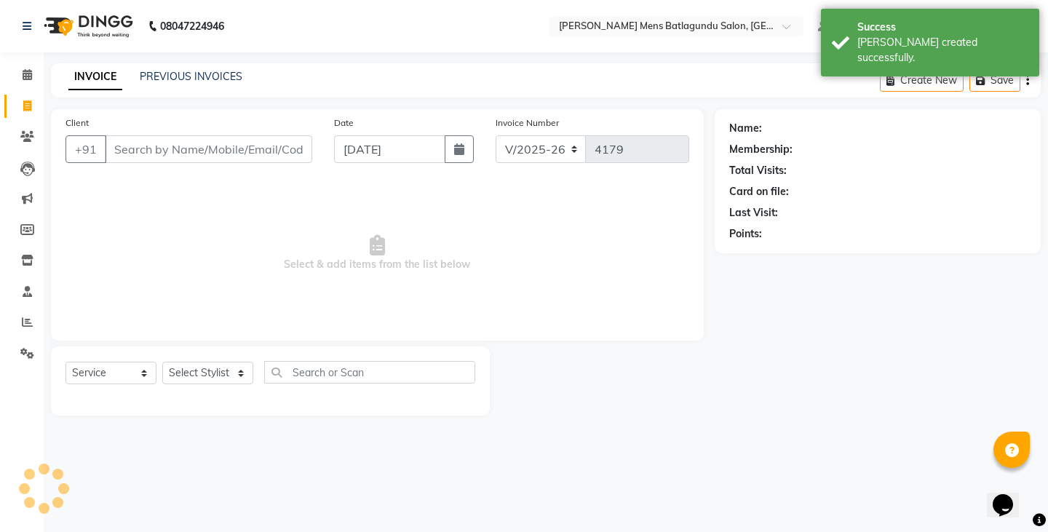
click at [215, 159] on input "Client" at bounding box center [208, 149] width 207 height 28
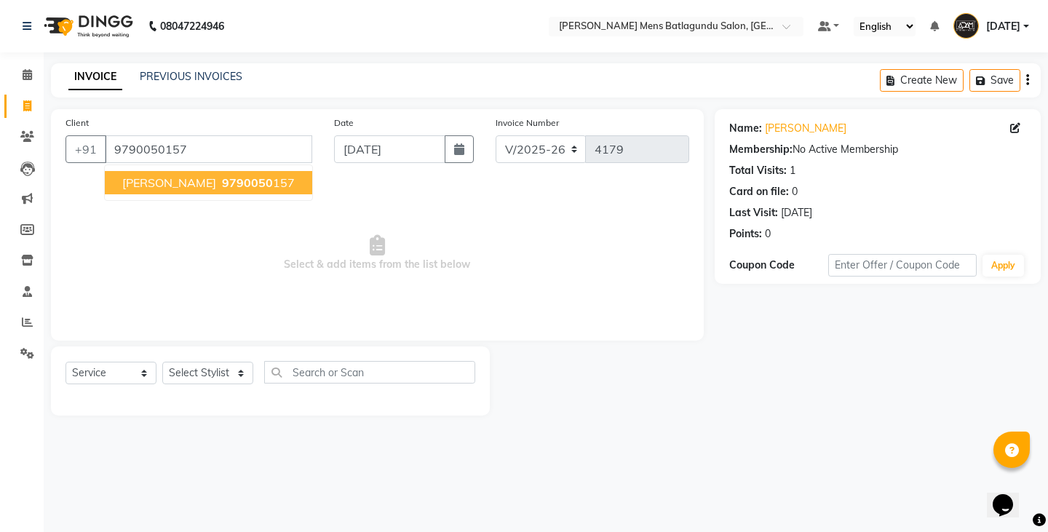
click at [199, 186] on span "[PERSON_NAME]" at bounding box center [169, 182] width 94 height 15
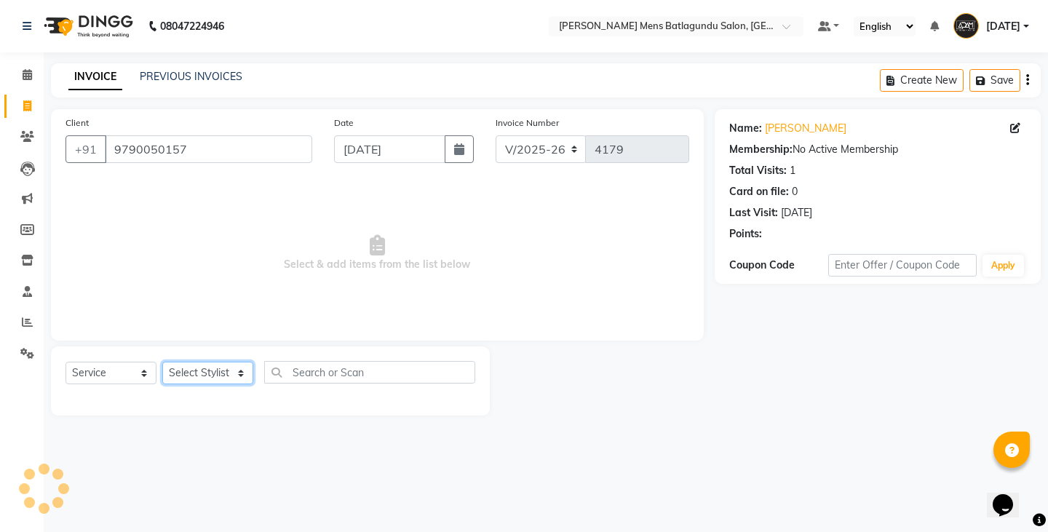
click at [227, 373] on select "Select Stylist Admin [PERSON_NAME][DATE] SAHIB [PERSON_NAME]" at bounding box center [207, 373] width 91 height 23
click at [162, 362] on select "Select Stylist Admin [PERSON_NAME][DATE] SAHIB [PERSON_NAME]" at bounding box center [207, 373] width 91 height 23
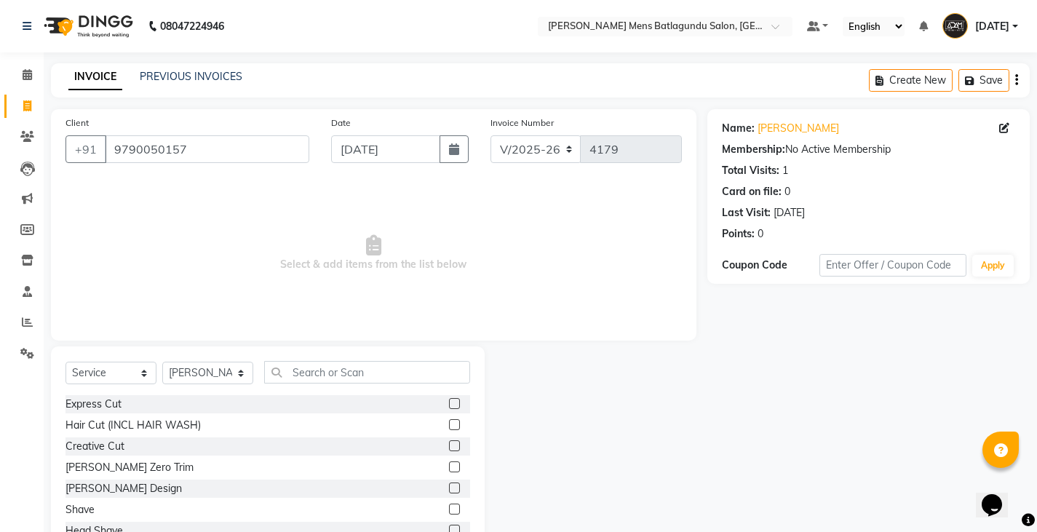
click at [449, 402] on label at bounding box center [454, 403] width 11 height 11
click at [449, 402] on input "checkbox" at bounding box center [453, 403] width 9 height 9
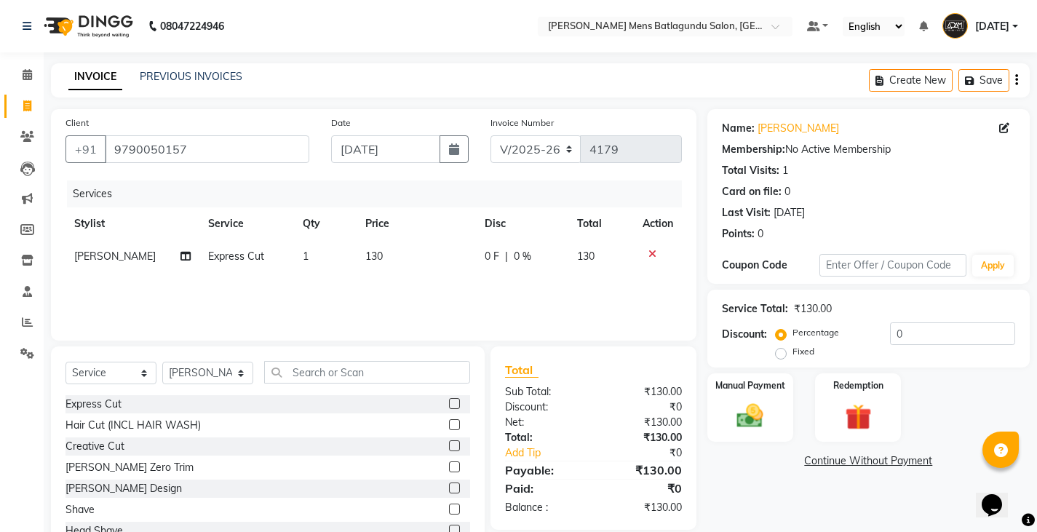
click at [449, 484] on label at bounding box center [454, 487] width 11 height 11
click at [449, 484] on input "checkbox" at bounding box center [453, 488] width 9 height 9
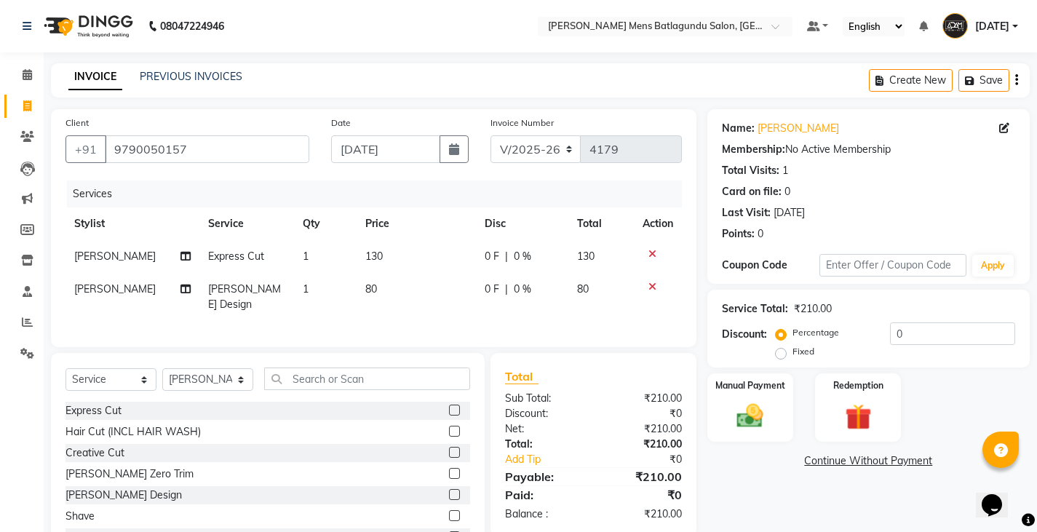
click at [484, 261] on span "0 F" at bounding box center [491, 256] width 15 height 15
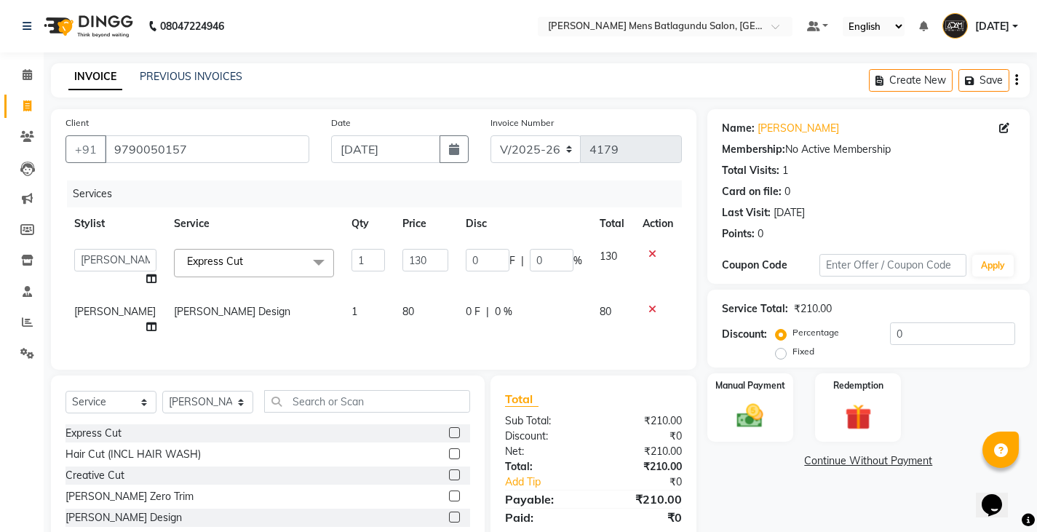
click at [458, 259] on td "0 F | 0 %" at bounding box center [524, 267] width 134 height 55
click at [466, 259] on input "0" at bounding box center [488, 260] width 44 height 23
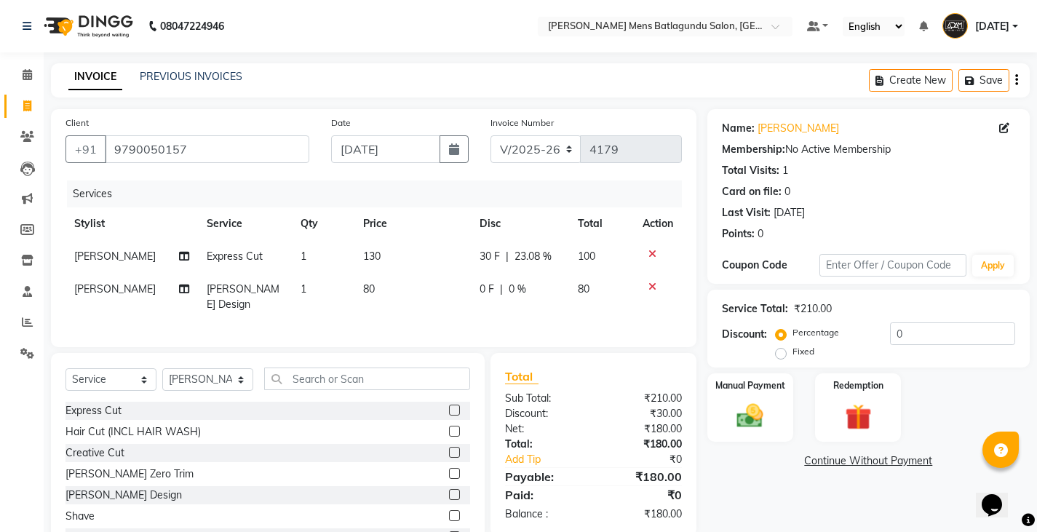
click at [580, 314] on div "Services Stylist Service Qty Price Disc Total Action [PERSON_NAME] Express Cut …" at bounding box center [373, 256] width 616 height 152
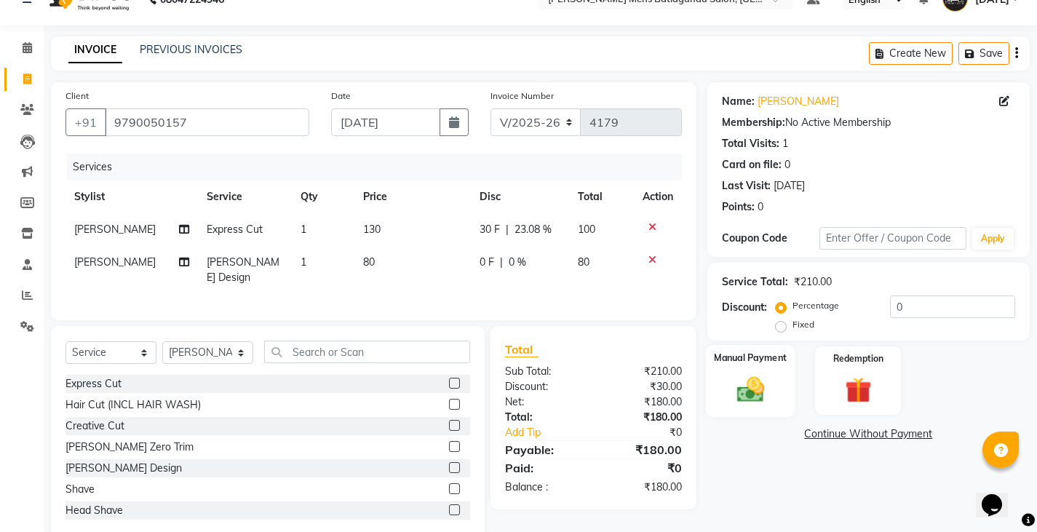
scroll to position [53, 0]
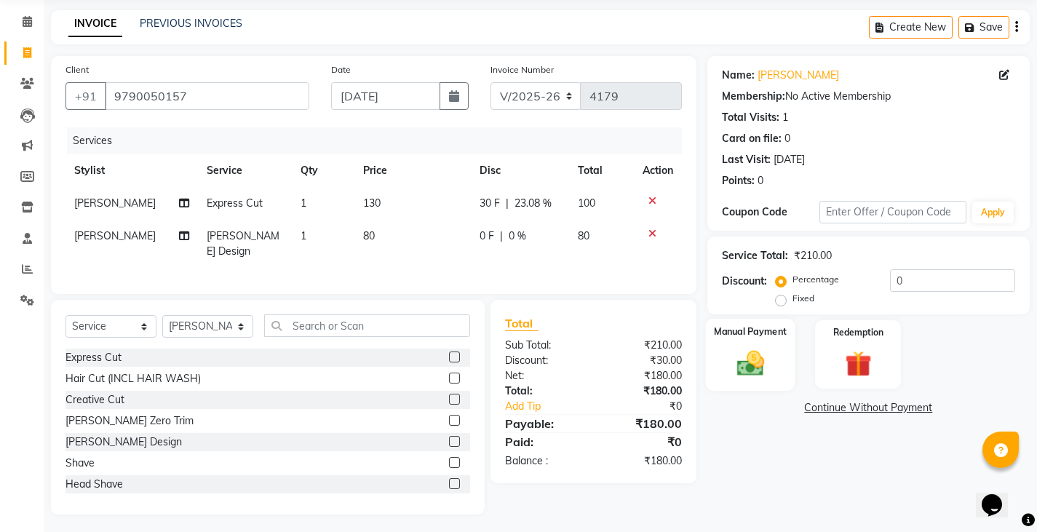
click at [749, 359] on img at bounding box center [749, 362] width 44 height 31
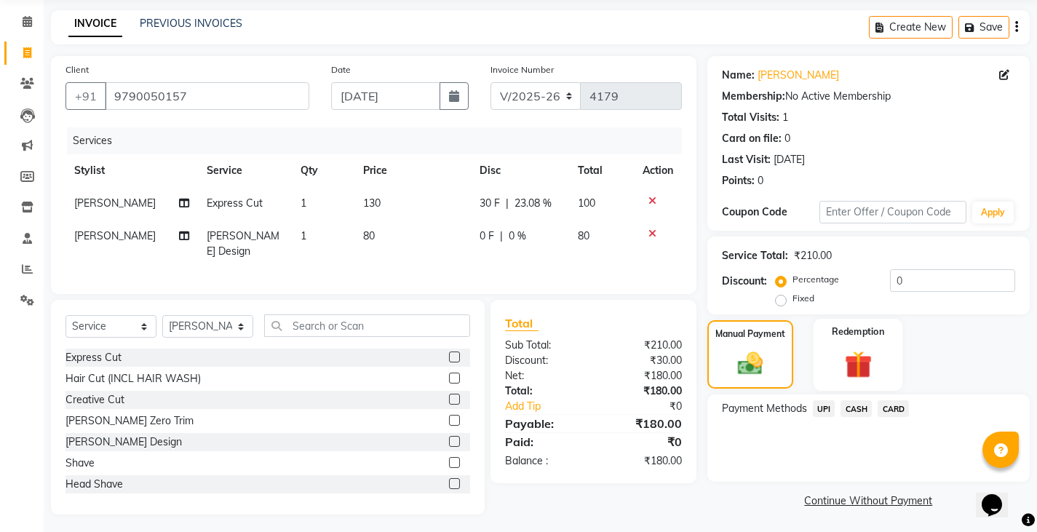
scroll to position [55, 0]
click at [850, 409] on span "CASH" at bounding box center [855, 407] width 31 height 17
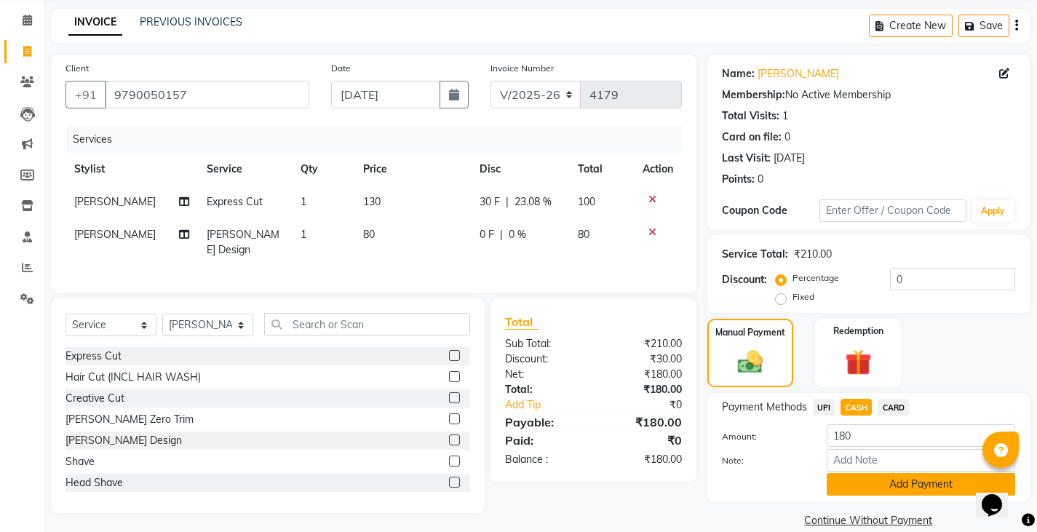
click at [861, 487] on button "Add Payment" at bounding box center [920, 484] width 188 height 23
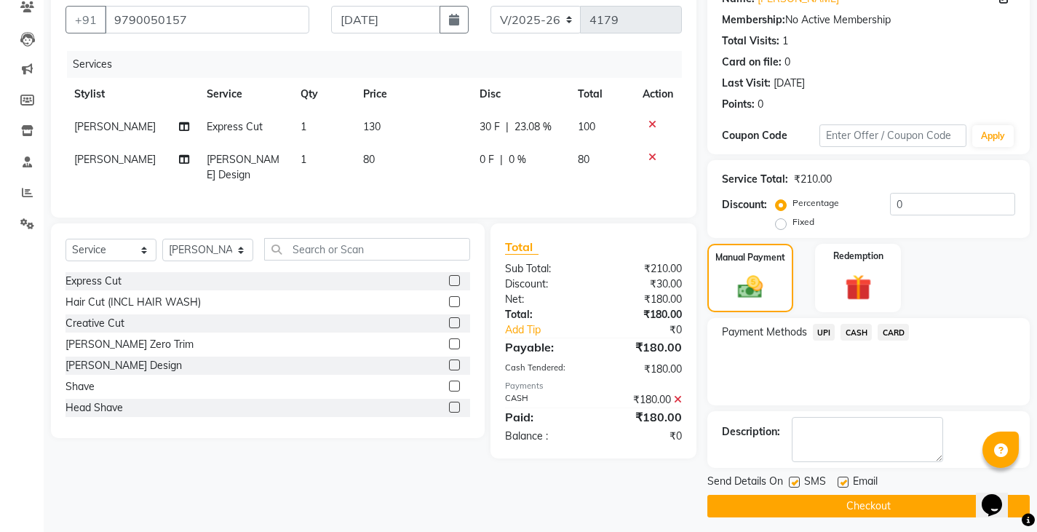
scroll to position [137, 0]
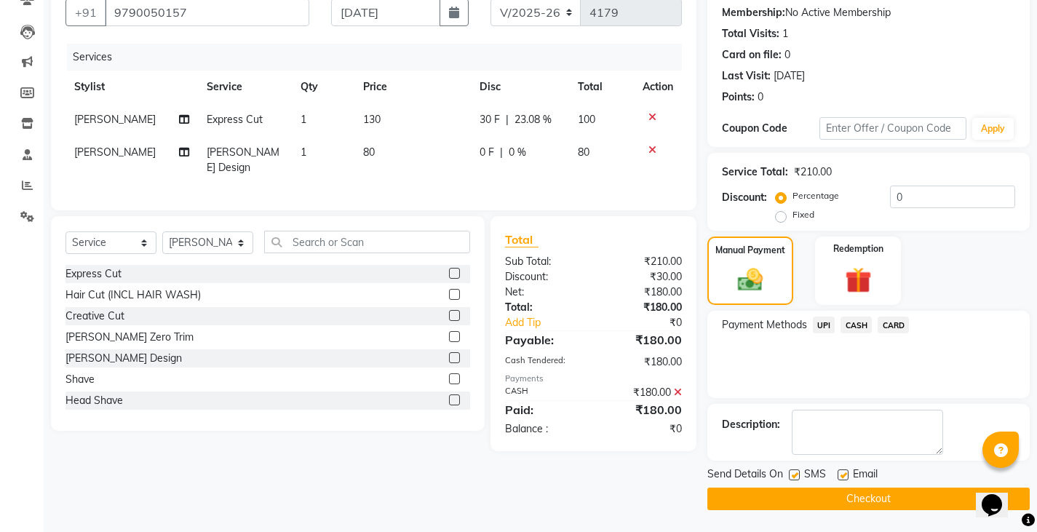
click at [863, 509] on button "Checkout" at bounding box center [868, 498] width 322 height 23
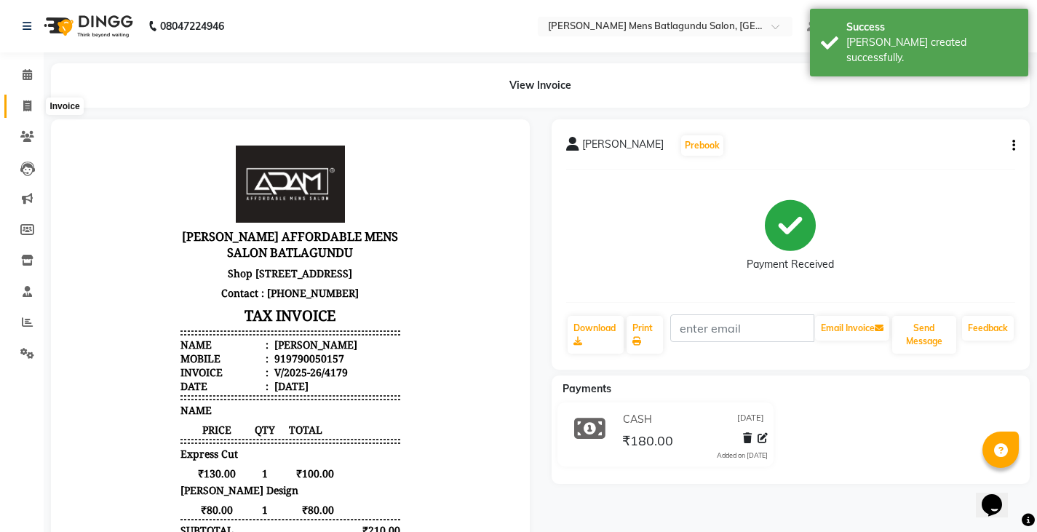
click at [24, 104] on icon at bounding box center [27, 105] width 8 height 11
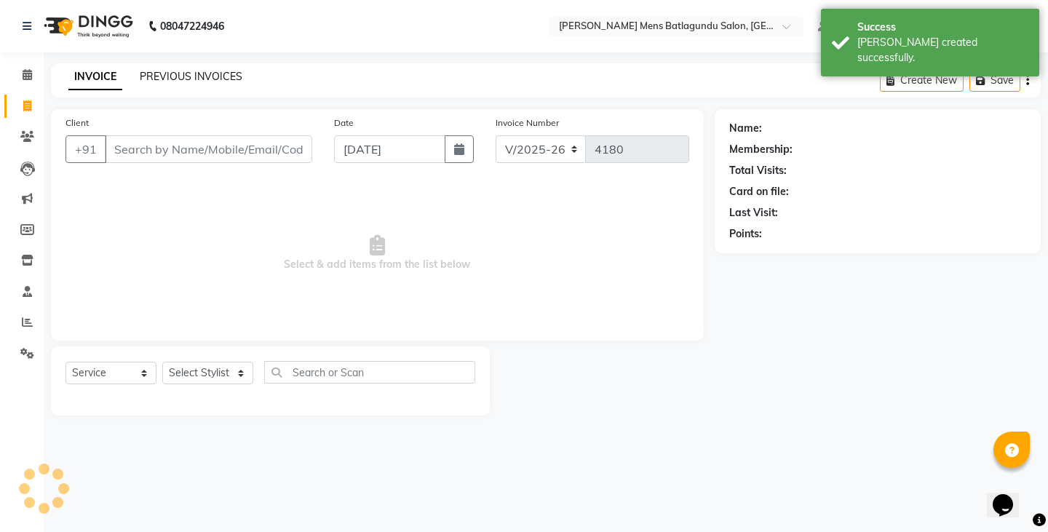
click at [180, 81] on link "PREVIOUS INVOICES" at bounding box center [191, 76] width 103 height 13
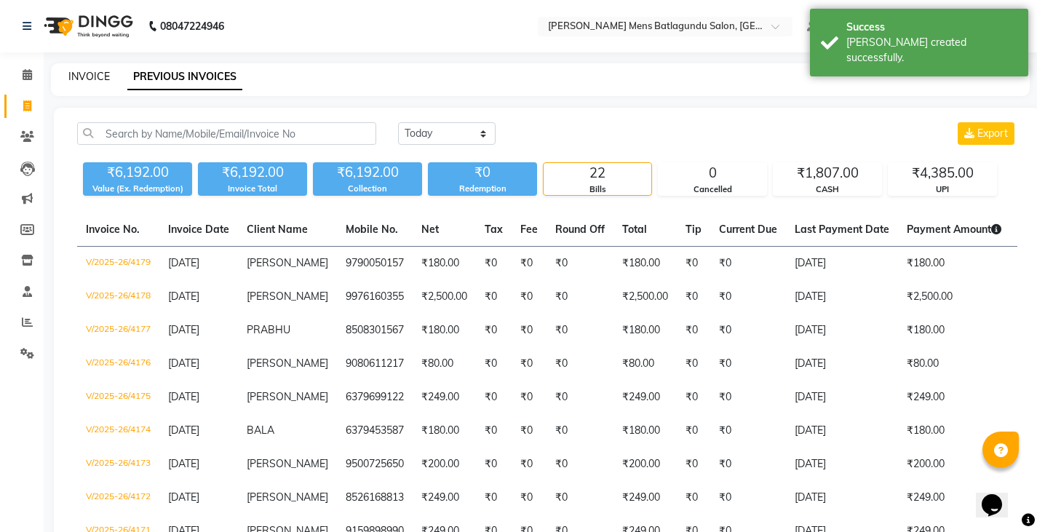
click at [101, 79] on link "INVOICE" at bounding box center [88, 76] width 41 height 13
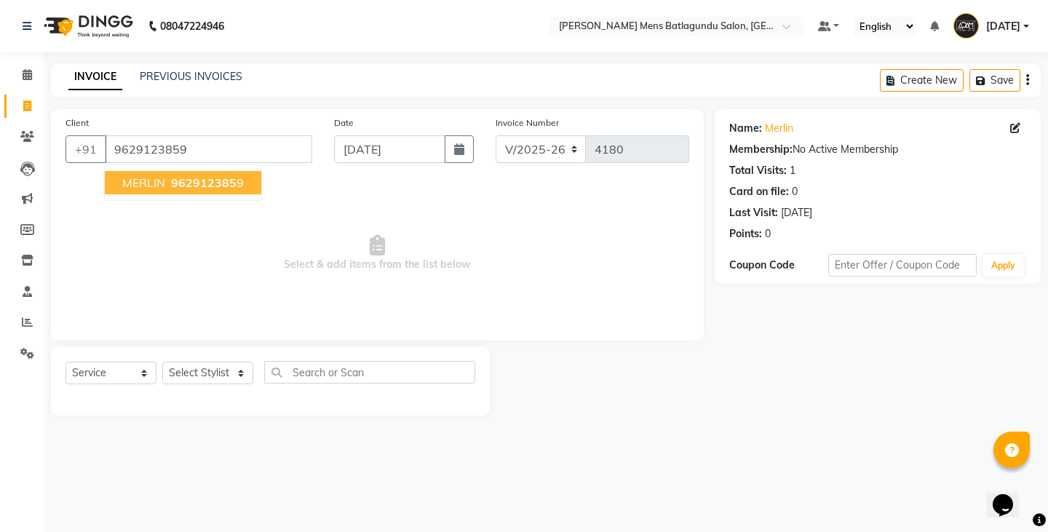
click at [180, 197] on ngb-typeahead-window "MERLIN 962912385 9" at bounding box center [183, 182] width 158 height 36
click at [177, 182] on span "962912385" at bounding box center [203, 182] width 65 height 15
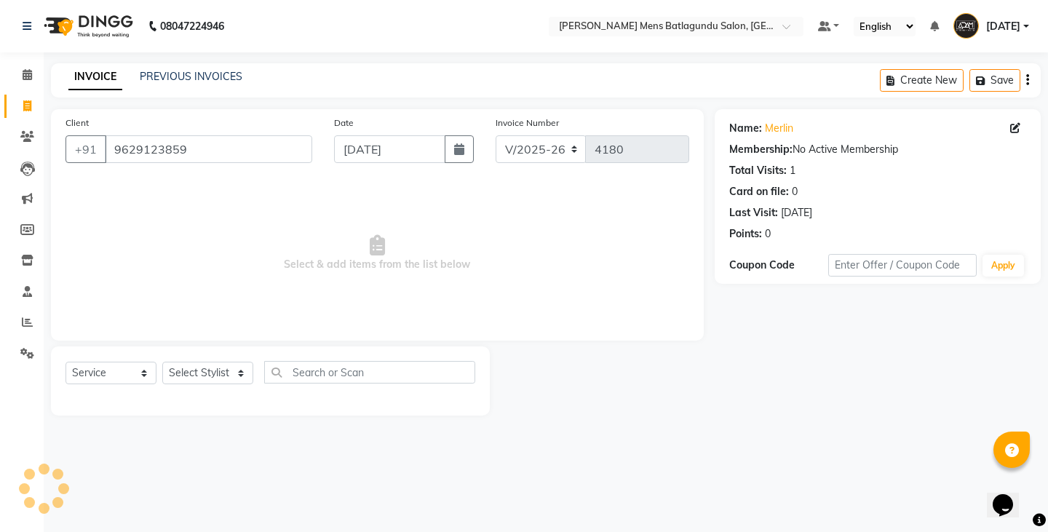
drag, startPoint x: 205, startPoint y: 392, endPoint x: 205, endPoint y: 378, distance: 14.5
click at [204, 389] on div "Select Service Product Membership Package Voucher Prepaid Gift Card Select Styl…" at bounding box center [270, 378] width 410 height 34
drag, startPoint x: 205, startPoint y: 376, endPoint x: 207, endPoint y: 351, distance: 25.5
click at [206, 376] on select "Select Stylist Admin [PERSON_NAME][DATE] SAHIB [PERSON_NAME]" at bounding box center [207, 373] width 91 height 23
click at [162, 362] on select "Select Stylist Admin [PERSON_NAME][DATE] SAHIB [PERSON_NAME]" at bounding box center [207, 373] width 91 height 23
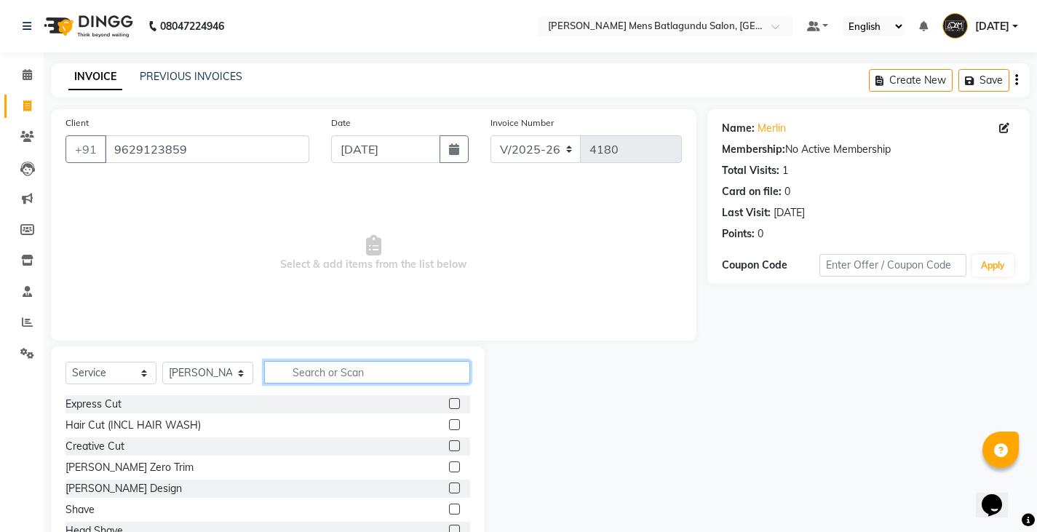
click at [317, 362] on input "text" at bounding box center [367, 372] width 206 height 23
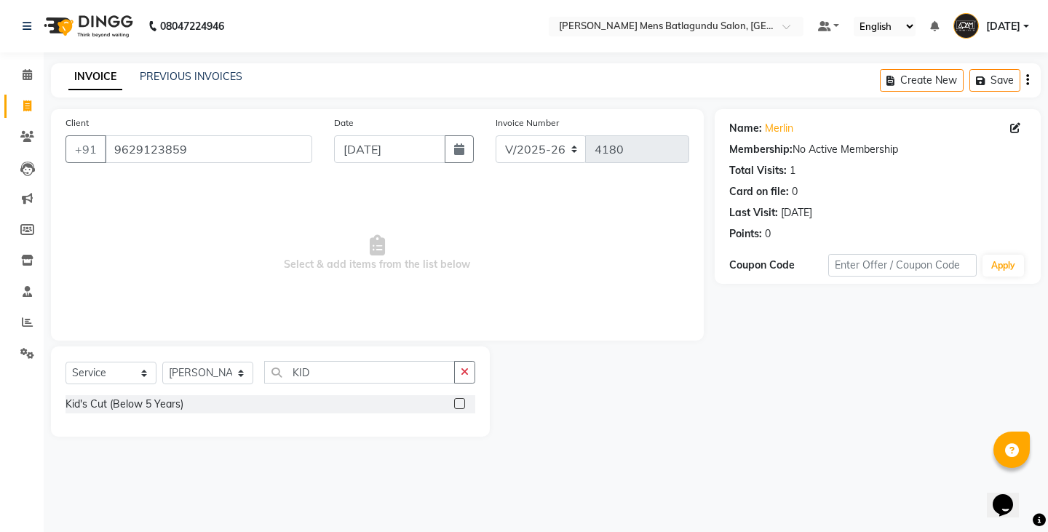
click at [458, 407] on label at bounding box center [459, 403] width 11 height 11
click at [458, 407] on input "checkbox" at bounding box center [458, 403] width 9 height 9
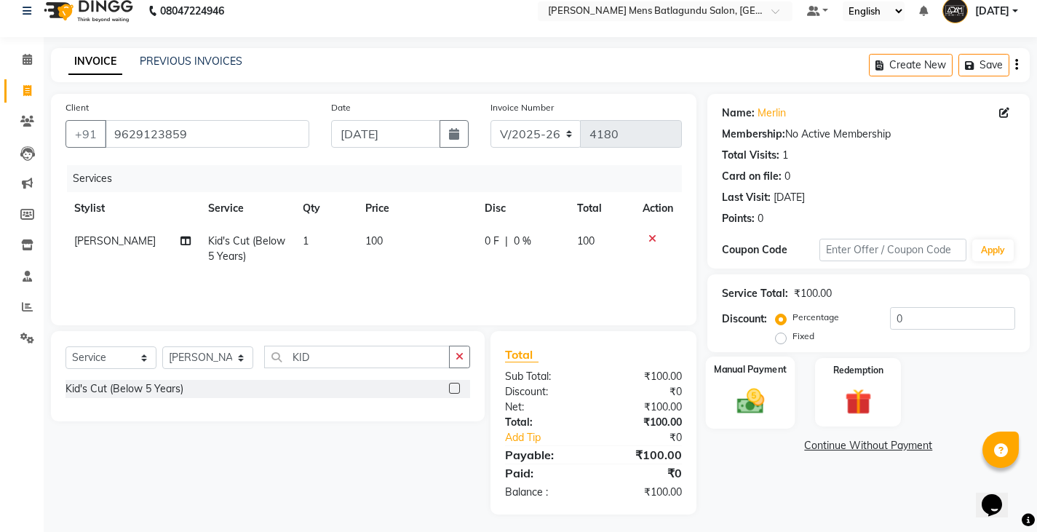
scroll to position [20, 0]
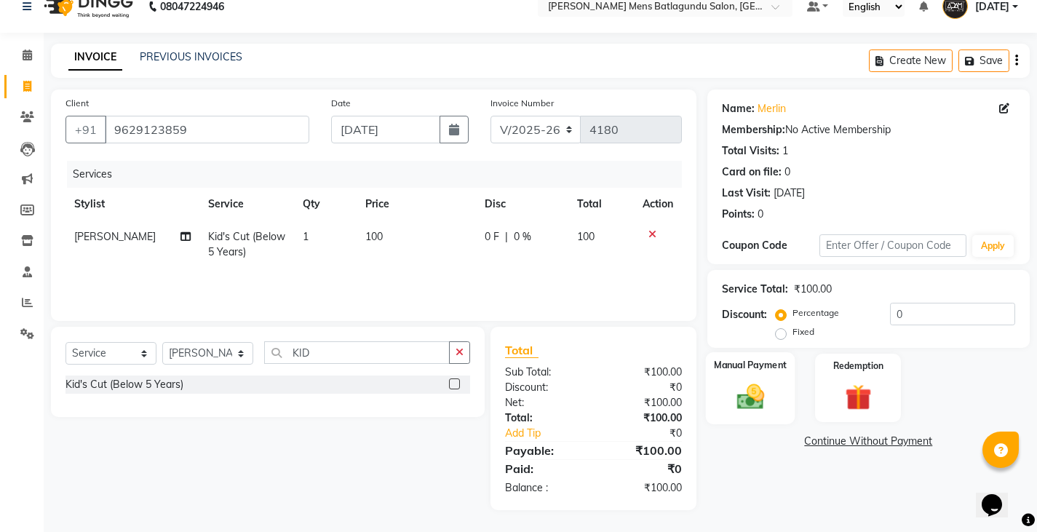
click at [762, 383] on img at bounding box center [749, 395] width 44 height 31
click at [860, 446] on span "CASH" at bounding box center [855, 442] width 31 height 17
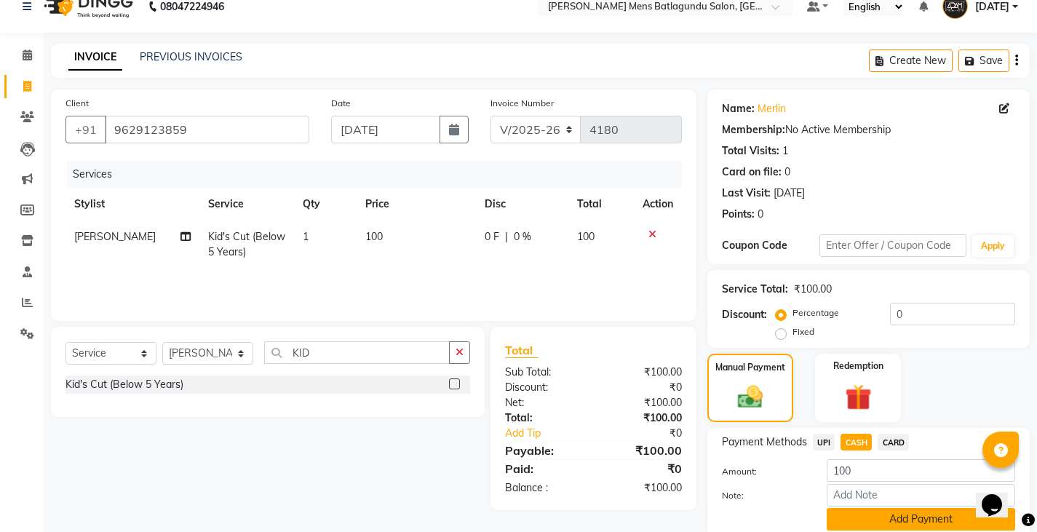
click at [862, 515] on button "Add Payment" at bounding box center [920, 519] width 188 height 23
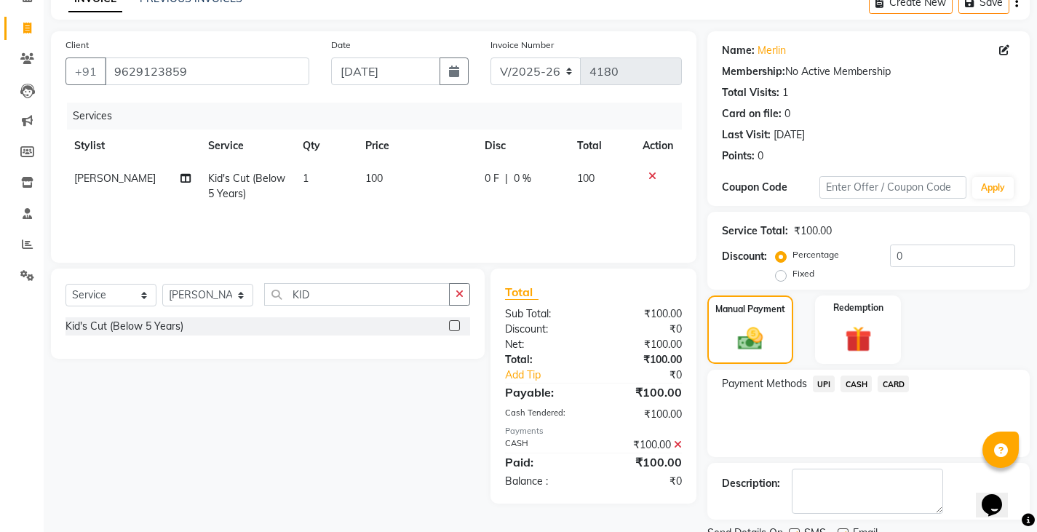
scroll to position [137, 0]
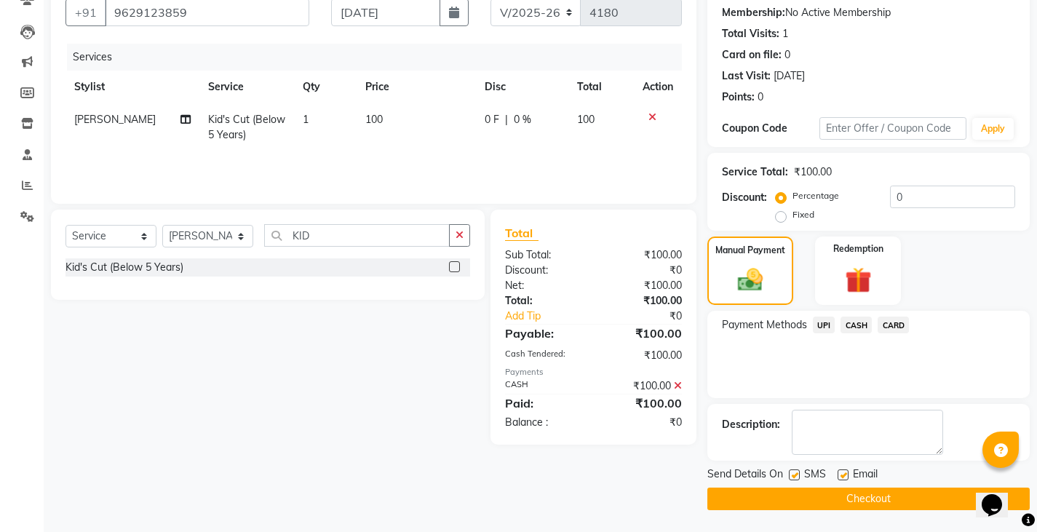
click at [867, 496] on button "Checkout" at bounding box center [868, 498] width 322 height 23
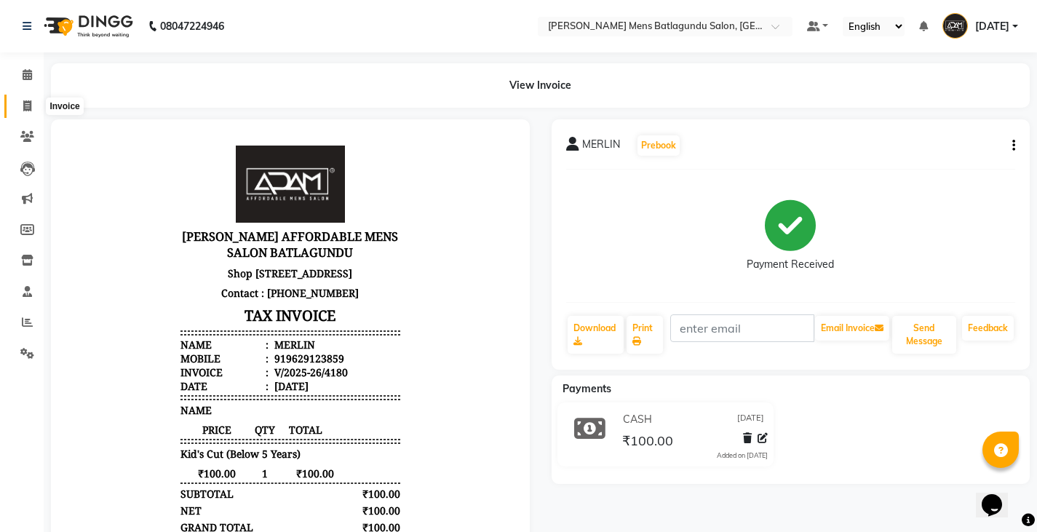
click at [26, 107] on icon at bounding box center [27, 105] width 8 height 11
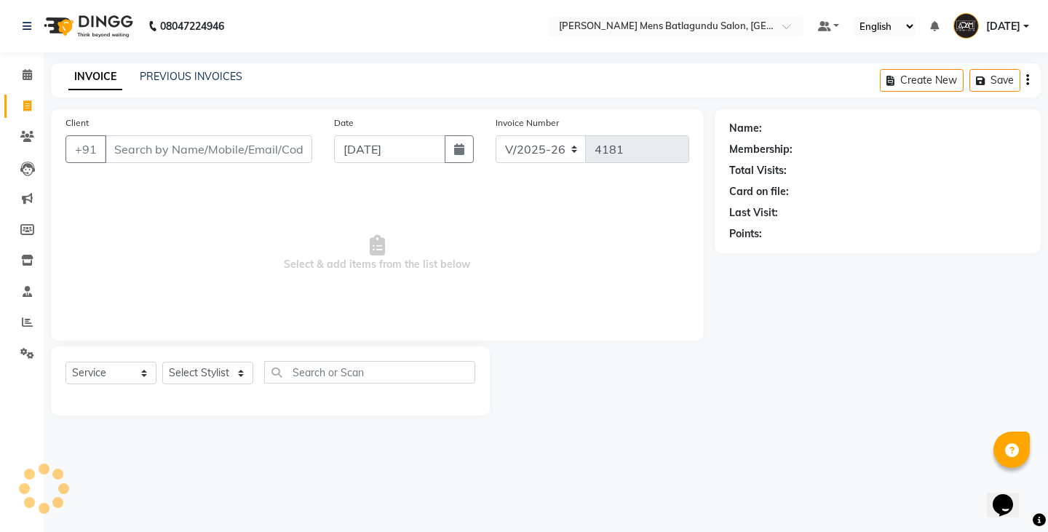
click at [212, 143] on input "Client" at bounding box center [208, 149] width 207 height 28
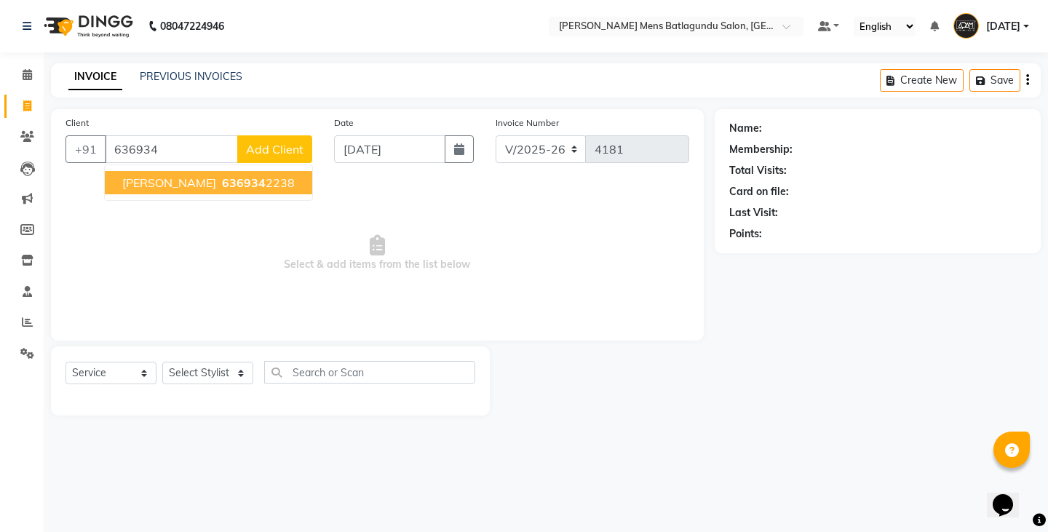
click at [160, 188] on span "[PERSON_NAME]" at bounding box center [169, 182] width 94 height 15
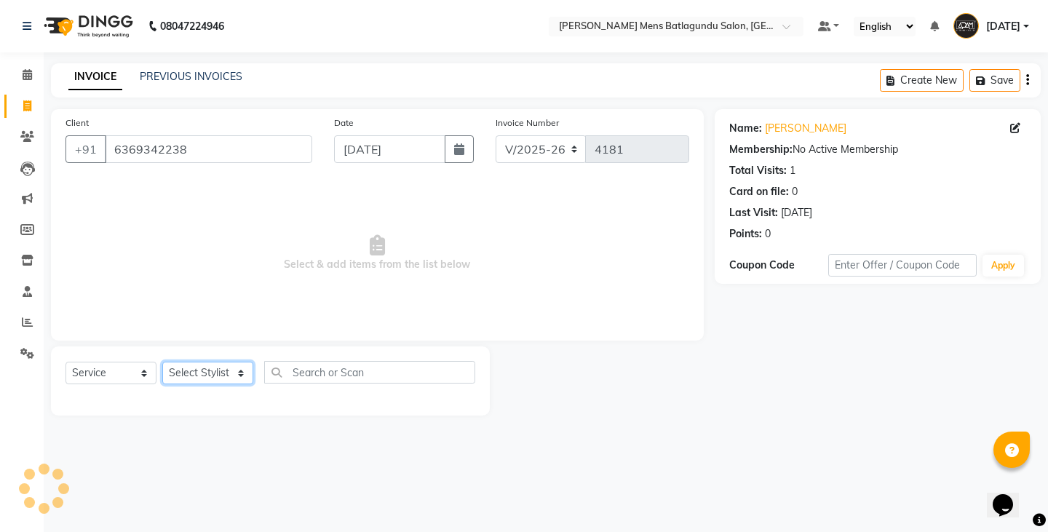
click at [226, 365] on select "Select Stylist Admin [PERSON_NAME][DATE] SAHIB [PERSON_NAME]" at bounding box center [207, 373] width 91 height 23
click at [162, 362] on select "Select Stylist Admin [PERSON_NAME][DATE] SAHIB [PERSON_NAME]" at bounding box center [207, 373] width 91 height 23
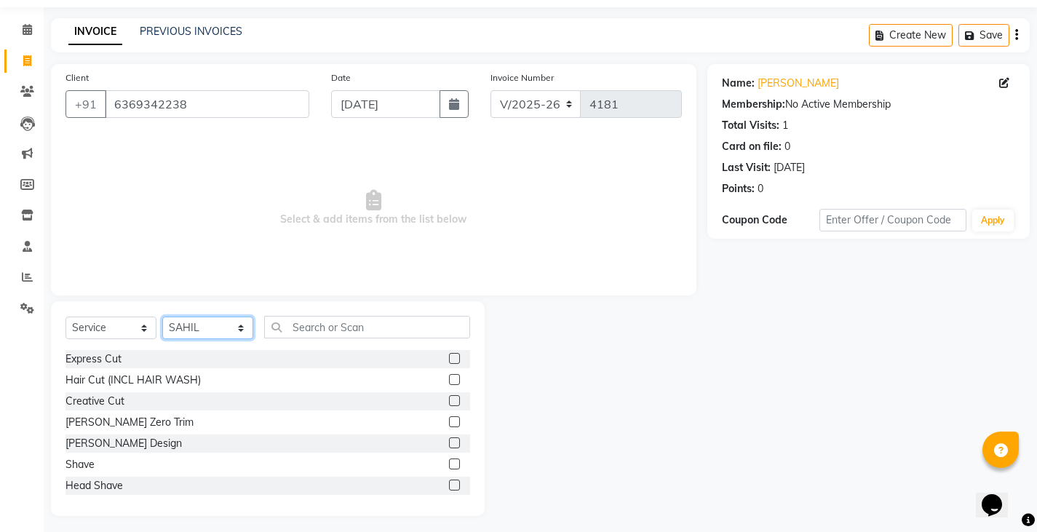
scroll to position [51, 0]
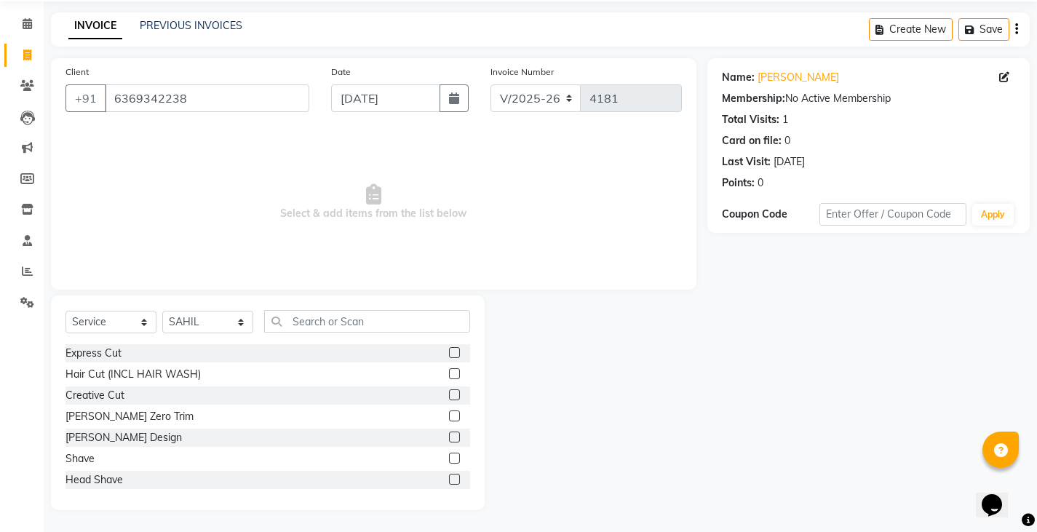
click at [449, 349] on label at bounding box center [454, 352] width 11 height 11
click at [449, 349] on input "checkbox" at bounding box center [453, 352] width 9 height 9
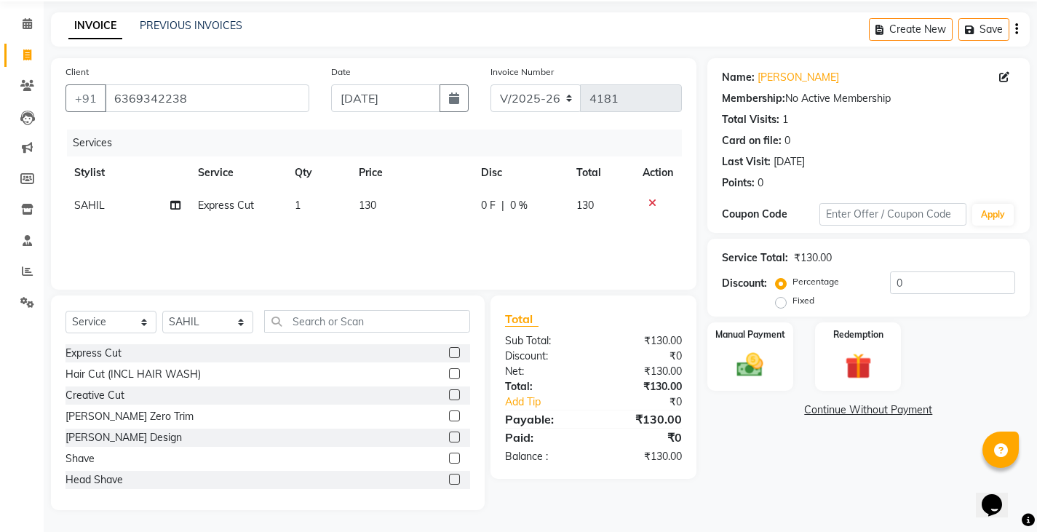
click at [449, 440] on label at bounding box center [454, 436] width 11 height 11
click at [449, 440] on input "checkbox" at bounding box center [453, 437] width 9 height 9
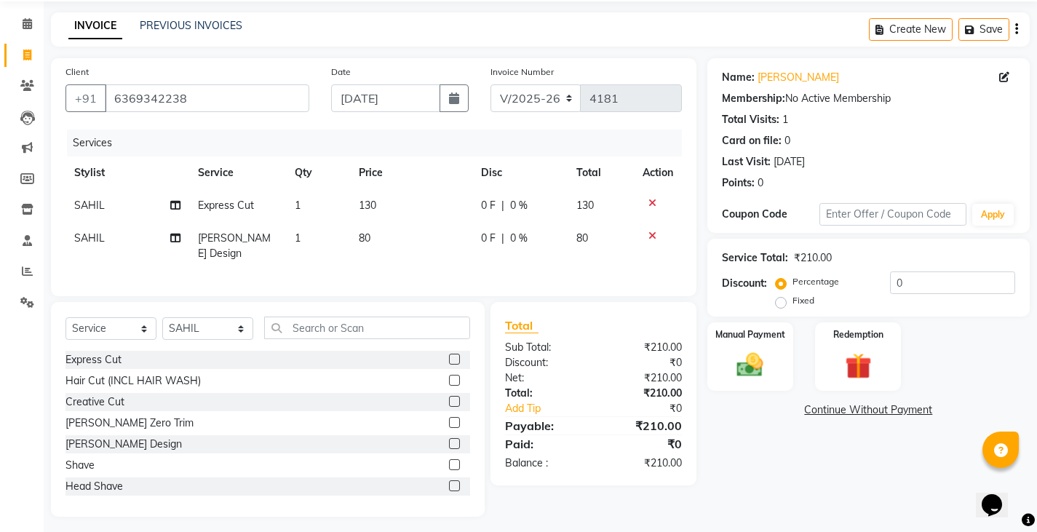
drag, startPoint x: 471, startPoint y: 210, endPoint x: 450, endPoint y: 206, distance: 22.1
click at [472, 210] on td "0 F | 0 %" at bounding box center [519, 205] width 95 height 33
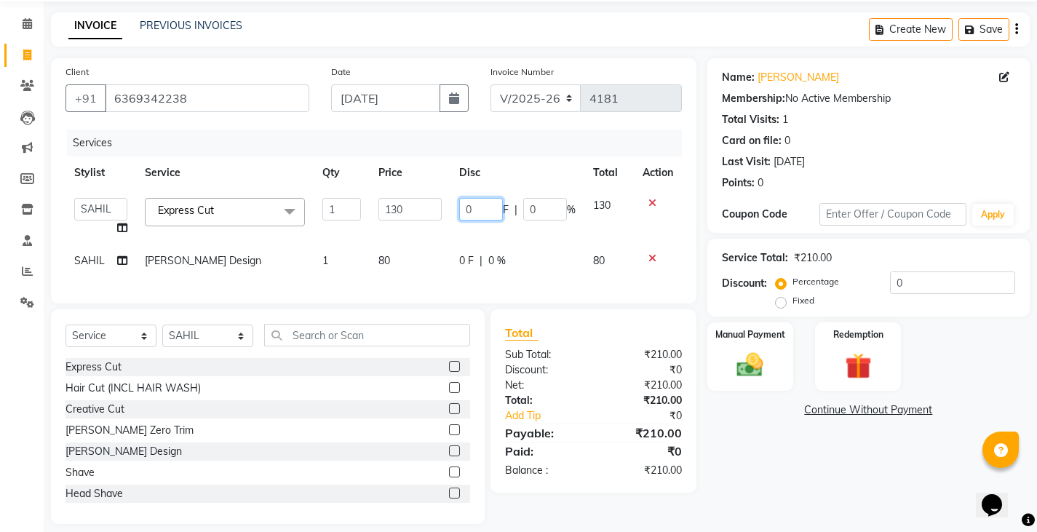
click at [466, 207] on input "0" at bounding box center [481, 209] width 44 height 23
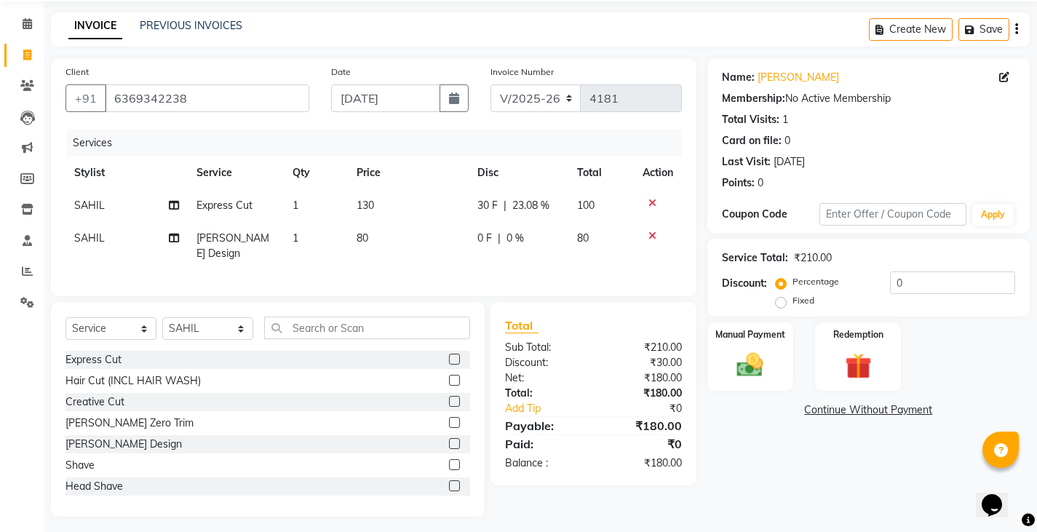
click at [450, 252] on tr "[PERSON_NAME] Design 1 80 0 F | 0 % 80" at bounding box center [373, 246] width 616 height 48
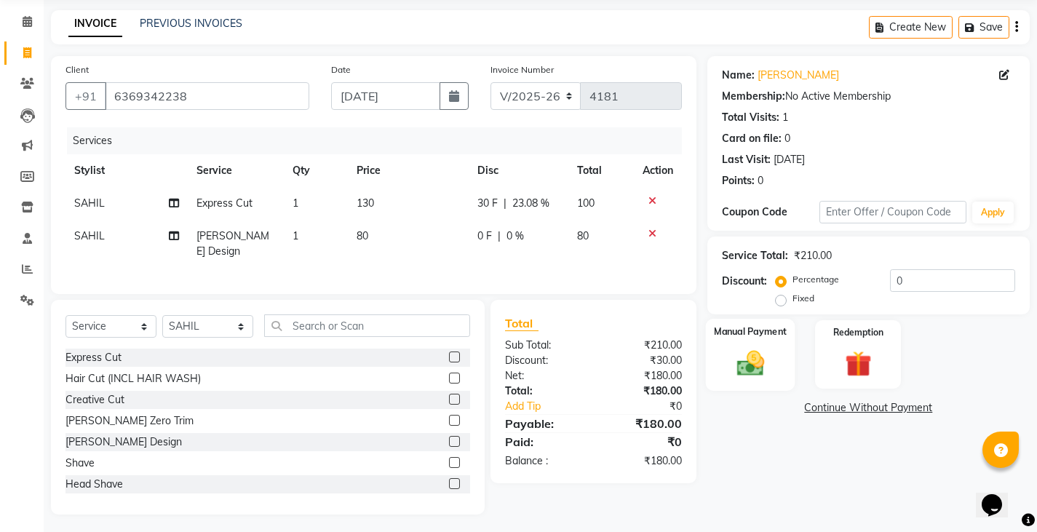
click at [722, 357] on div "Manual Payment" at bounding box center [749, 355] width 89 height 72
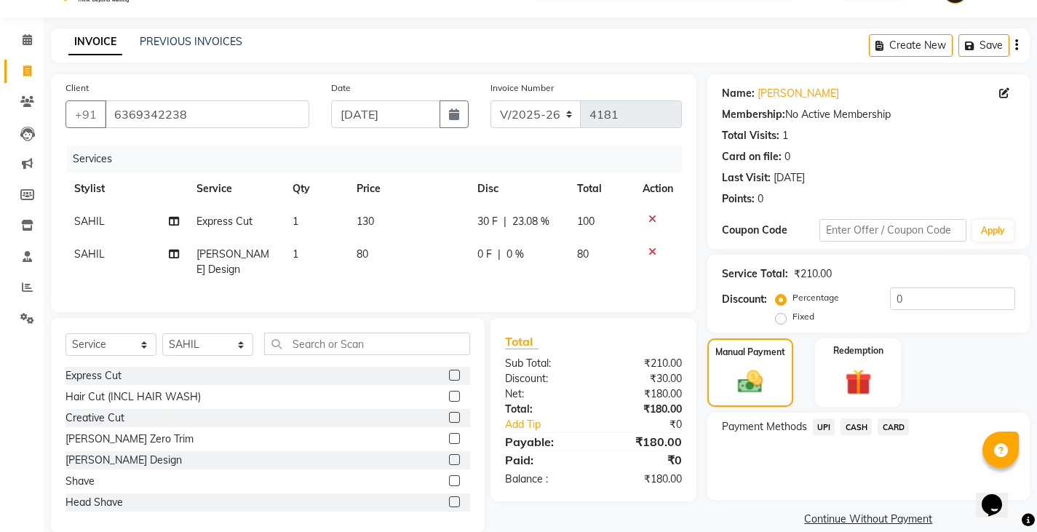
scroll to position [55, 0]
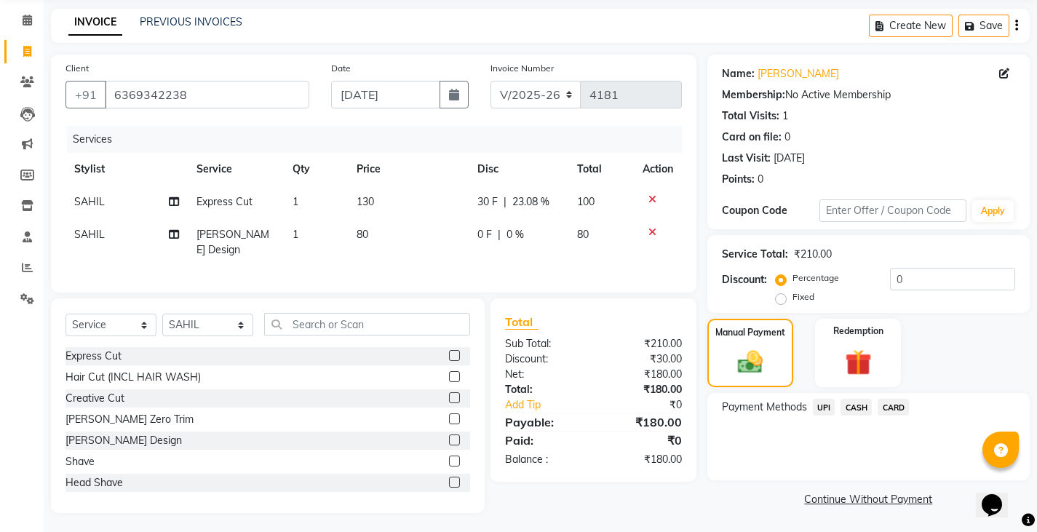
click at [832, 416] on div "UPI" at bounding box center [821, 409] width 28 height 20
click at [825, 410] on span "UPI" at bounding box center [824, 407] width 23 height 17
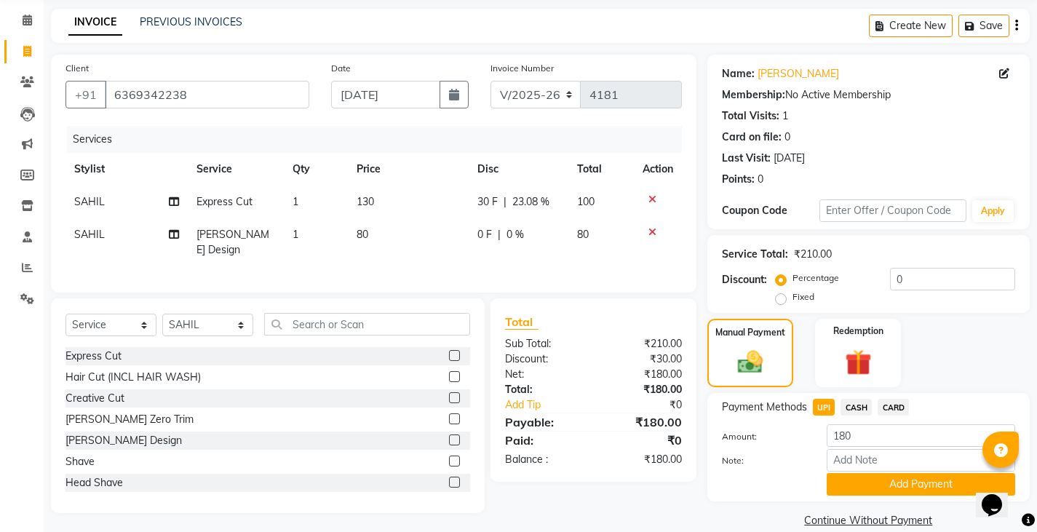
drag, startPoint x: 829, startPoint y: 422, endPoint x: 863, endPoint y: 482, distance: 68.4
click at [861, 487] on button "Add Payment" at bounding box center [920, 484] width 188 height 23
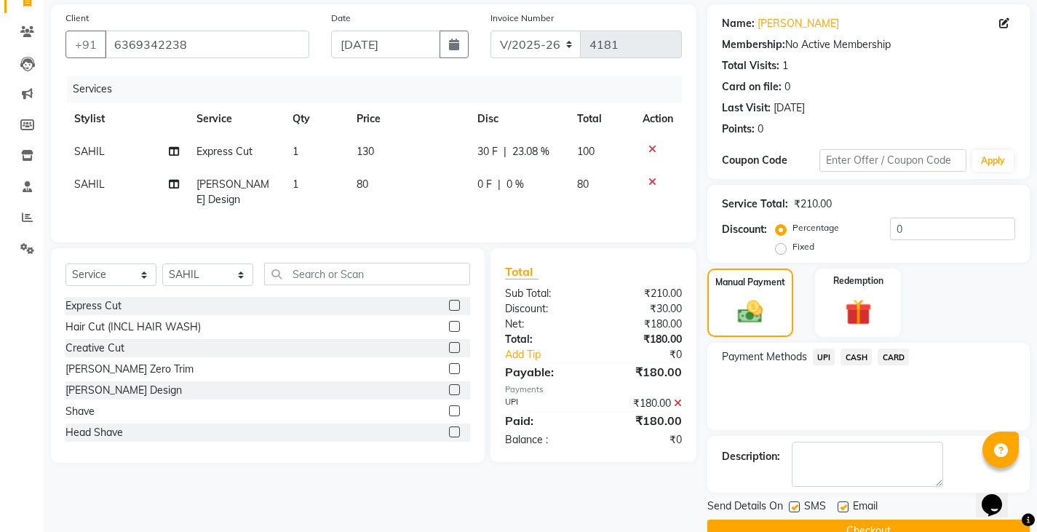
scroll to position [137, 0]
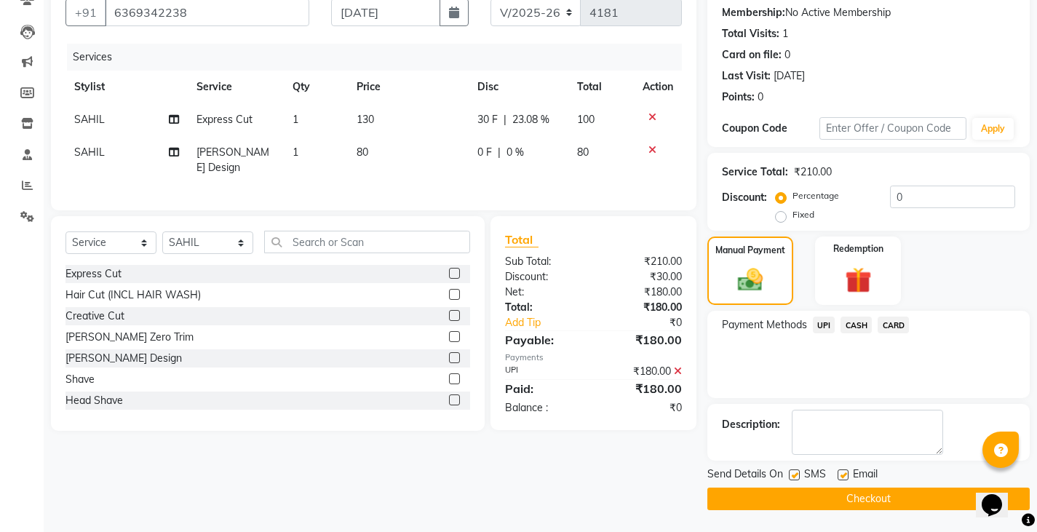
click at [830, 504] on button "Checkout" at bounding box center [868, 498] width 322 height 23
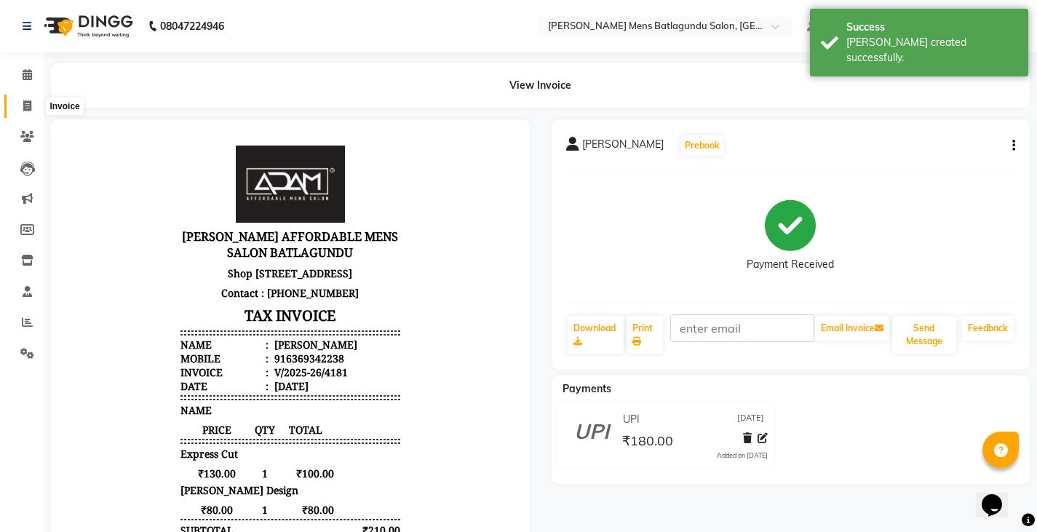
click at [20, 107] on span at bounding box center [27, 106] width 25 height 17
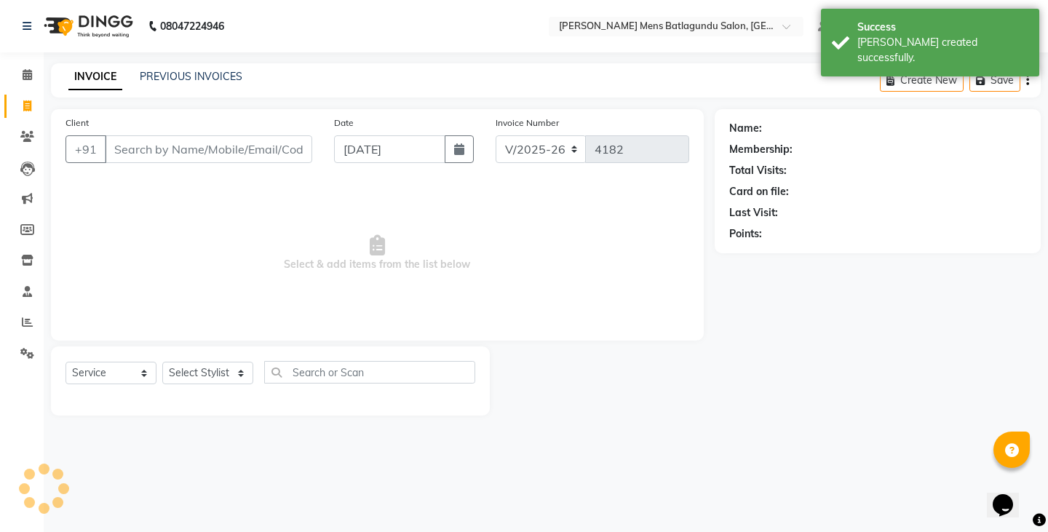
click at [181, 86] on div "INVOICE PREVIOUS INVOICES Create New Save" at bounding box center [545, 80] width 989 height 34
click at [181, 77] on link "PREVIOUS INVOICES" at bounding box center [191, 76] width 103 height 13
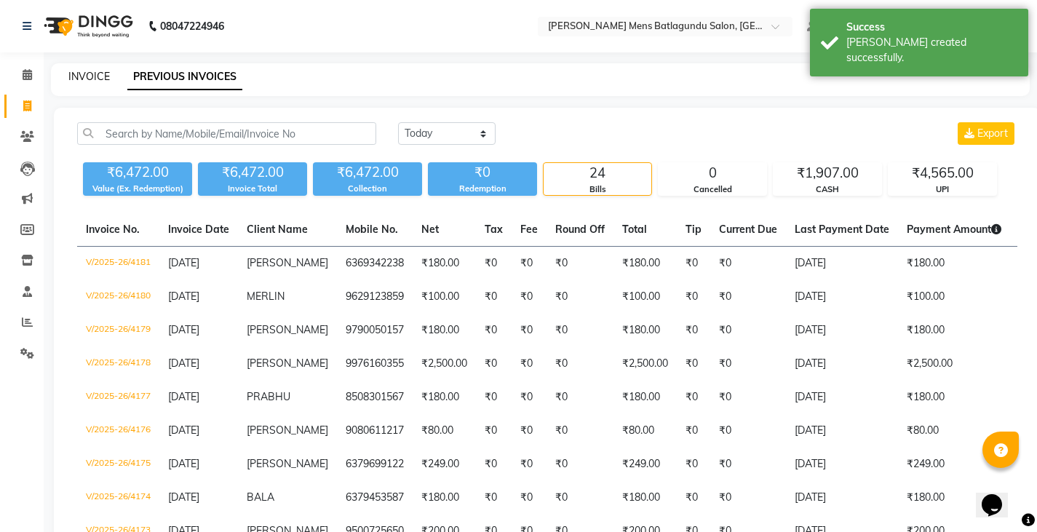
click at [100, 75] on link "INVOICE" at bounding box center [88, 76] width 41 height 13
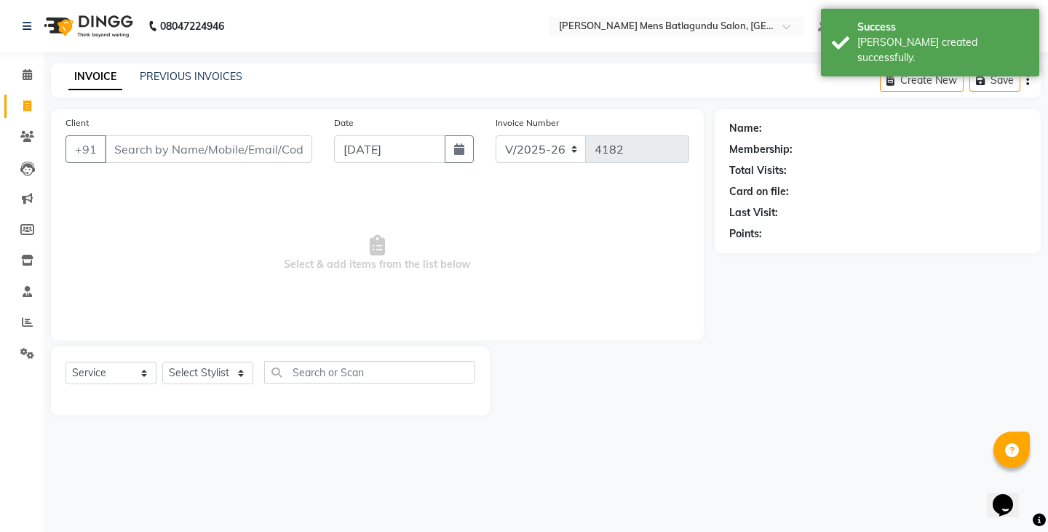
click at [186, 143] on input "Client" at bounding box center [208, 149] width 207 height 28
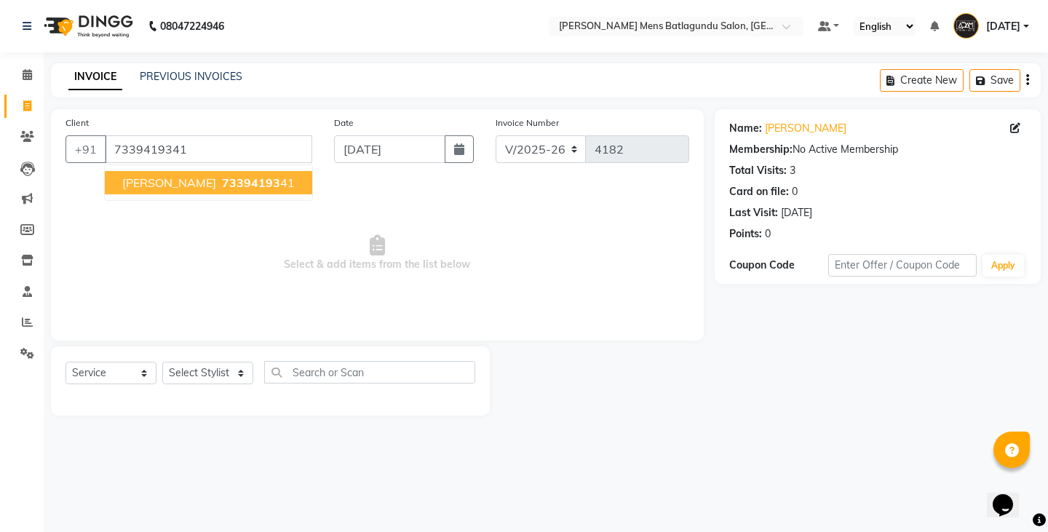
click at [144, 191] on button "[PERSON_NAME] 73394193 41" at bounding box center [208, 182] width 207 height 23
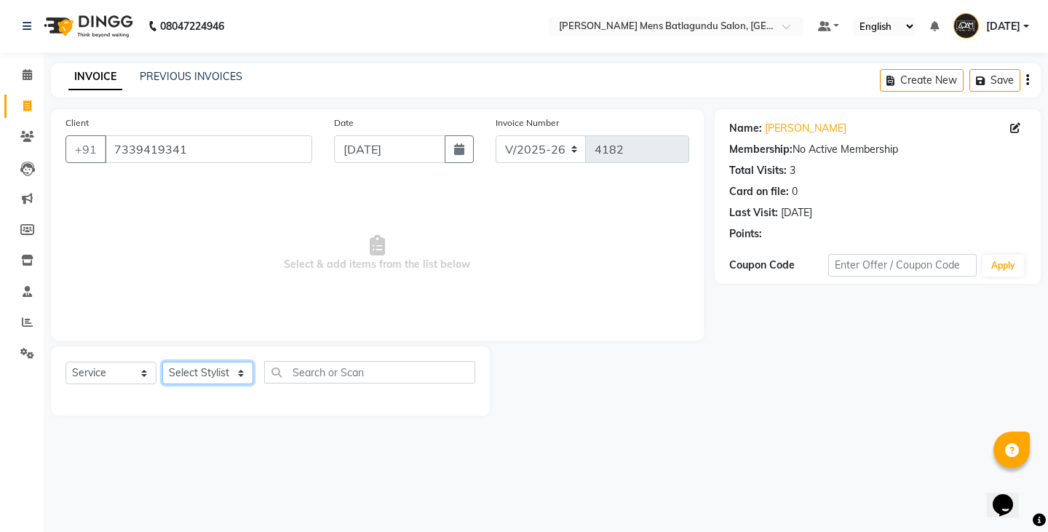
click at [213, 364] on select "Select Stylist Admin [PERSON_NAME][DATE] SAHIB [PERSON_NAME]" at bounding box center [207, 373] width 91 height 23
click at [162, 362] on select "Select Stylist Admin [PERSON_NAME][DATE] SAHIB [PERSON_NAME]" at bounding box center [207, 373] width 91 height 23
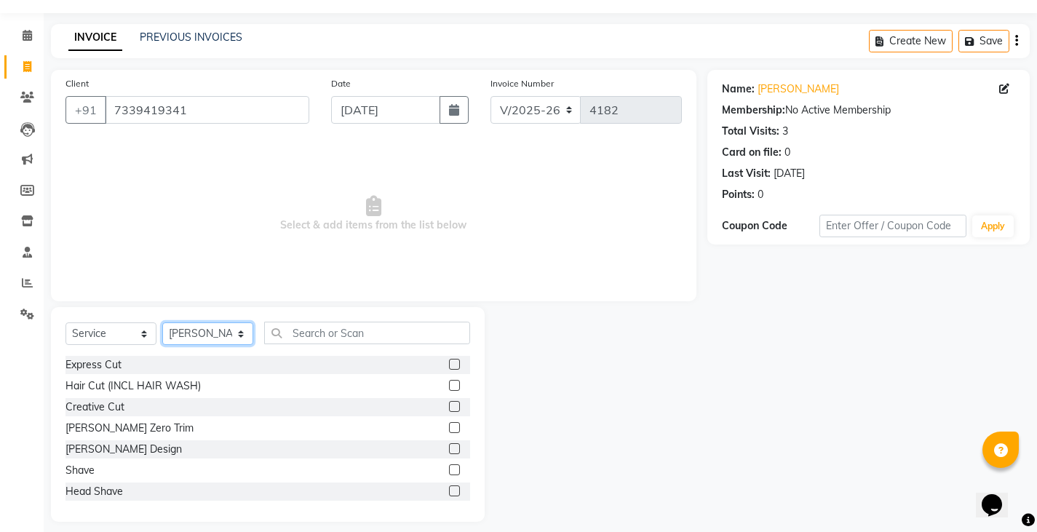
scroll to position [51, 0]
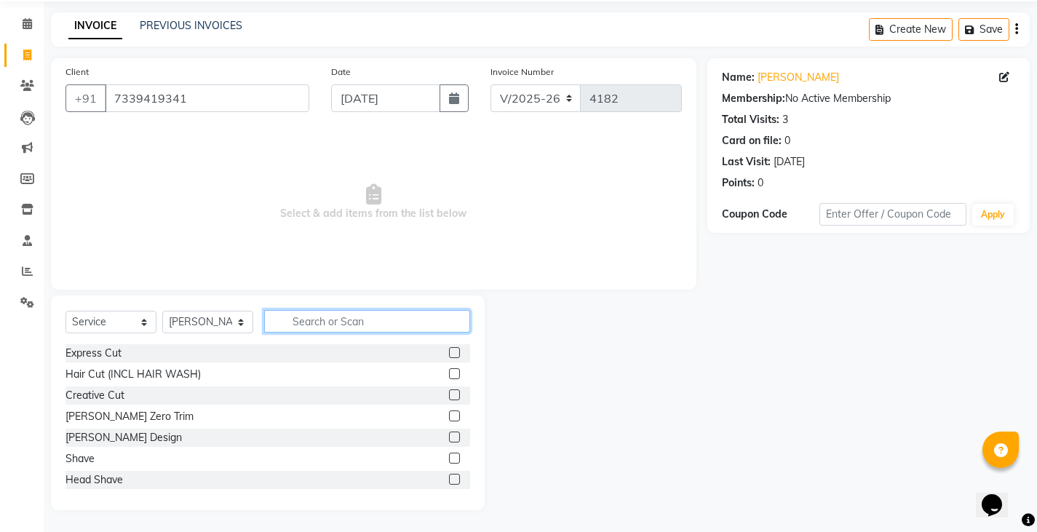
click at [388, 314] on input "text" at bounding box center [367, 321] width 206 height 23
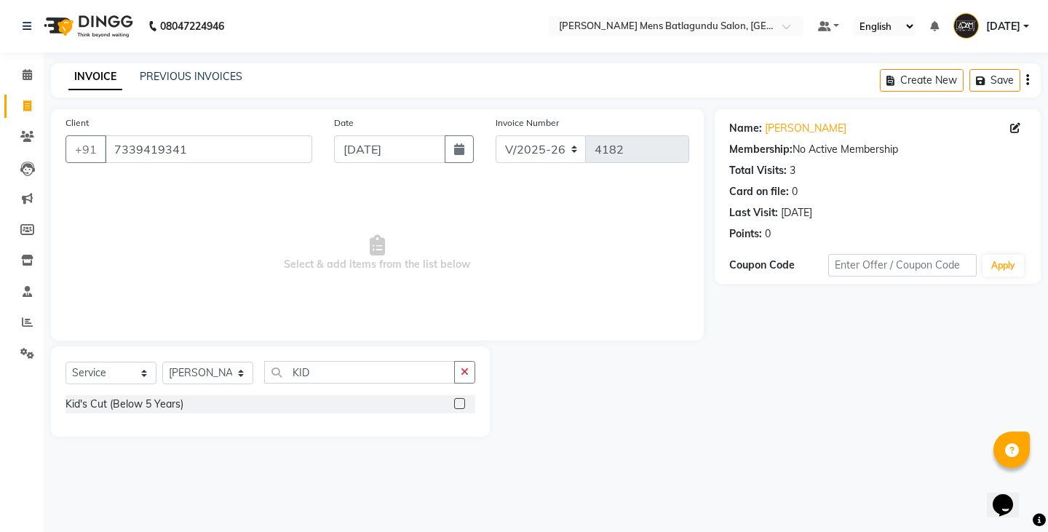
click at [461, 406] on label at bounding box center [459, 403] width 11 height 11
click at [461, 406] on input "checkbox" at bounding box center [458, 403] width 9 height 9
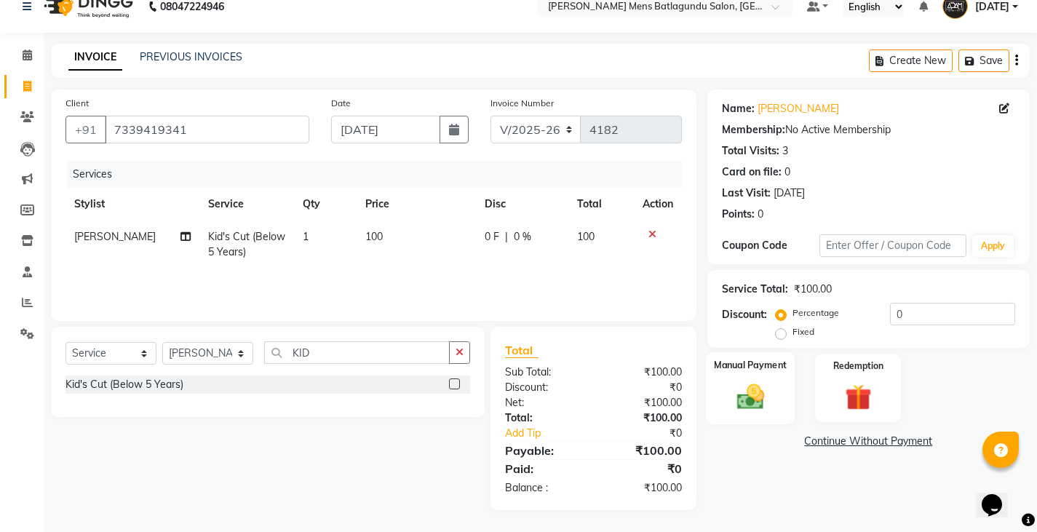
click at [757, 389] on img at bounding box center [749, 395] width 44 height 31
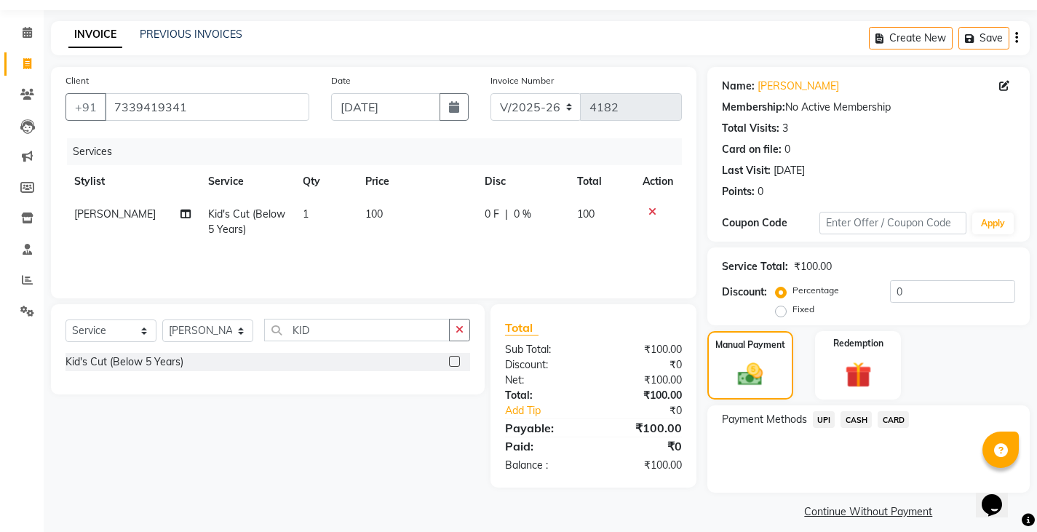
scroll to position [55, 0]
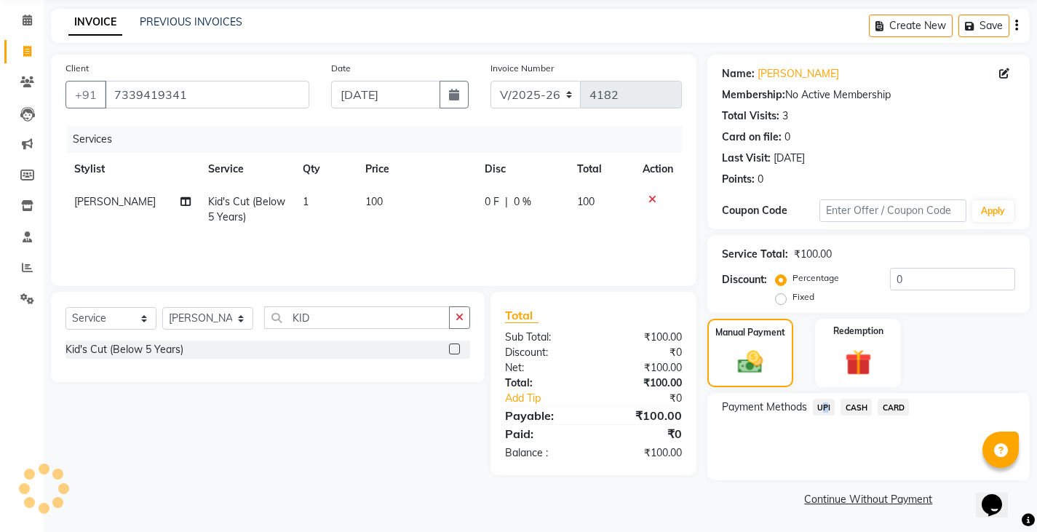
click at [821, 405] on span "UPI" at bounding box center [824, 407] width 23 height 17
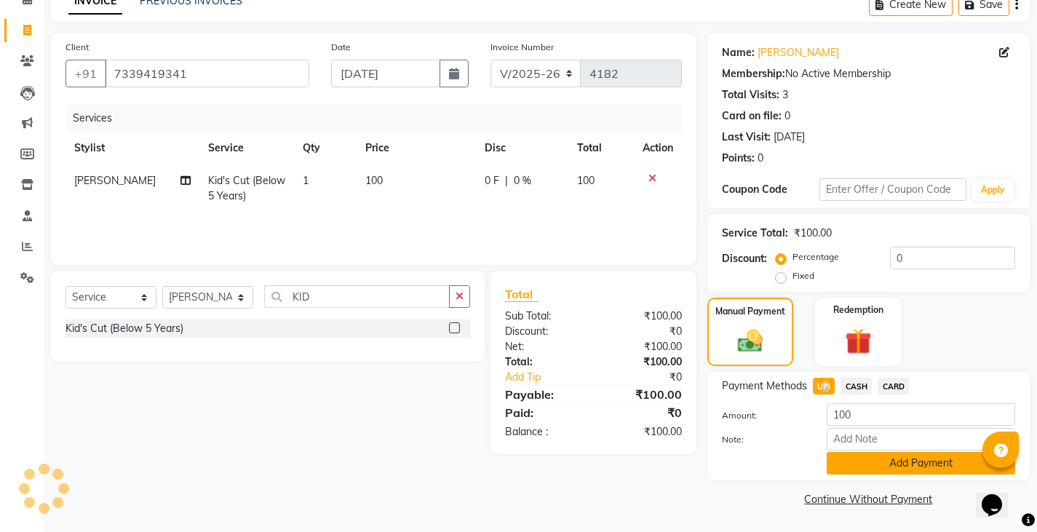
click at [834, 461] on button "Add Payment" at bounding box center [920, 463] width 188 height 23
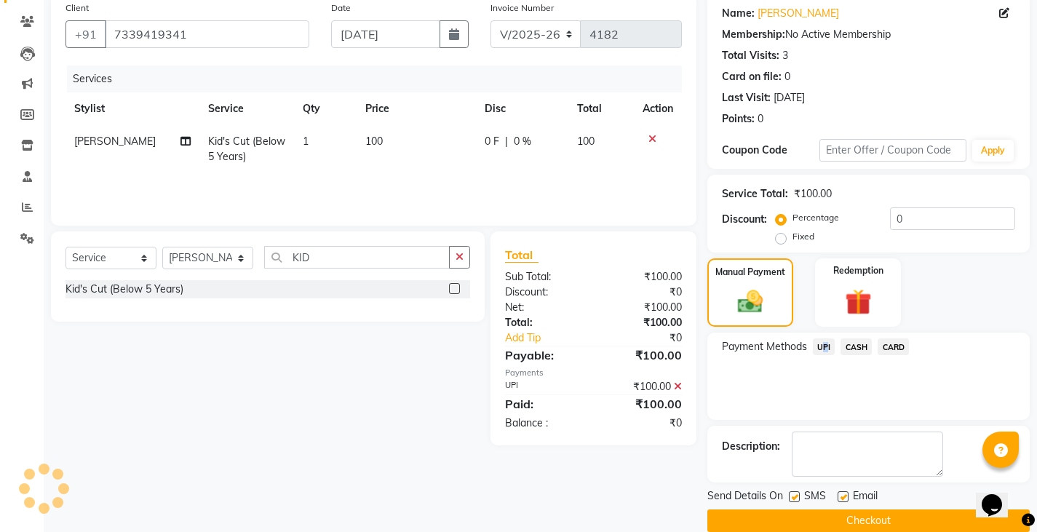
scroll to position [137, 0]
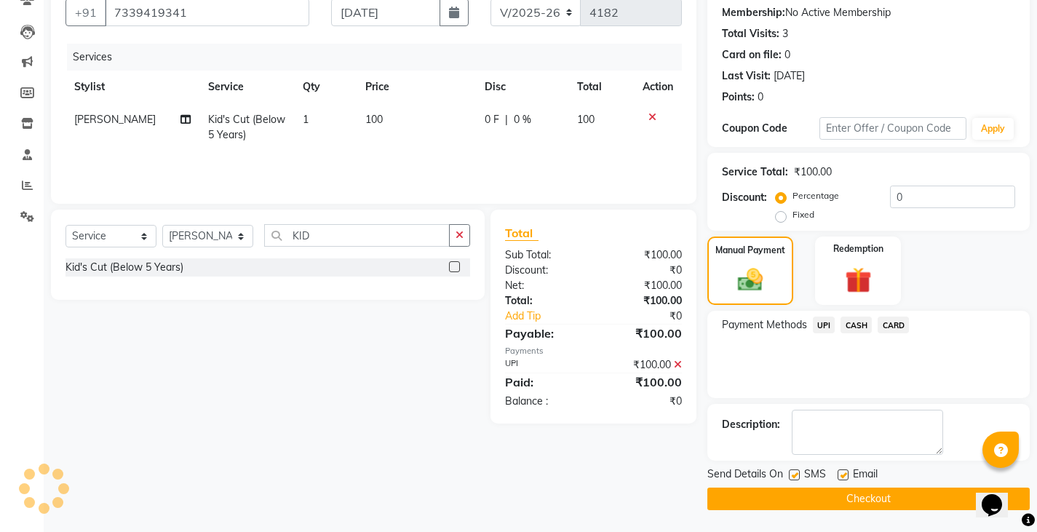
drag, startPoint x: 571, startPoint y: 482, endPoint x: 618, endPoint y: 464, distance: 49.7
click at [572, 481] on div "Client [PHONE_NUMBER] Date [DATE] Invoice Number V/2025 V/[PHONE_NUMBER] Servic…" at bounding box center [373, 241] width 667 height 538
click at [821, 510] on button "Checkout" at bounding box center [868, 498] width 322 height 23
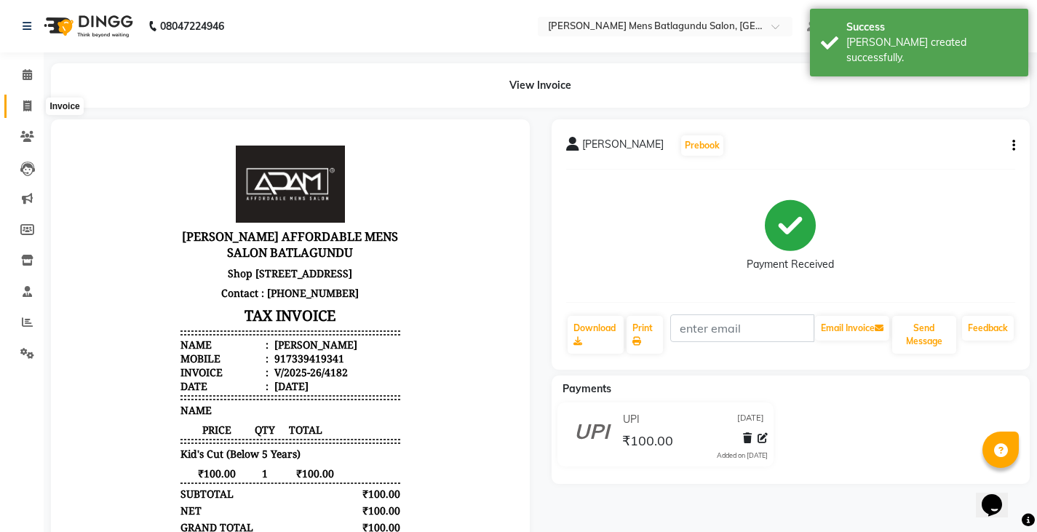
click at [34, 107] on span at bounding box center [27, 106] width 25 height 17
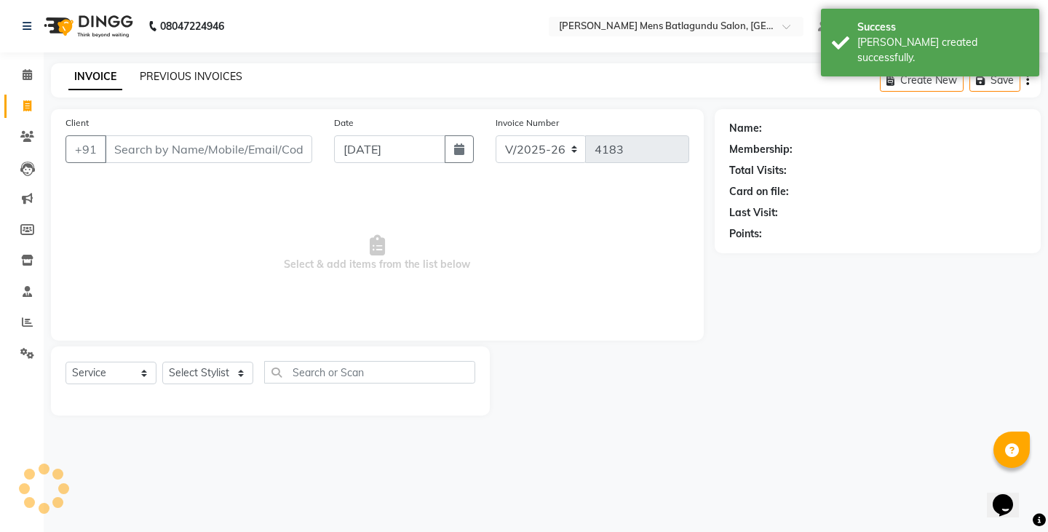
click at [183, 72] on link "PREVIOUS INVOICES" at bounding box center [191, 76] width 103 height 13
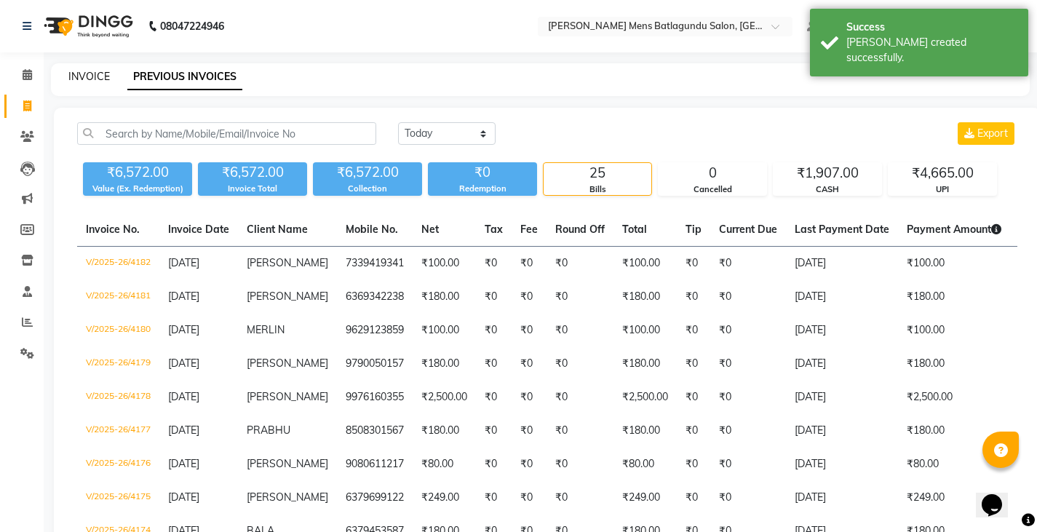
click at [103, 78] on link "INVOICE" at bounding box center [88, 76] width 41 height 13
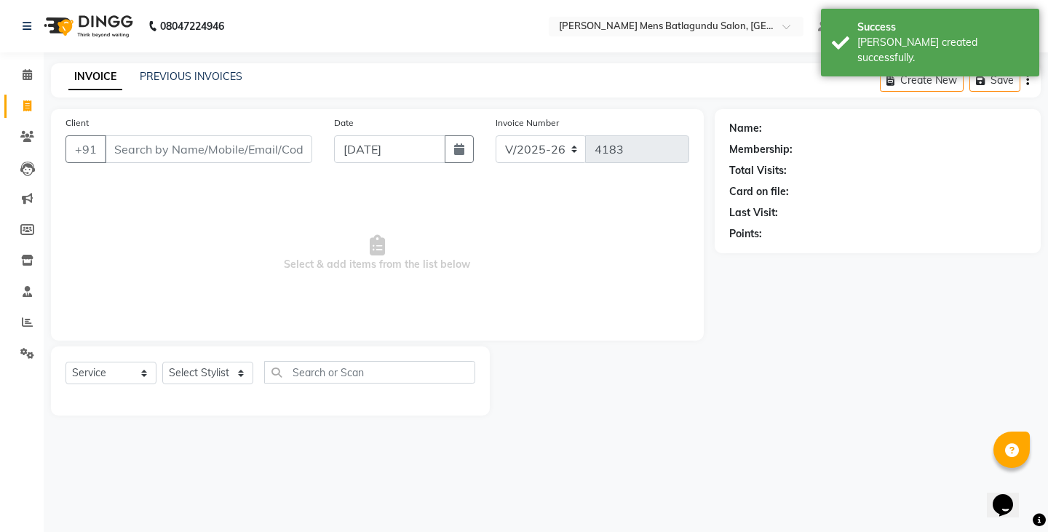
click at [167, 152] on input "Client" at bounding box center [208, 149] width 207 height 28
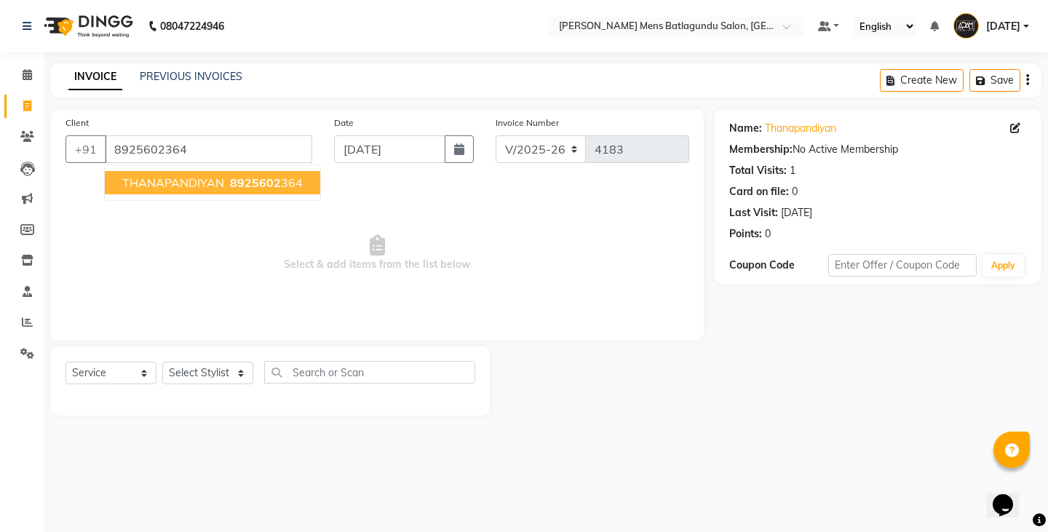
click at [199, 183] on span "THANAPANDIYAN" at bounding box center [173, 182] width 102 height 15
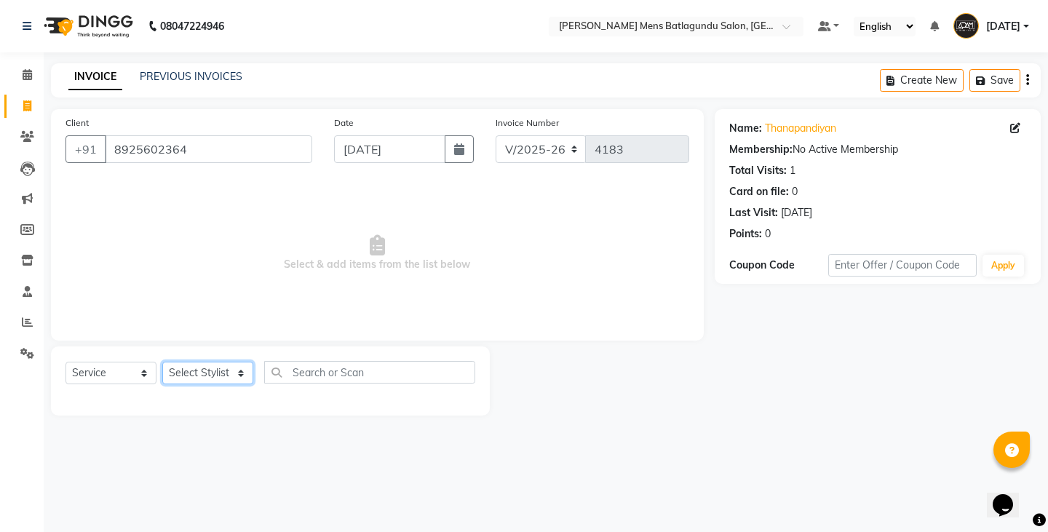
click at [221, 372] on select "Select Stylist Admin [PERSON_NAME][DATE] SAHIB [PERSON_NAME]" at bounding box center [207, 373] width 91 height 23
click at [162, 362] on select "Select Stylist Admin [PERSON_NAME][DATE] SAHIB [PERSON_NAME]" at bounding box center [207, 373] width 91 height 23
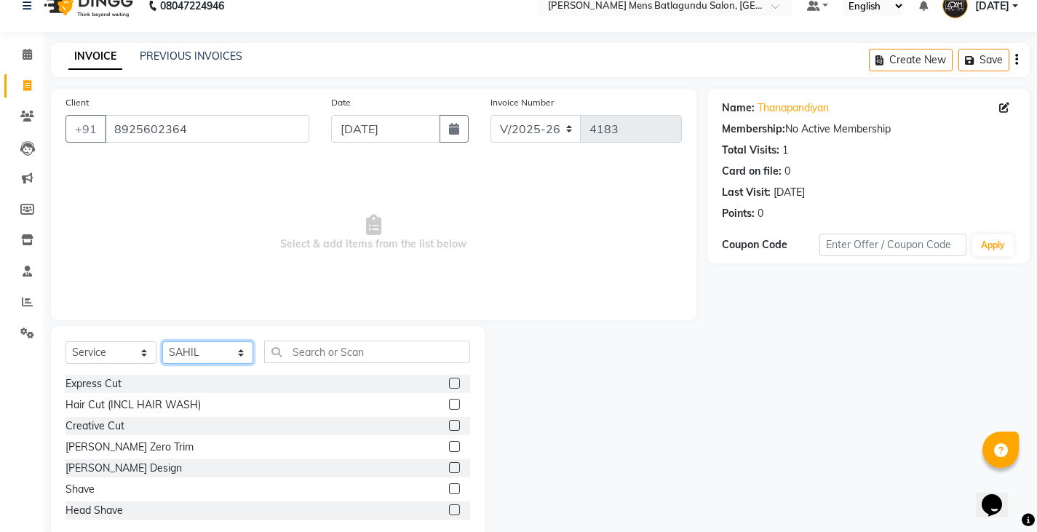
scroll to position [51, 0]
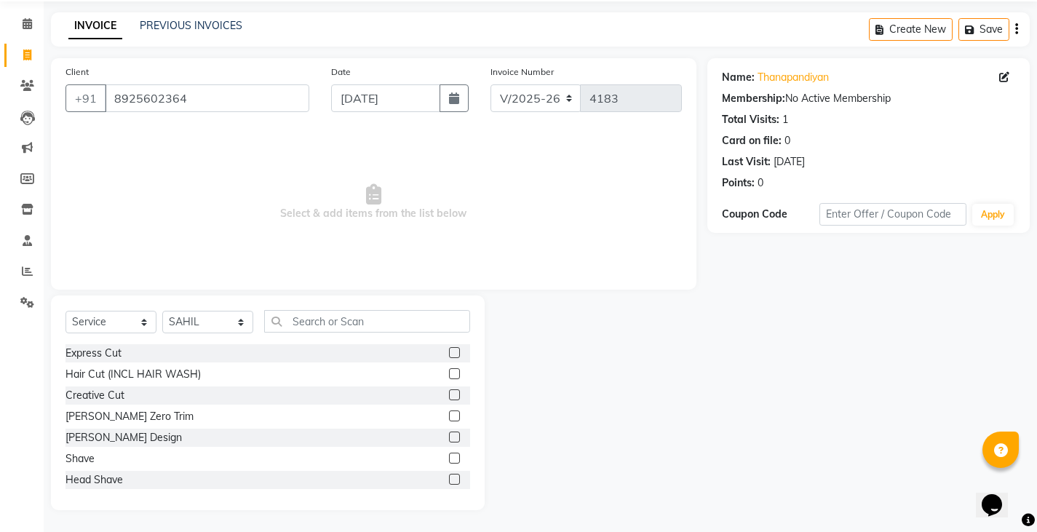
click at [449, 375] on label at bounding box center [454, 373] width 11 height 11
click at [449, 375] on input "checkbox" at bounding box center [453, 374] width 9 height 9
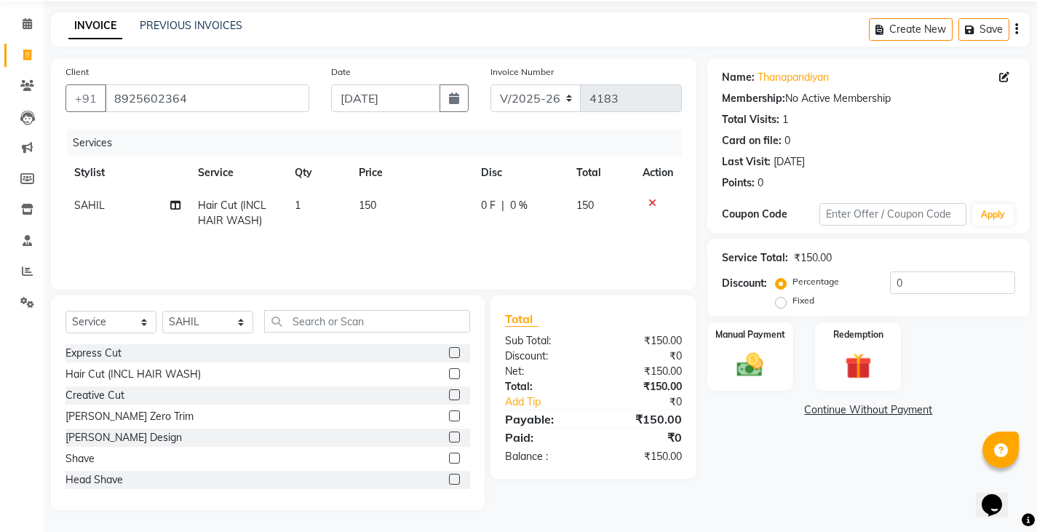
click at [449, 437] on label at bounding box center [454, 436] width 11 height 11
click at [449, 437] on input "checkbox" at bounding box center [453, 437] width 9 height 9
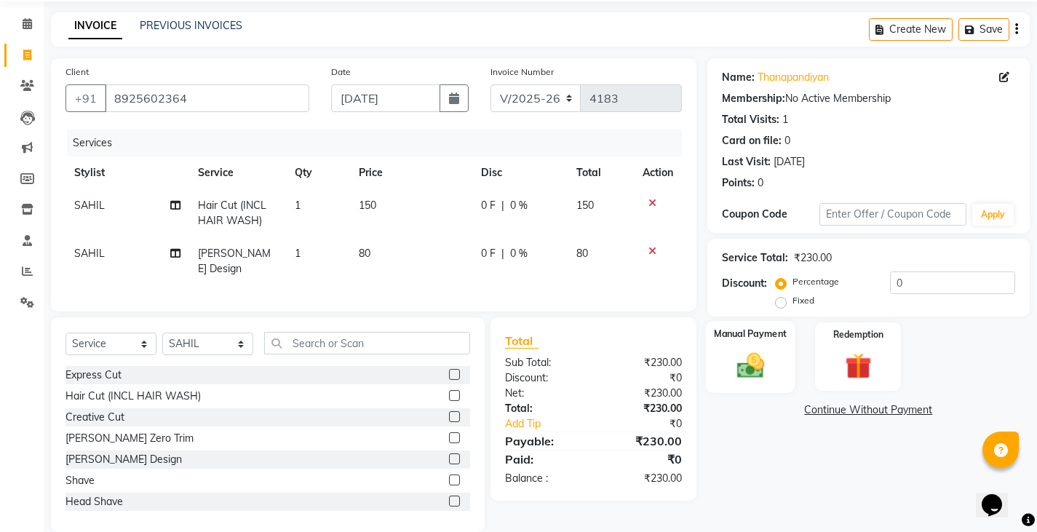
click at [747, 378] on img at bounding box center [749, 364] width 44 height 31
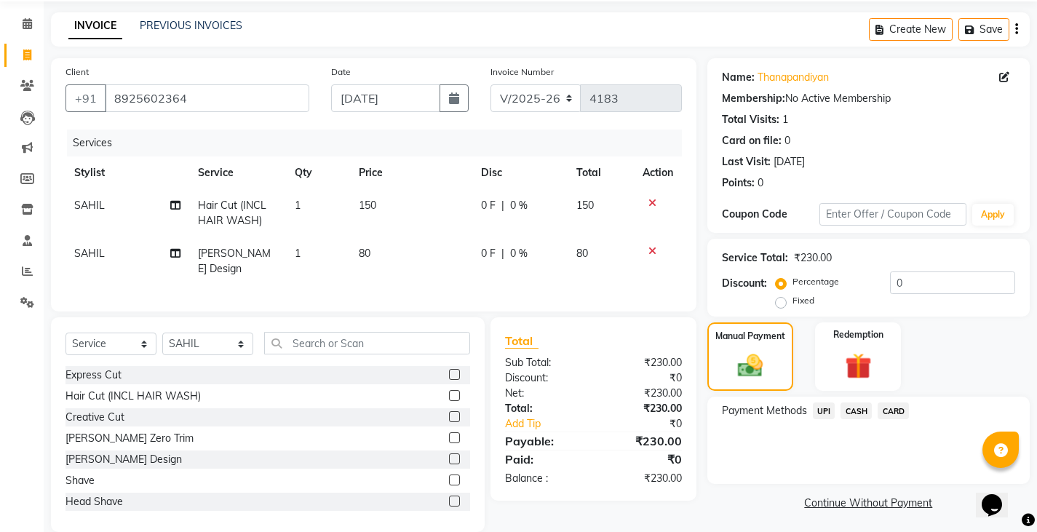
click at [827, 415] on span "UPI" at bounding box center [824, 410] width 23 height 17
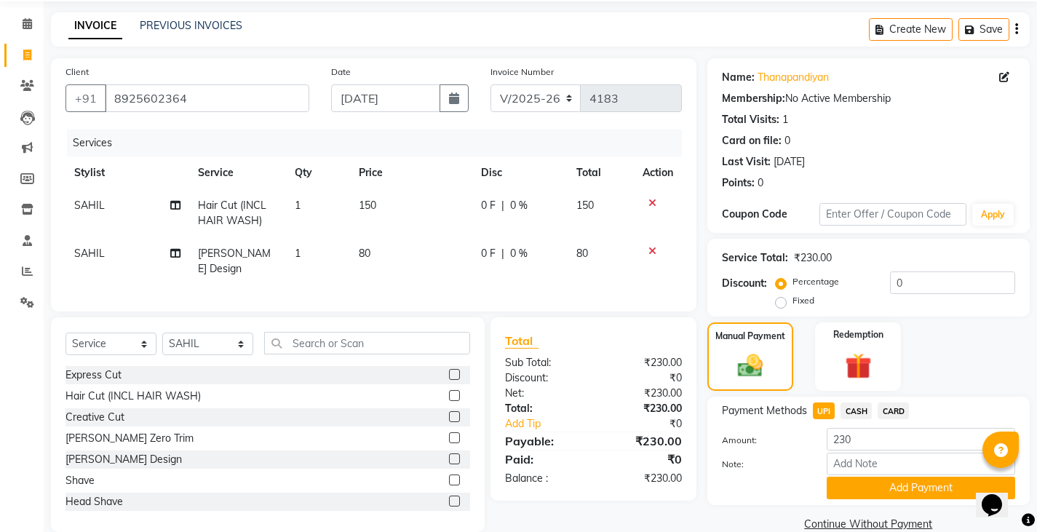
scroll to position [76, 0]
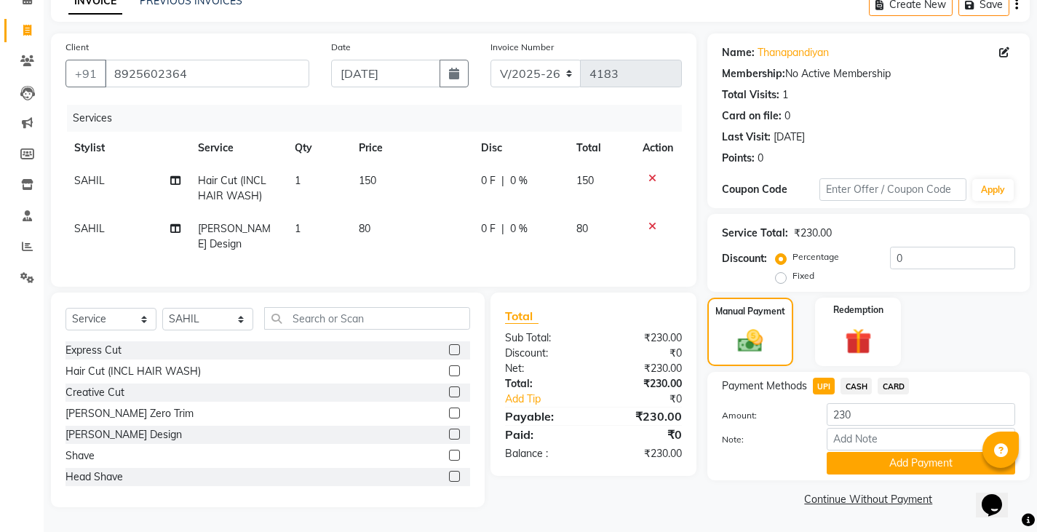
click at [846, 450] on div "Note:" at bounding box center [868, 440] width 315 height 25
click at [850, 459] on button "Add Payment" at bounding box center [920, 463] width 188 height 23
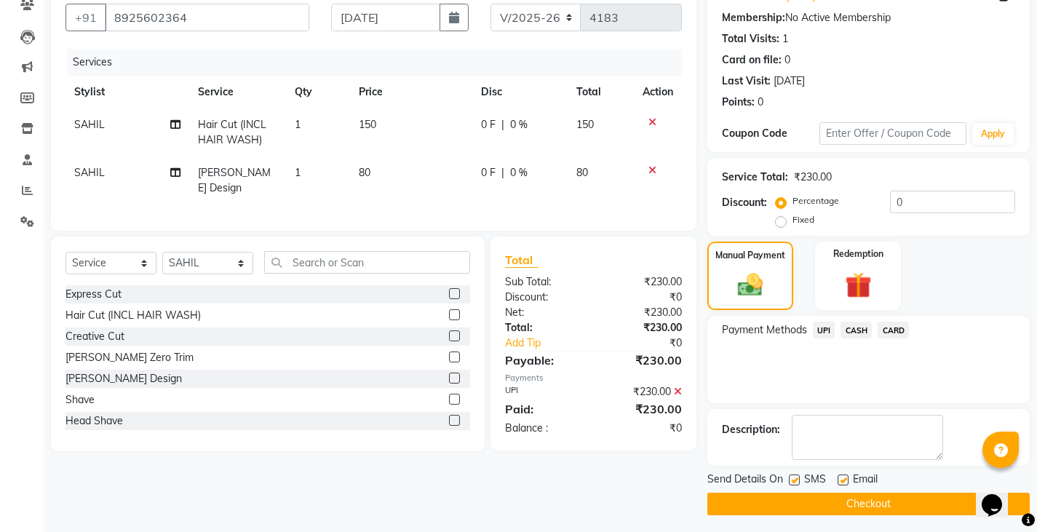
scroll to position [137, 0]
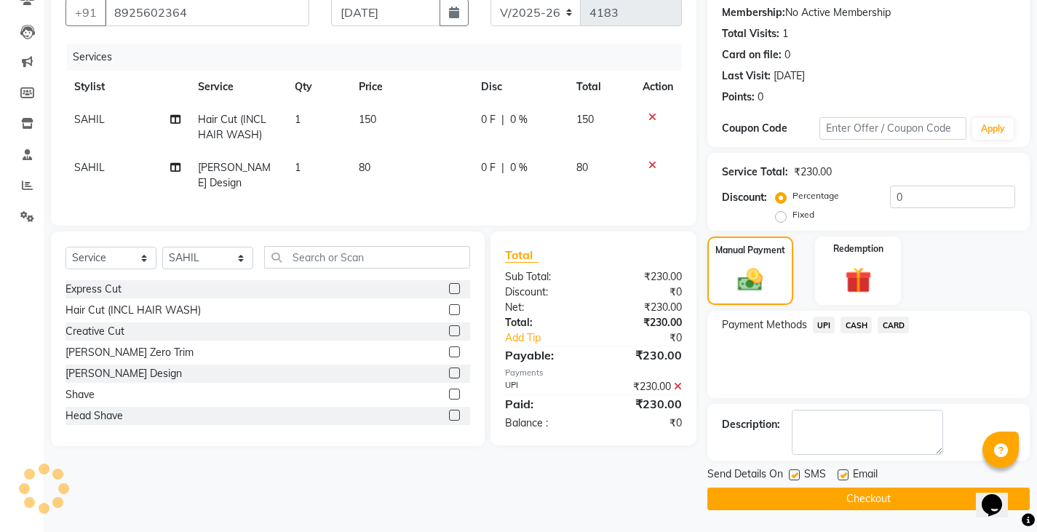
click at [863, 493] on button "Checkout" at bounding box center [868, 498] width 322 height 23
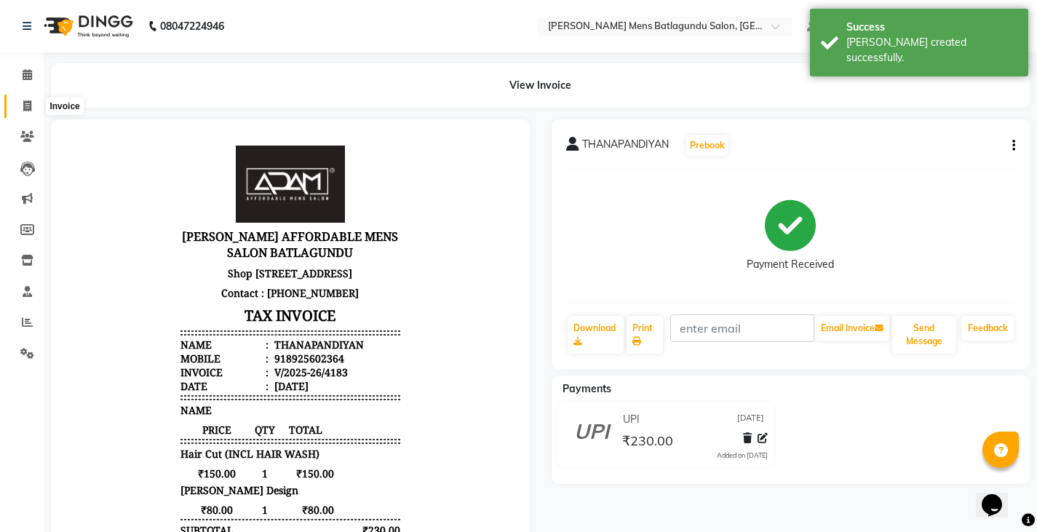
click at [26, 113] on span at bounding box center [27, 106] width 25 height 17
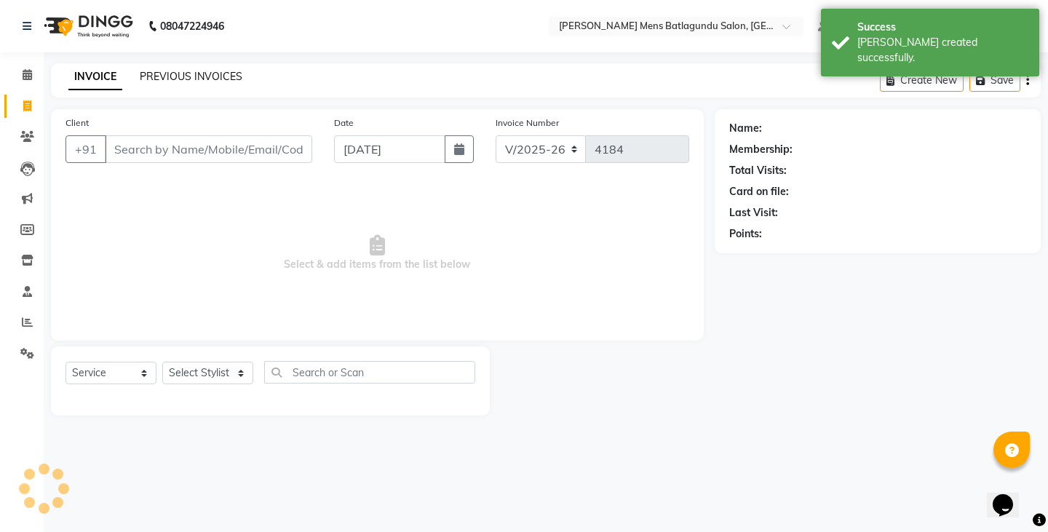
click at [199, 79] on link "PREVIOUS INVOICES" at bounding box center [191, 76] width 103 height 13
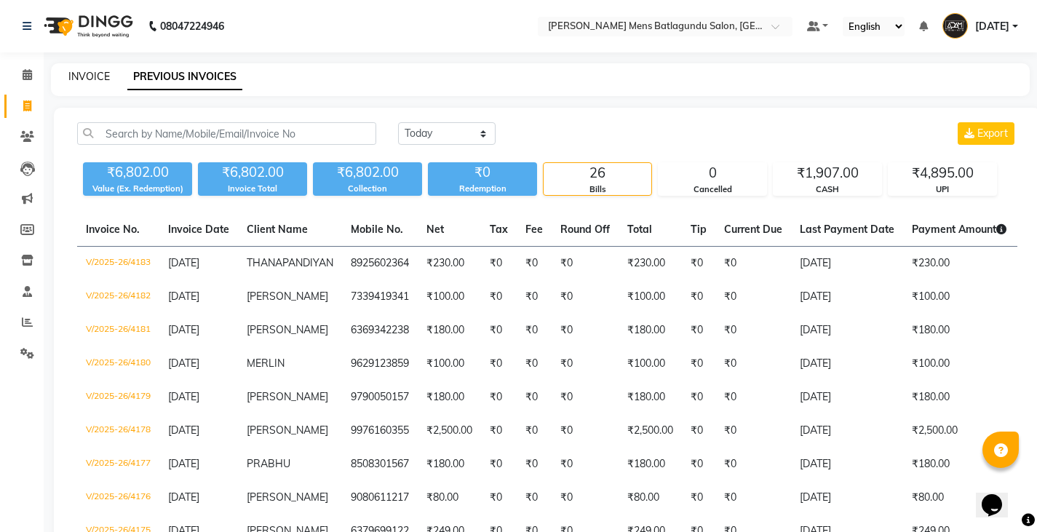
click at [88, 80] on link "INVOICE" at bounding box center [88, 76] width 41 height 13
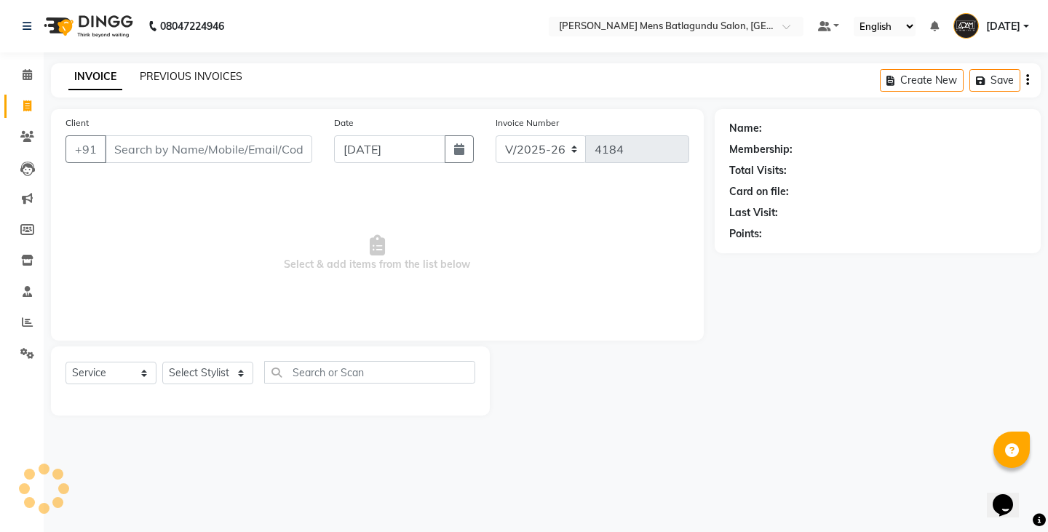
click at [192, 75] on link "PREVIOUS INVOICES" at bounding box center [191, 76] width 103 height 13
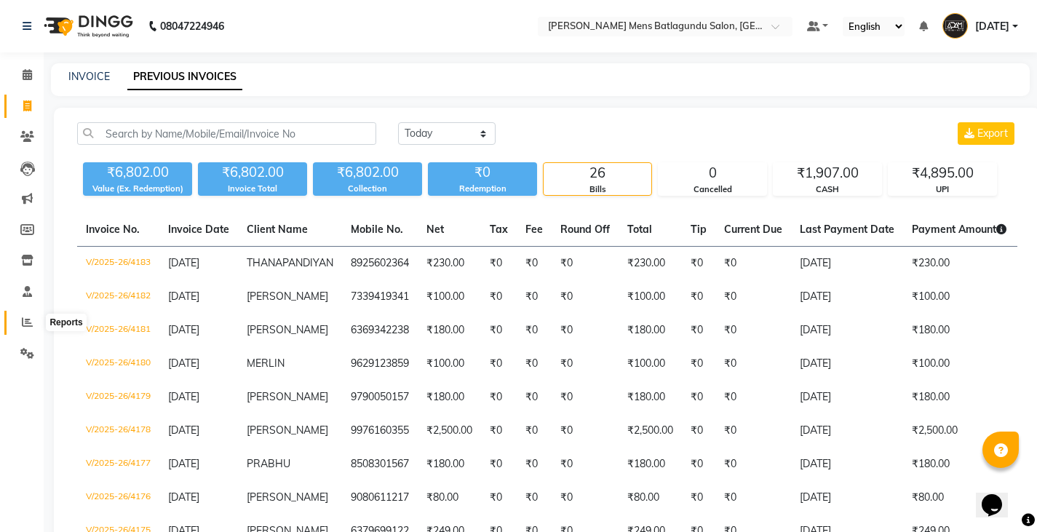
click at [18, 324] on span at bounding box center [27, 322] width 25 height 17
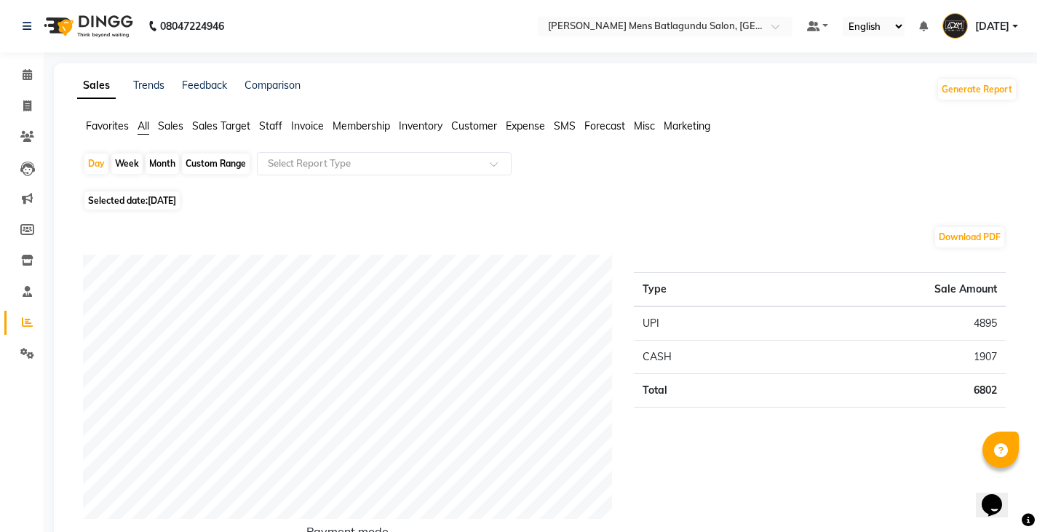
click at [284, 123] on ul "Favorites All Sales Sales Target Staff Invoice Membership Inventory Customer Ex…" at bounding box center [547, 127] width 940 height 16
click at [274, 123] on span "Staff" at bounding box center [270, 125] width 23 height 13
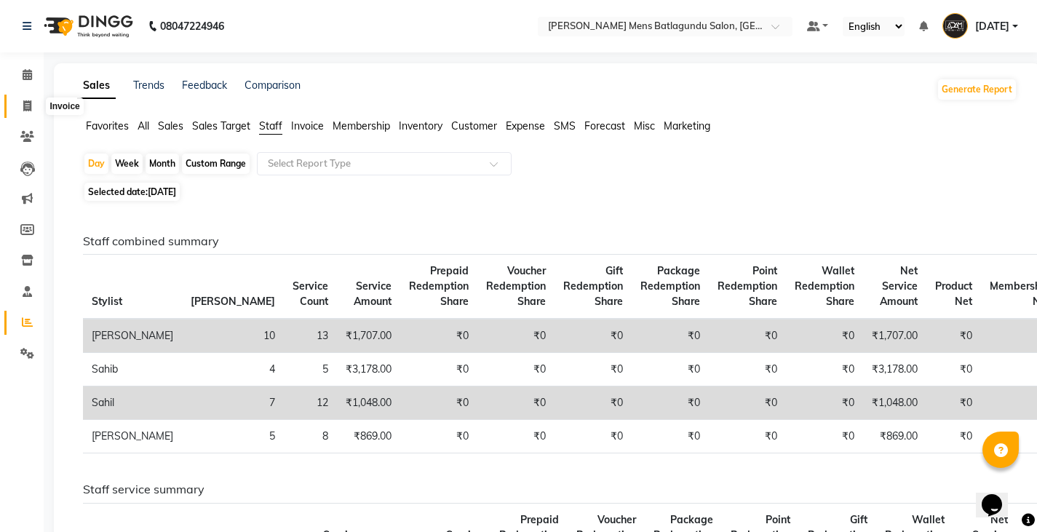
click at [24, 105] on icon at bounding box center [27, 105] width 8 height 11
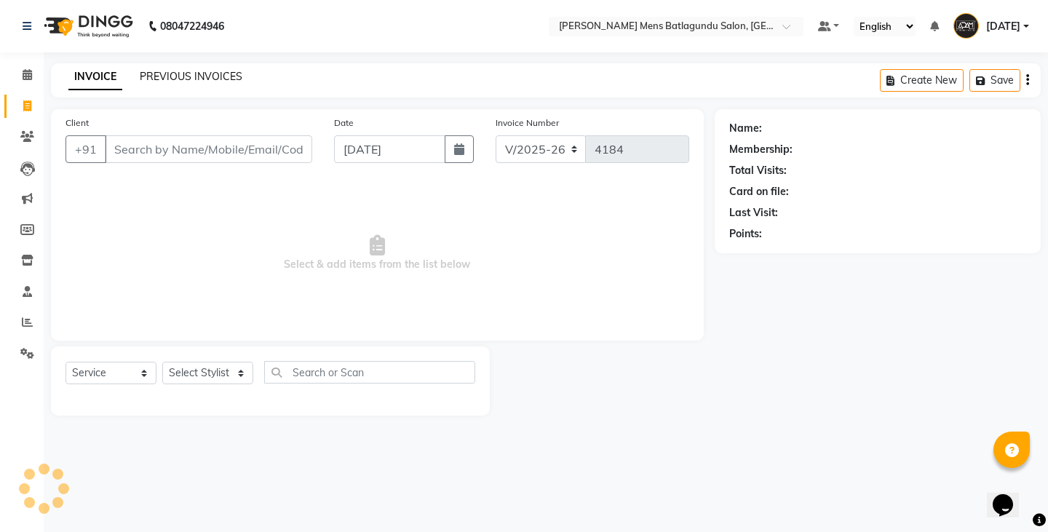
click at [175, 71] on link "PREVIOUS INVOICES" at bounding box center [191, 76] width 103 height 13
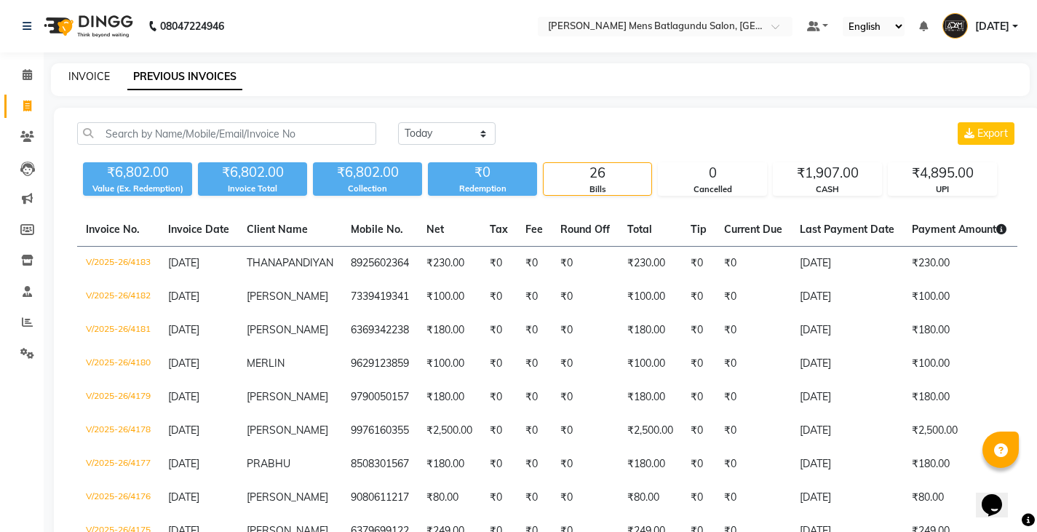
click at [97, 75] on link "INVOICE" at bounding box center [88, 76] width 41 height 13
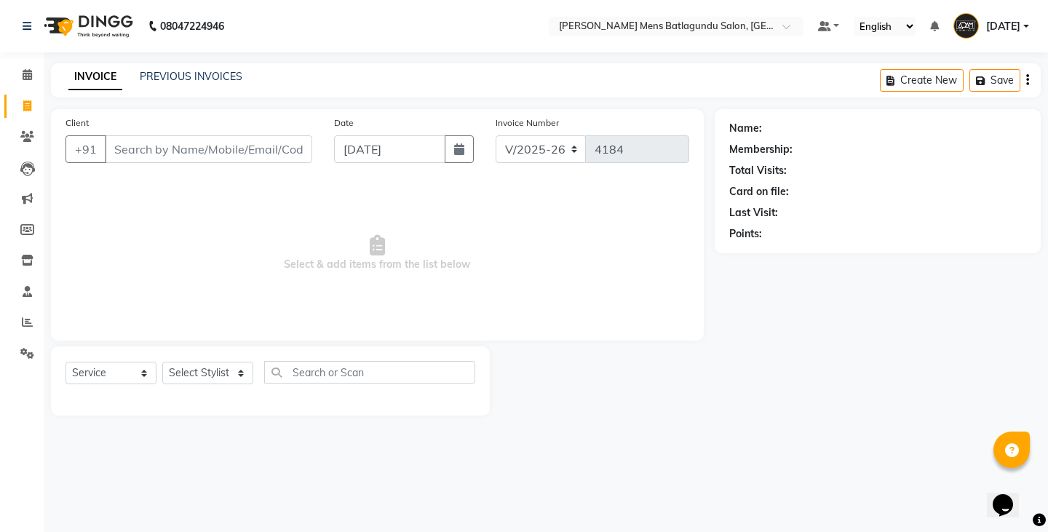
click at [191, 69] on div "PREVIOUS INVOICES" at bounding box center [191, 76] width 103 height 15
click at [194, 73] on link "PREVIOUS INVOICES" at bounding box center [191, 76] width 103 height 13
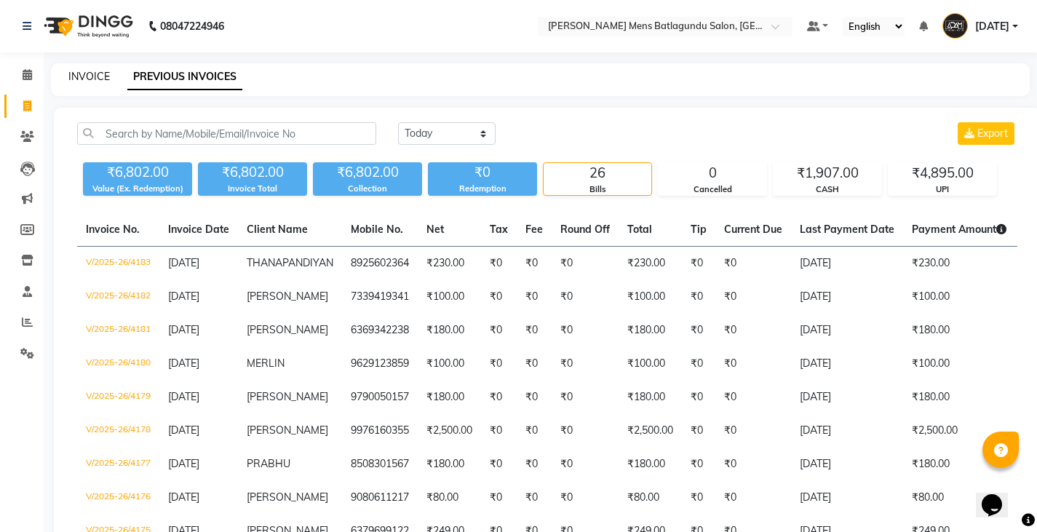
click at [77, 74] on link "INVOICE" at bounding box center [88, 76] width 41 height 13
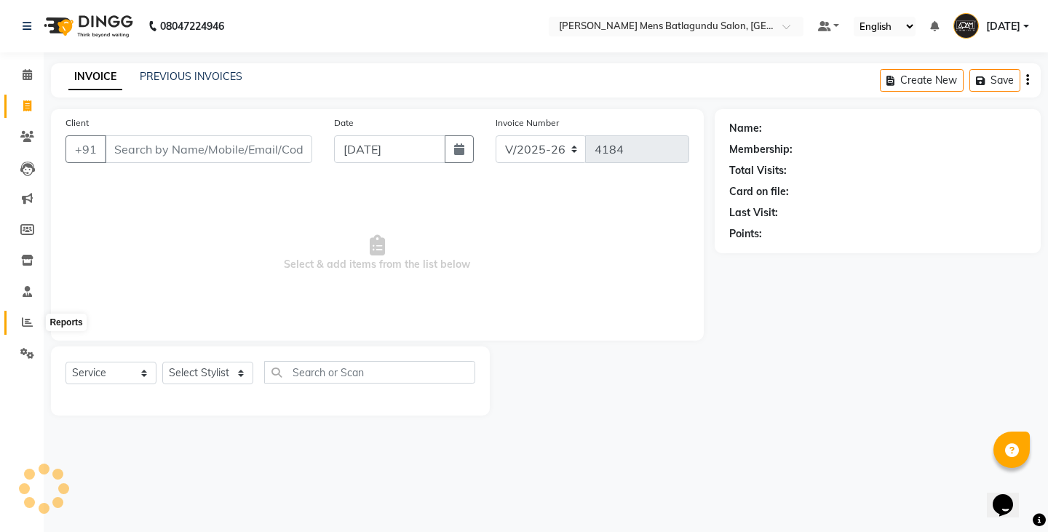
click at [28, 314] on link "Reports" at bounding box center [21, 323] width 35 height 24
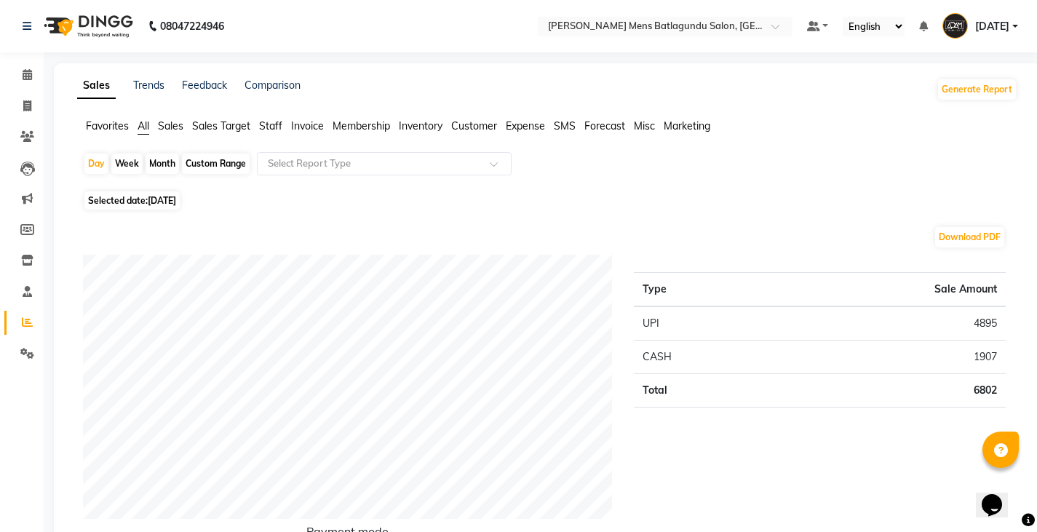
click at [171, 129] on span "Sales" at bounding box center [170, 125] width 25 height 13
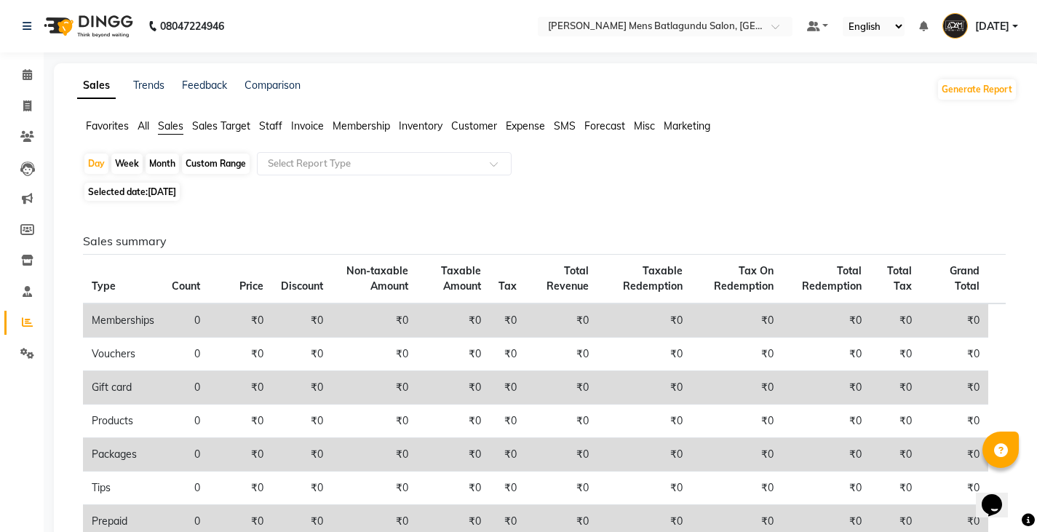
click at [165, 167] on div "Month" at bounding box center [161, 163] width 33 height 20
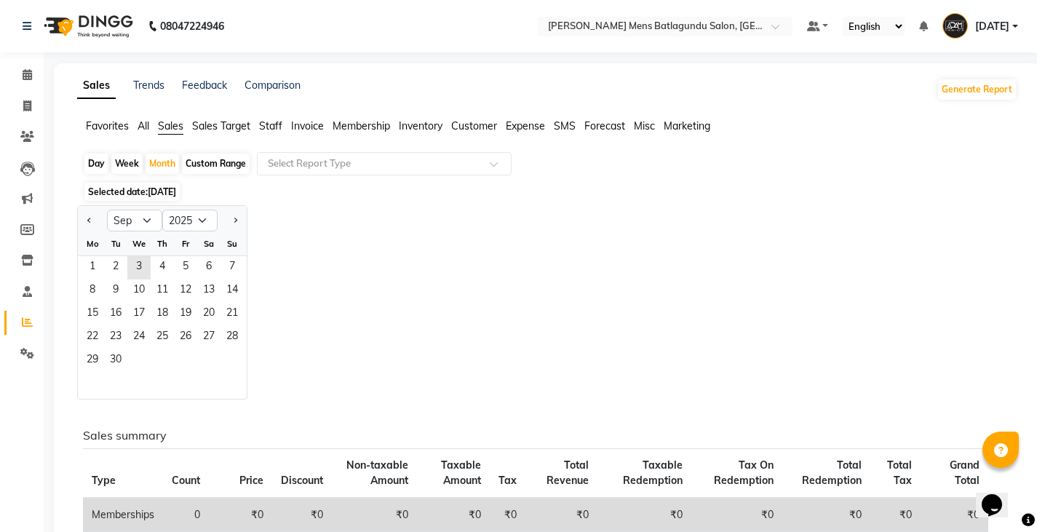
click at [162, 243] on div "Th" at bounding box center [162, 243] width 23 height 23
click at [157, 301] on span "11" at bounding box center [162, 290] width 23 height 23
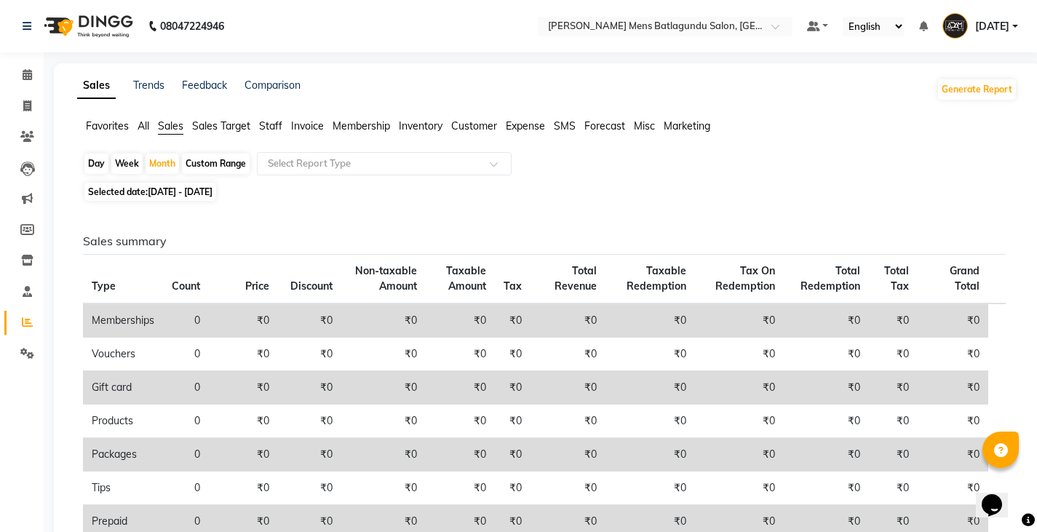
click at [119, 169] on div "Week" at bounding box center [126, 163] width 31 height 20
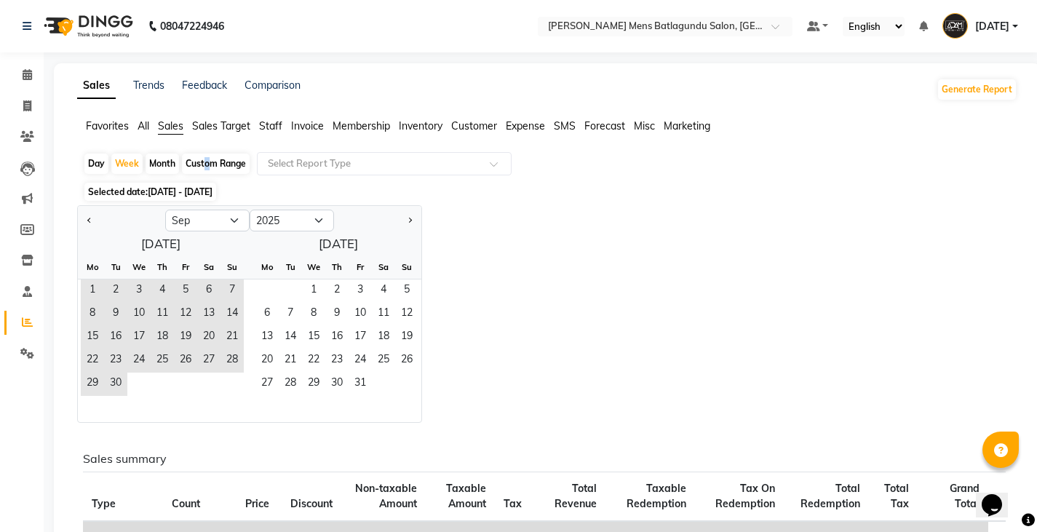
click at [204, 167] on div "Custom Range" at bounding box center [216, 163] width 68 height 20
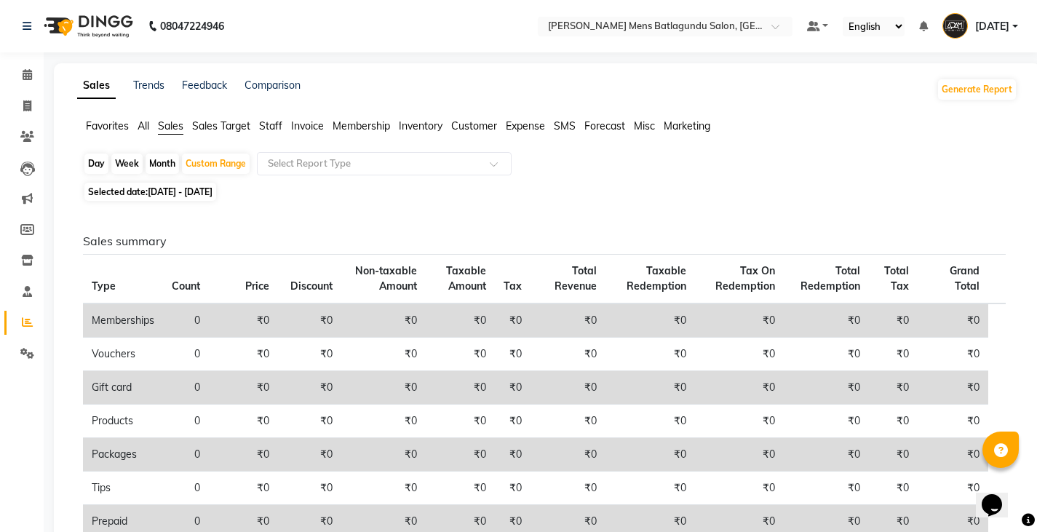
click at [209, 190] on span "[DATE] - [DATE]" at bounding box center [180, 191] width 65 height 11
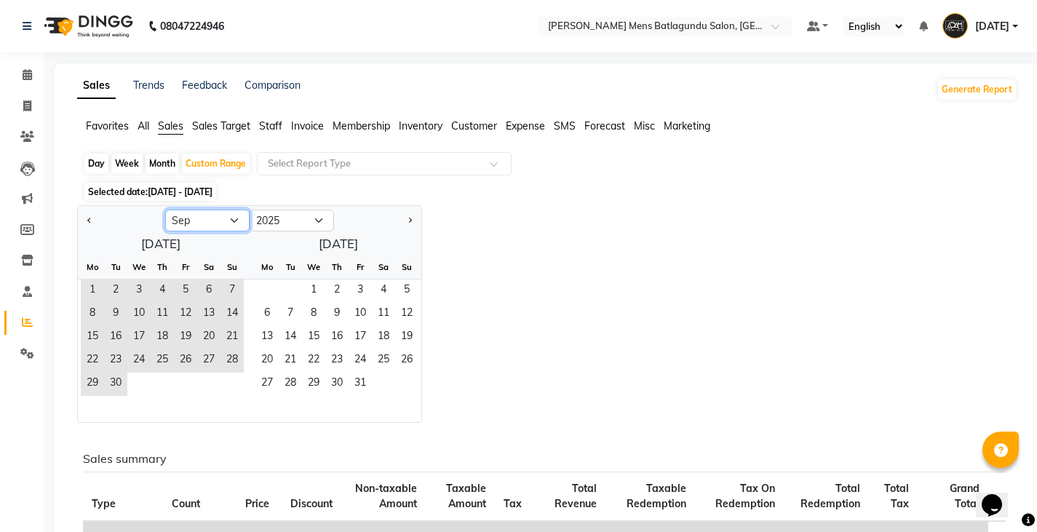
click at [213, 226] on select "Jan Feb Mar Apr May Jun [DATE] Aug Sep Oct Nov Dec" at bounding box center [207, 221] width 84 height 22
click at [165, 210] on select "Jan Feb Mar Apr May Jun [DATE] Aug Sep Oct Nov Dec" at bounding box center [207, 221] width 84 height 22
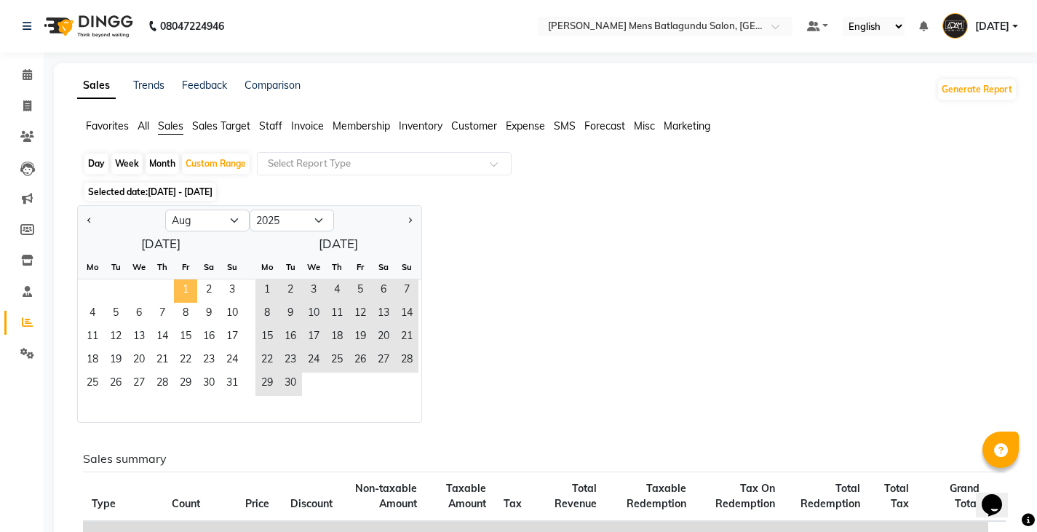
click at [183, 287] on span "1" at bounding box center [185, 290] width 23 height 23
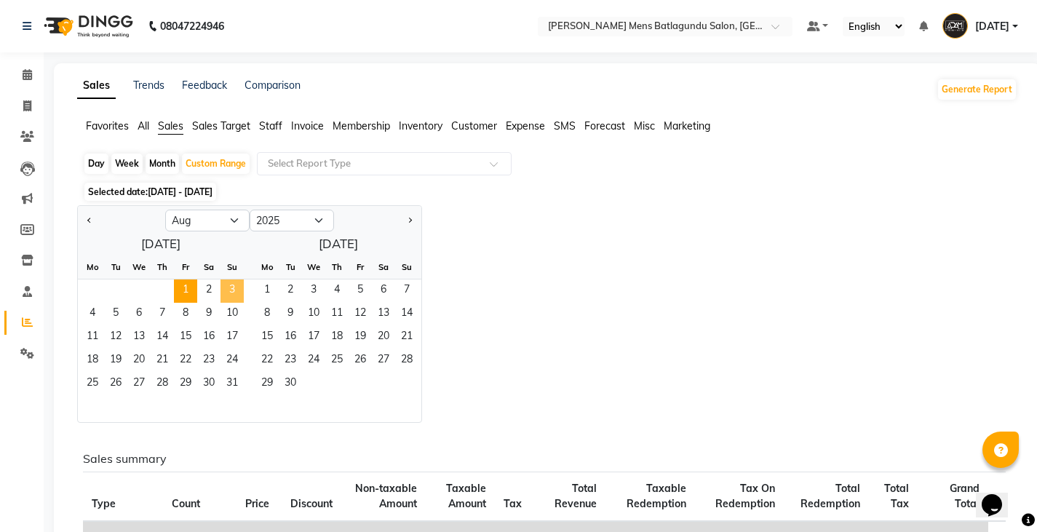
click at [236, 291] on span "3" at bounding box center [231, 290] width 23 height 23
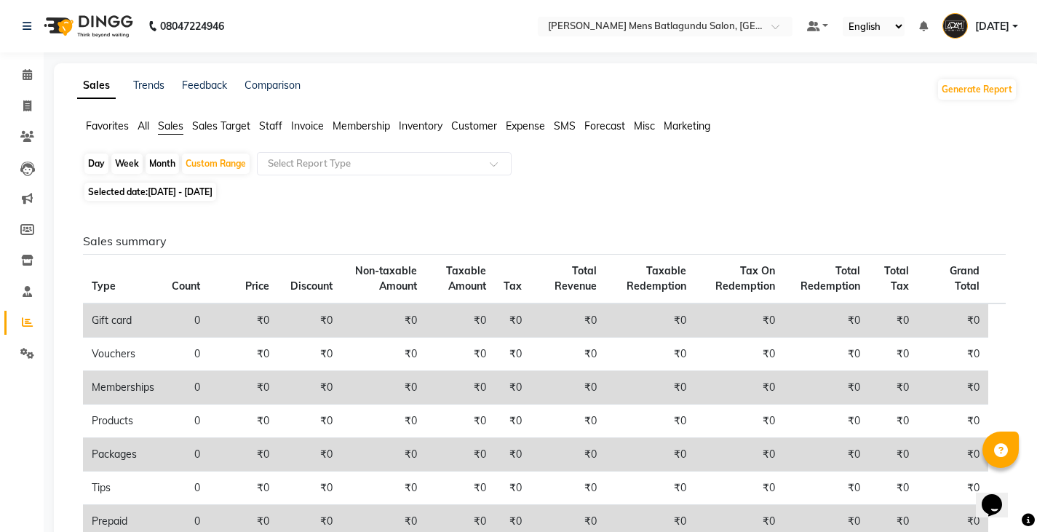
click at [236, 182] on div "Day Week Month Custom Range Select Report Type Selected date: [DATE] - [DATE] S…" at bounding box center [547, 474] width 940 height 645
click at [216, 199] on span "Selected date: [DATE] - [DATE]" at bounding box center [150, 192] width 132 height 18
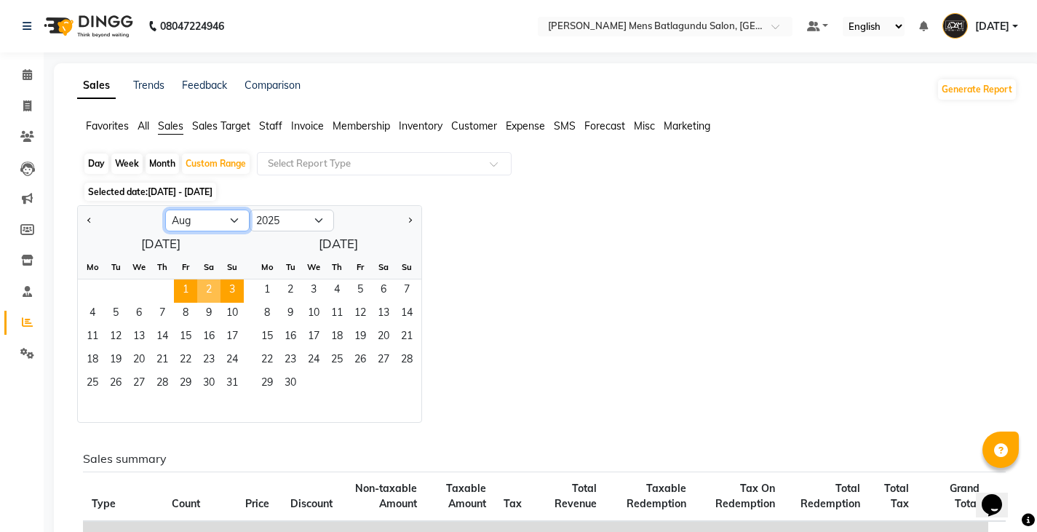
drag, startPoint x: 218, startPoint y: 221, endPoint x: 218, endPoint y: 229, distance: 8.0
click at [218, 221] on select "Jan Feb Mar Apr May Jun [DATE] Aug Sep Oct Nov Dec" at bounding box center [207, 221] width 84 height 22
click at [165, 210] on select "Jan Feb Mar Apr May Jun [DATE] Aug Sep Oct Nov Dec" at bounding box center [207, 221] width 84 height 22
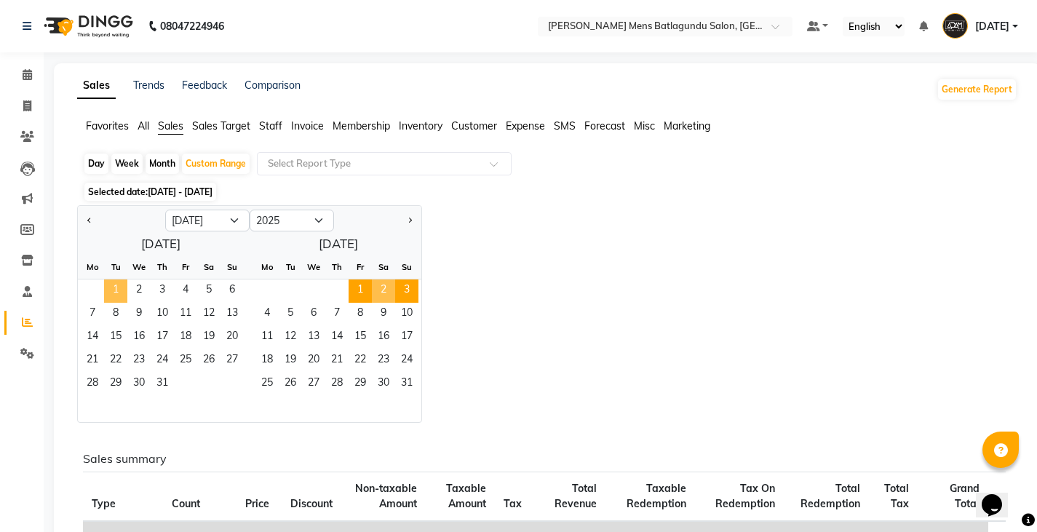
click at [119, 285] on span "1" at bounding box center [115, 290] width 23 height 23
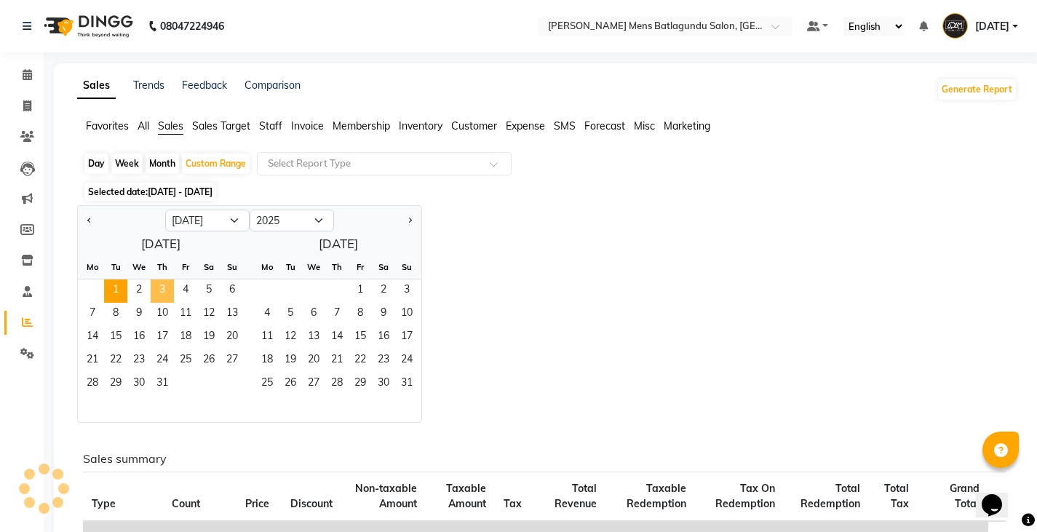
click at [164, 292] on span "3" at bounding box center [162, 290] width 23 height 23
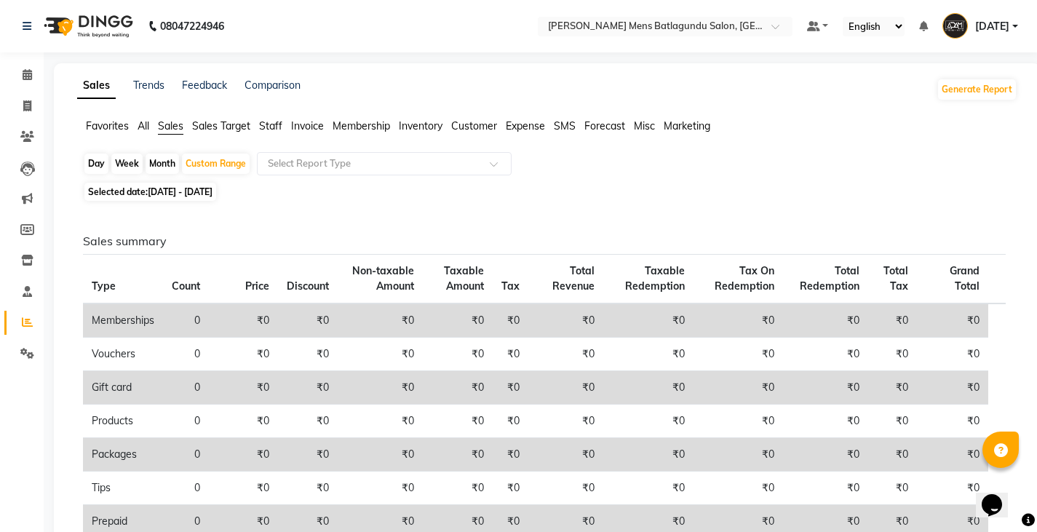
click at [110, 124] on span "Favorites" at bounding box center [107, 125] width 43 height 13
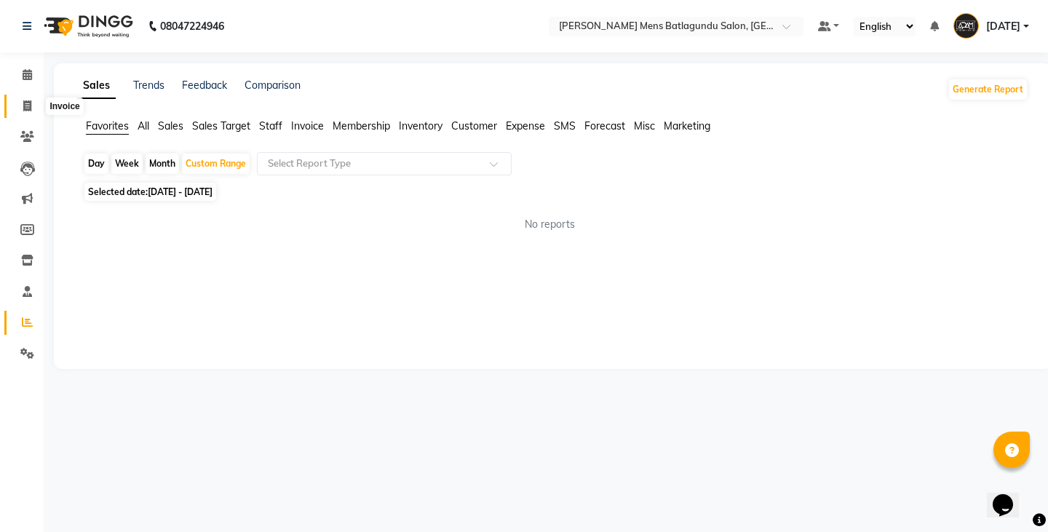
click at [34, 104] on span at bounding box center [27, 106] width 25 height 17
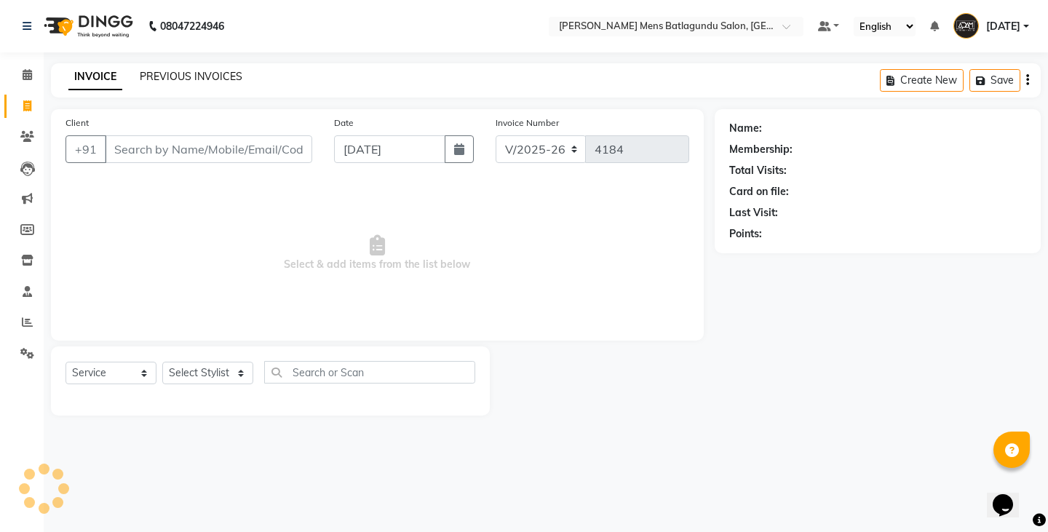
click at [191, 72] on link "PREVIOUS INVOICES" at bounding box center [191, 76] width 103 height 13
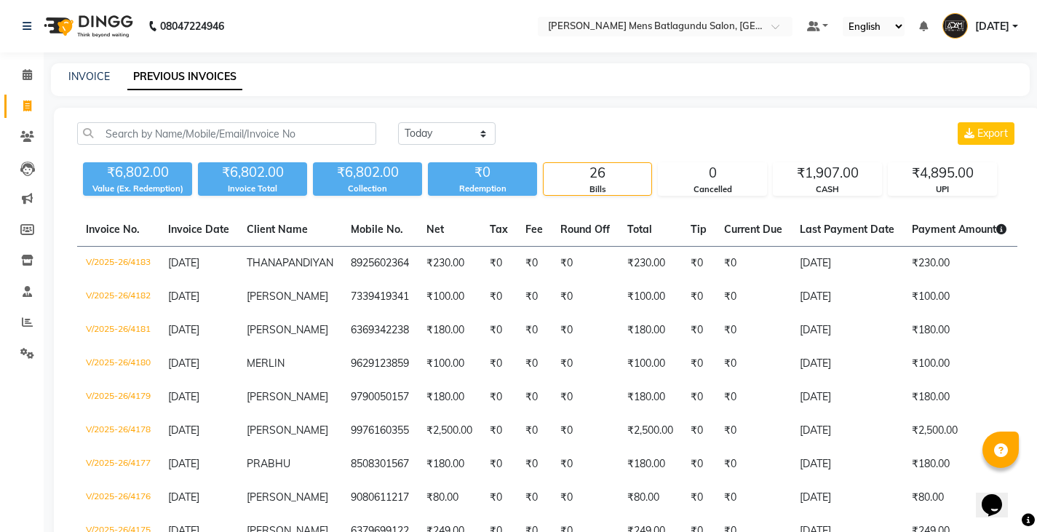
click at [87, 84] on div "INVOICE" at bounding box center [88, 76] width 41 height 15
click at [100, 79] on link "INVOICE" at bounding box center [88, 76] width 41 height 13
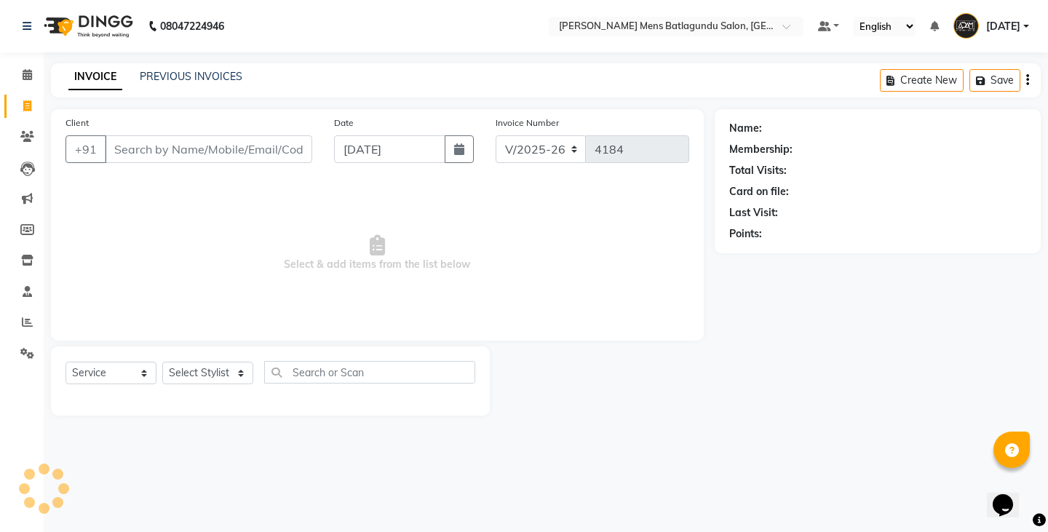
click at [359, 79] on div "INVOICE PREVIOUS INVOICES Create New Save" at bounding box center [545, 80] width 989 height 34
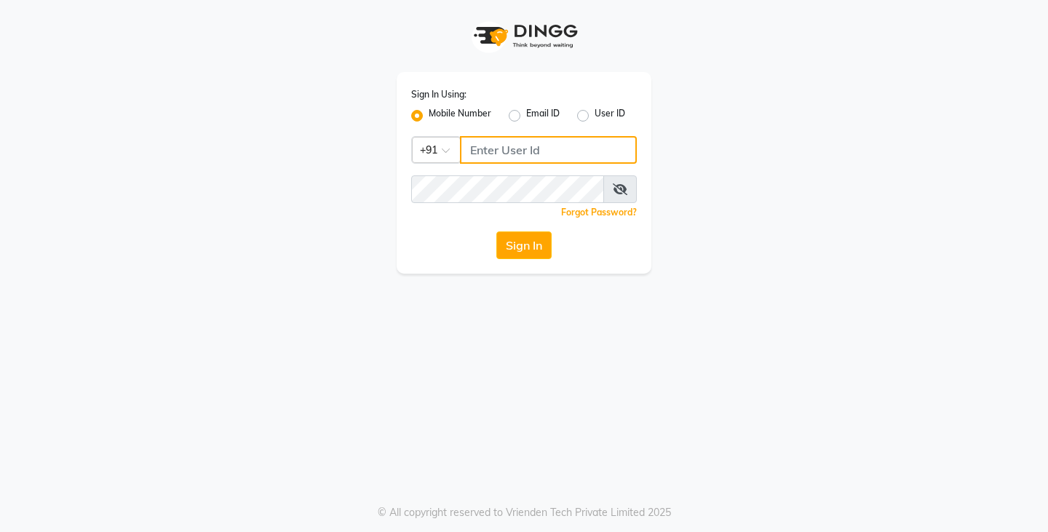
click at [529, 148] on input "Username" at bounding box center [548, 150] width 177 height 28
type input "7010146363"
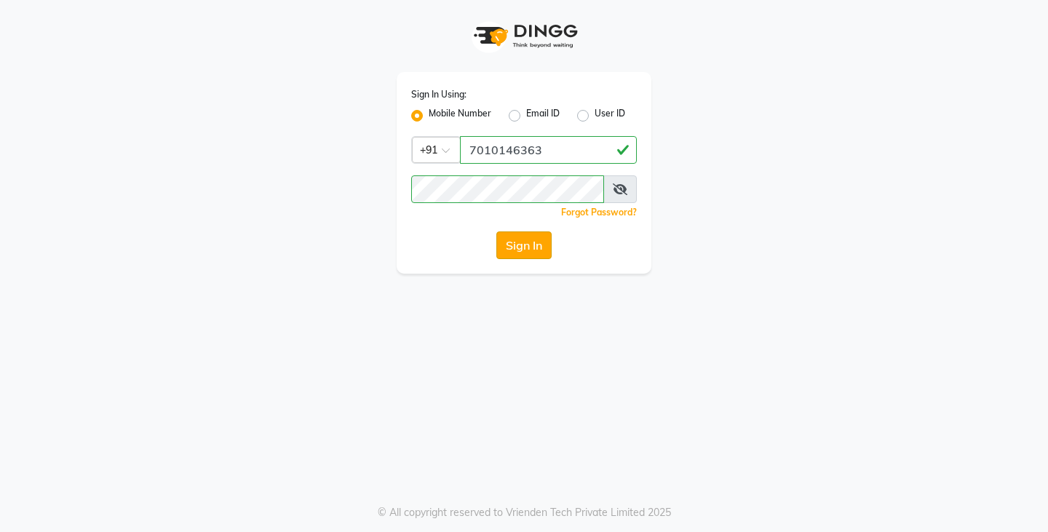
click at [530, 250] on button "Sign In" at bounding box center [523, 245] width 55 height 28
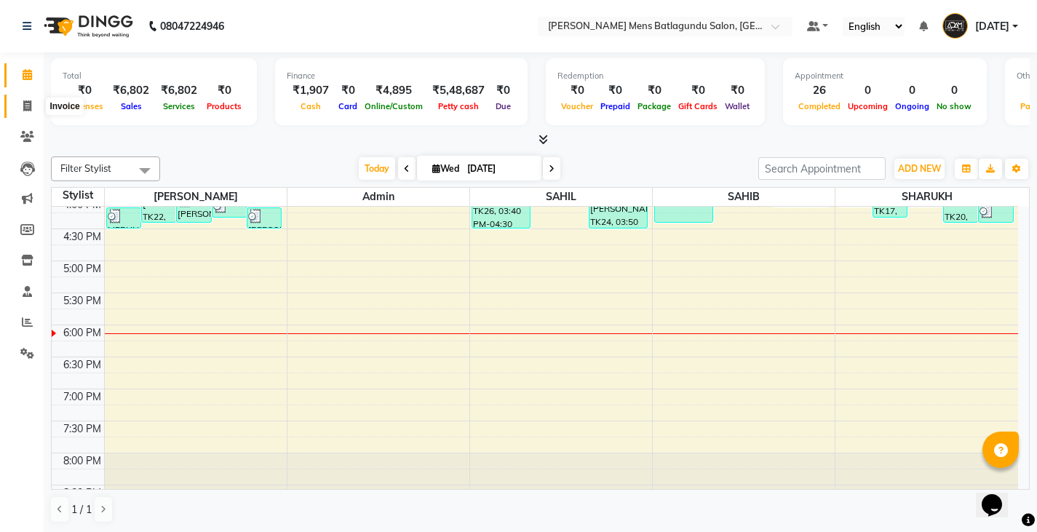
click at [25, 111] on span at bounding box center [27, 106] width 25 height 17
select select "service"
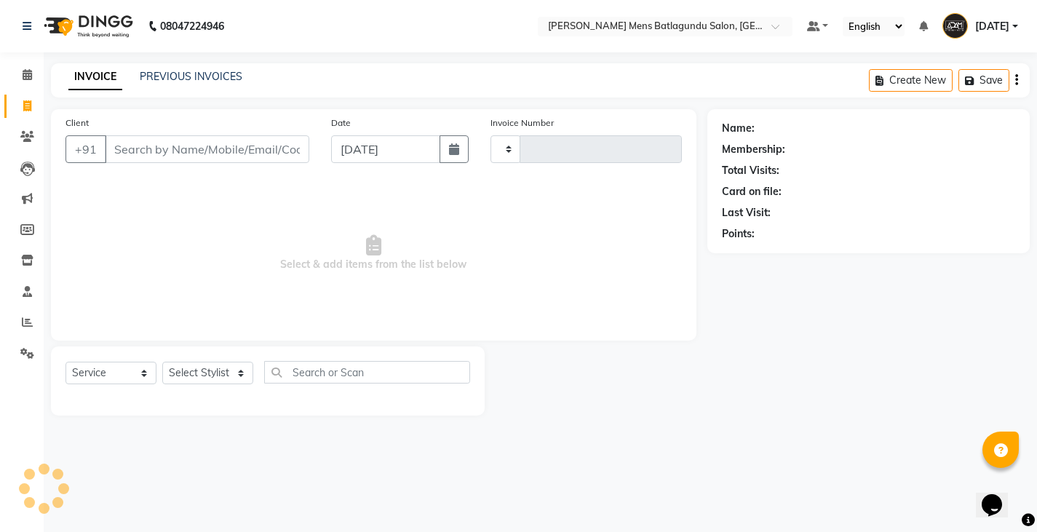
type input "4184"
select select "8213"
click at [194, 80] on link "PREVIOUS INVOICES" at bounding box center [191, 76] width 103 height 13
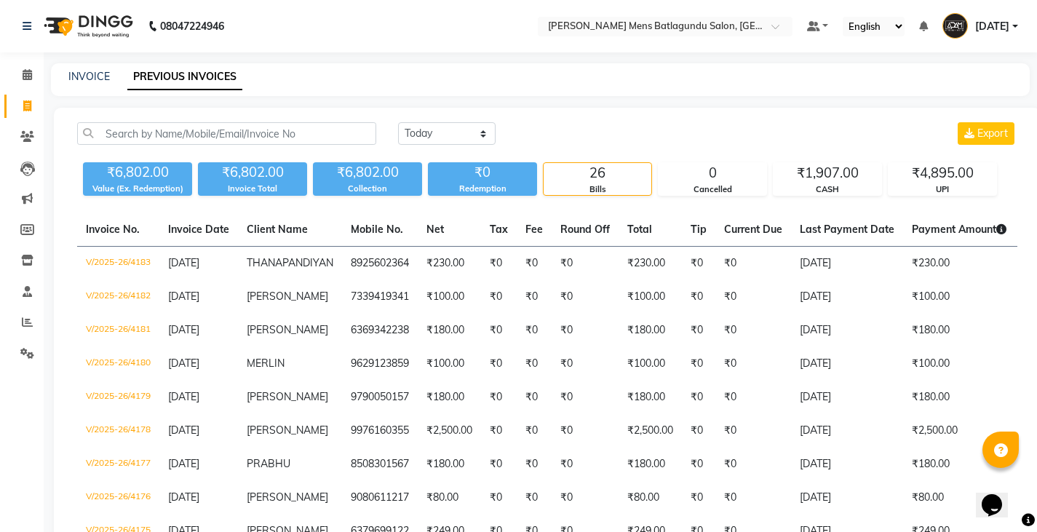
click at [100, 68] on div "INVOICE PREVIOUS INVOICES" at bounding box center [540, 79] width 978 height 33
click at [100, 73] on link "INVOICE" at bounding box center [88, 76] width 41 height 13
select select "service"
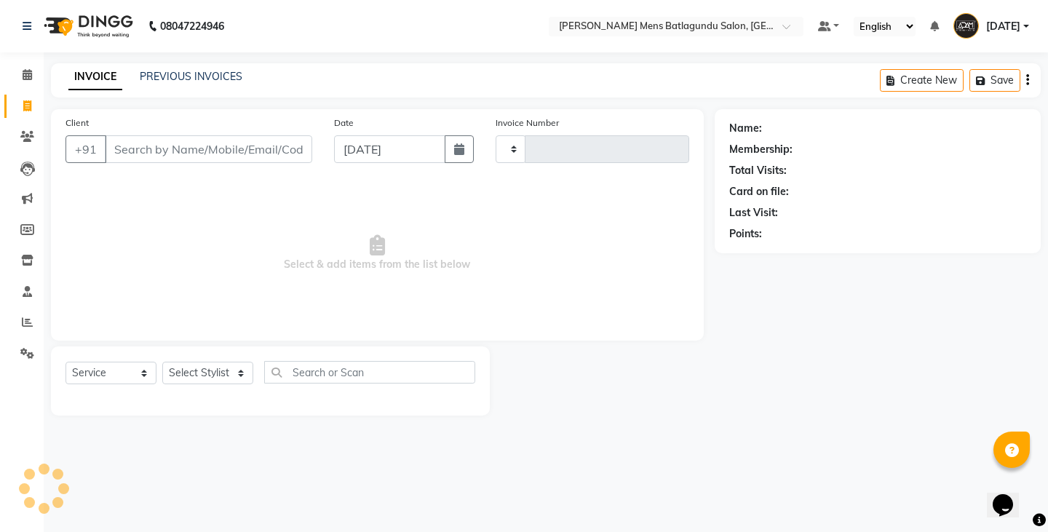
type input "4184"
select select "8213"
click at [161, 81] on link "PREVIOUS INVOICES" at bounding box center [191, 76] width 103 height 13
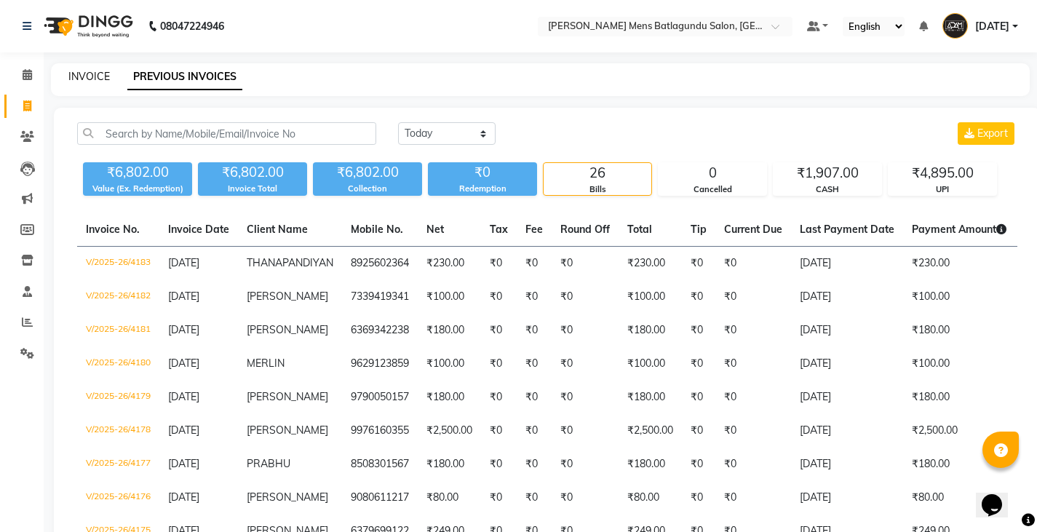
click at [74, 81] on link "INVOICE" at bounding box center [88, 76] width 41 height 13
select select "8213"
select select "service"
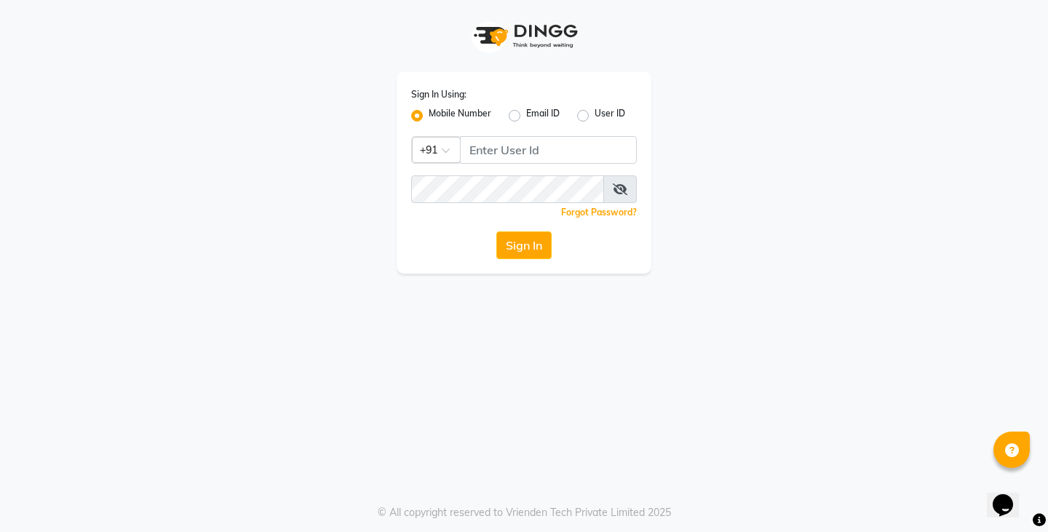
click at [504, 168] on div "Sign In Using: Mobile Number Email ID User ID Country Code × +91 Remember me Fo…" at bounding box center [523, 173] width 255 height 202
click at [503, 151] on input "Username" at bounding box center [548, 150] width 177 height 28
type input "7010146363"
click at [519, 250] on button "Sign In" at bounding box center [523, 245] width 55 height 28
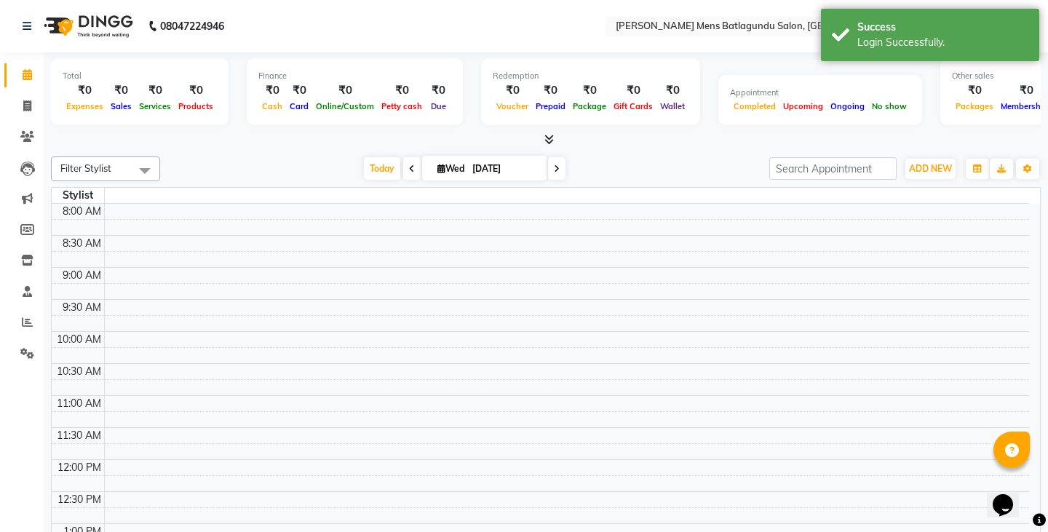
select select "en"
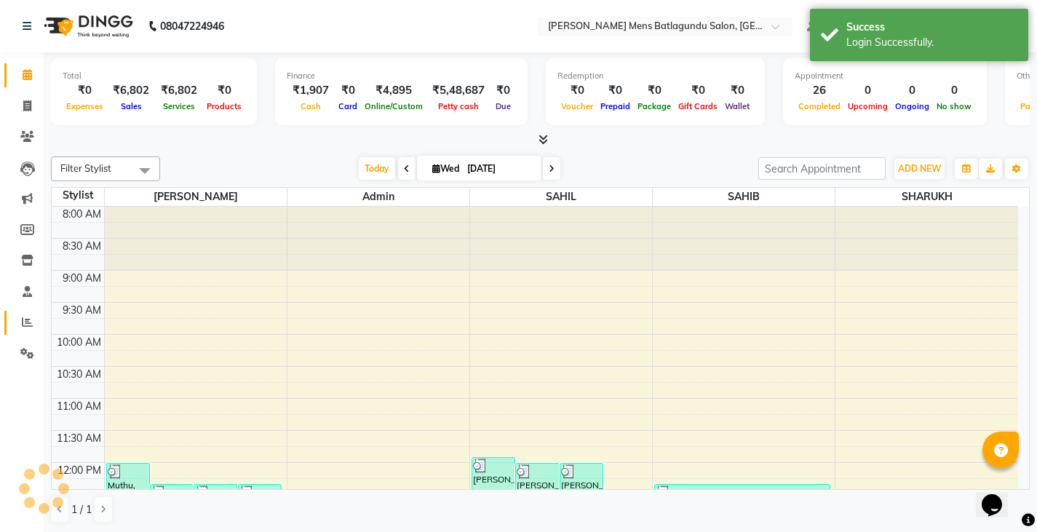
click at [28, 325] on icon at bounding box center [27, 321] width 11 height 11
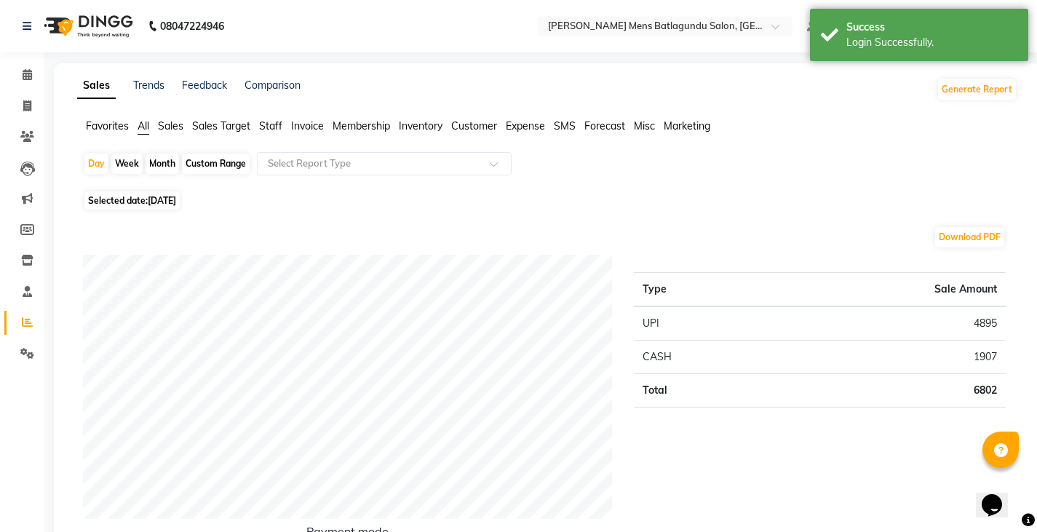
click at [270, 127] on span "Staff" at bounding box center [270, 125] width 23 height 13
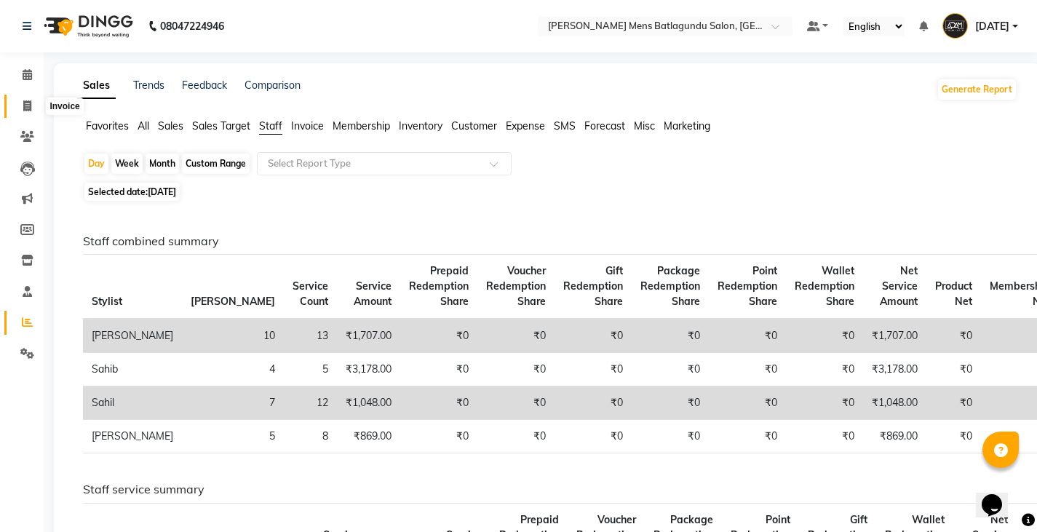
click at [32, 105] on span at bounding box center [27, 106] width 25 height 17
select select "service"
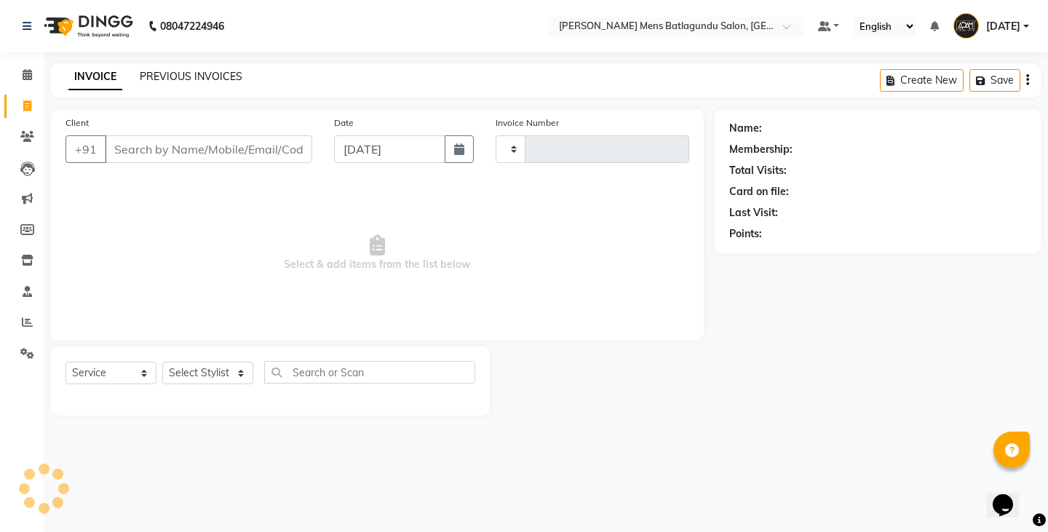
type input "4184"
click at [183, 71] on link "PREVIOUS INVOICES" at bounding box center [191, 76] width 103 height 13
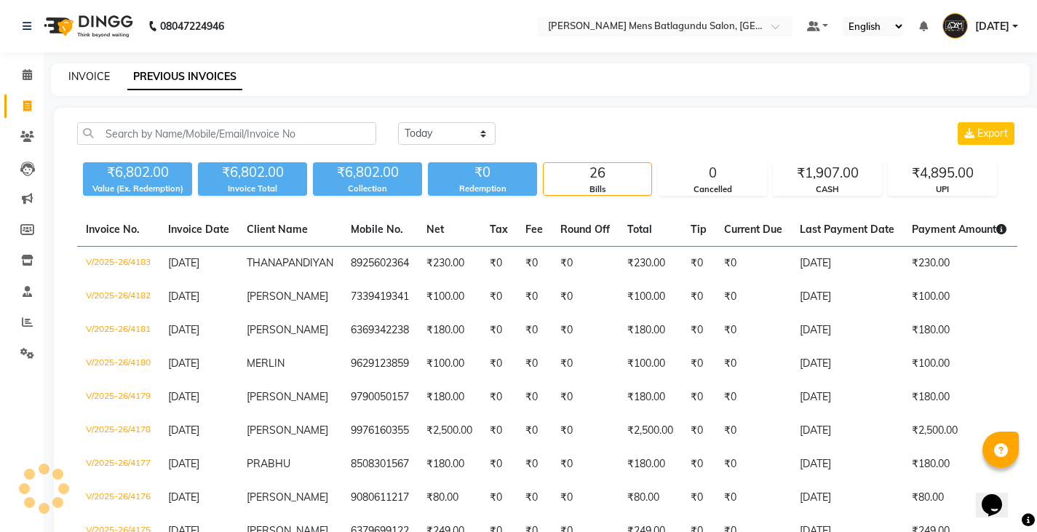
click at [87, 75] on link "INVOICE" at bounding box center [88, 76] width 41 height 13
select select "service"
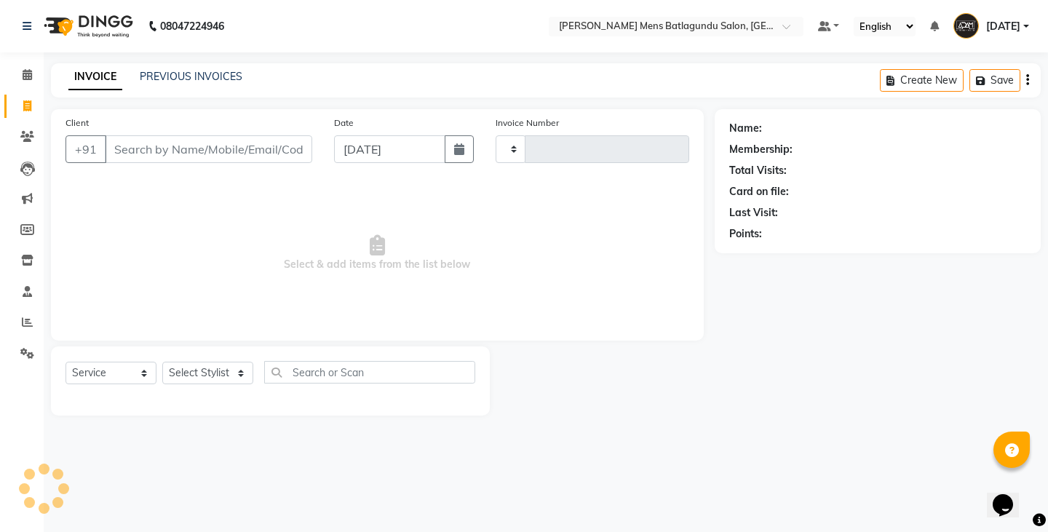
type input "4184"
select select "8213"
click at [245, 76] on div "INVOICE PREVIOUS INVOICES" at bounding box center [155, 77] width 209 height 17
click at [201, 76] on link "PREVIOUS INVOICES" at bounding box center [191, 76] width 103 height 13
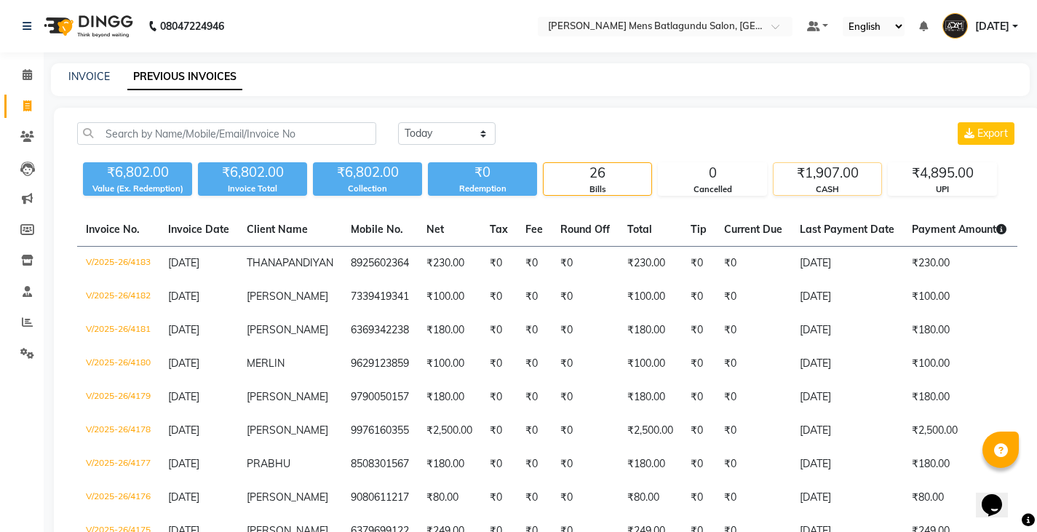
click at [845, 167] on div "₹1,907.00" at bounding box center [827, 173] width 108 height 20
